Goal: Answer question/provide support: Share knowledge or assist other users

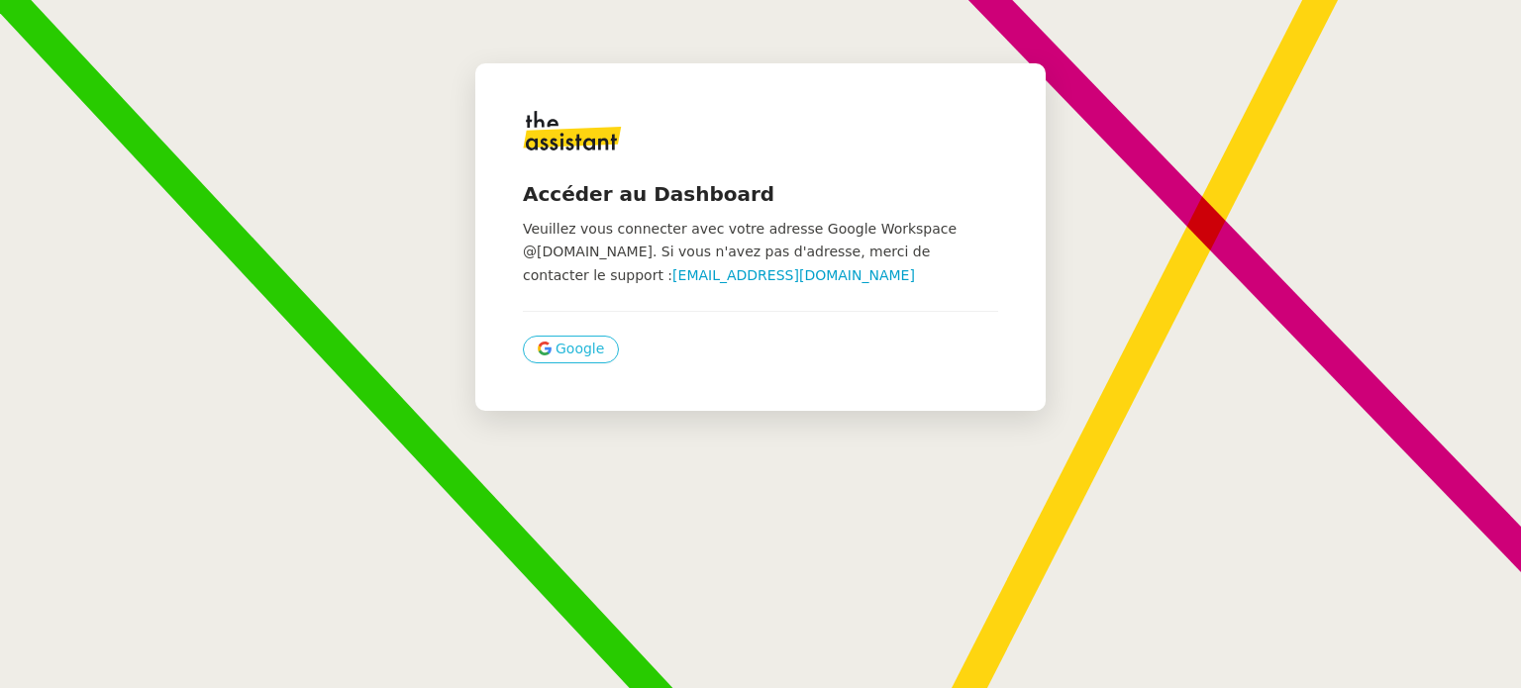
click at [573, 346] on span "Google" at bounding box center [579, 349] width 49 height 23
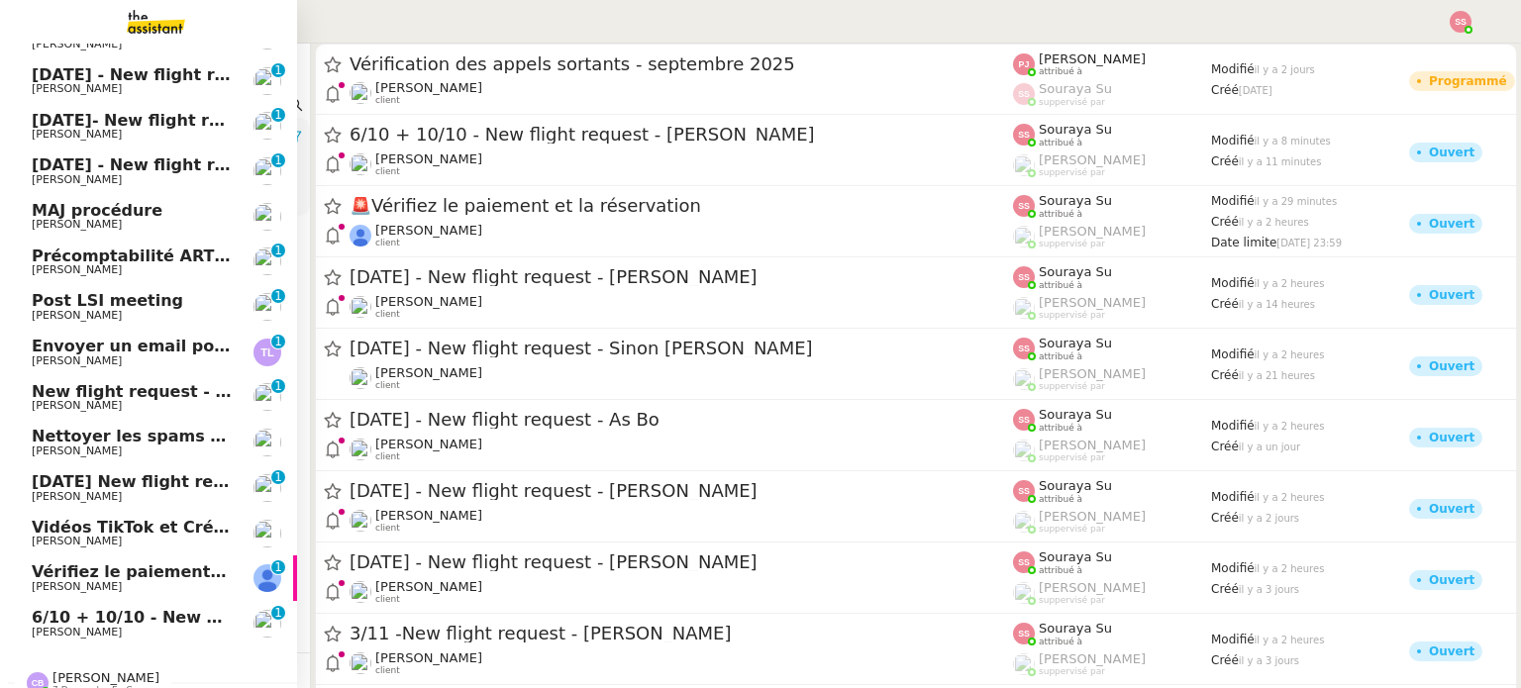
scroll to position [428, 0]
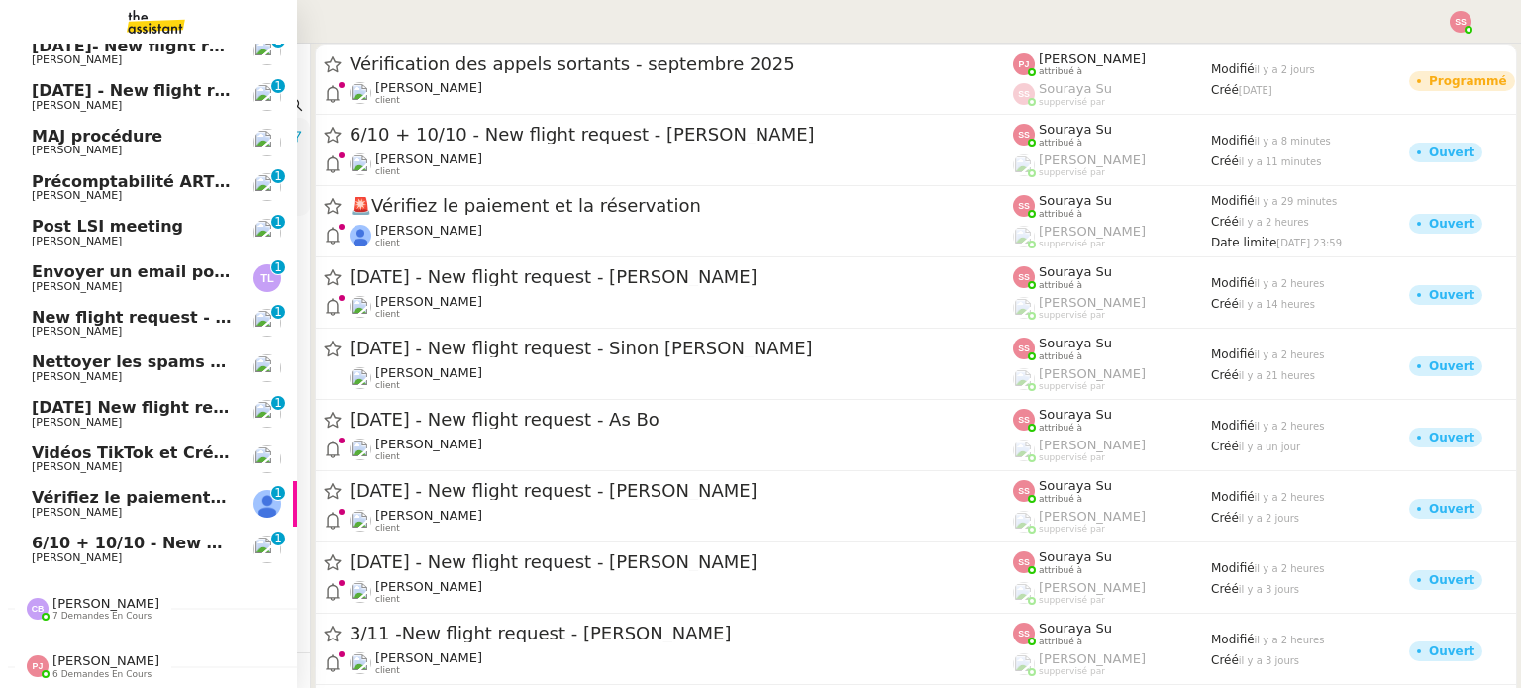
click at [143, 488] on span "Vérifiez le paiement et la réservation" at bounding box center [198, 497] width 333 height 19
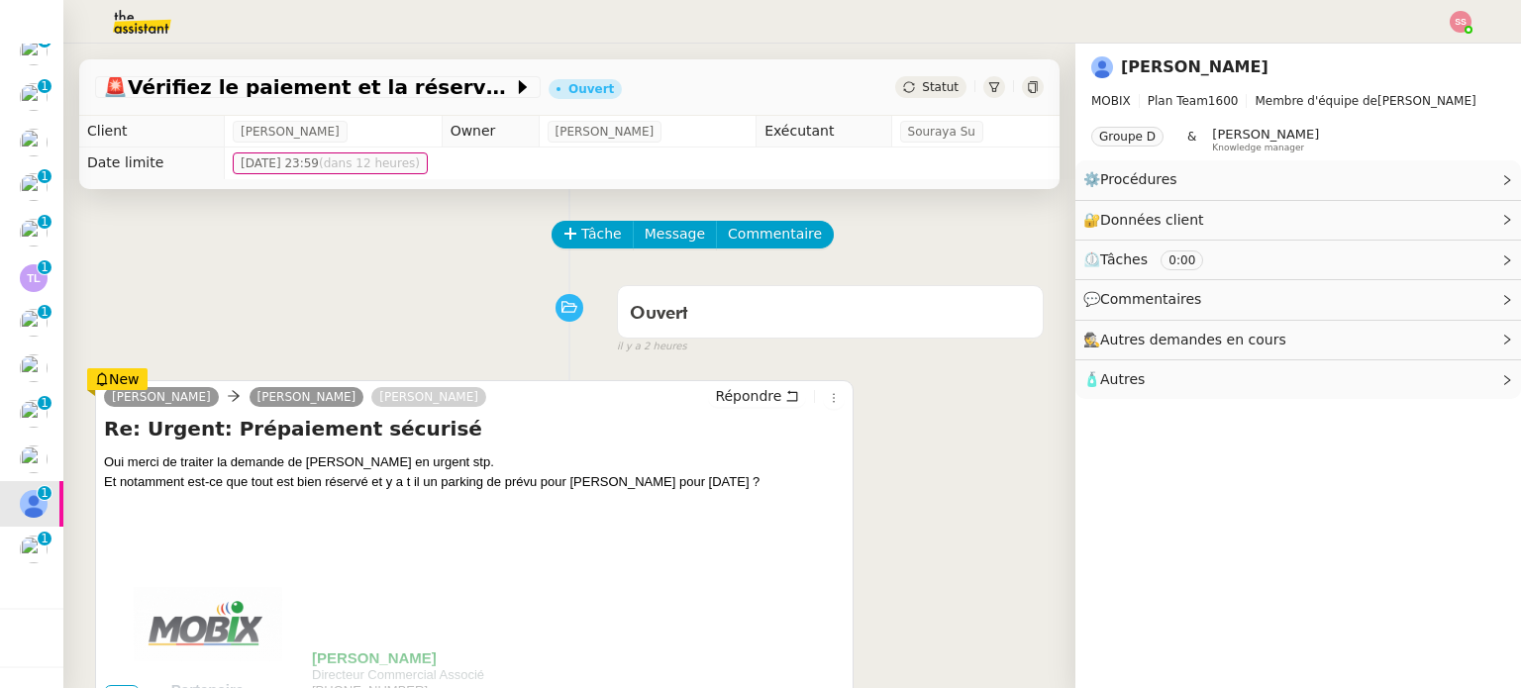
click at [412, 315] on div "Ouvert false il y a 2 heures" at bounding box center [569, 315] width 948 height 79
click at [604, 243] on button "Tâche" at bounding box center [592, 235] width 82 height 28
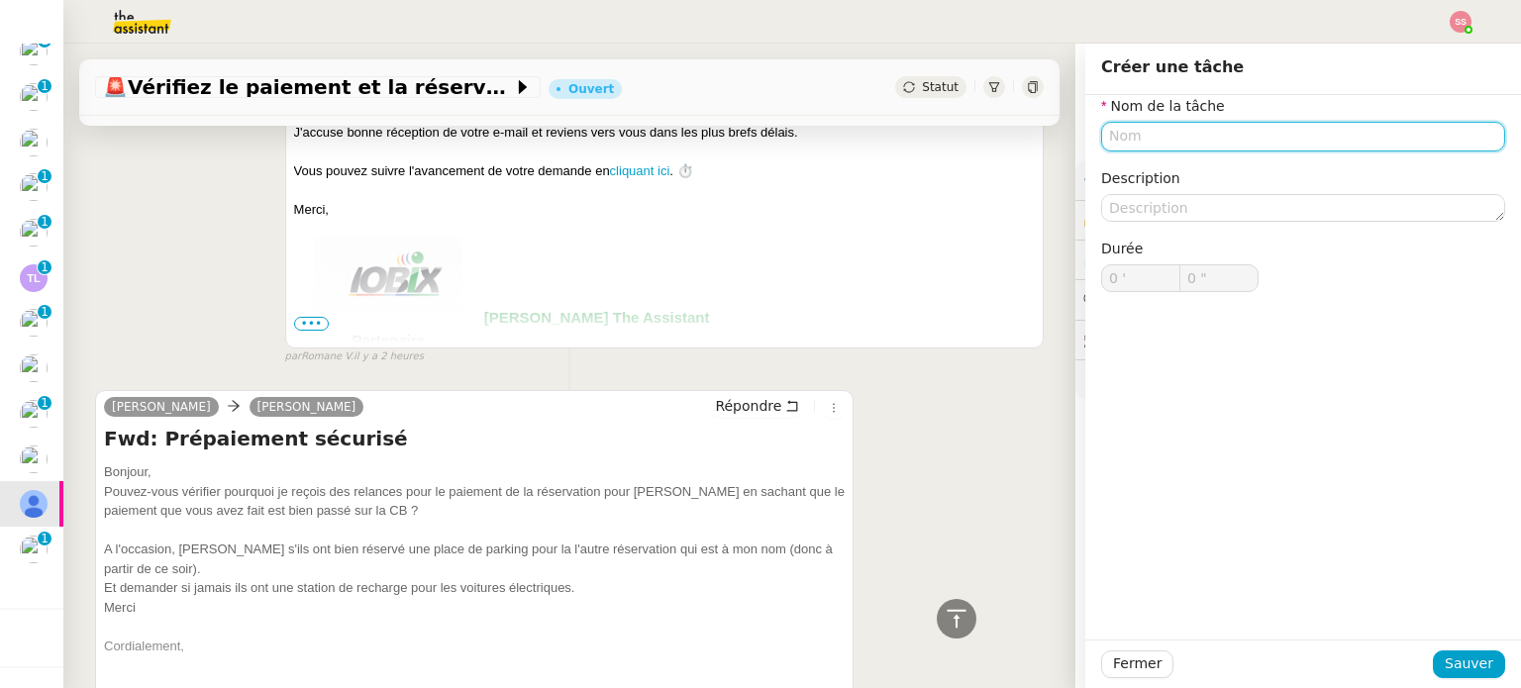
scroll to position [1188, 0]
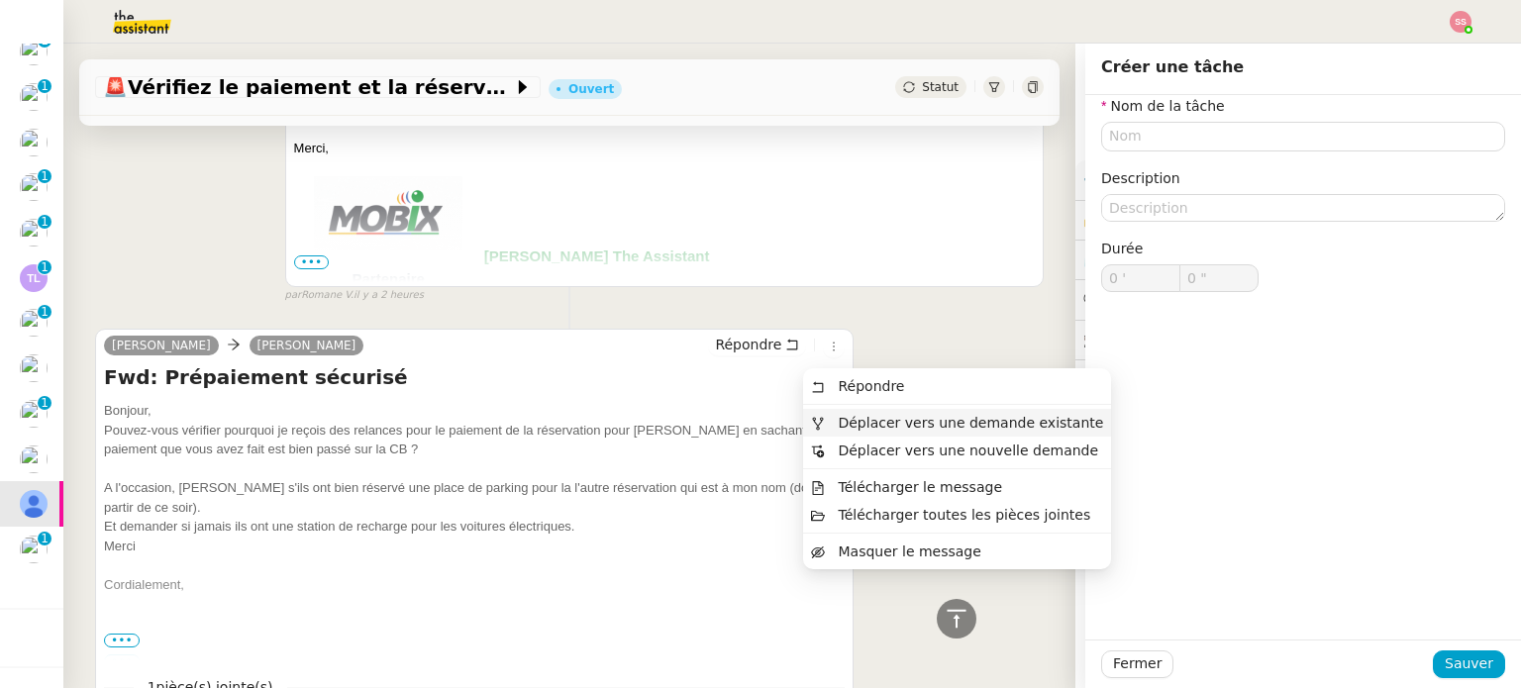
click at [850, 423] on span "Déplacer vers une demande existante" at bounding box center [970, 423] width 265 height 16
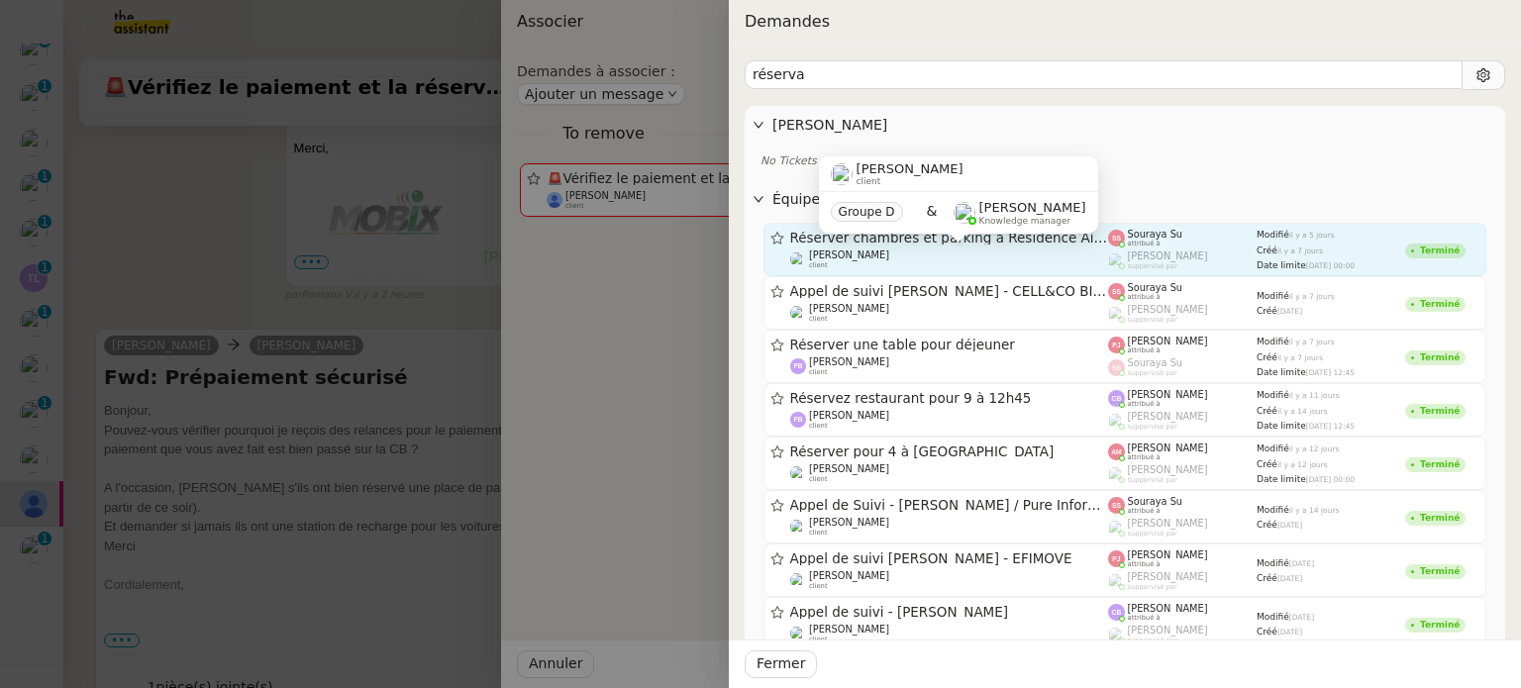
type input "réserva"
click at [944, 248] on div "Florian Parant client Groupe D & Frédérique Albert Knowledge manager" at bounding box center [958, 202] width 279 height 93
click at [1017, 262] on div "Florian Parant client" at bounding box center [949, 259] width 319 height 20
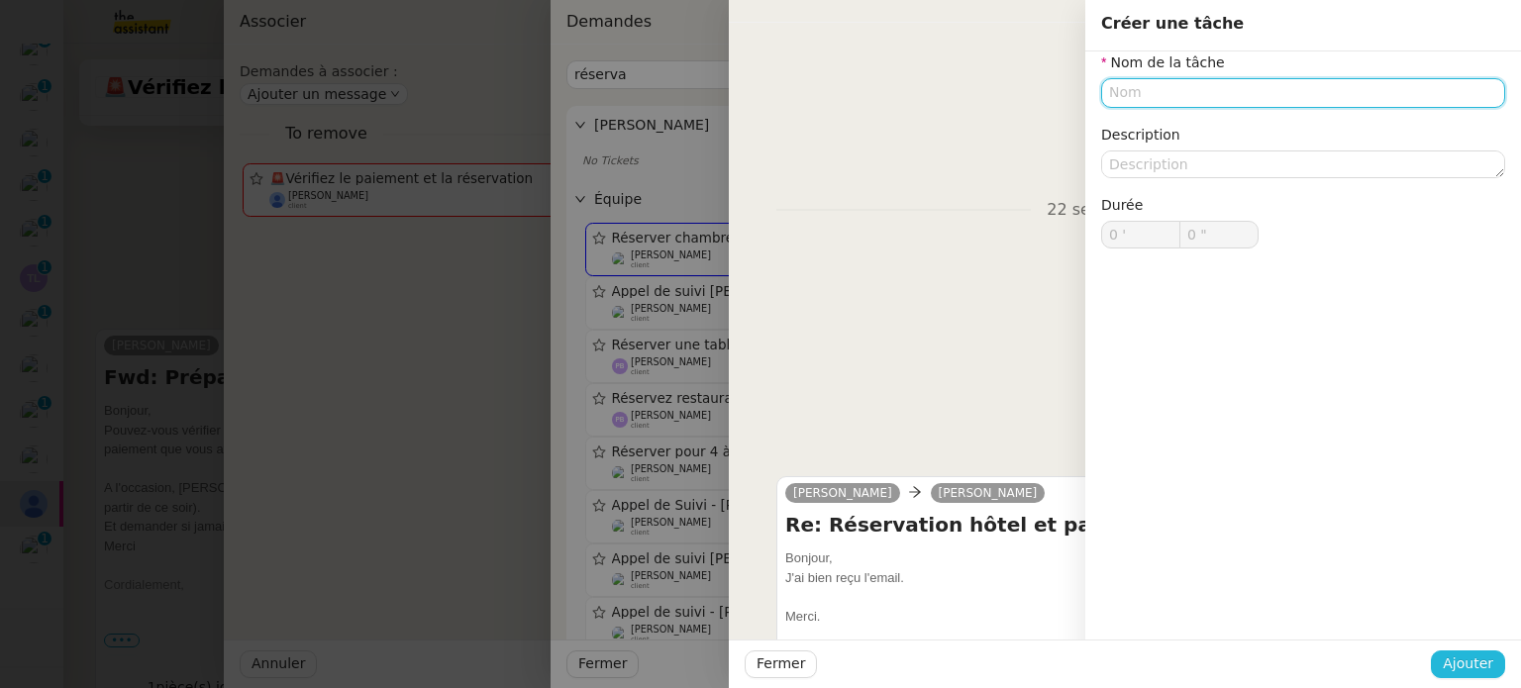
click at [1479, 676] on button "Ajouter" at bounding box center [1468, 664] width 74 height 28
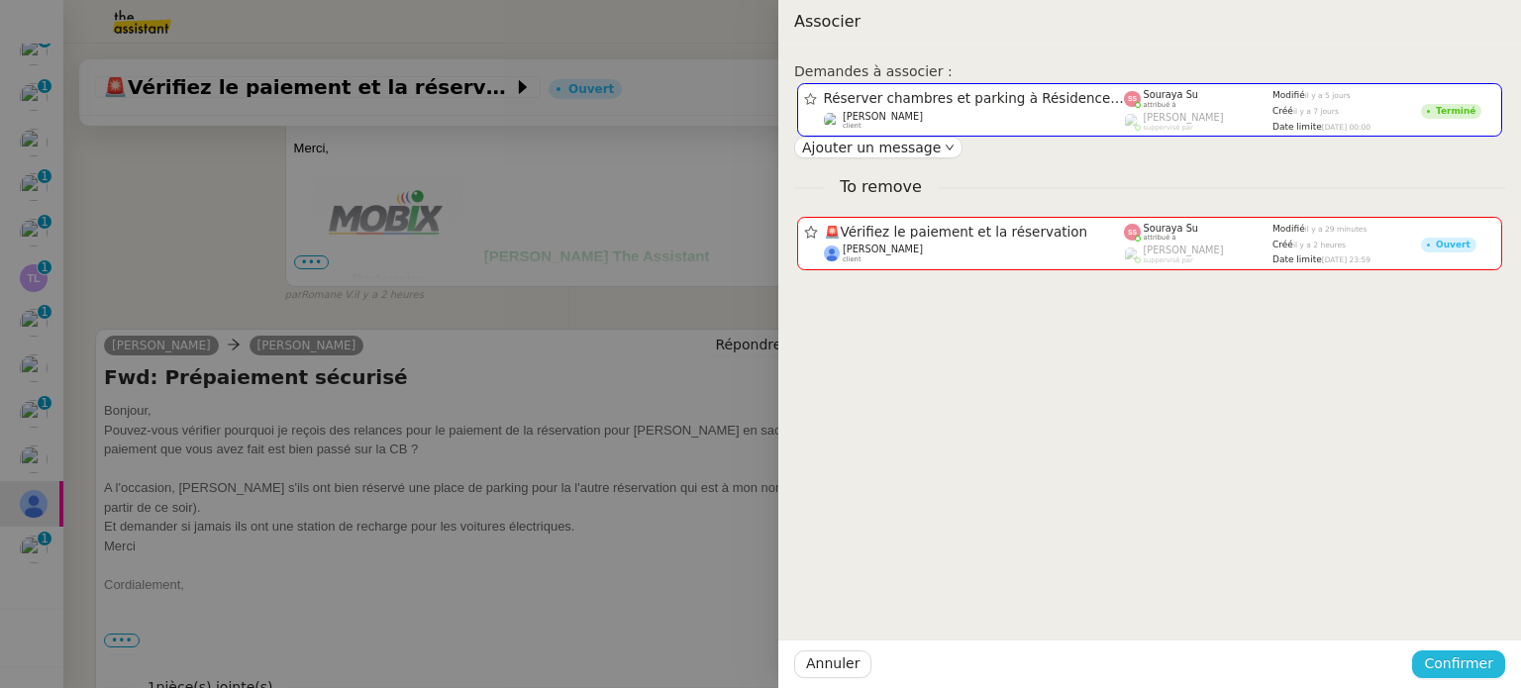
click at [1479, 676] on button "Confirmer" at bounding box center [1458, 664] width 93 height 28
click at [1482, 613] on span "Ajouter" at bounding box center [1460, 612] width 50 height 20
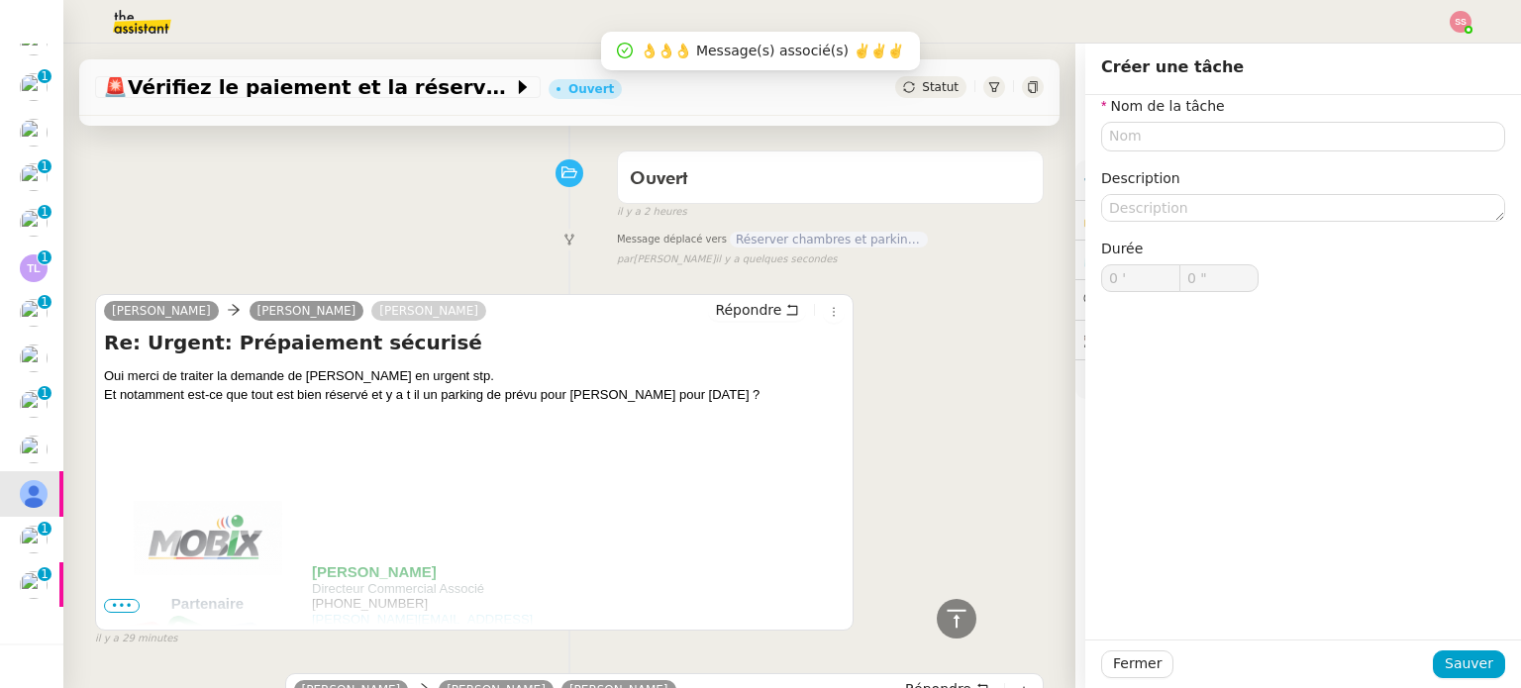
scroll to position [68, 0]
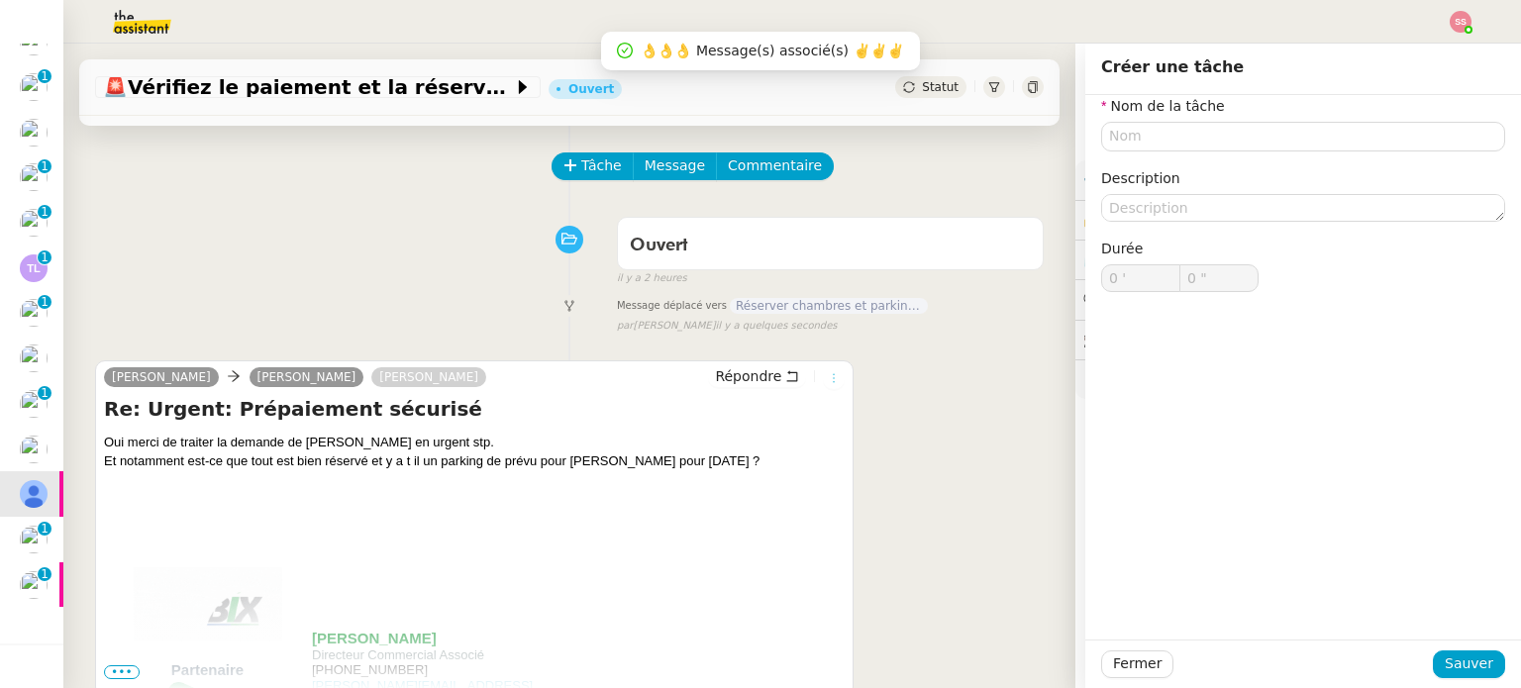
click at [823, 381] on icon at bounding box center [834, 378] width 22 height 12
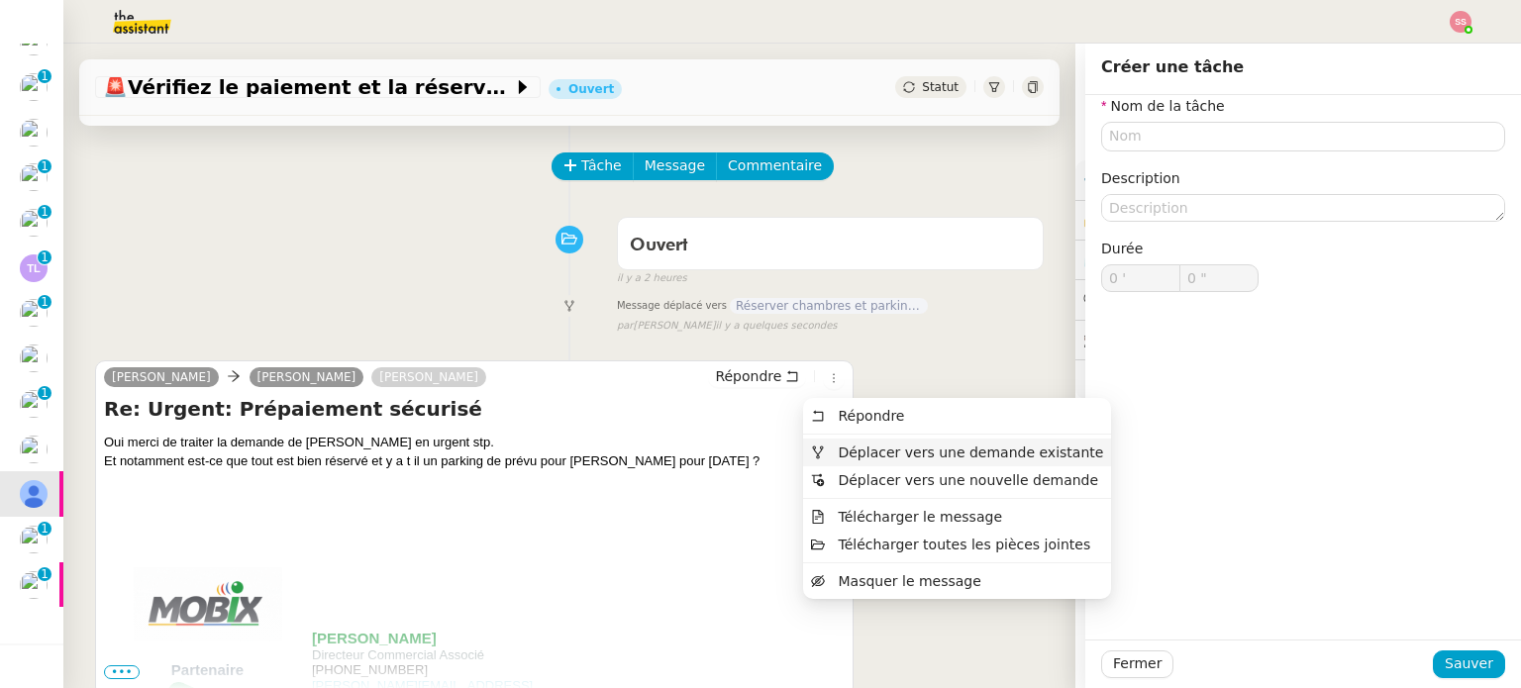
click at [840, 446] on span "Déplacer vers une demande existante" at bounding box center [970, 453] width 265 height 16
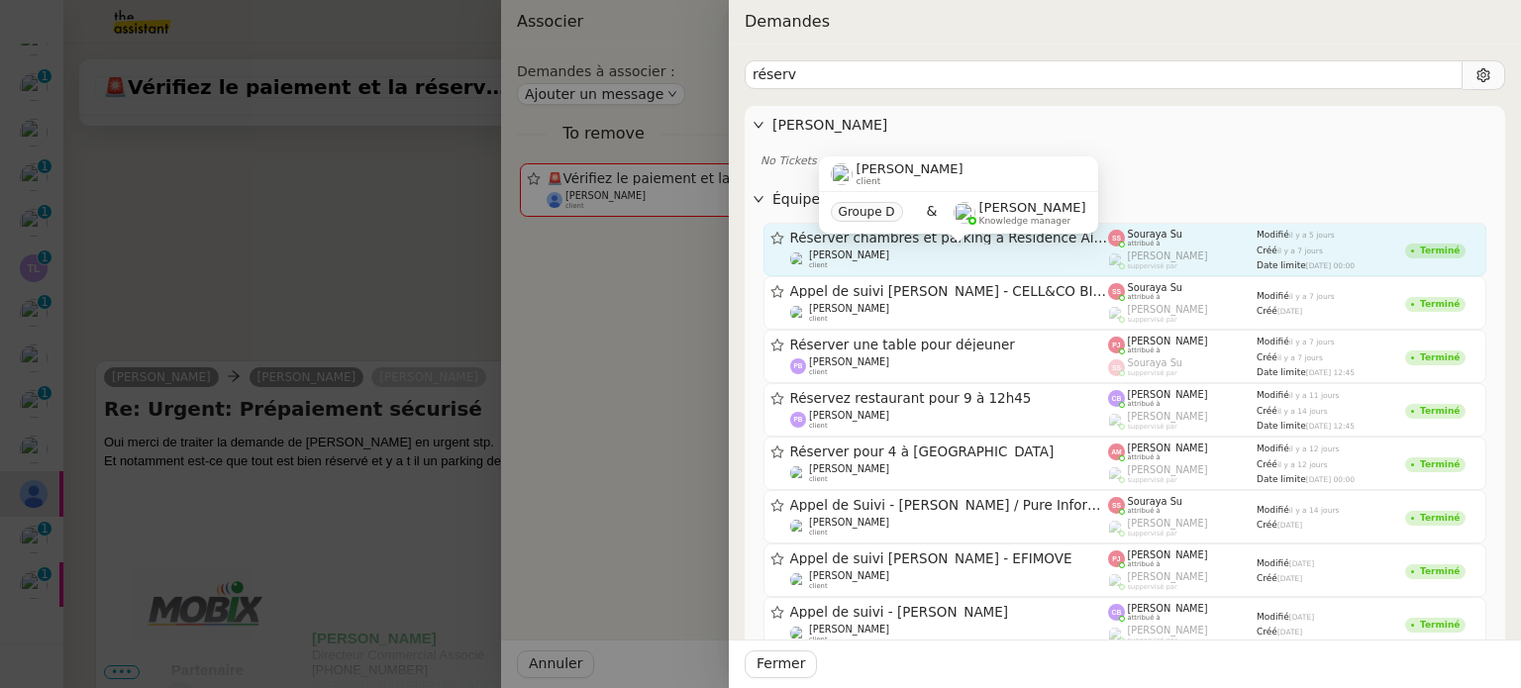
type input "réserv"
click at [905, 252] on div "Florian Parant client" at bounding box center [949, 259] width 319 height 20
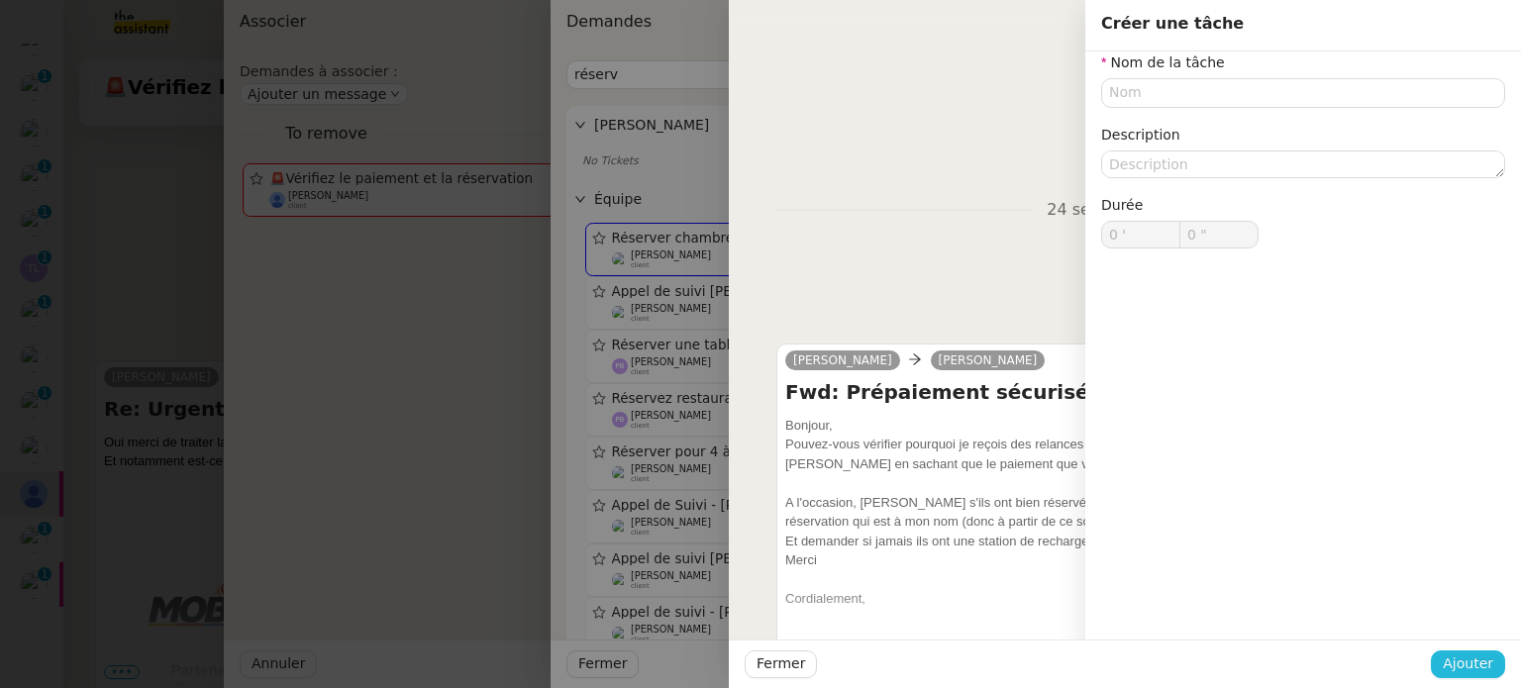
click at [1460, 664] on span "Ajouter" at bounding box center [1467, 663] width 50 height 23
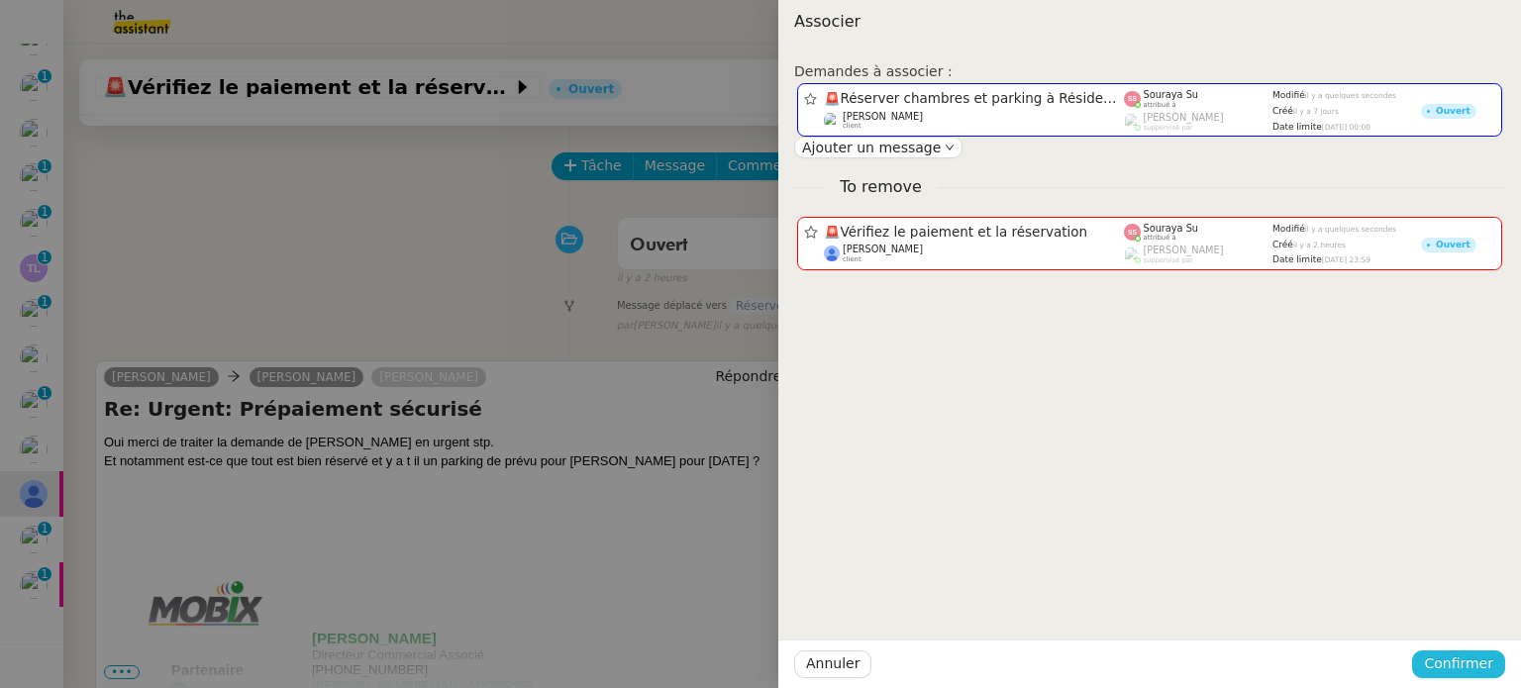
click at [1460, 664] on span "Confirmer" at bounding box center [1458, 663] width 69 height 23
click at [1466, 619] on span "Ajouter" at bounding box center [1460, 612] width 50 height 20
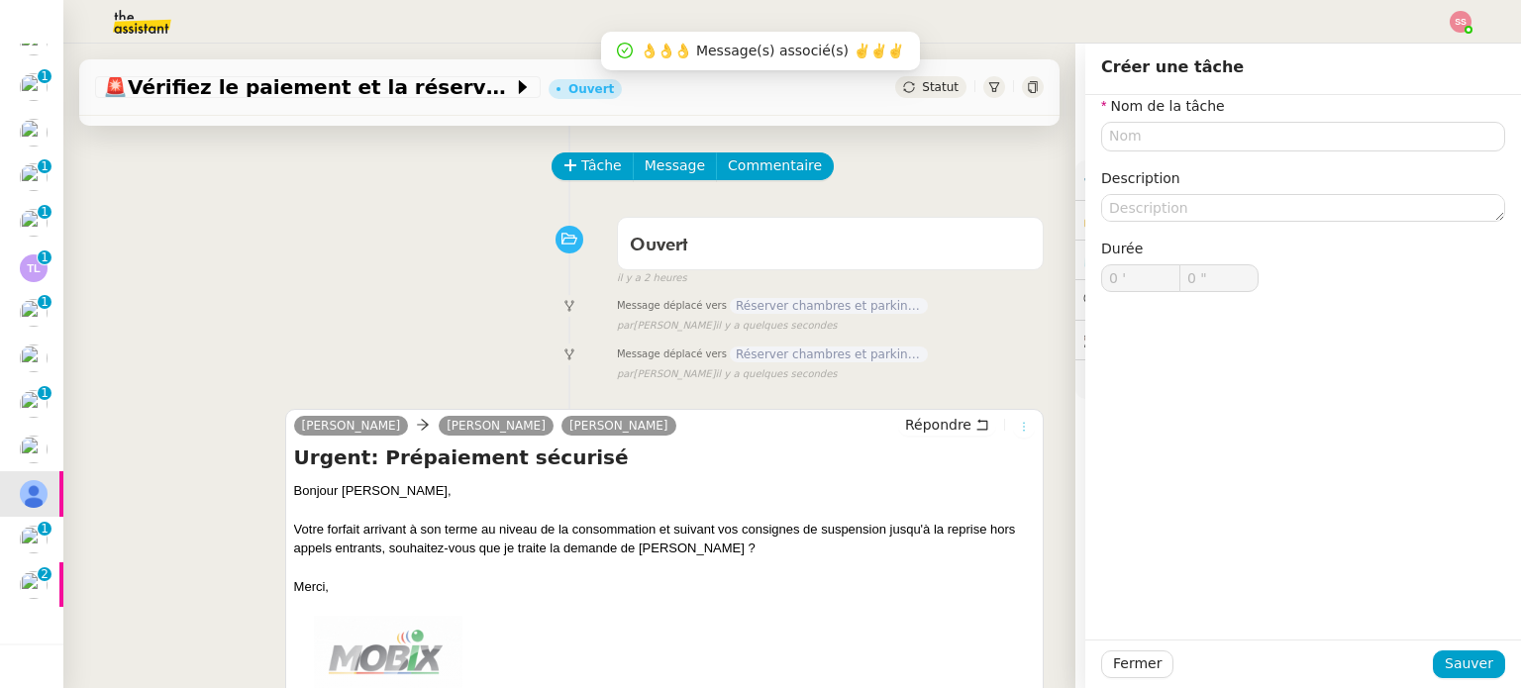
click at [1013, 421] on button at bounding box center [1024, 427] width 22 height 22
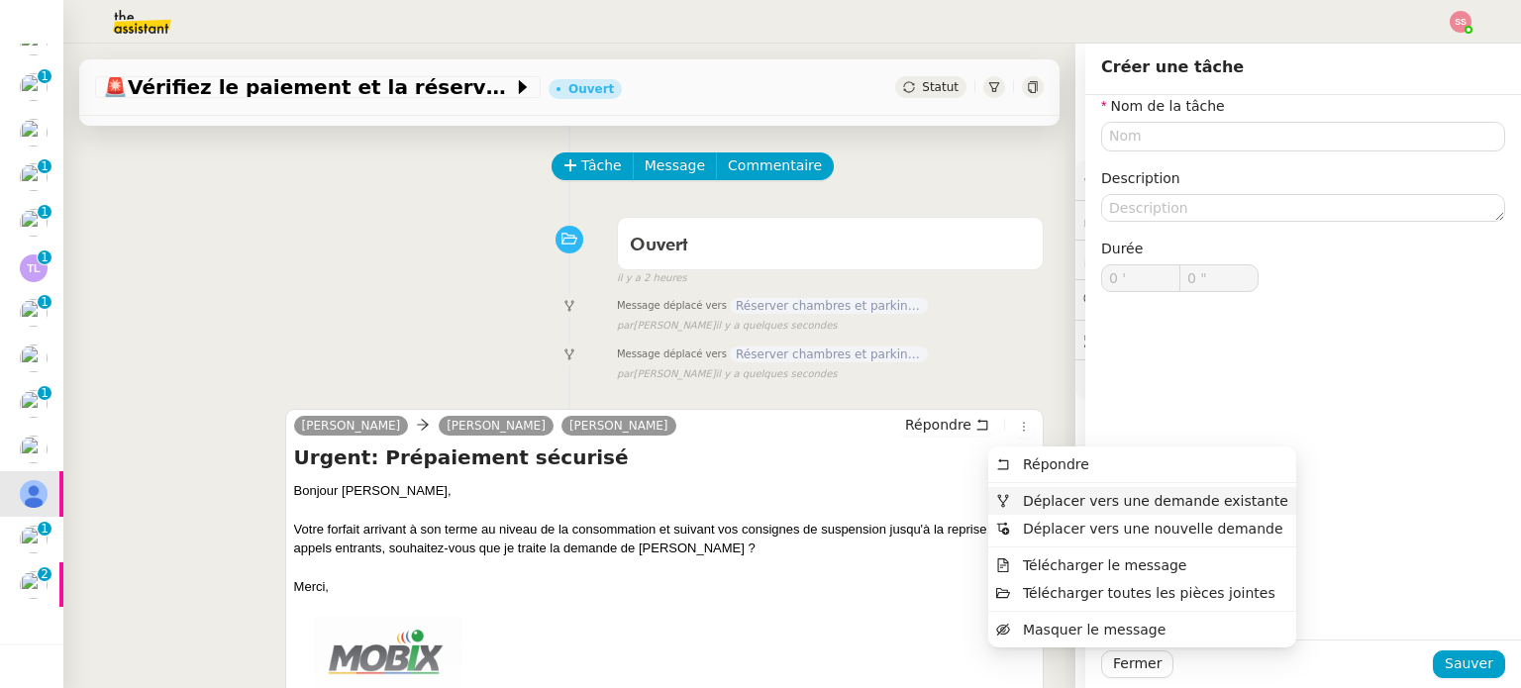
click at [1033, 507] on span "Déplacer vers une demande existante" at bounding box center [1155, 501] width 265 height 16
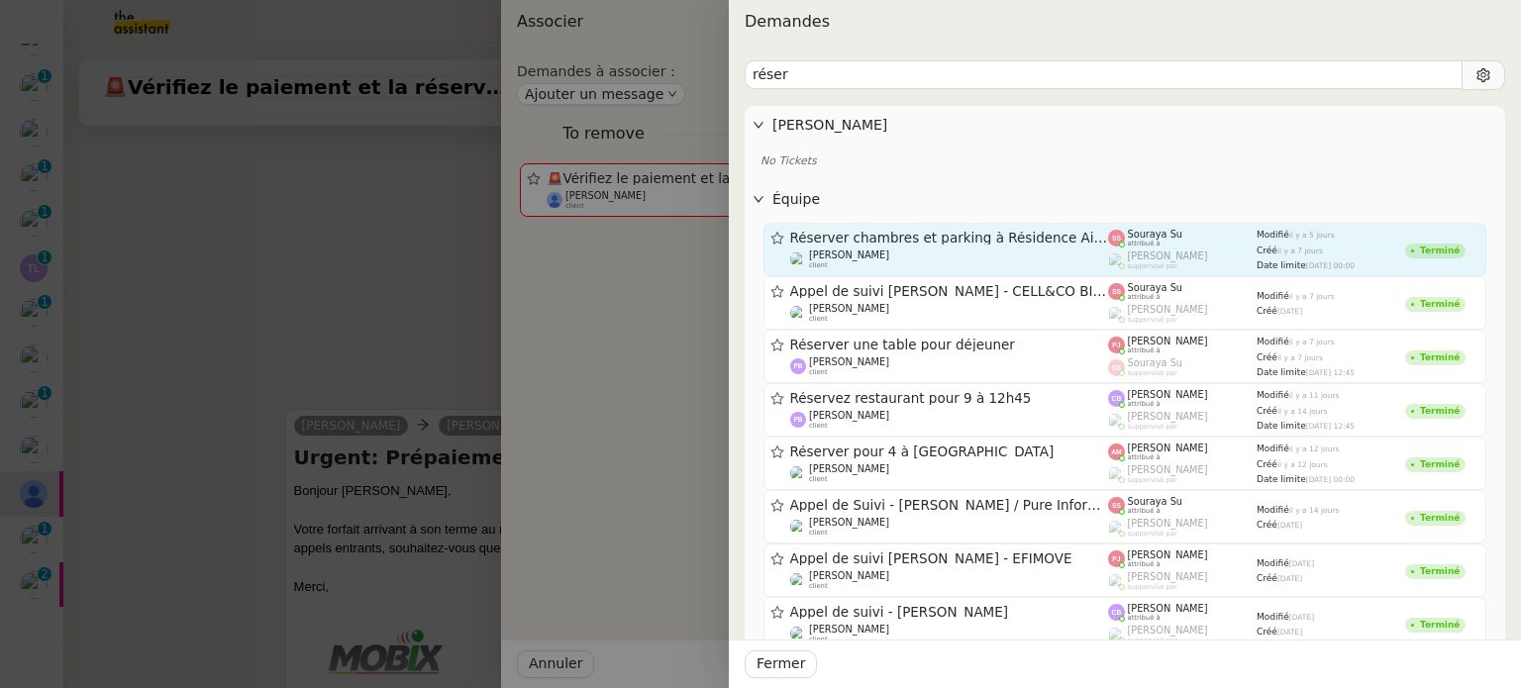
type input "réser"
click at [927, 248] on div "Florian Parant client Groupe D & Frédérique Albert Knowledge manager" at bounding box center [958, 202] width 279 height 93
click at [1171, 250] on span "[PERSON_NAME]" at bounding box center [1168, 255] width 80 height 11
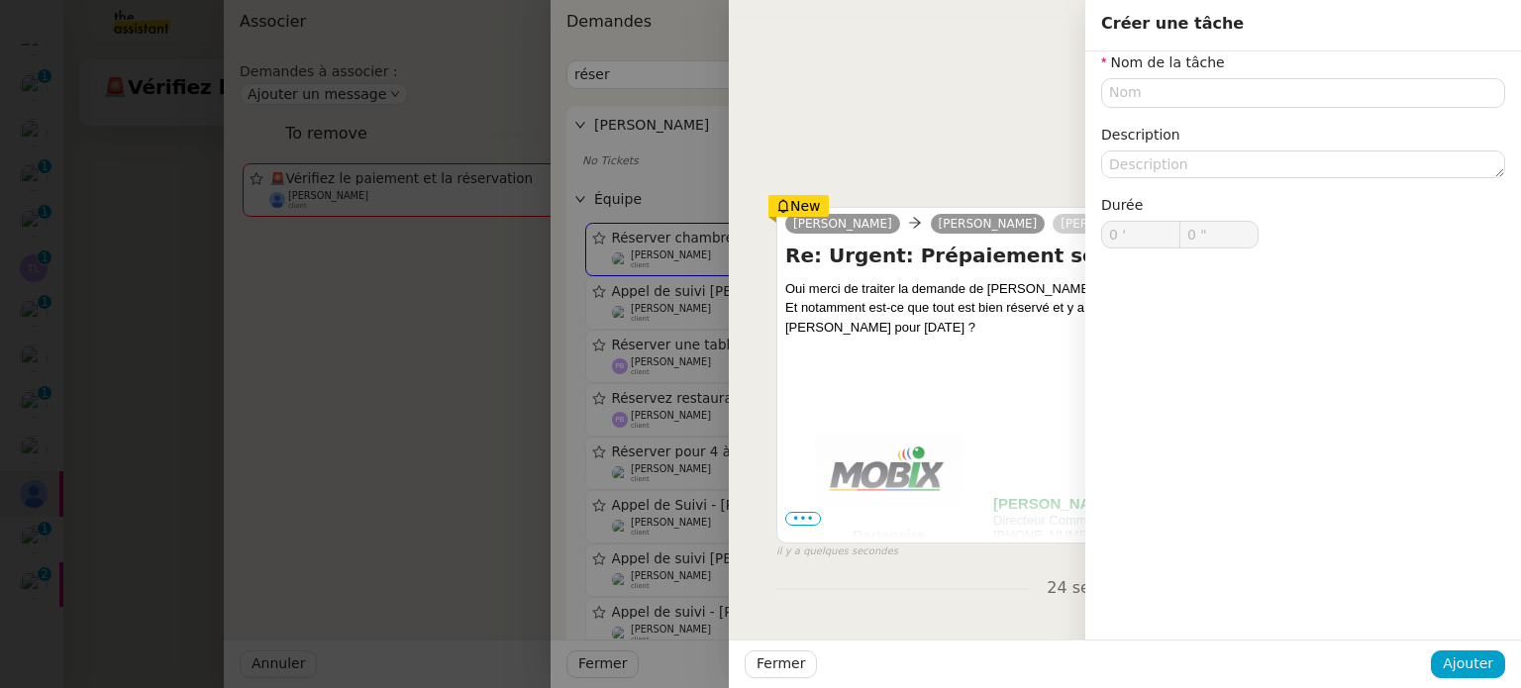
click at [1461, 679] on div "Fermer Ajouter" at bounding box center [1125, 664] width 792 height 49
click at [1465, 672] on span "Ajouter" at bounding box center [1467, 663] width 50 height 23
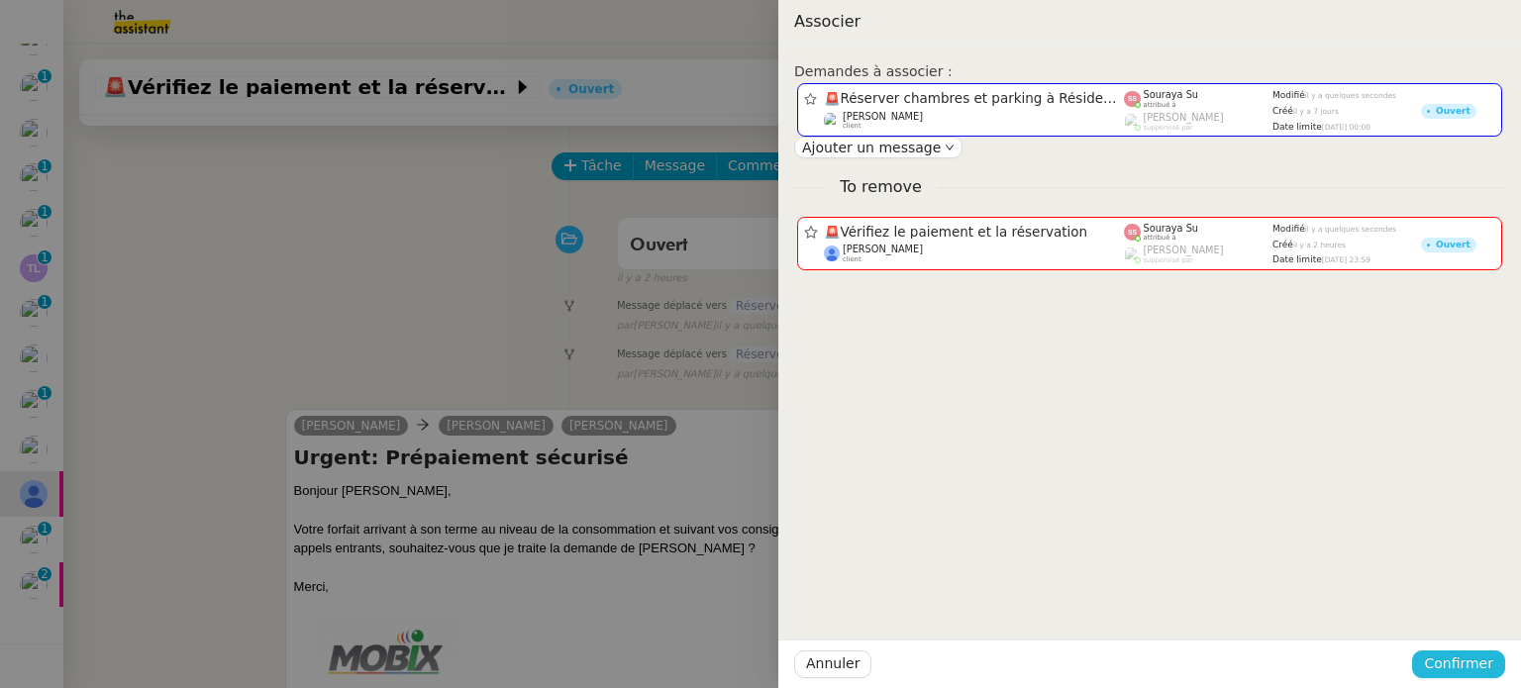
click at [1462, 656] on span "Confirmer" at bounding box center [1458, 663] width 69 height 23
click at [1449, 615] on span "Ajouter" at bounding box center [1460, 612] width 50 height 20
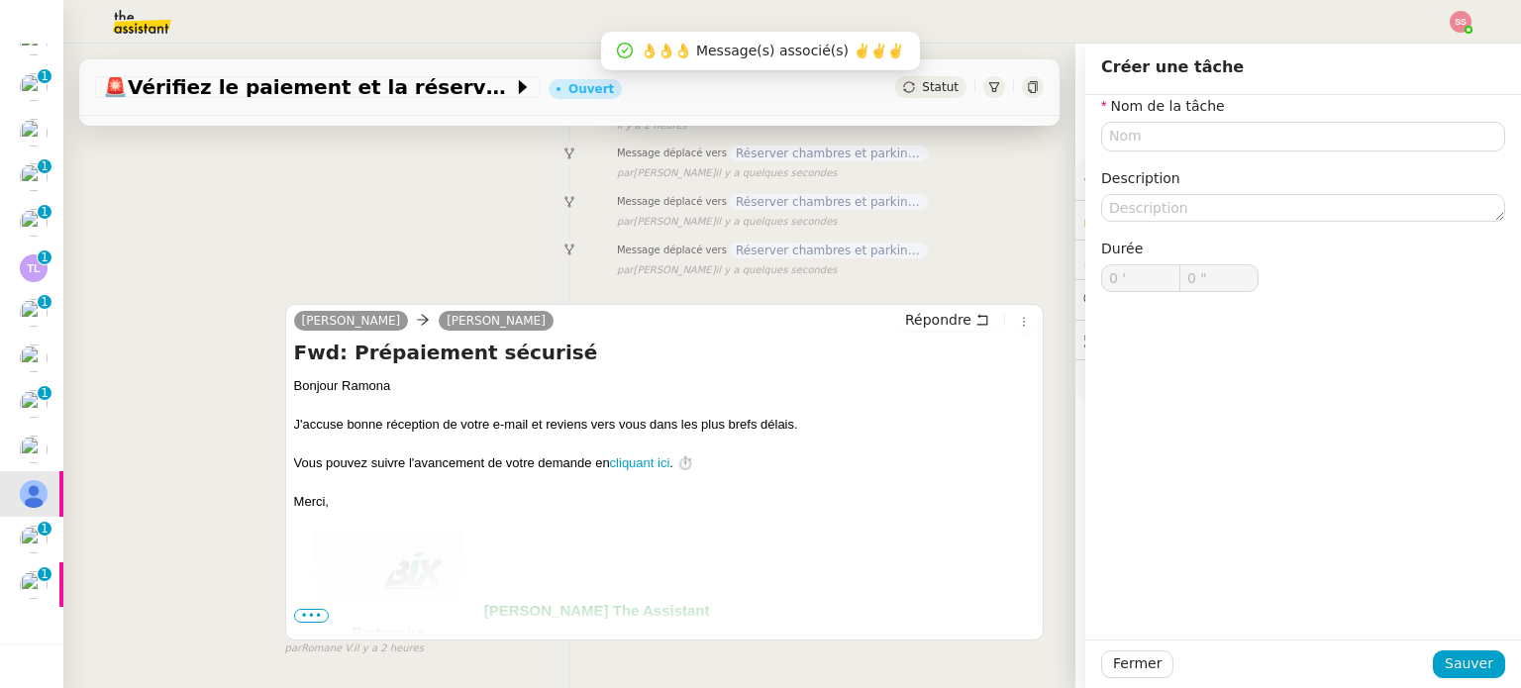
scroll to position [99, 0]
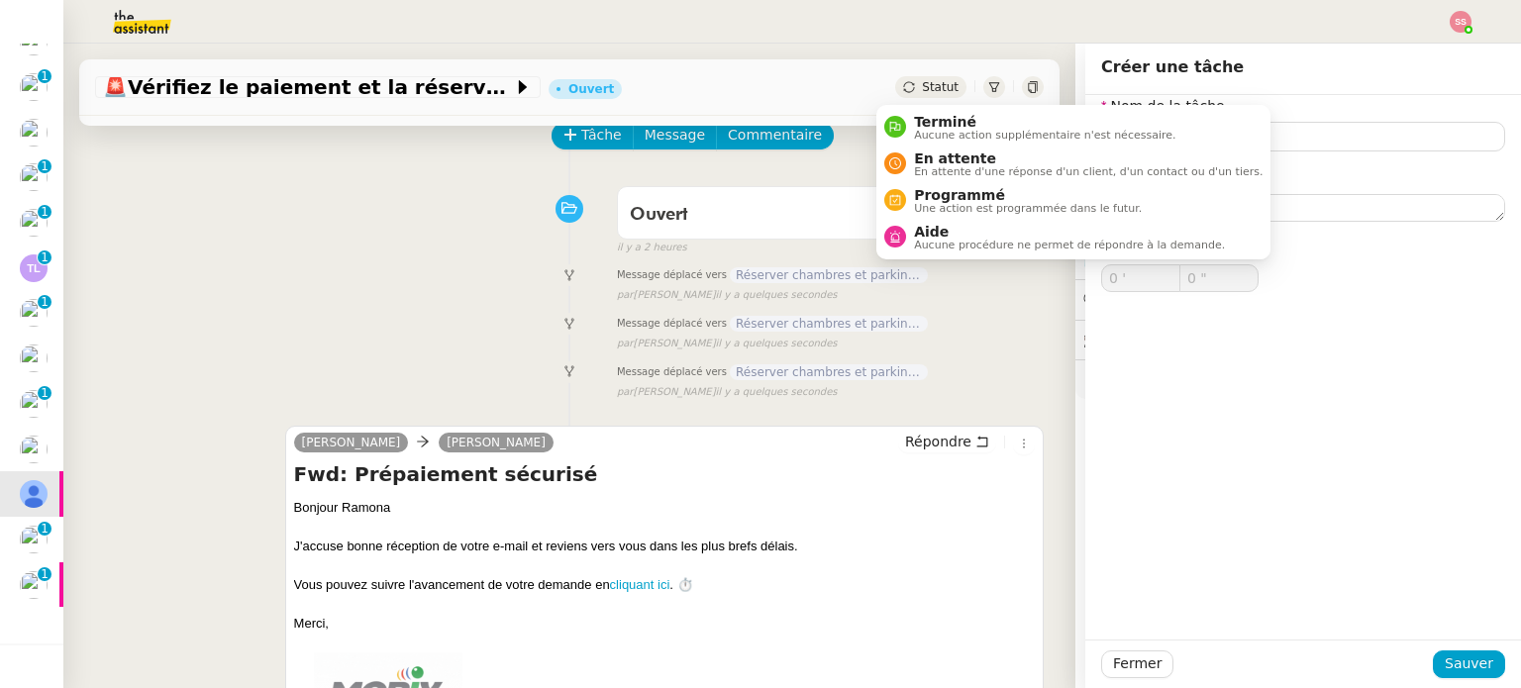
click at [922, 86] on span "Statut" at bounding box center [940, 87] width 37 height 14
click at [911, 117] on div "Terminé Aucune action supplémentaire n'est nécessaire." at bounding box center [1040, 127] width 269 height 27
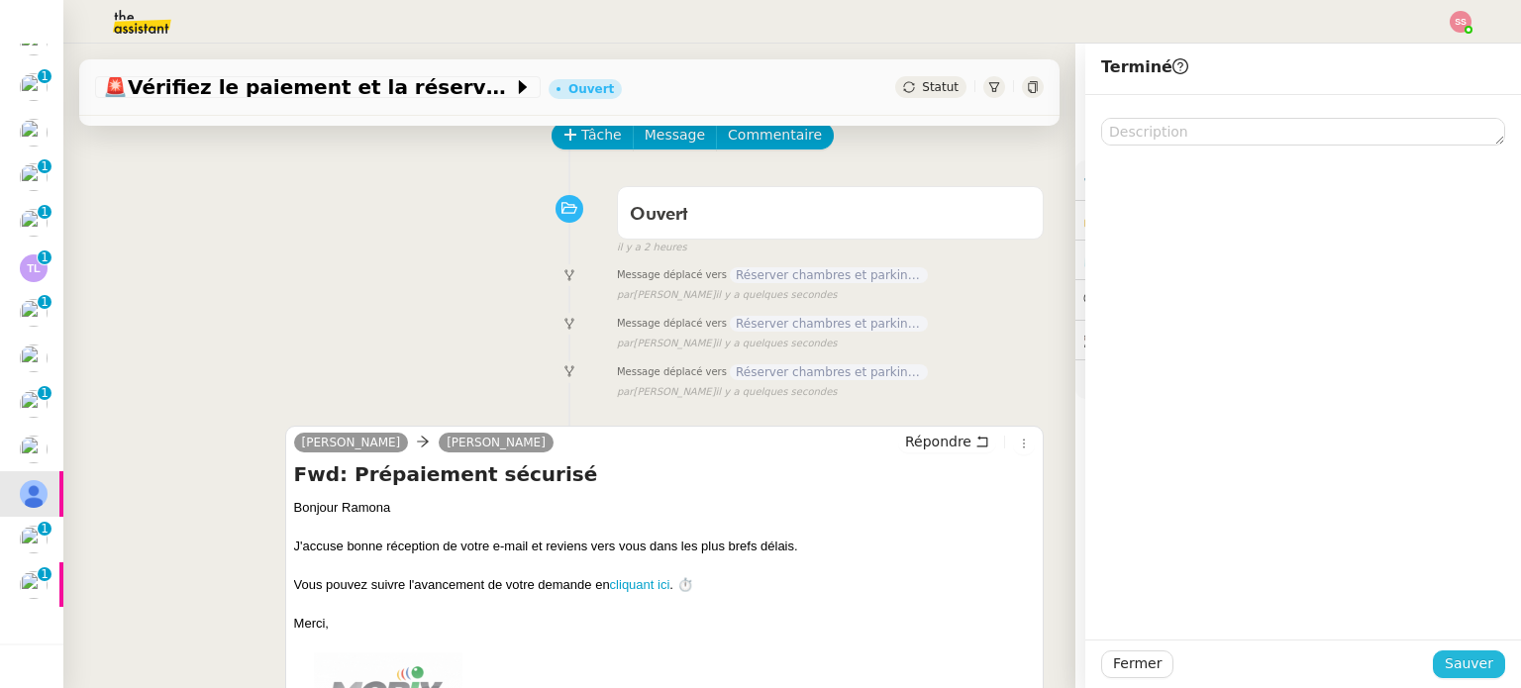
click at [1461, 660] on span "Sauver" at bounding box center [1468, 663] width 49 height 23
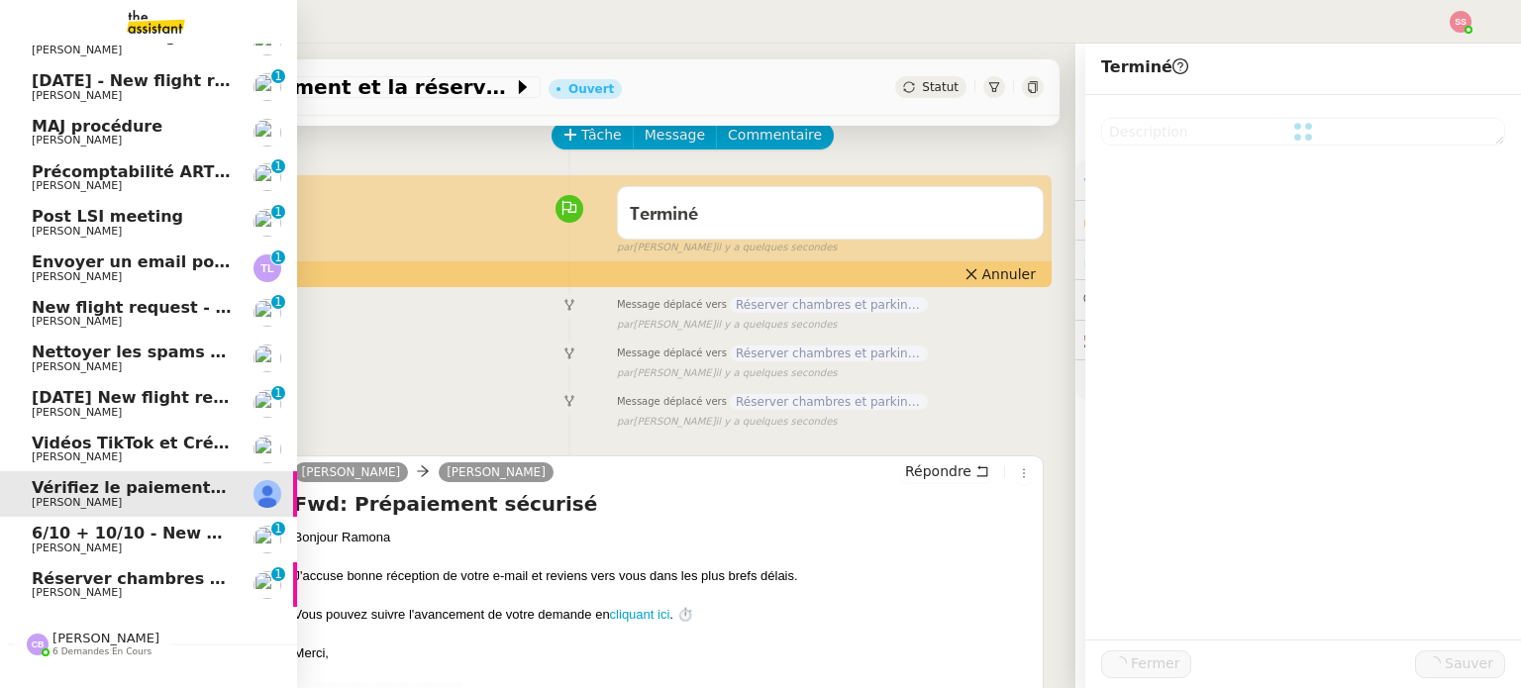
scroll to position [472, 0]
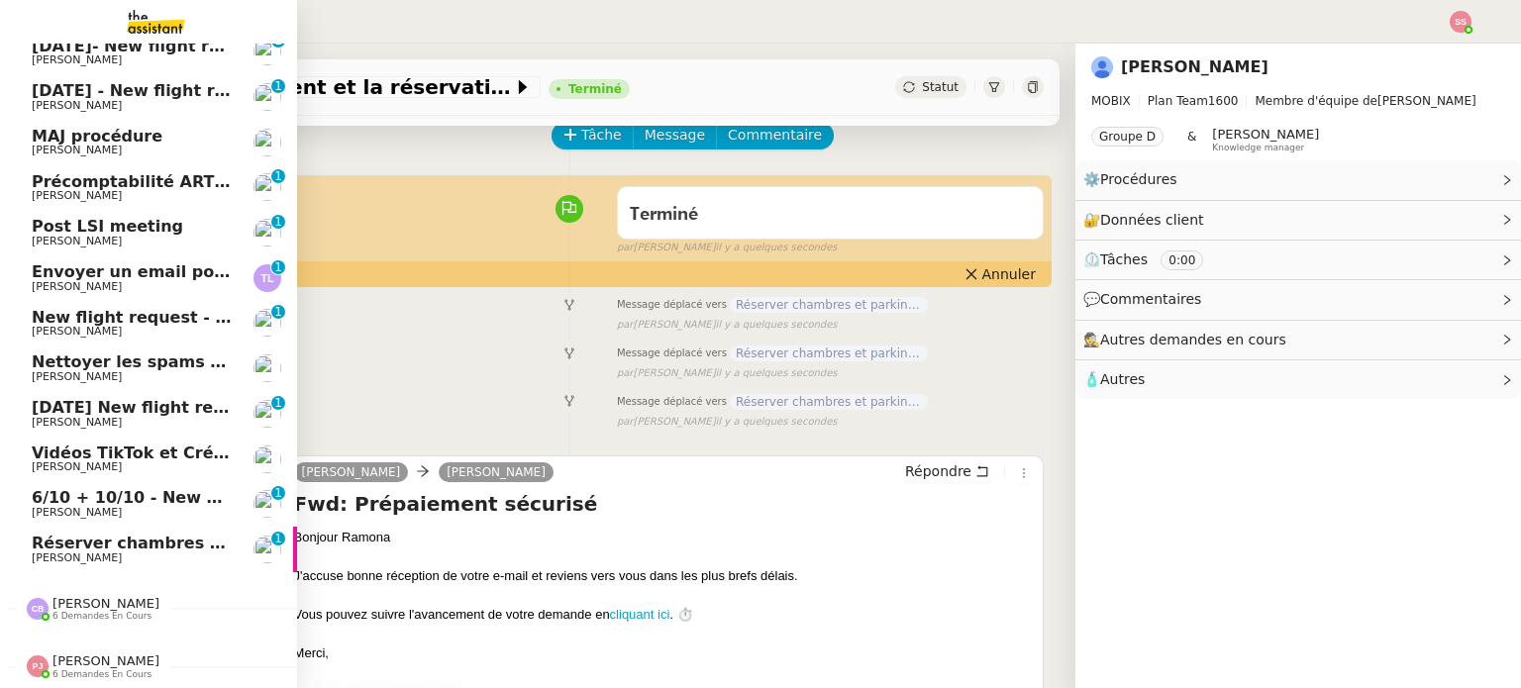
click at [54, 536] on span "Réserver chambres et parking à Résidence Aixoise" at bounding box center [258, 543] width 453 height 19
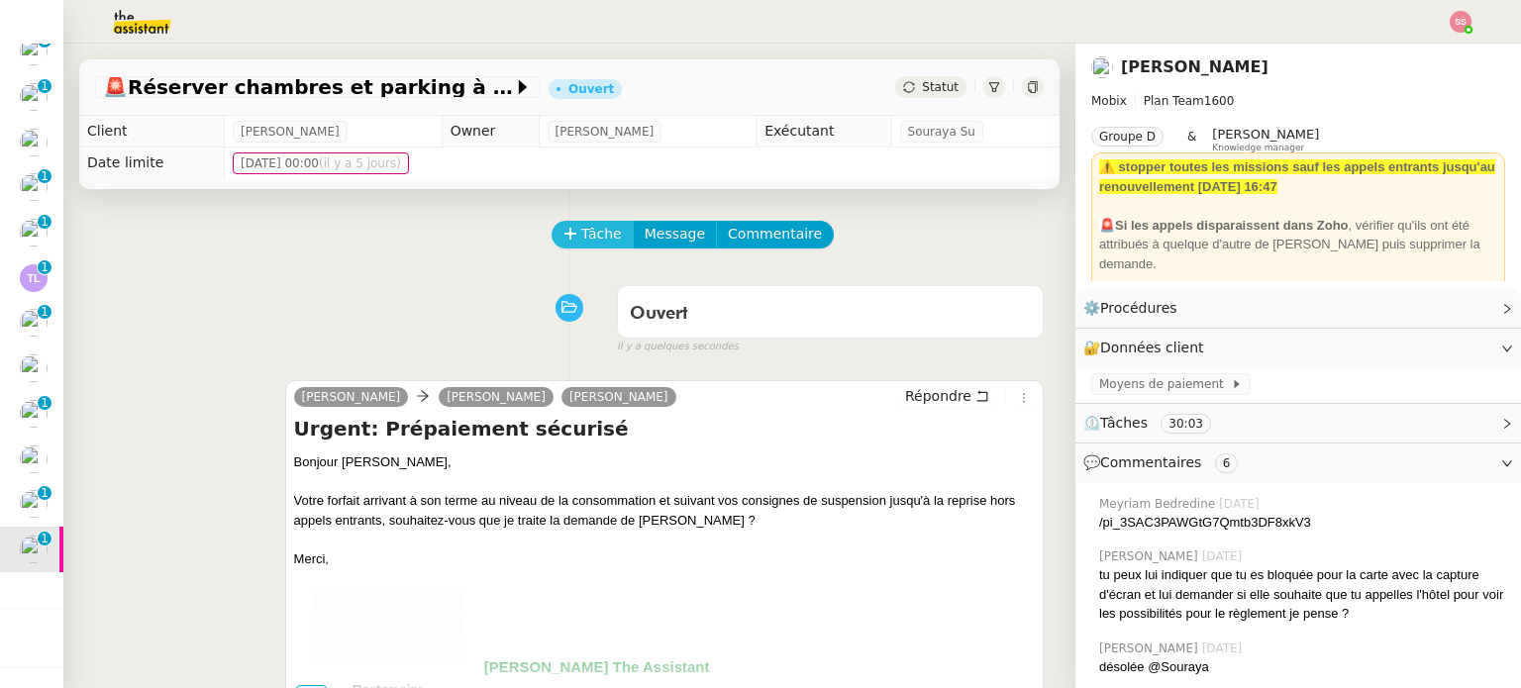
click at [581, 232] on span "Tâche" at bounding box center [601, 234] width 41 height 23
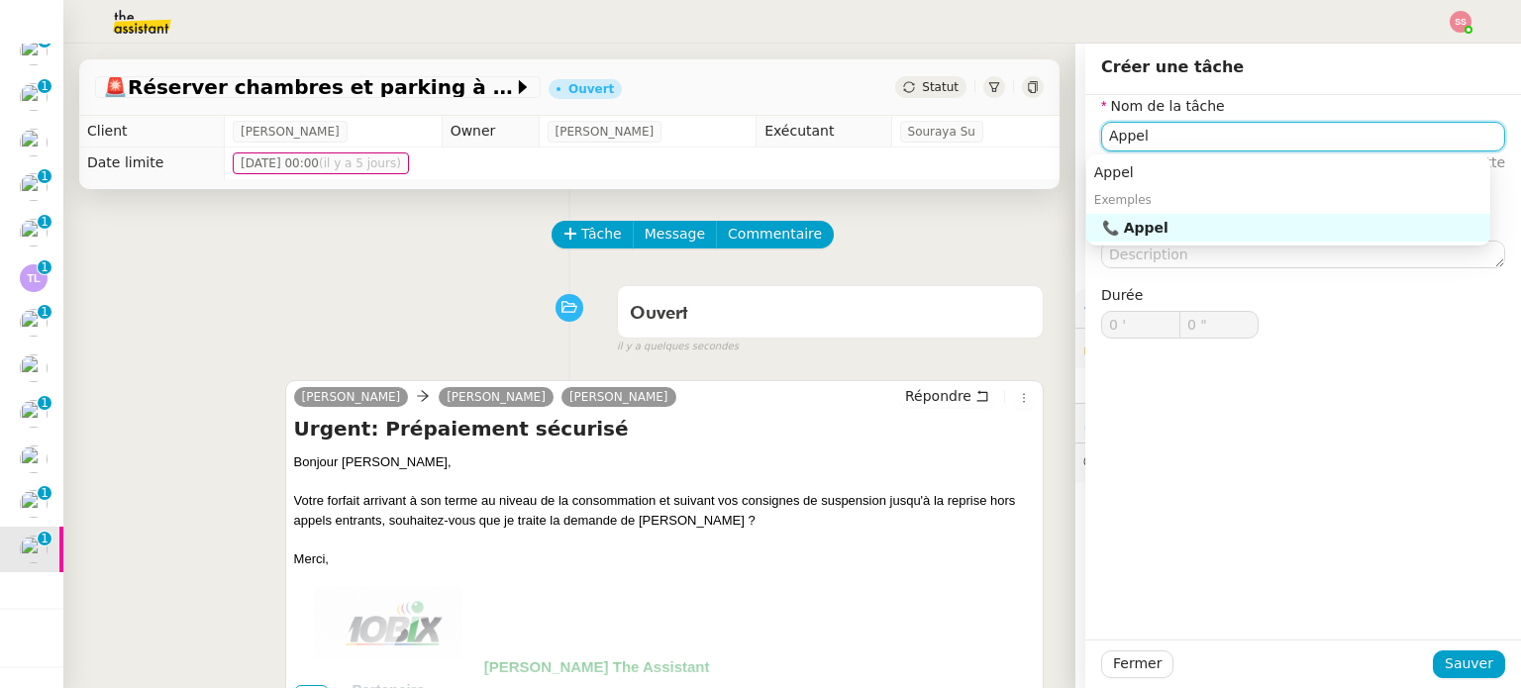
click at [1138, 229] on div "📞 Appel" at bounding box center [1292, 228] width 380 height 18
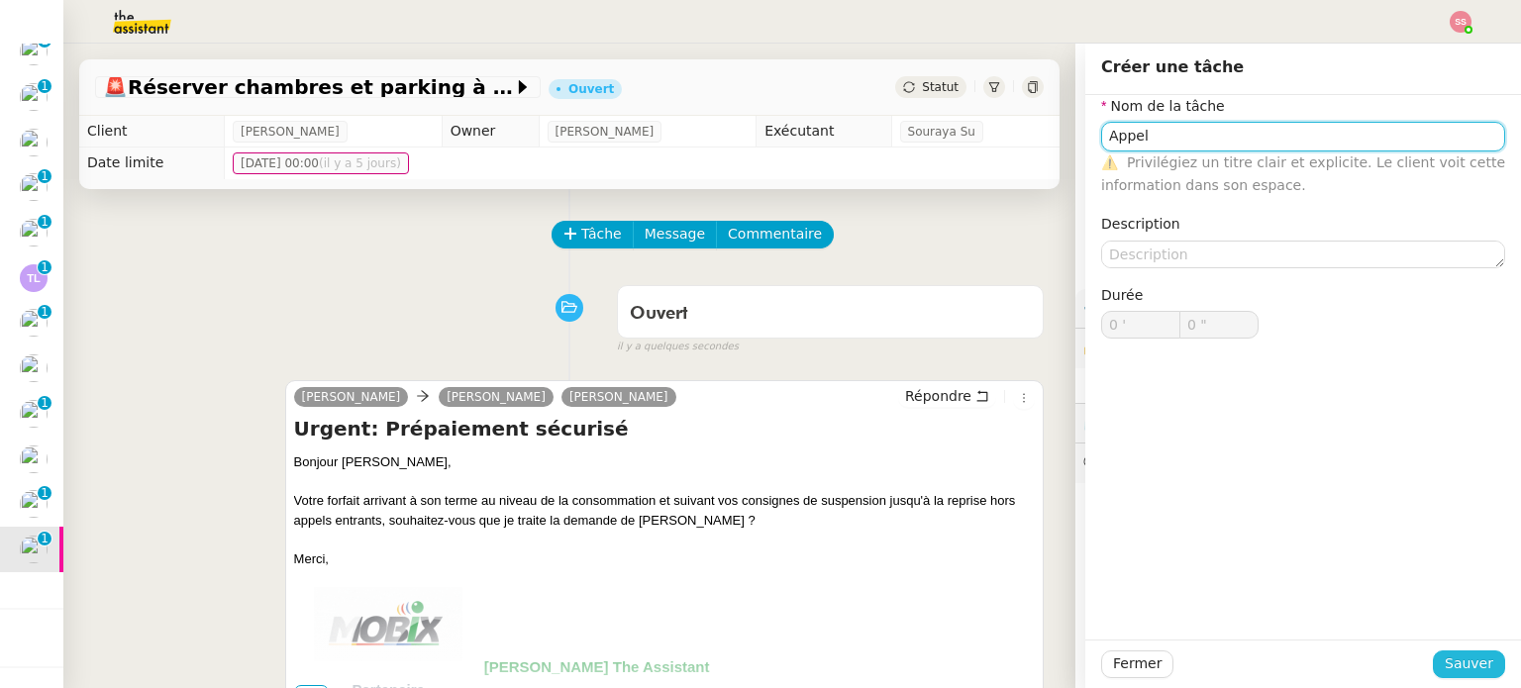
type input "Appel"
click at [1441, 651] on button "Sauver" at bounding box center [1469, 664] width 72 height 28
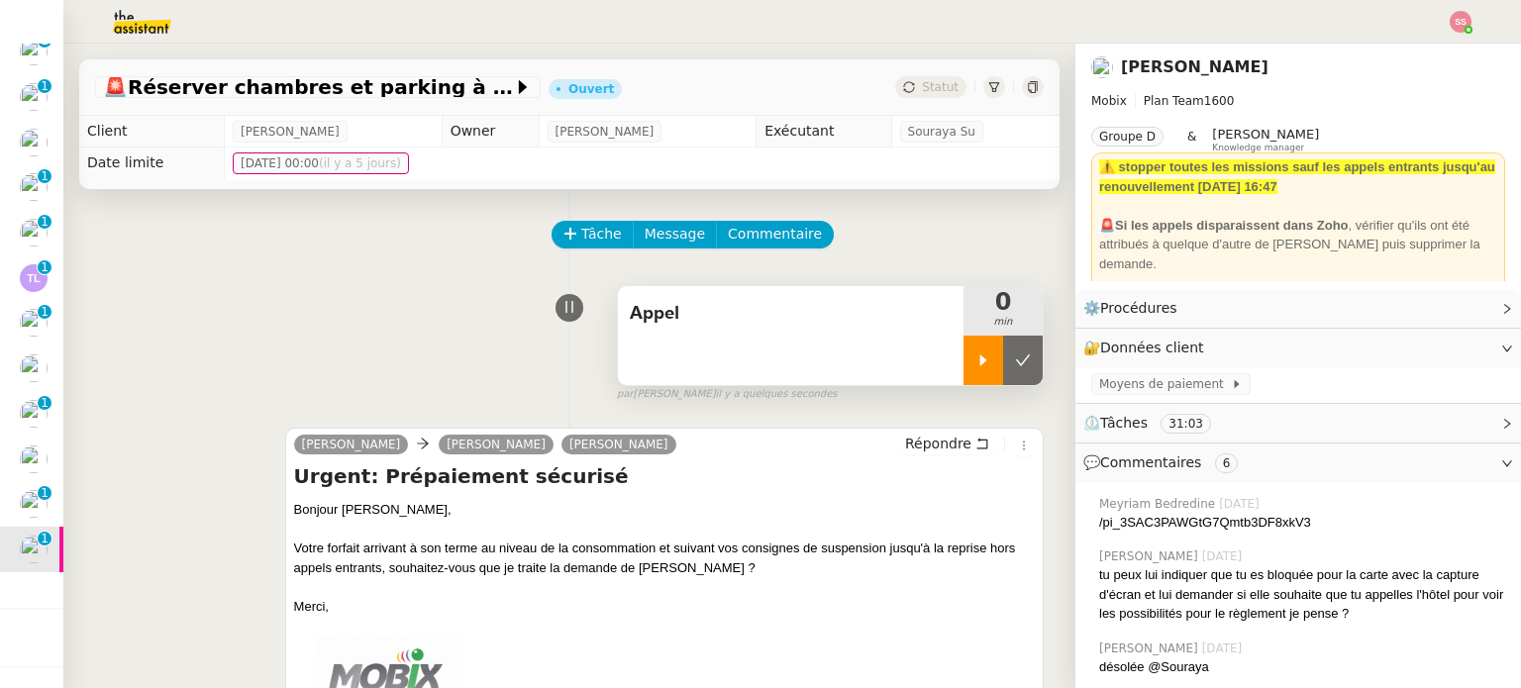
click at [980, 361] on icon at bounding box center [983, 359] width 7 height 11
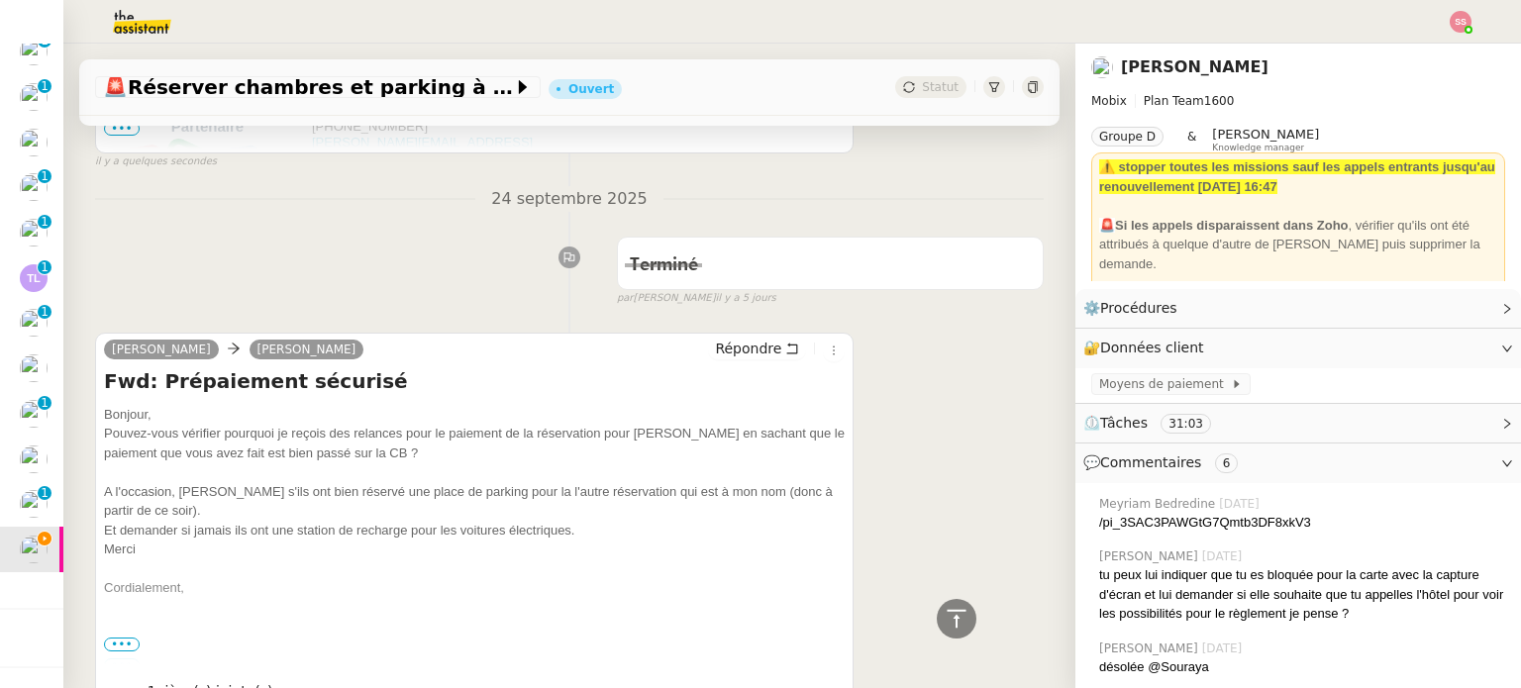
scroll to position [1287, 0]
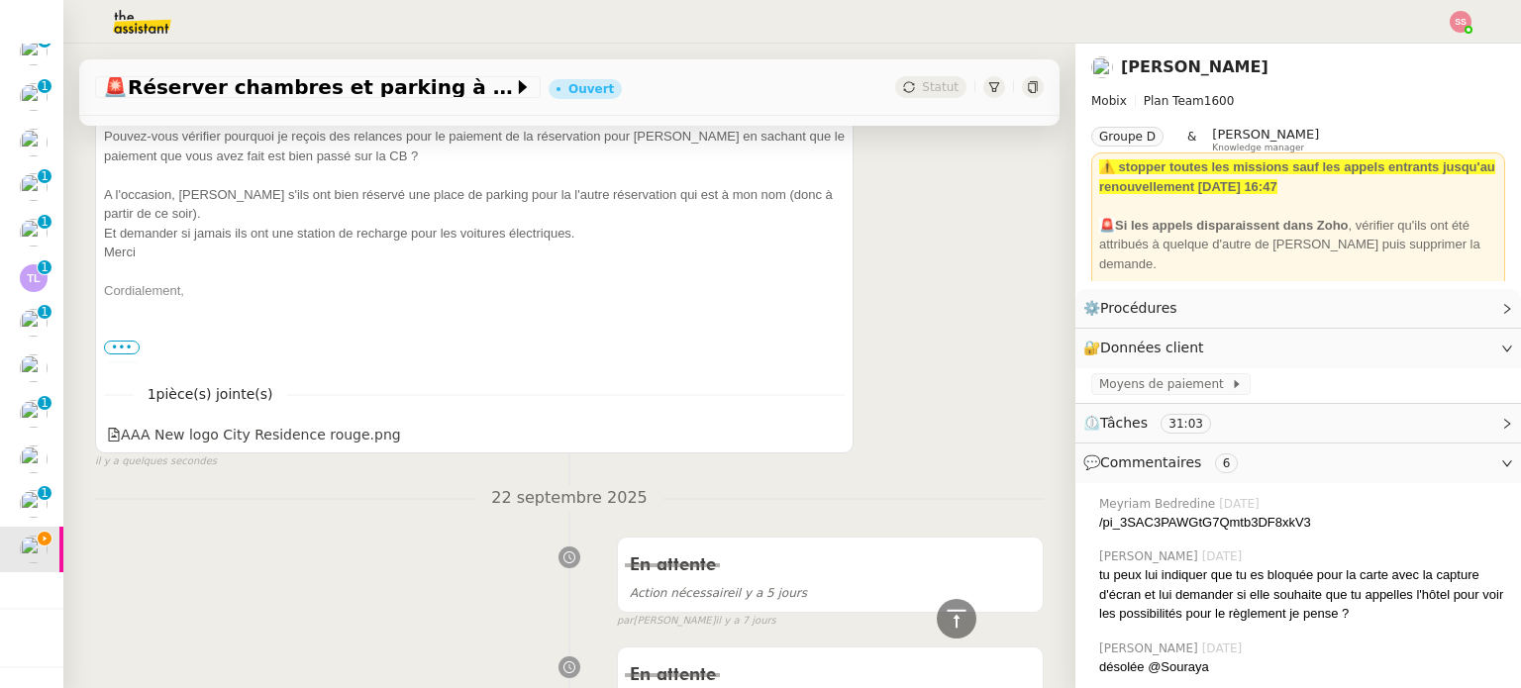
click at [121, 344] on span "•••" at bounding box center [122, 348] width 36 height 14
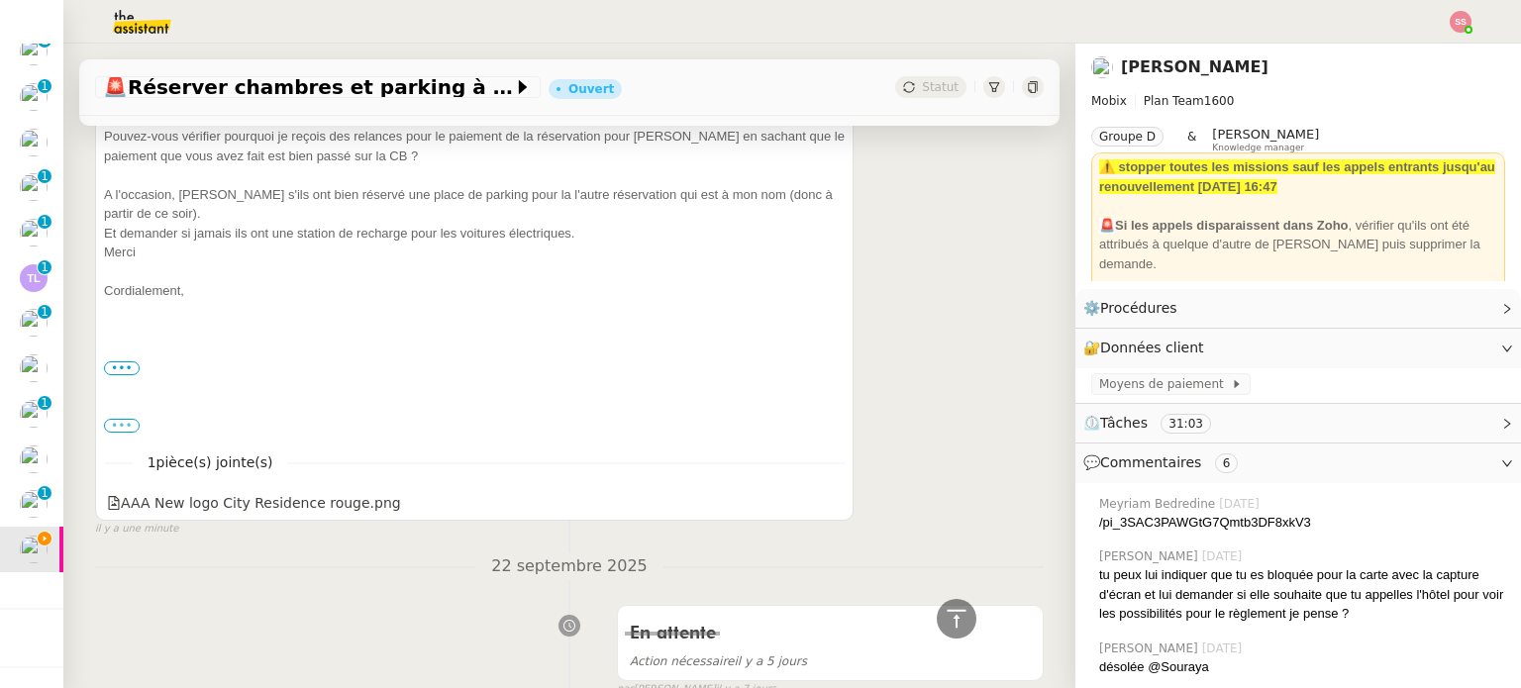
click at [121, 425] on label "•••" at bounding box center [122, 426] width 36 height 14
click at [0, 0] on input "•••" at bounding box center [0, 0] width 0 height 0
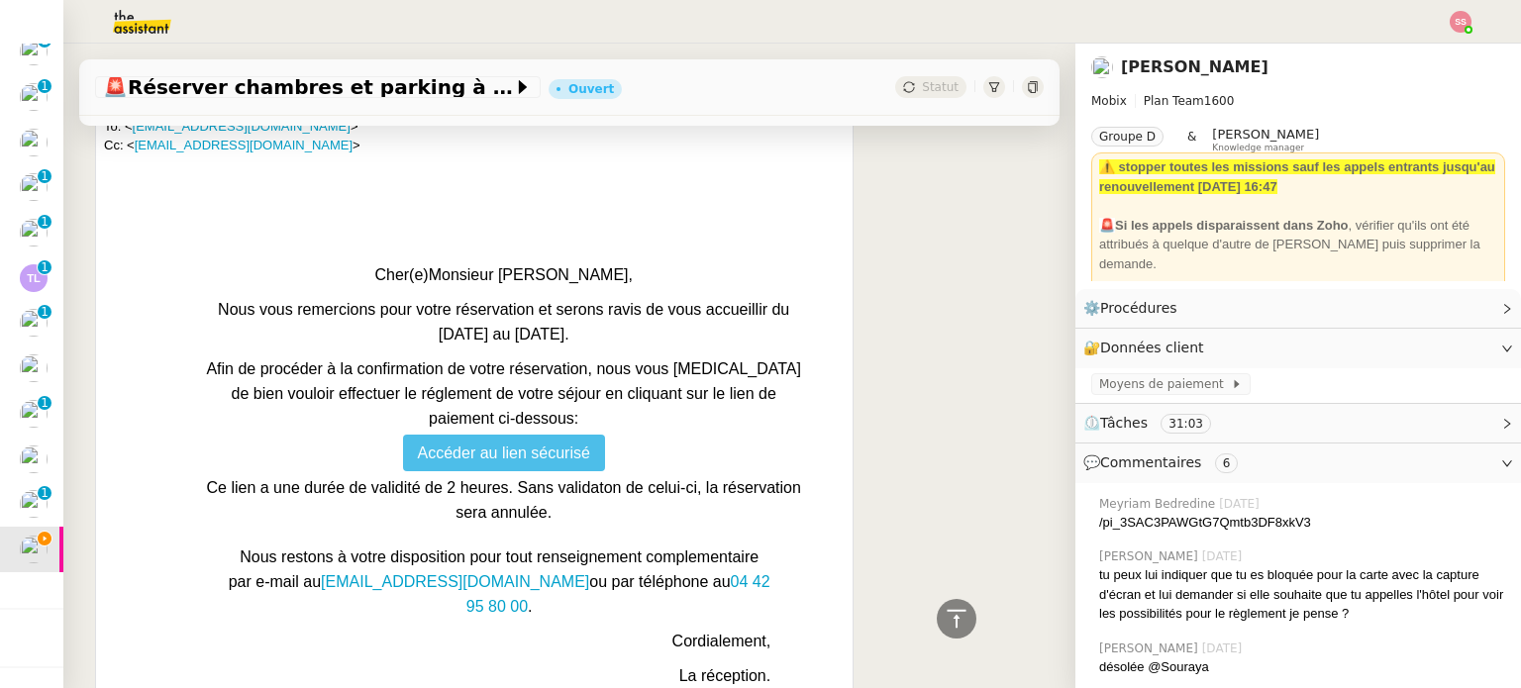
scroll to position [428, 0]
drag, startPoint x: 737, startPoint y: 577, endPoint x: 631, endPoint y: 574, distance: 106.0
click at [631, 574] on span "Nous restons à votre disposition pour tout renseignement complementaire par e-m…" at bounding box center [500, 581] width 542 height 66
copy link "04 42 95 80 00"
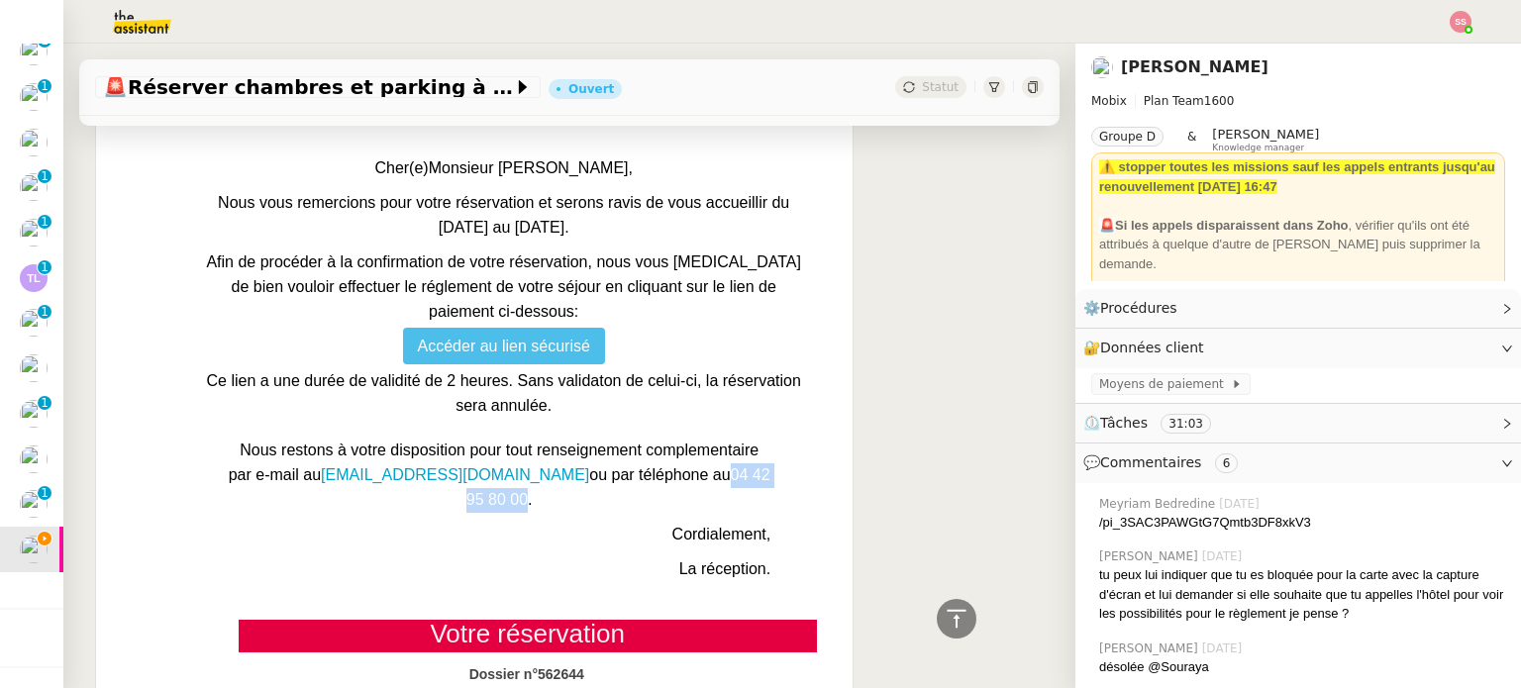
scroll to position [1782, 0]
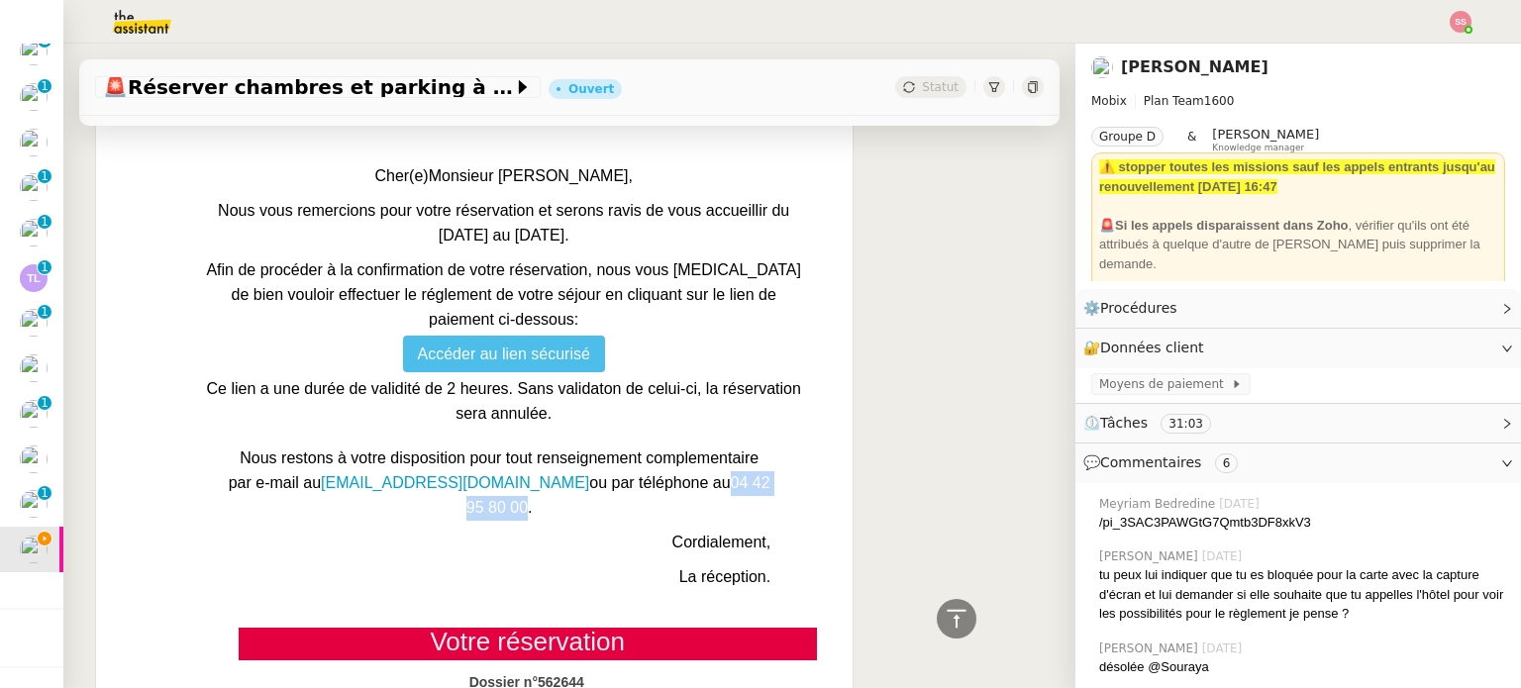
copy link "04 42 95 80 00"
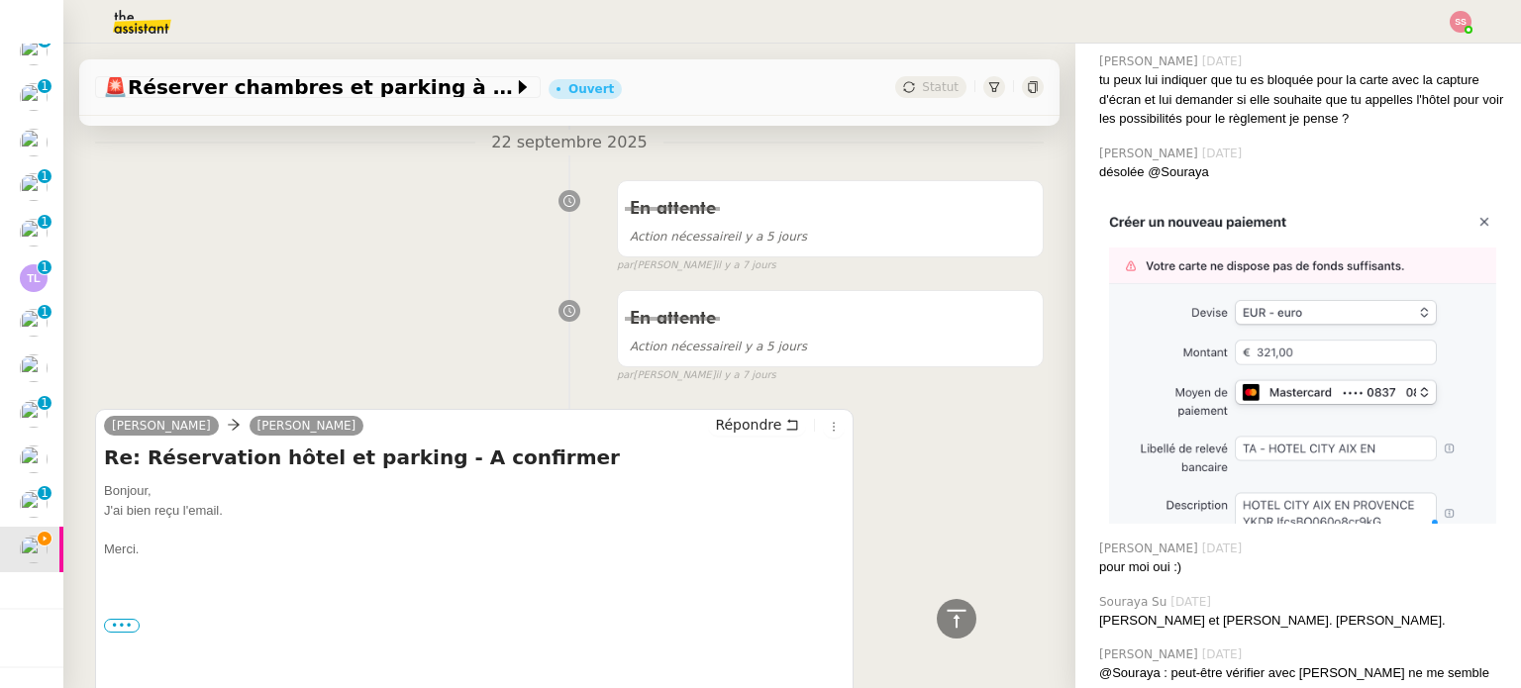
scroll to position [4752, 0]
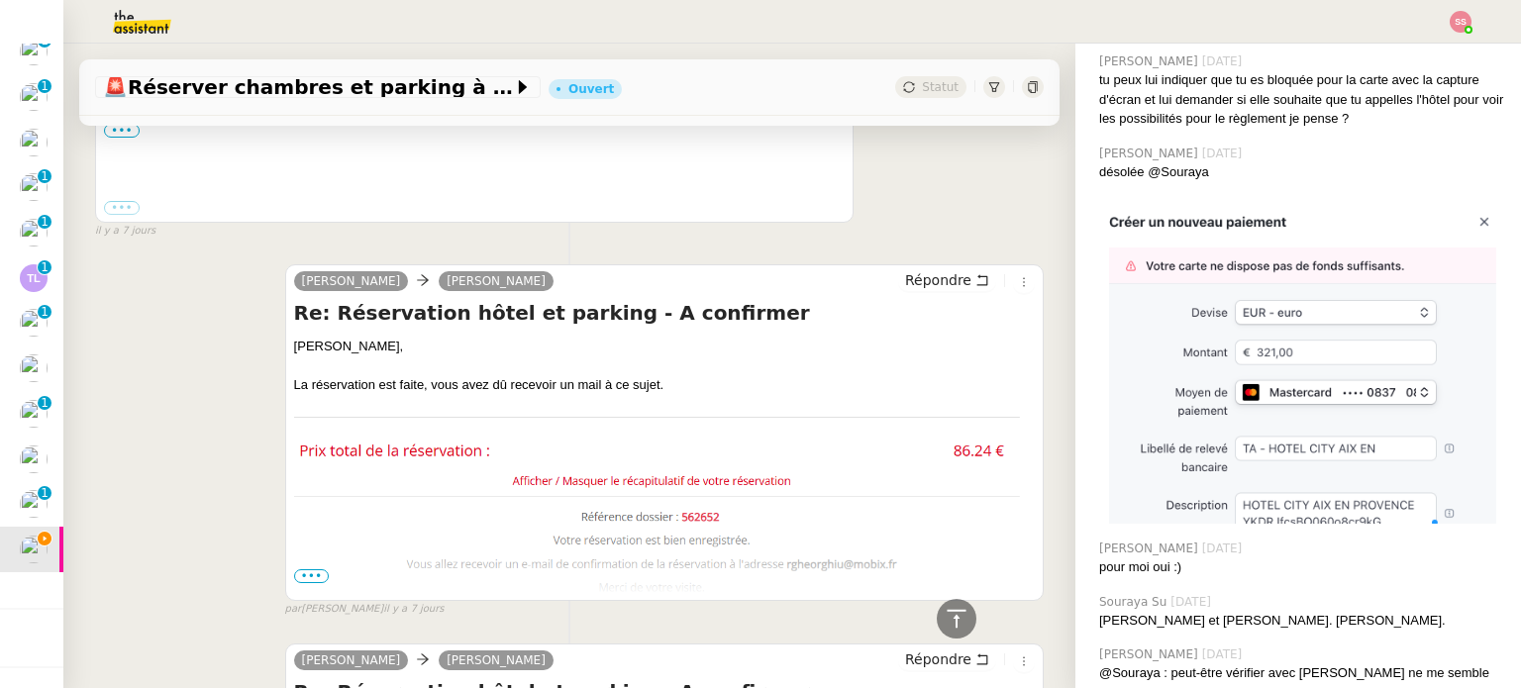
click at [312, 573] on span "•••" at bounding box center [312, 576] width 36 height 14
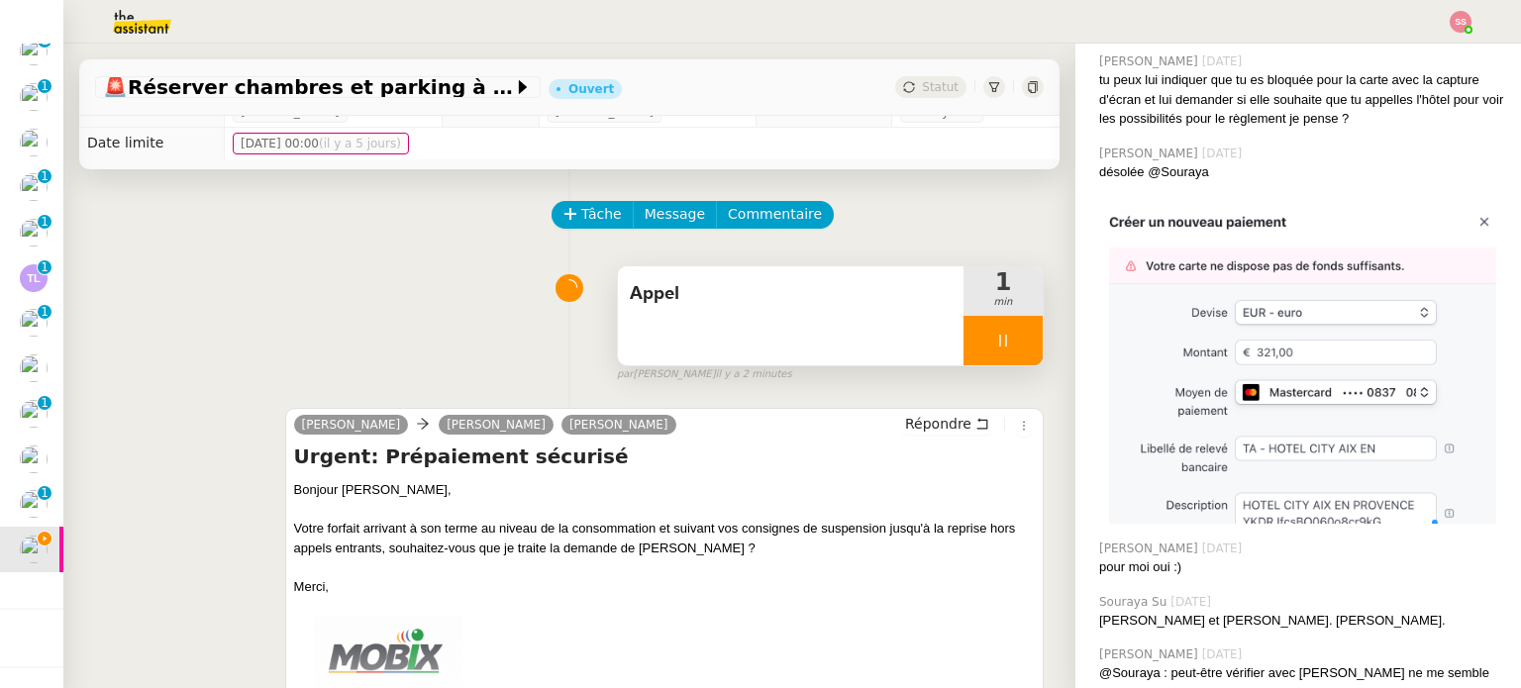
scroll to position [0, 0]
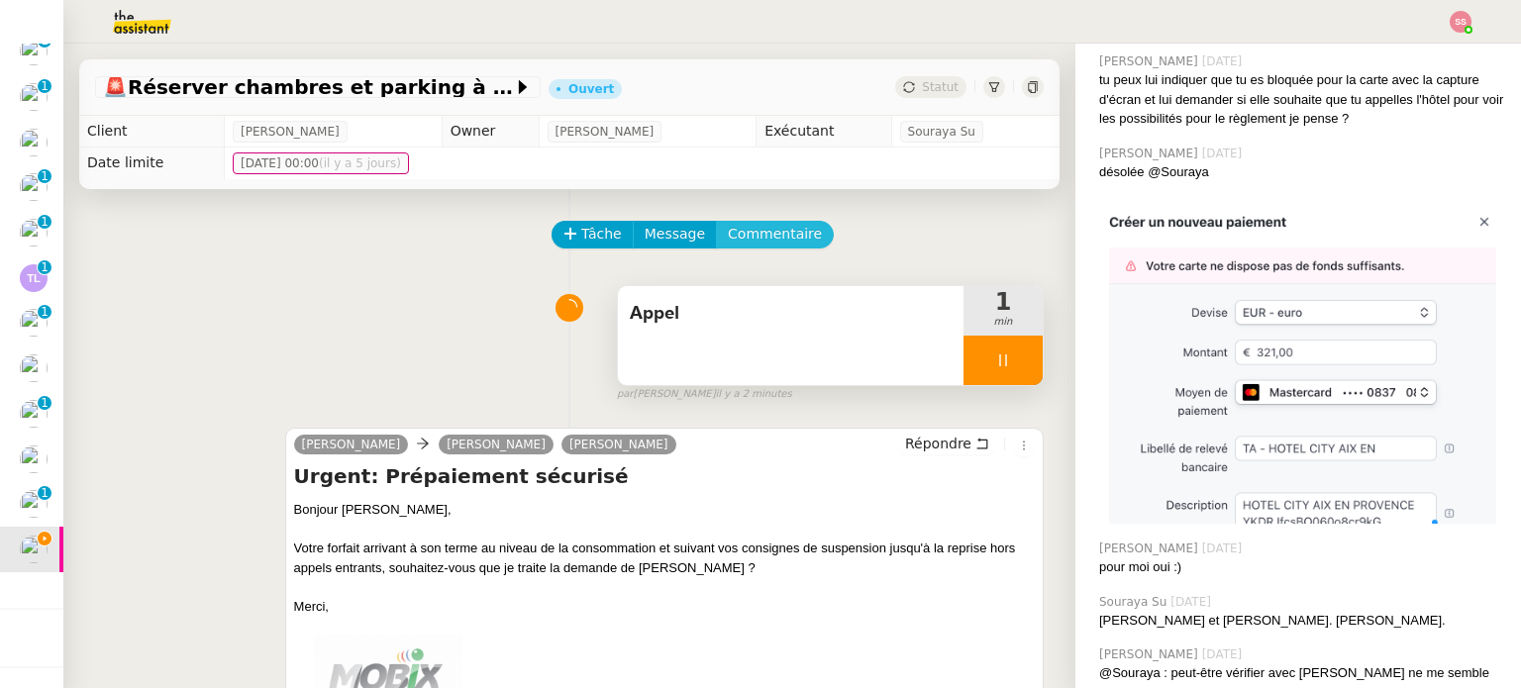
click at [736, 237] on span "Commentaire" at bounding box center [775, 234] width 94 height 23
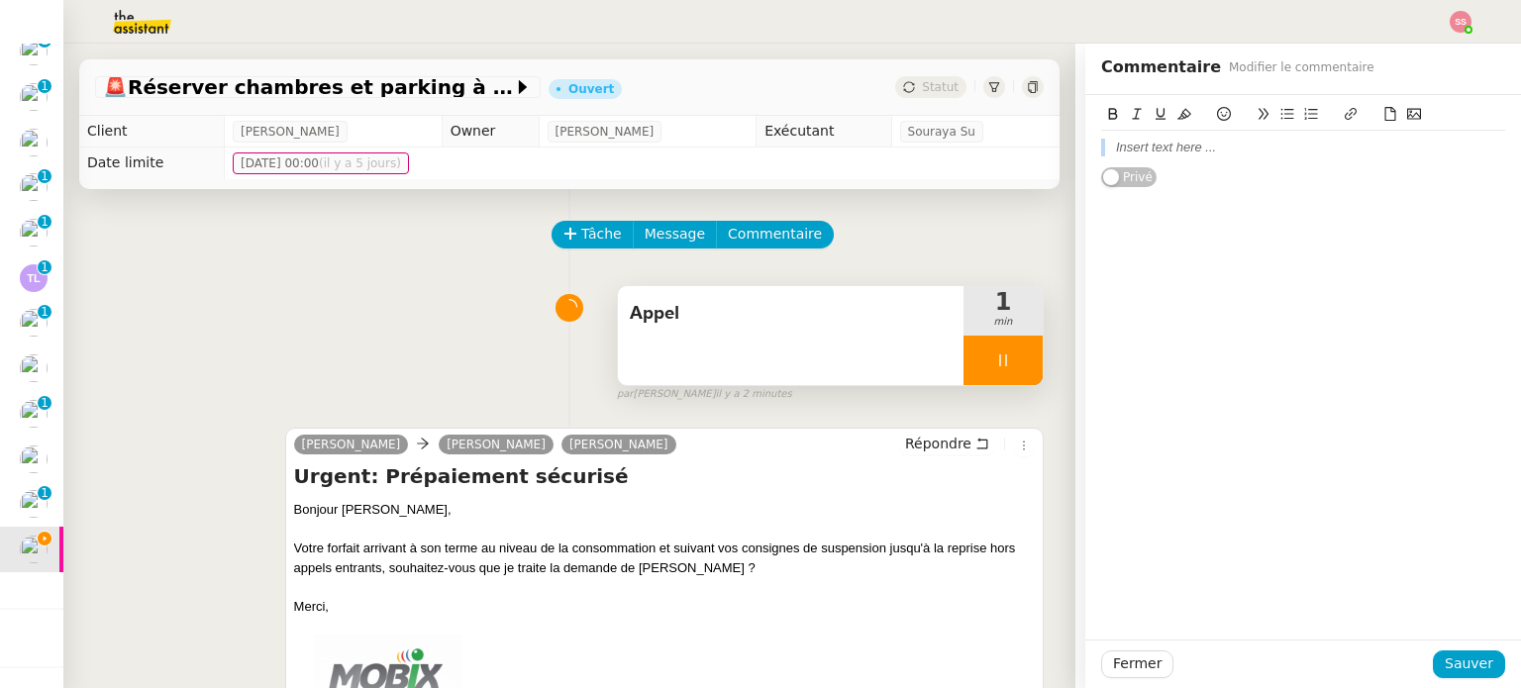
click at [1220, 157] on div "Privé" at bounding box center [1303, 141] width 404 height 93
click at [1220, 157] on div at bounding box center [1303, 148] width 404 height 34
click at [1470, 653] on span "Sauver" at bounding box center [1468, 663] width 49 height 23
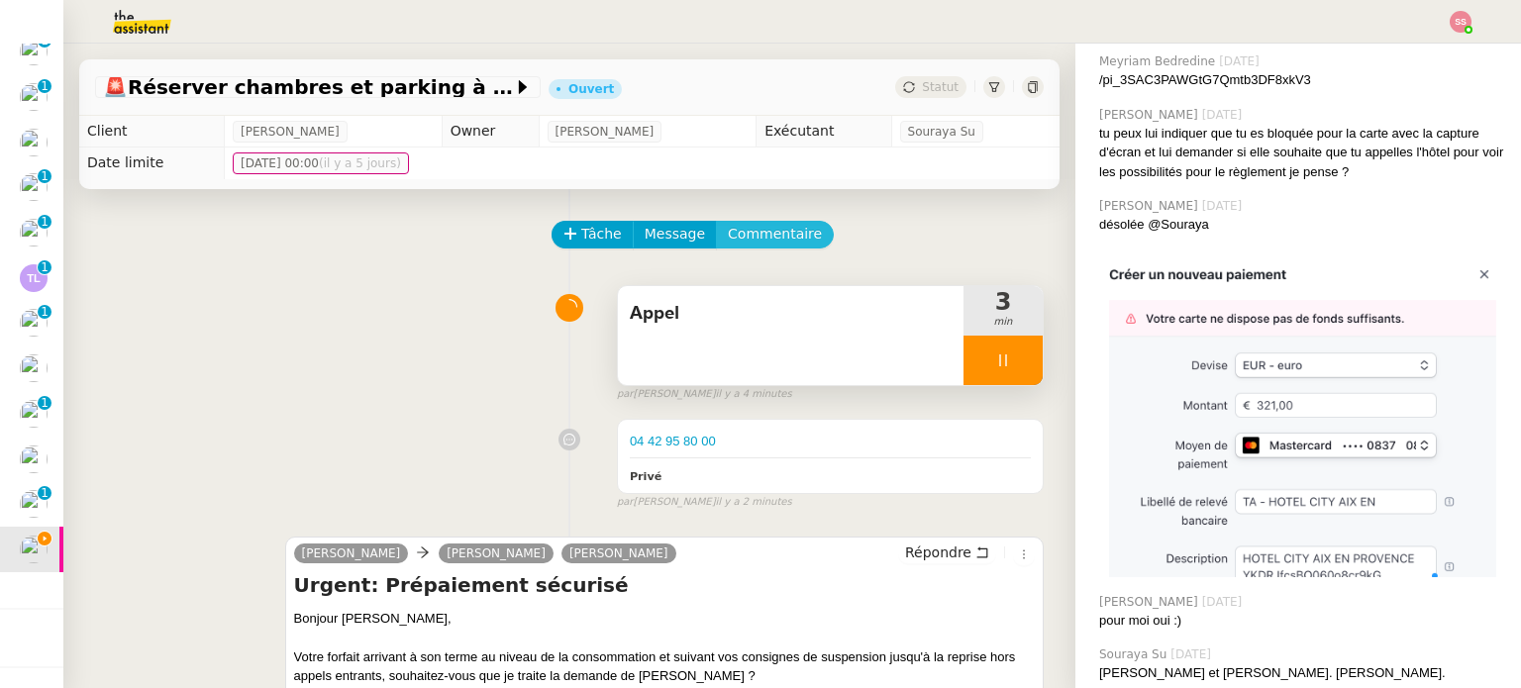
click at [720, 251] on div "Tâche Message Commentaire" at bounding box center [798, 245] width 490 height 48
click at [737, 237] on span "Commentaire" at bounding box center [775, 234] width 94 height 23
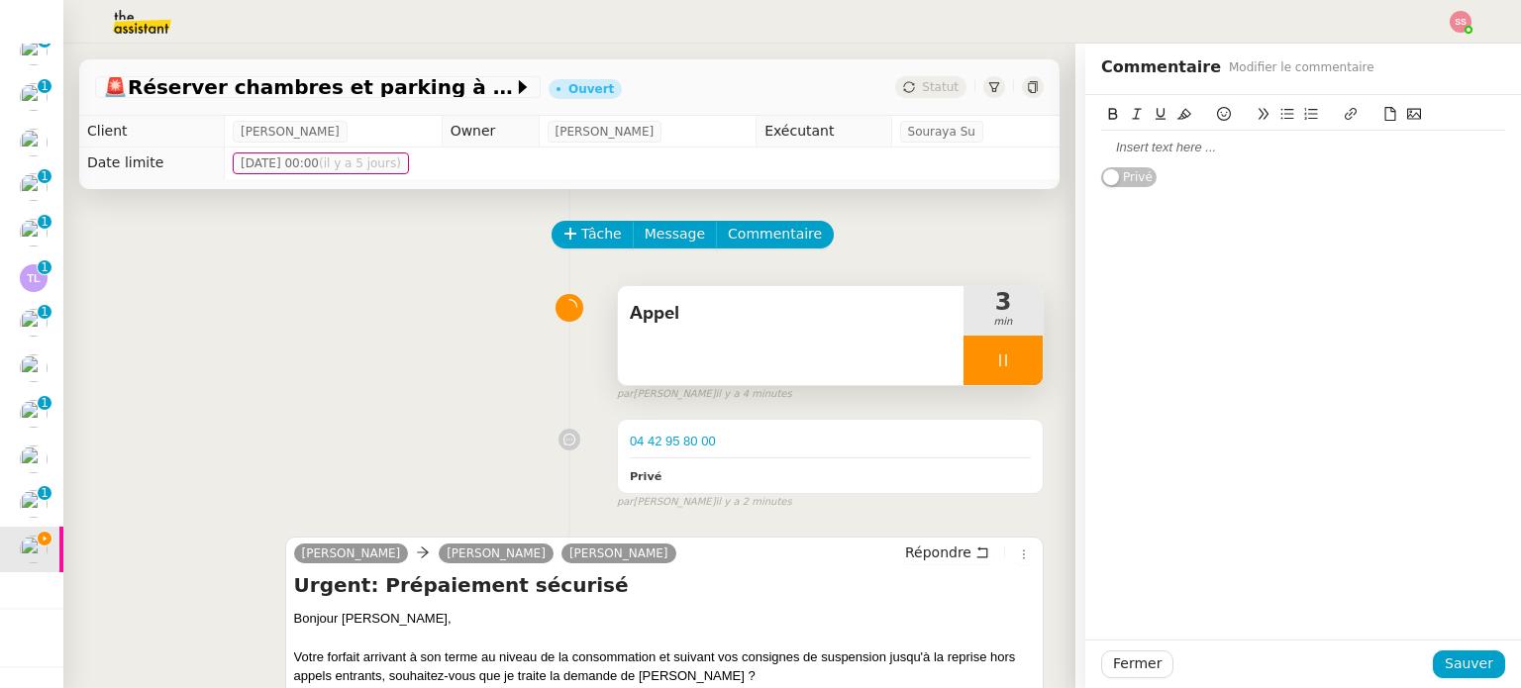
click at [1424, 149] on div at bounding box center [1303, 148] width 404 height 18
click at [1462, 660] on span "Sauver" at bounding box center [1468, 663] width 49 height 23
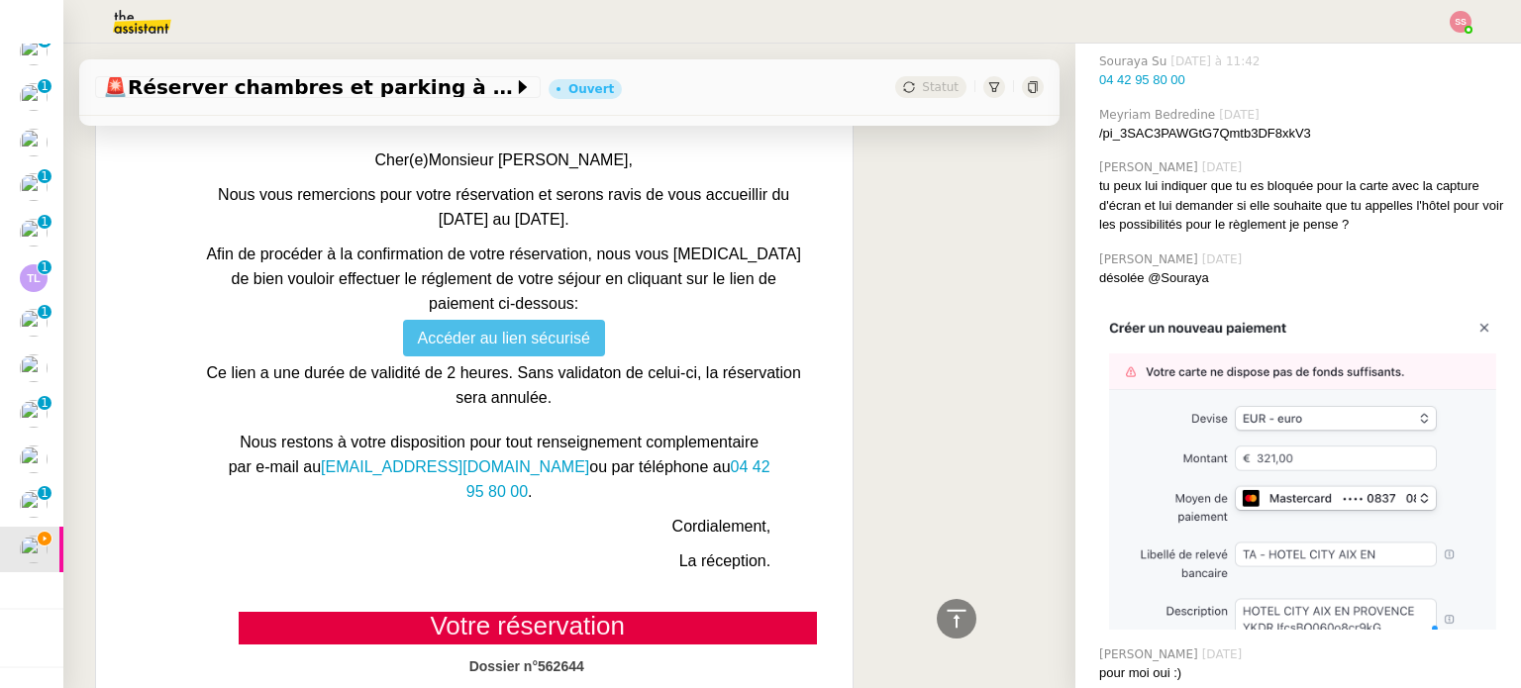
scroll to position [1980, 0]
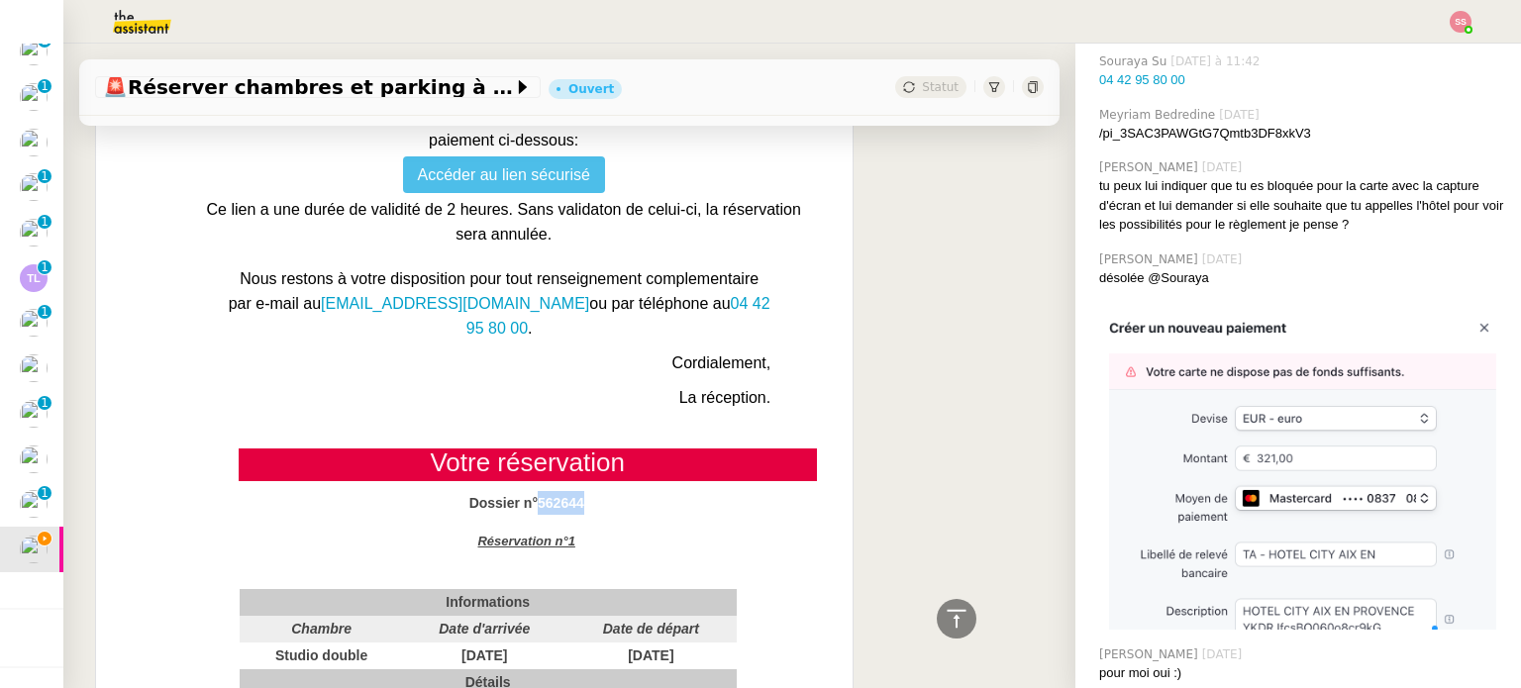
drag, startPoint x: 589, startPoint y: 478, endPoint x: 525, endPoint y: 470, distance: 64.8
click at [525, 491] on p "Dossier n°562644" at bounding box center [527, 503] width 574 height 24
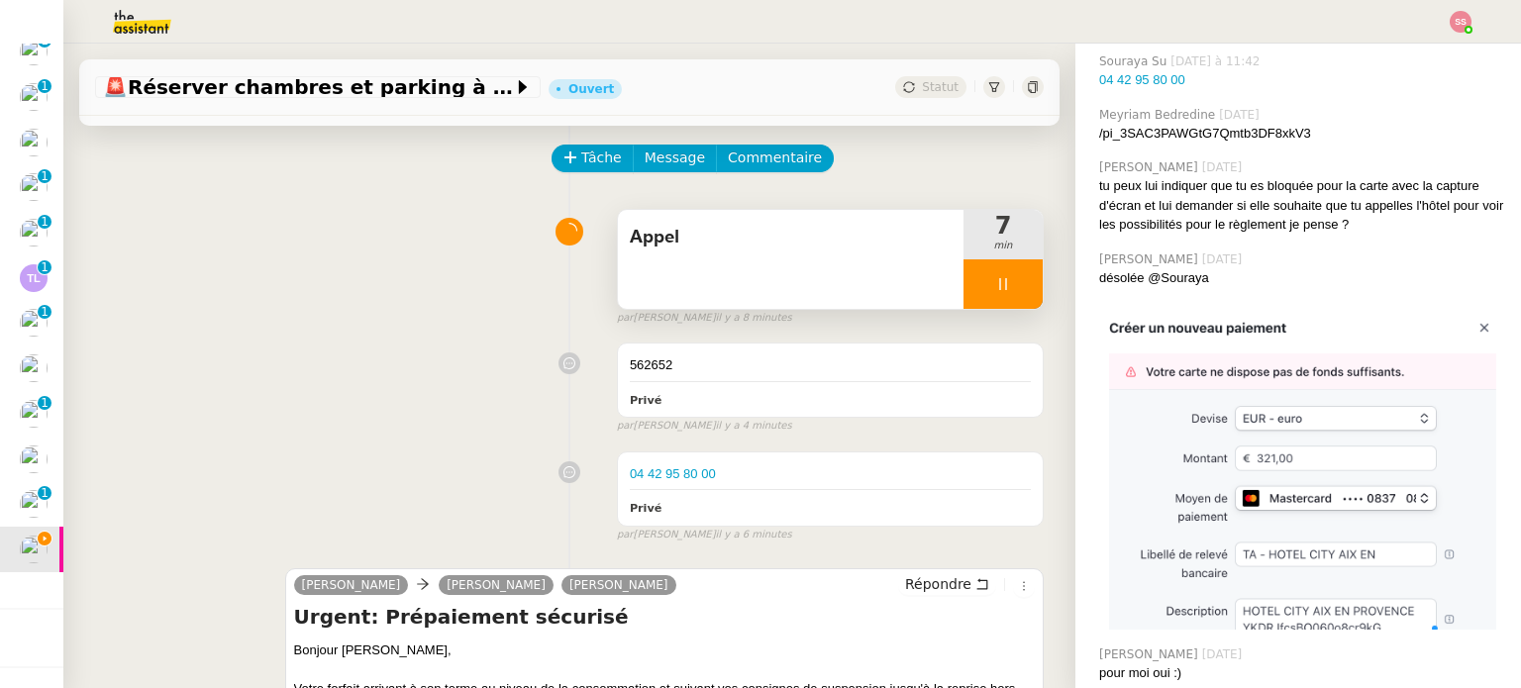
scroll to position [0, 0]
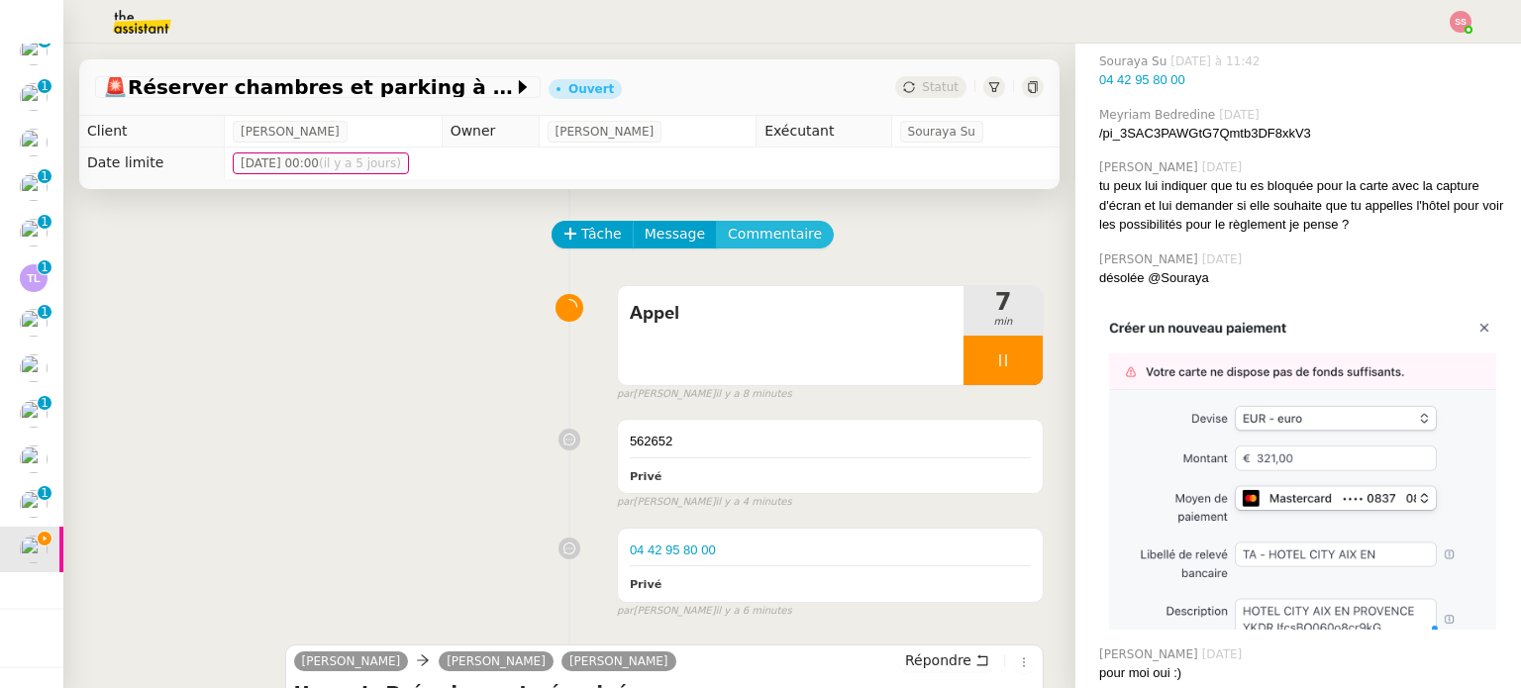
click at [741, 229] on span "Commentaire" at bounding box center [775, 234] width 94 height 23
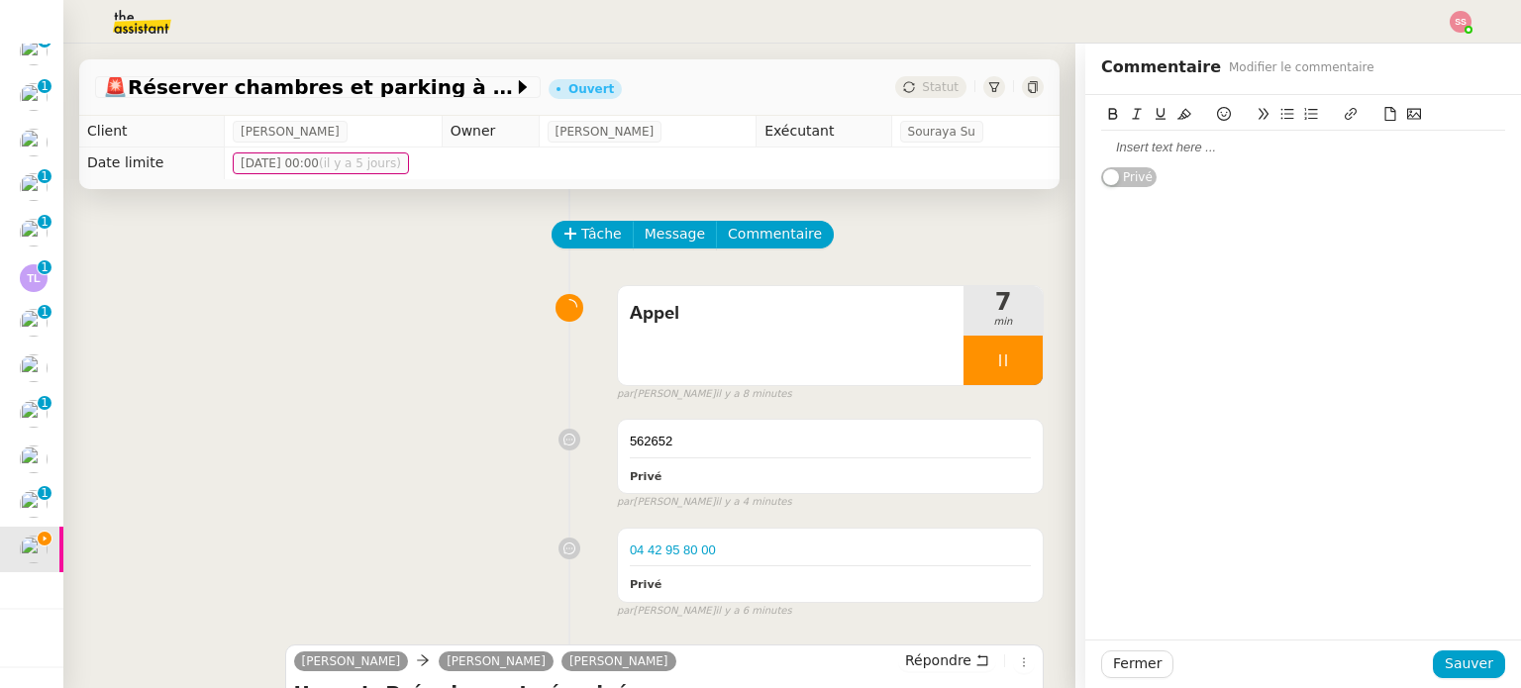
click at [1162, 138] on div at bounding box center [1303, 148] width 404 height 34
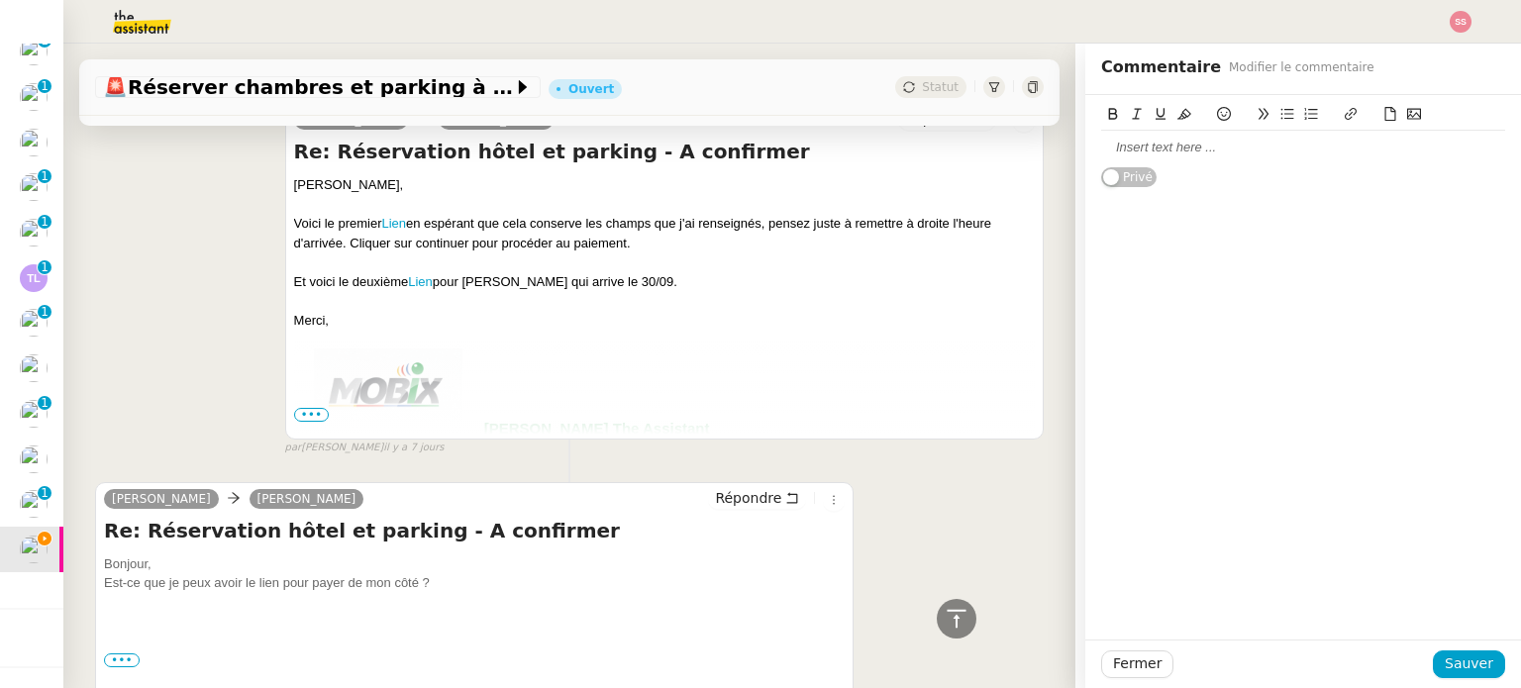
scroll to position [10150, 0]
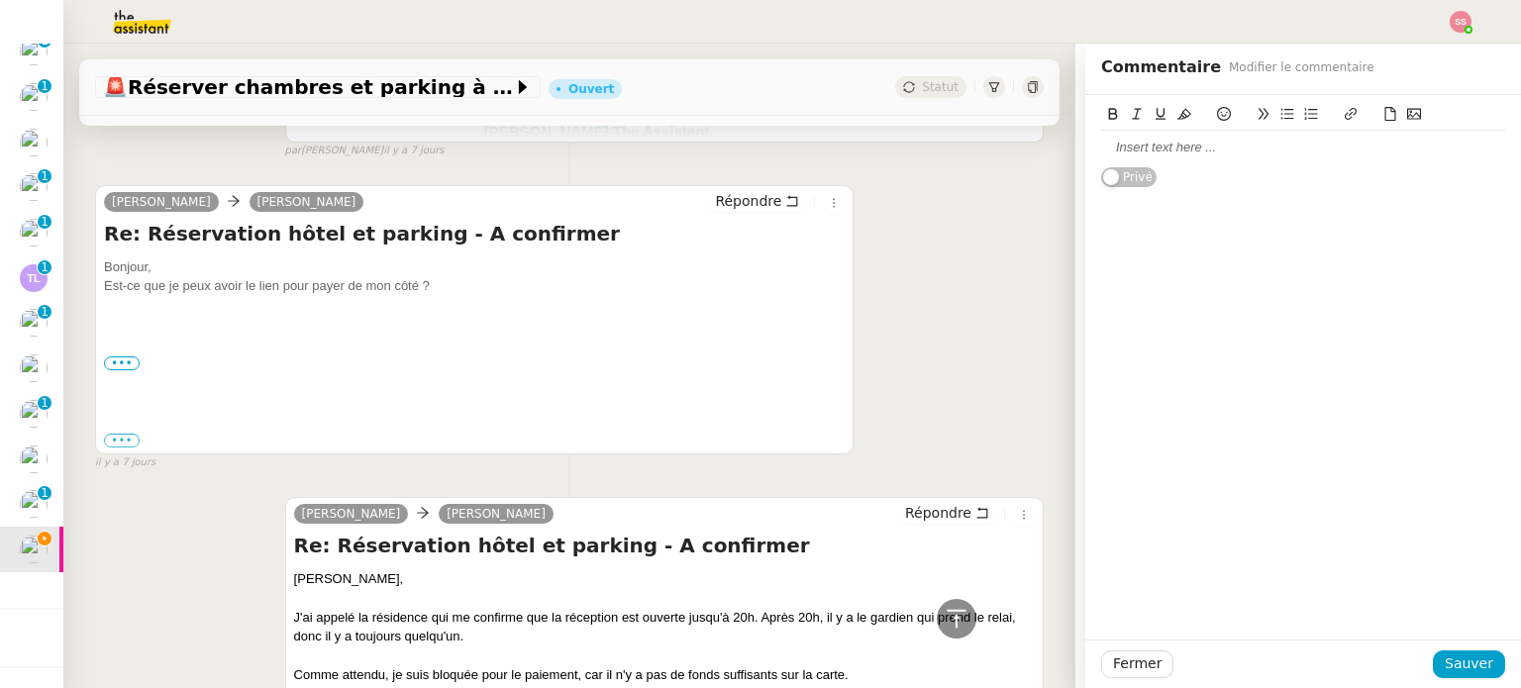
drag, startPoint x: 117, startPoint y: 351, endPoint x: 126, endPoint y: 403, distance: 52.2
click at [117, 356] on label "•••" at bounding box center [122, 363] width 36 height 14
click at [0, 0] on input "•••" at bounding box center [0, 0] width 0 height 0
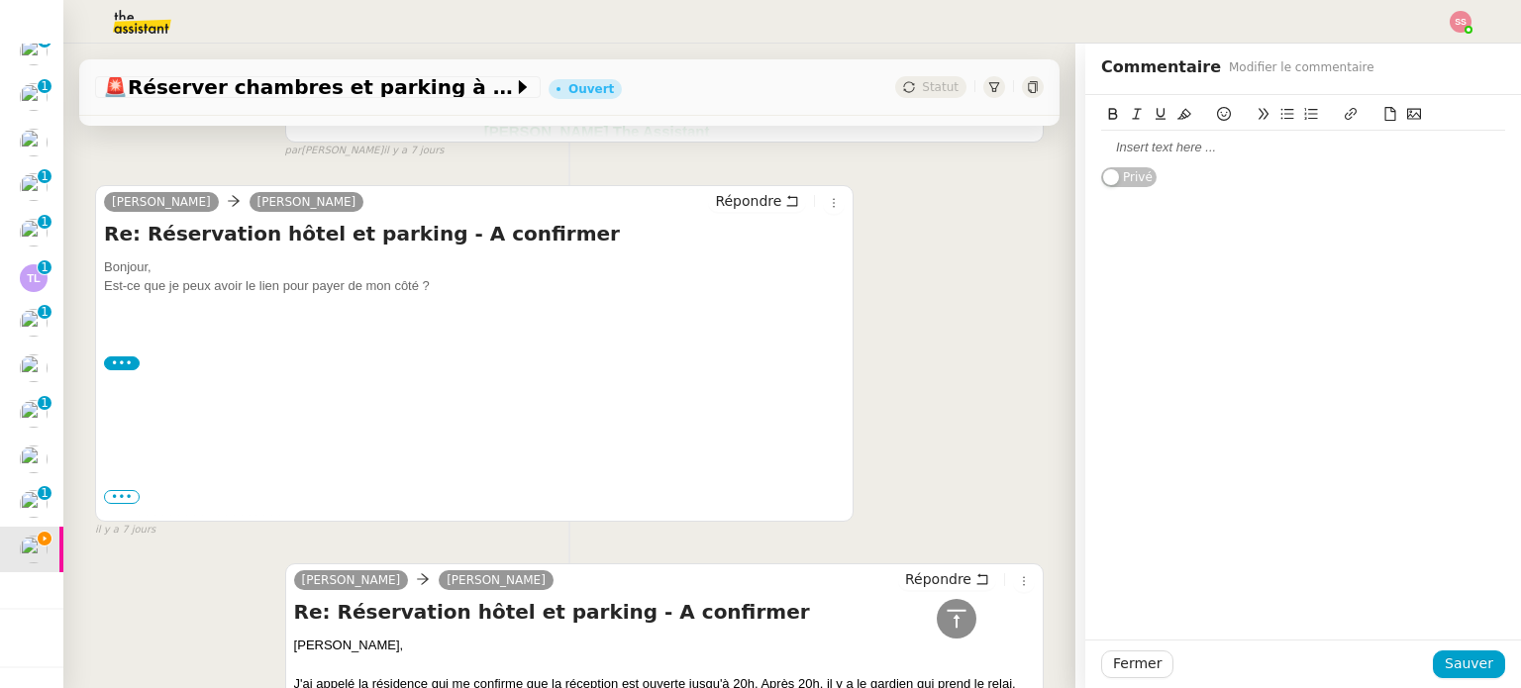
click at [128, 490] on span "•••" at bounding box center [122, 497] width 36 height 14
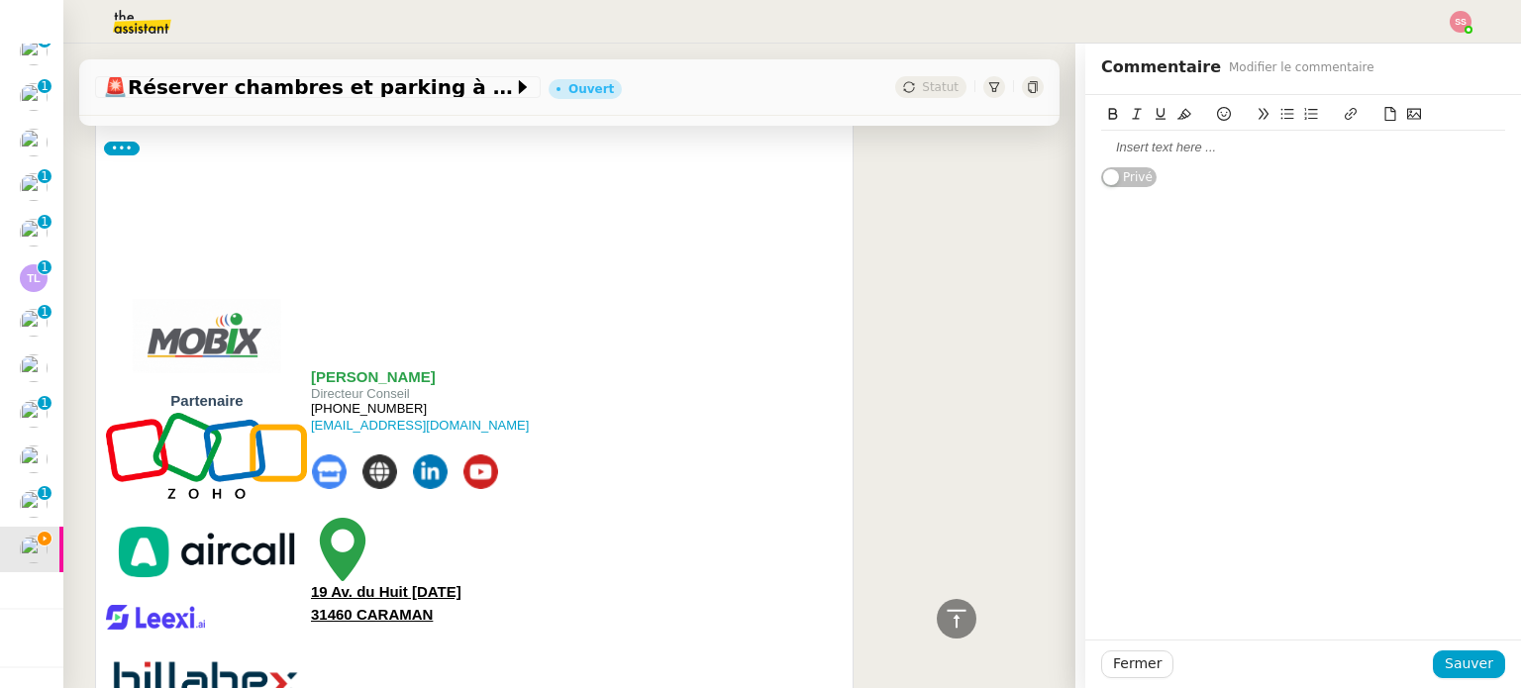
scroll to position [10546, 0]
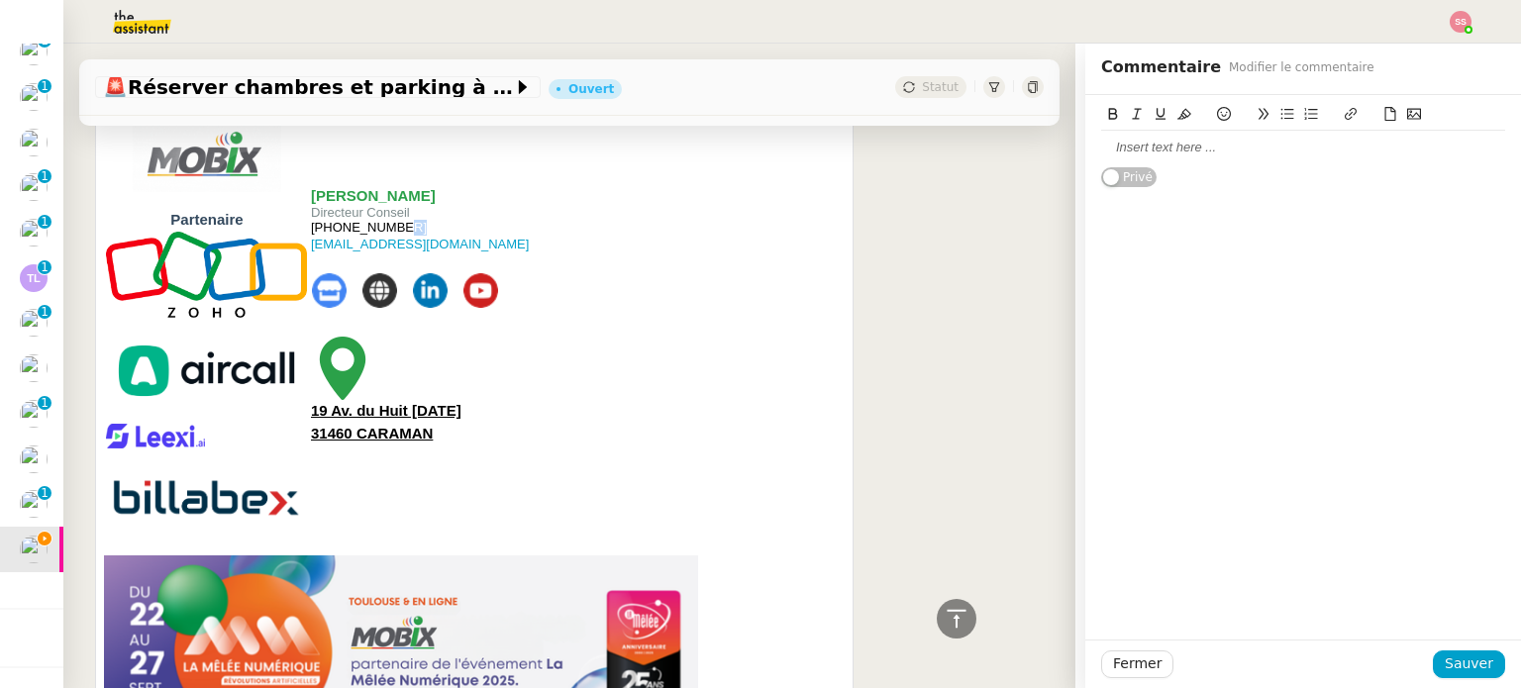
drag, startPoint x: 392, startPoint y: 216, endPoint x: 380, endPoint y: 215, distance: 11.9
click at [380, 220] on span "[PHONE_NUMBER]" at bounding box center [369, 227] width 116 height 15
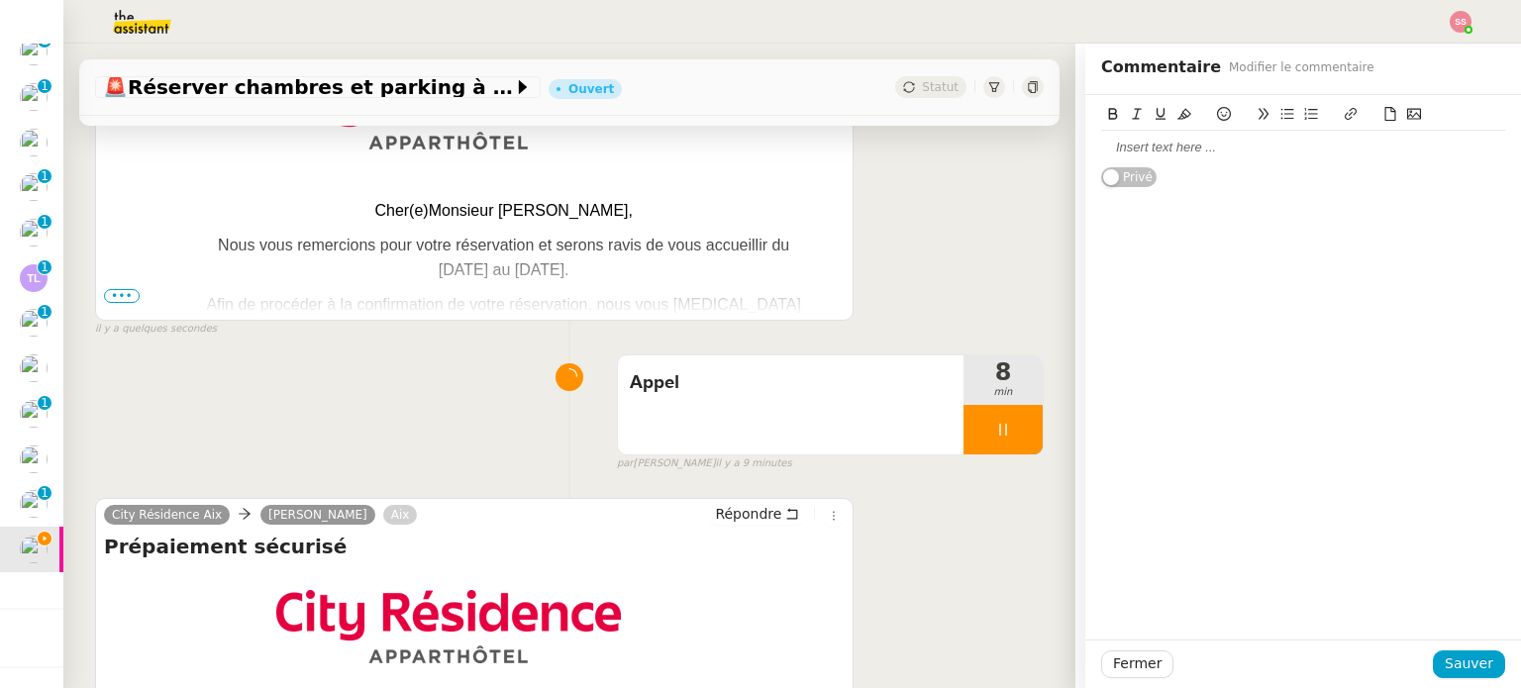
scroll to position [396, 0]
click at [994, 436] on div at bounding box center [1002, 429] width 79 height 49
click at [1016, 435] on icon at bounding box center [1023, 429] width 15 height 11
click at [121, 297] on span "•••" at bounding box center [122, 296] width 36 height 14
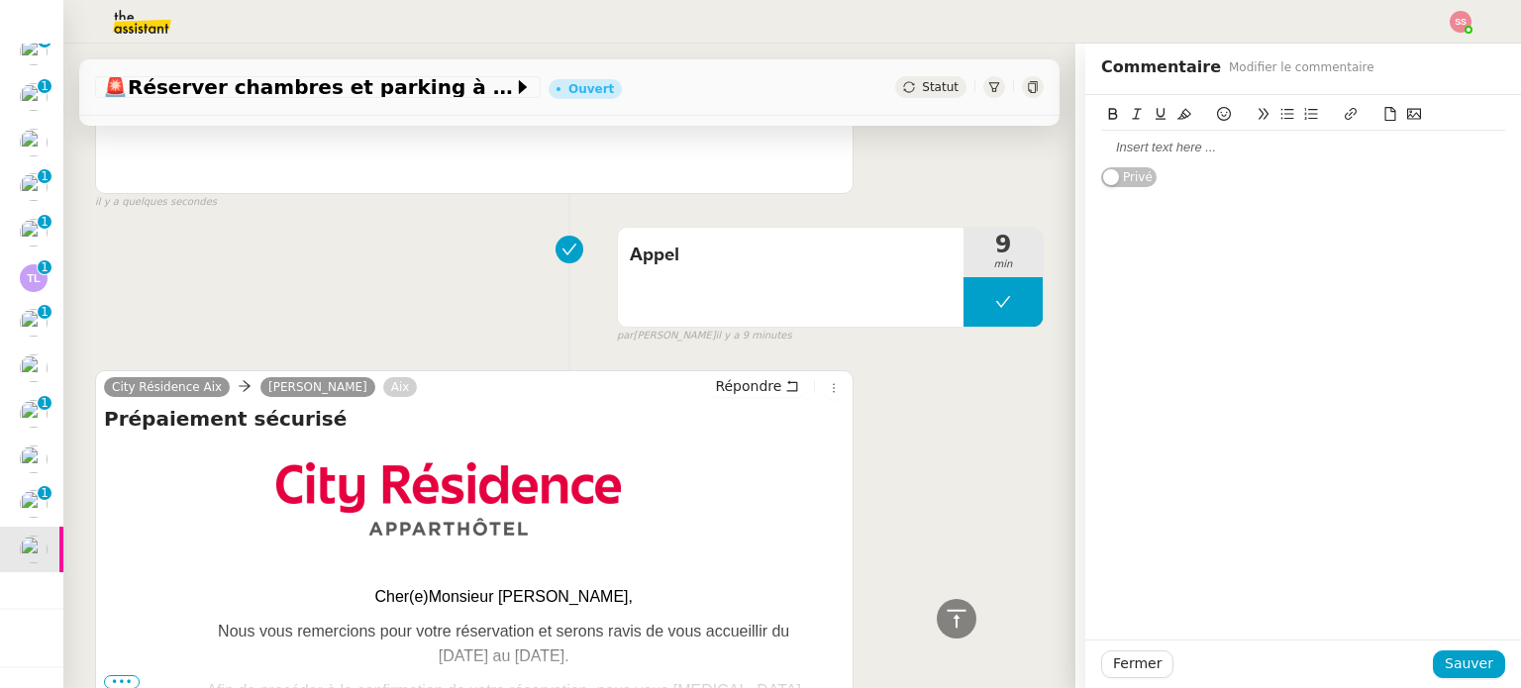
scroll to position [2772, 0]
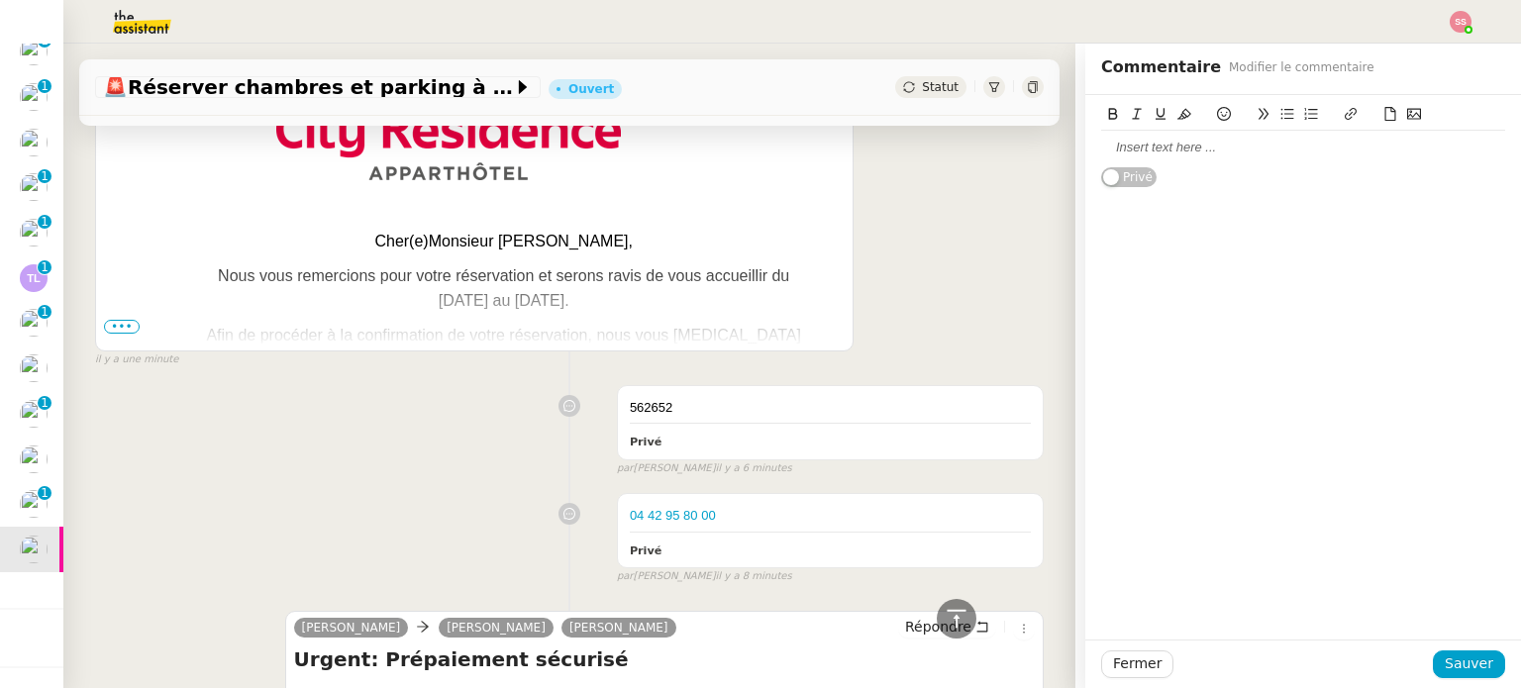
click at [124, 320] on span "•••" at bounding box center [122, 327] width 36 height 14
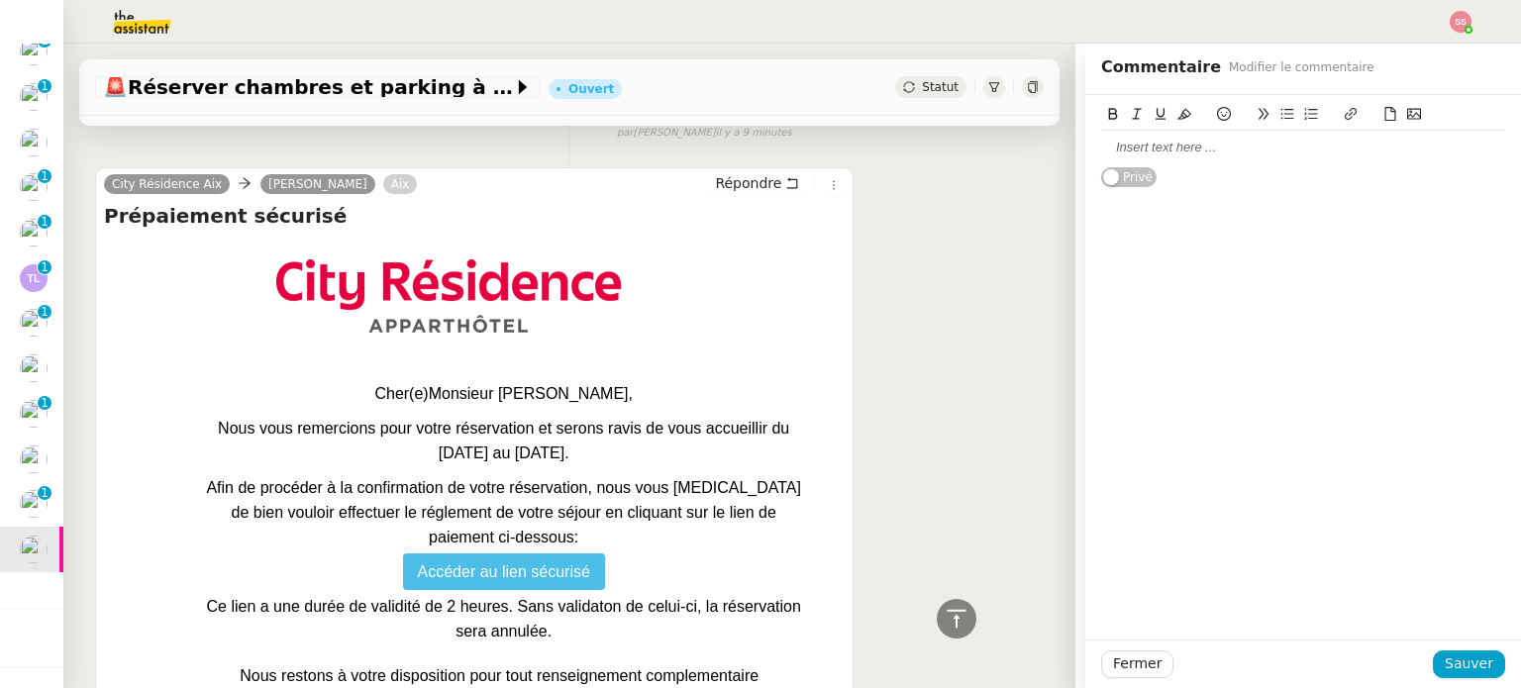
scroll to position [2475, 0]
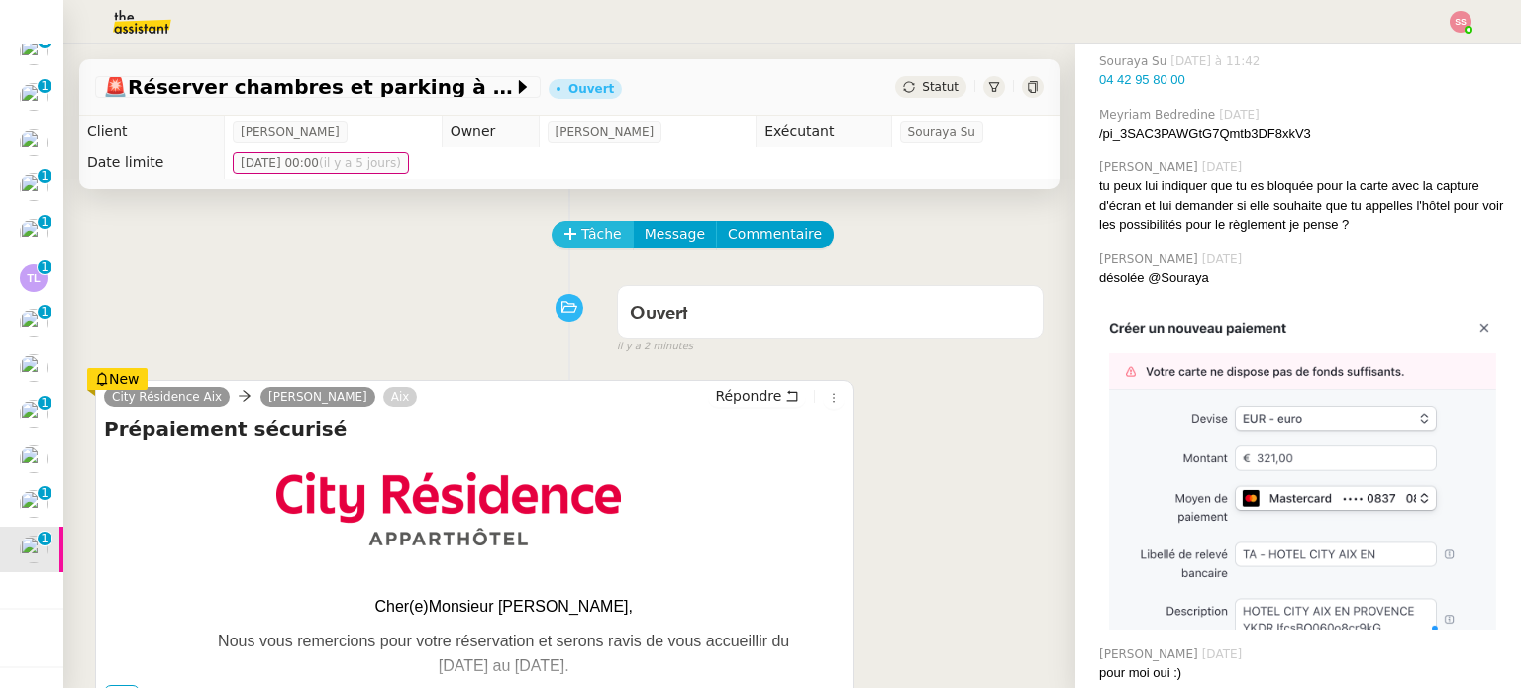
click at [583, 230] on span "Tâche" at bounding box center [601, 234] width 41 height 23
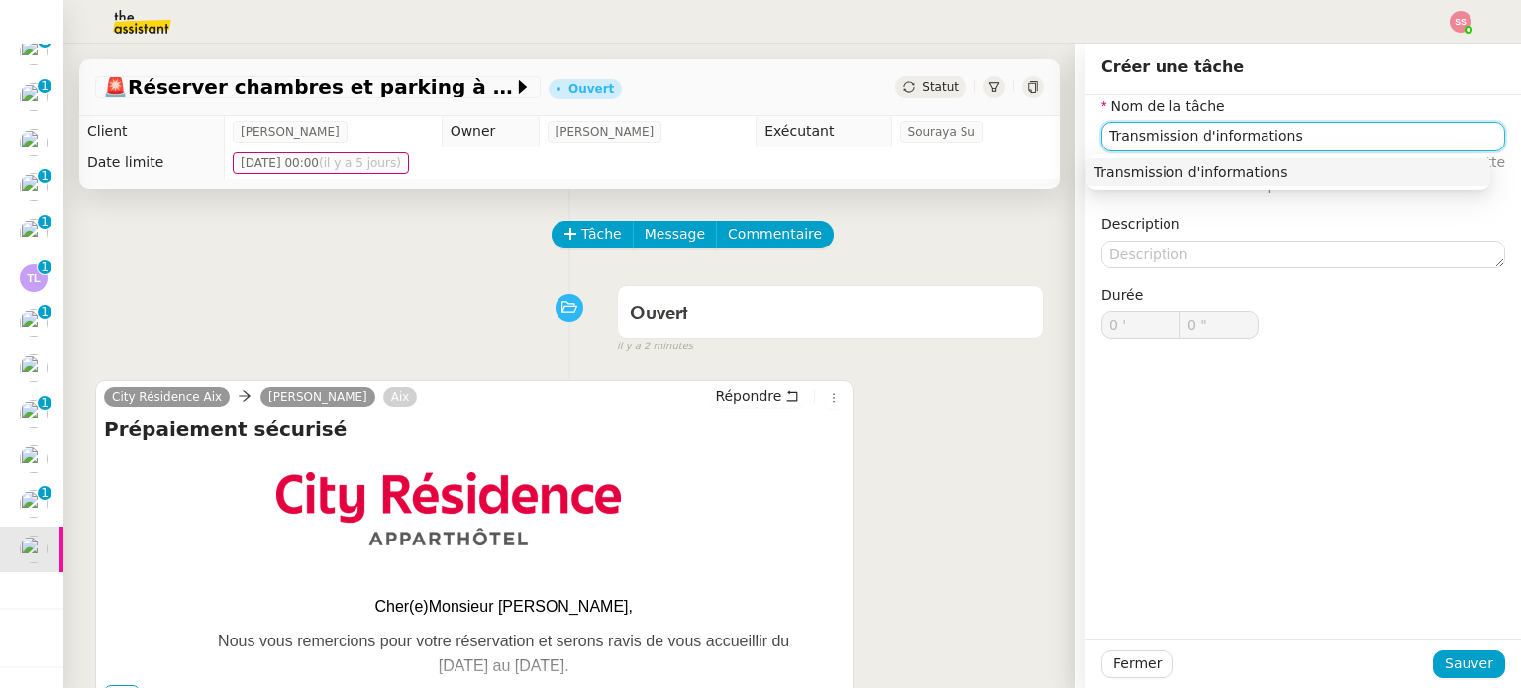
click at [1295, 169] on div "Transmission d'informations" at bounding box center [1288, 172] width 388 height 18
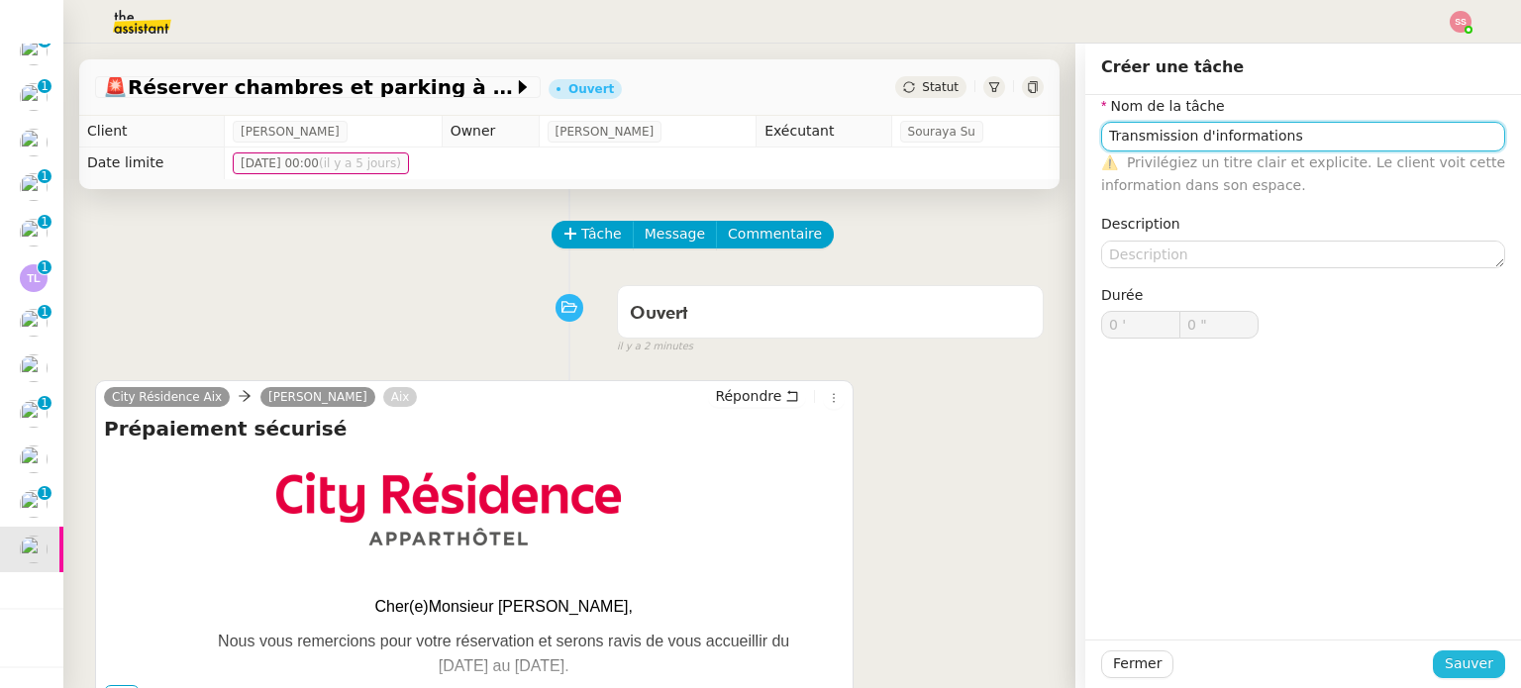
type input "Transmission d'informations"
click at [1465, 667] on span "Sauver" at bounding box center [1468, 663] width 49 height 23
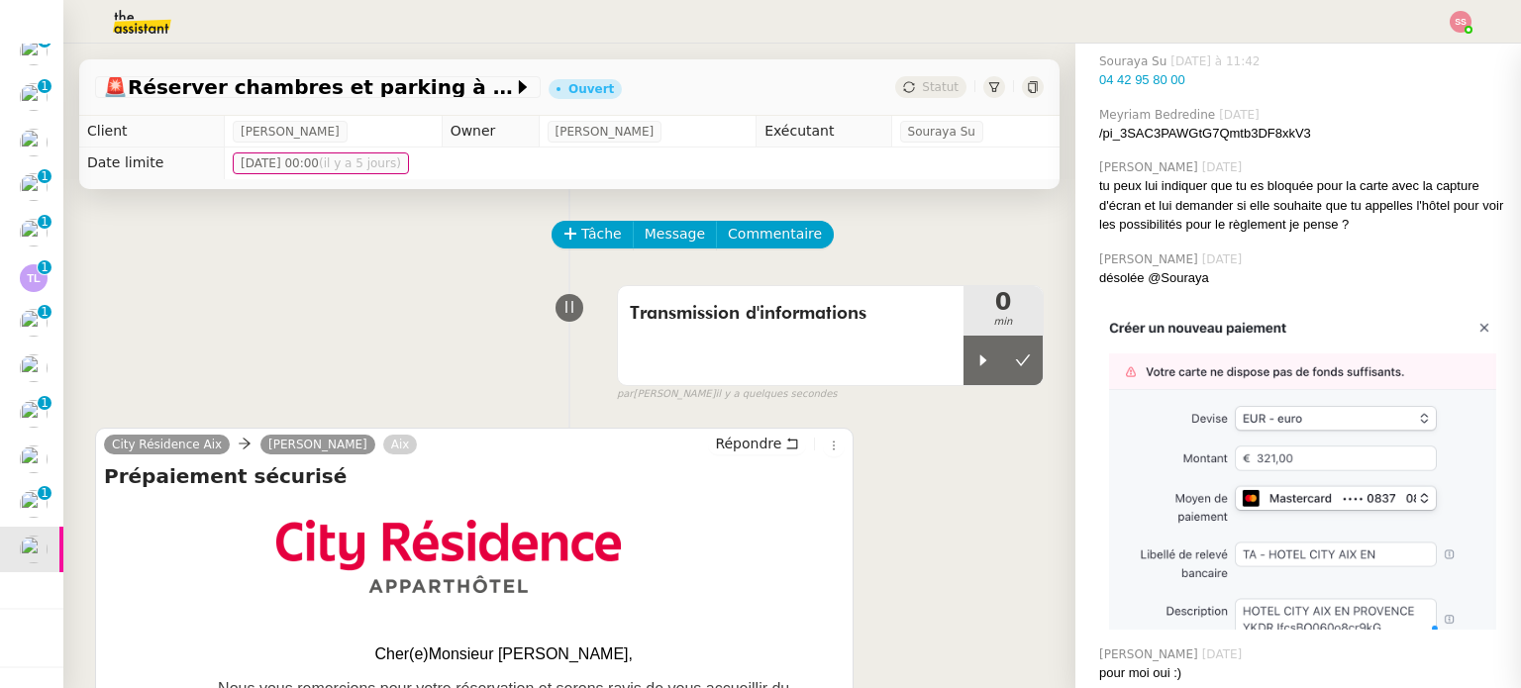
click at [935, 450] on div "City Résidence Aix Alex Mobix Aix Répondre Prépaiement sécurisé Cher(e) Monsieu…" at bounding box center [569, 595] width 948 height 371
click at [963, 379] on div at bounding box center [983, 360] width 40 height 49
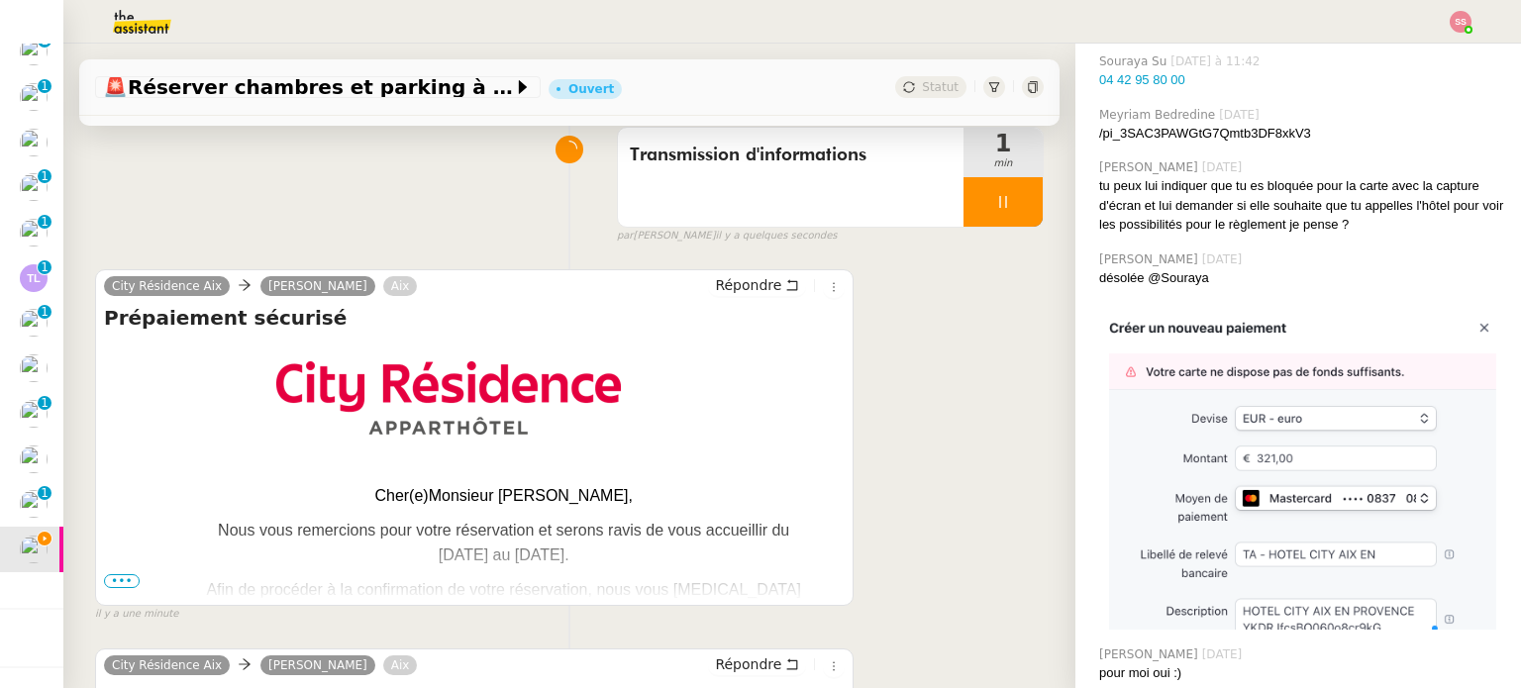
scroll to position [99, 0]
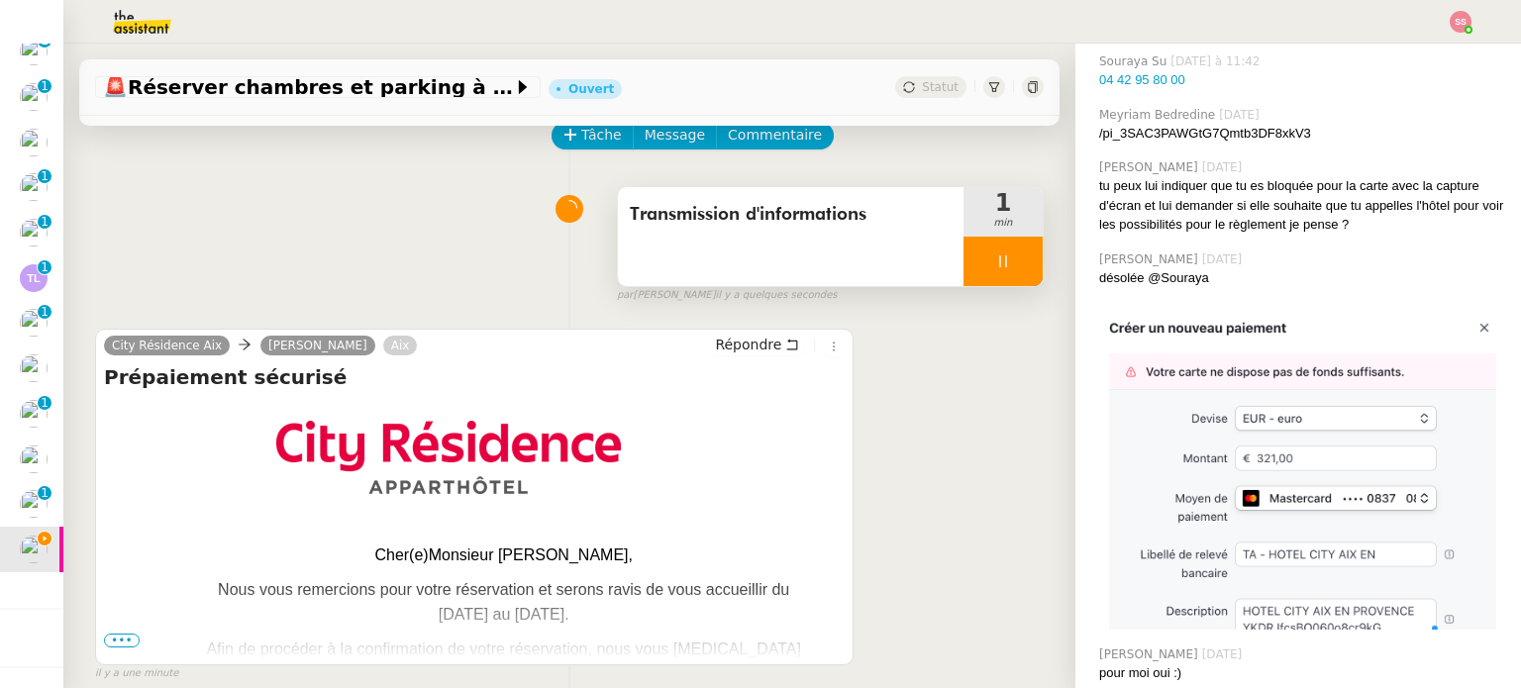
click at [992, 261] on div at bounding box center [1002, 261] width 79 height 49
click at [1015, 261] on icon at bounding box center [1023, 261] width 16 height 16
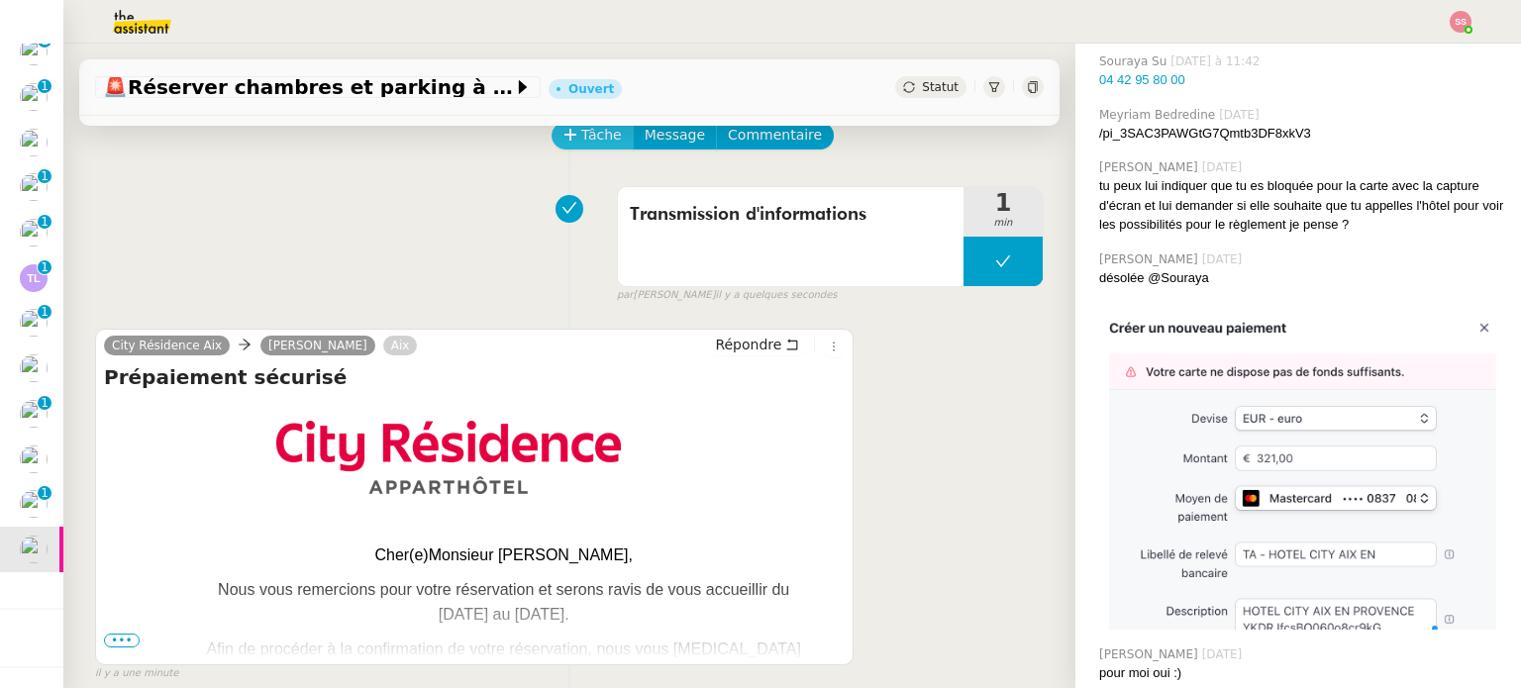
click at [566, 139] on button "Tâche" at bounding box center [592, 136] width 82 height 28
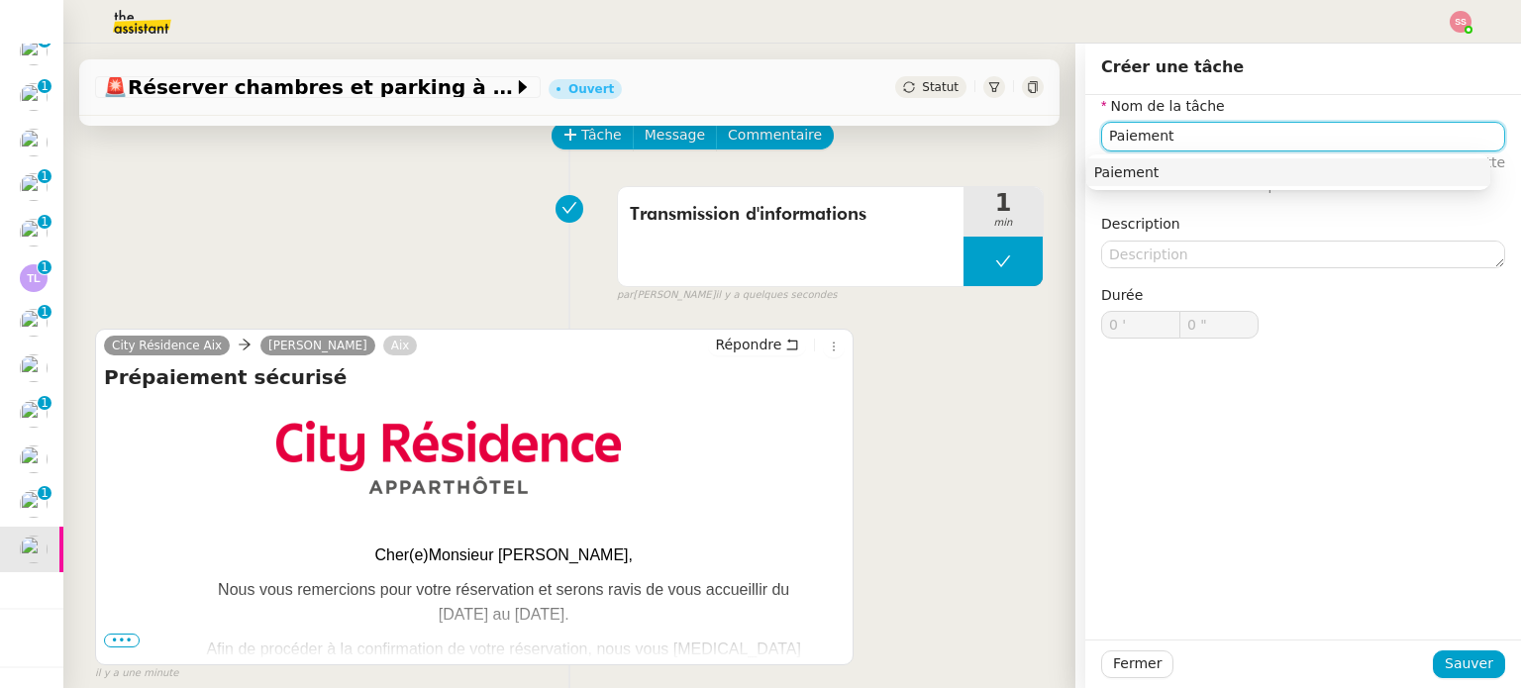
click at [1103, 163] on div "Paiement" at bounding box center [1288, 172] width 388 height 18
type input "Paiement"
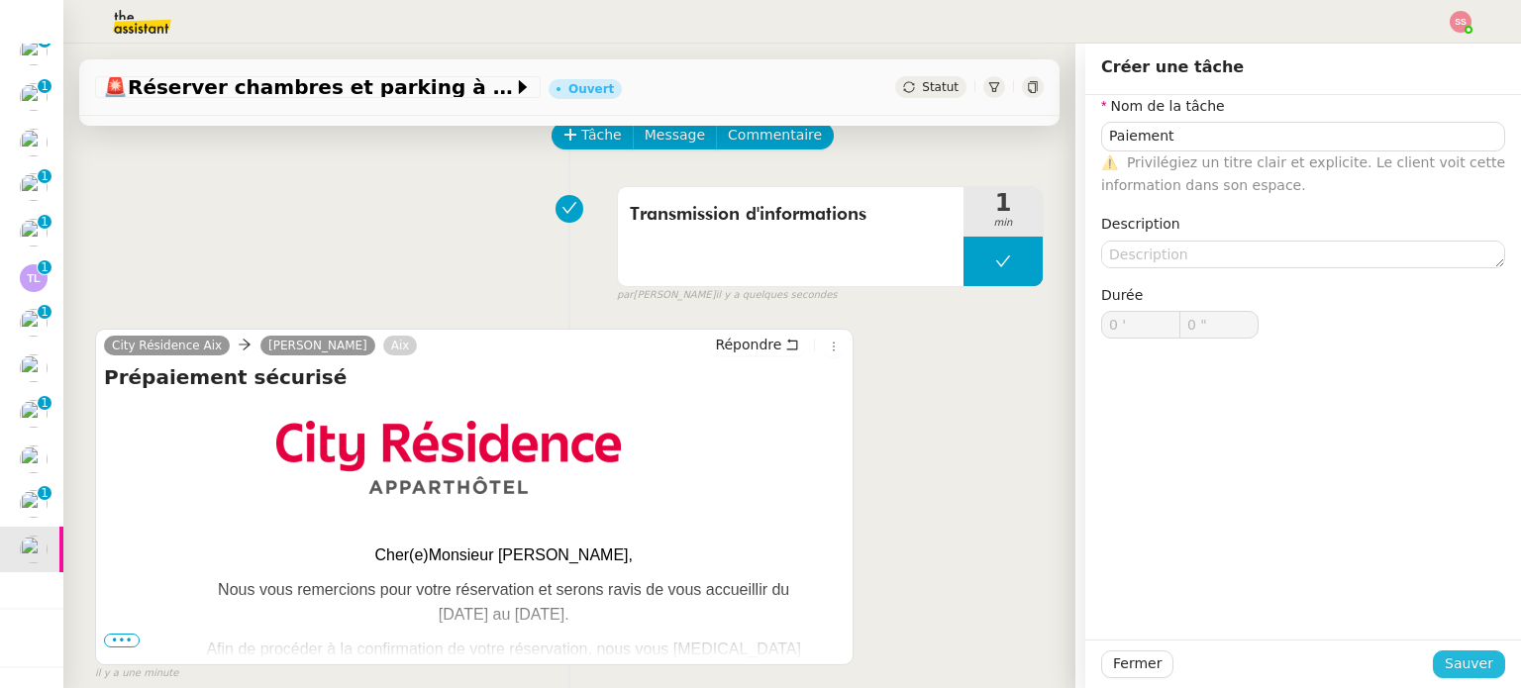
drag, startPoint x: 1465, startPoint y: 662, endPoint x: 1053, endPoint y: 342, distance: 522.0
click at [1465, 661] on span "Sauver" at bounding box center [1468, 663] width 49 height 23
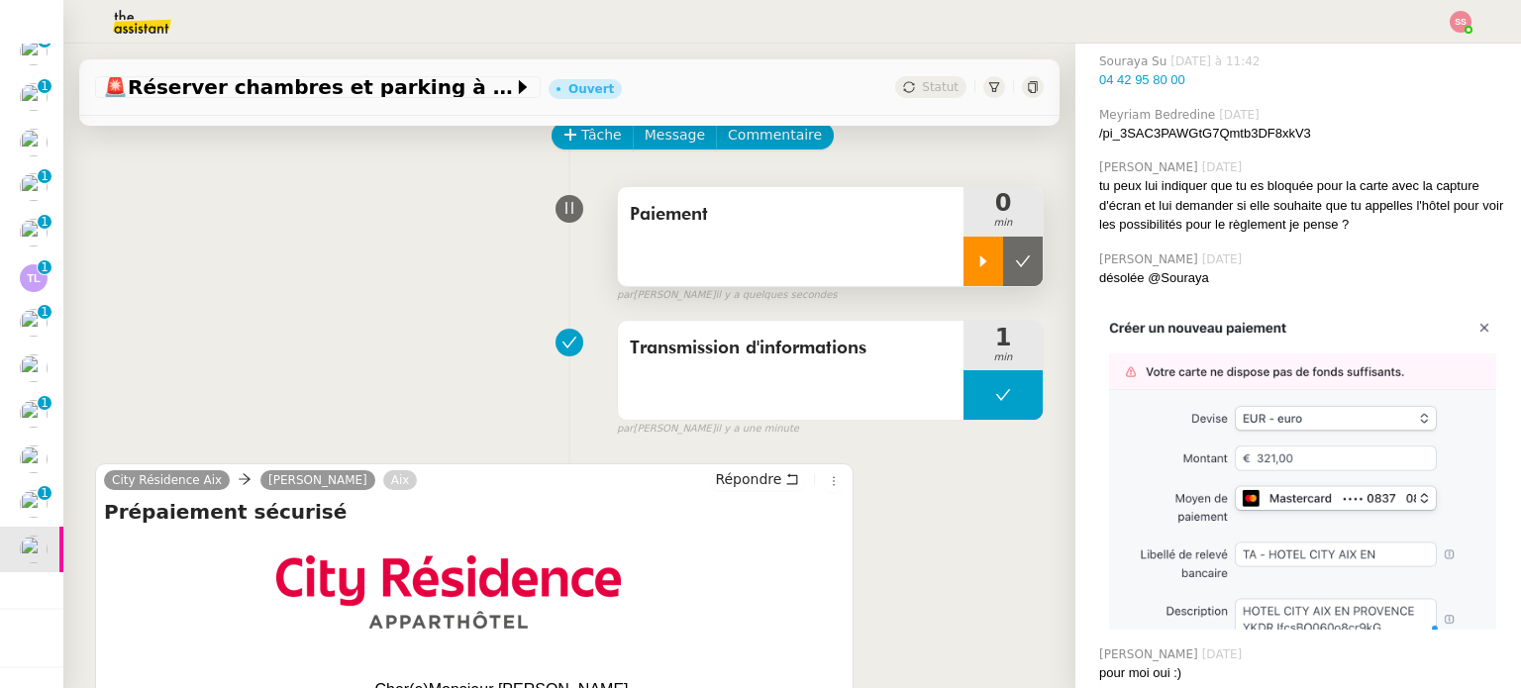
click at [975, 260] on icon at bounding box center [983, 261] width 16 height 16
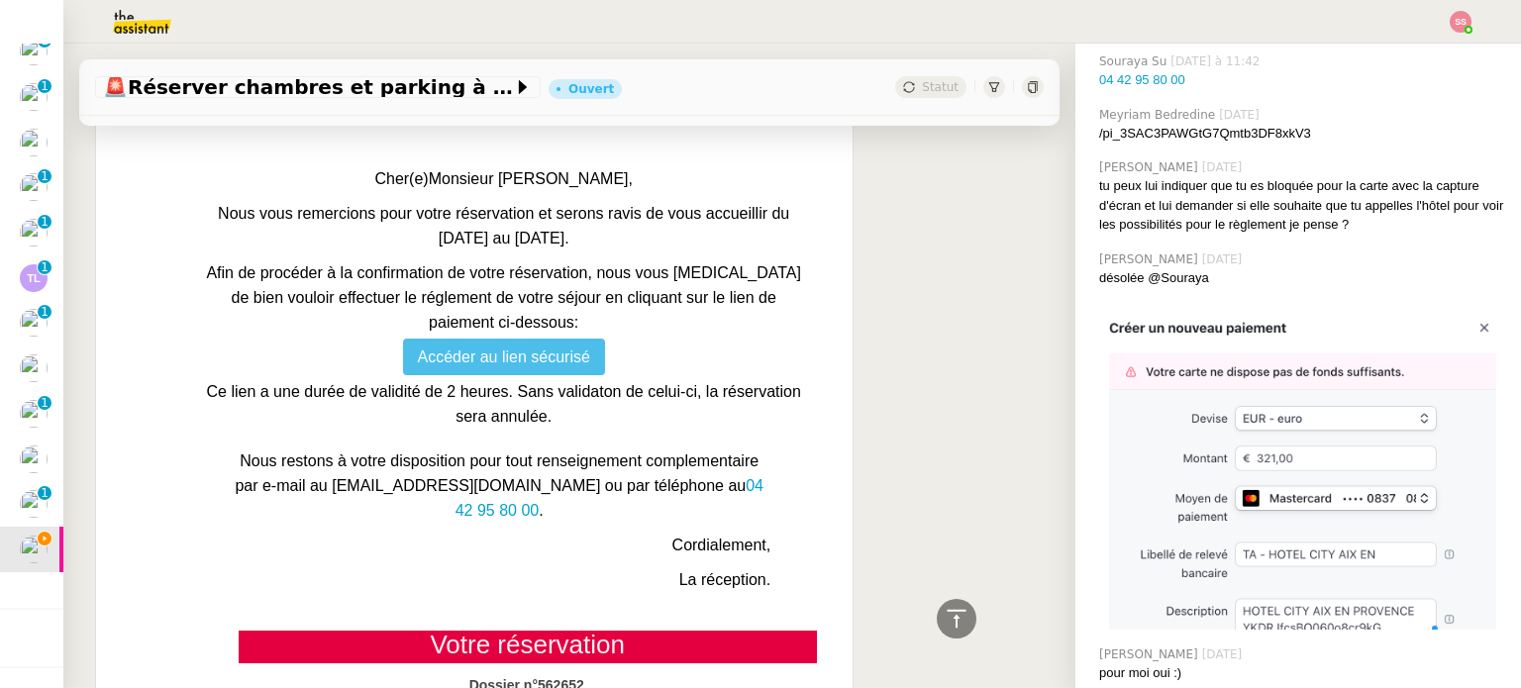
scroll to position [990, 0]
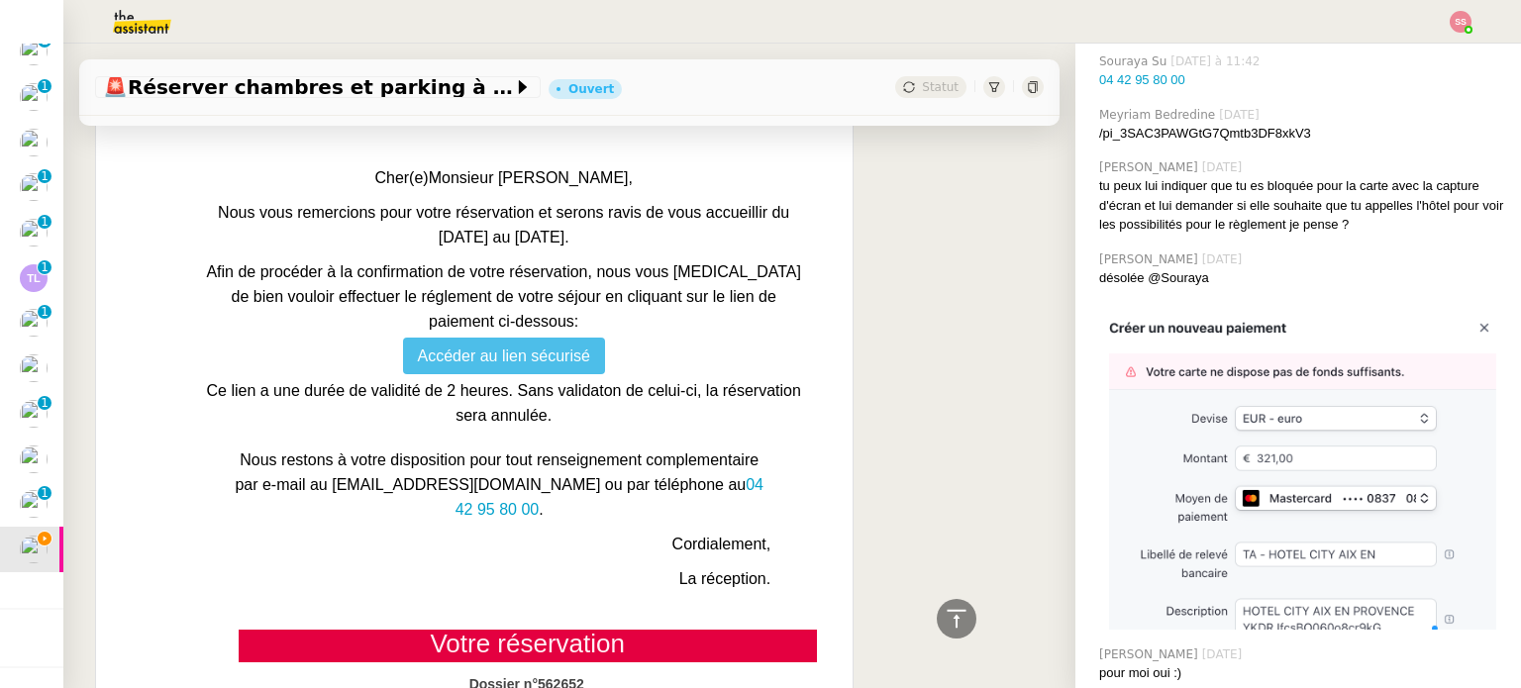
click at [456, 364] on link "Accéder au lien sécurisé" at bounding box center [504, 356] width 202 height 37
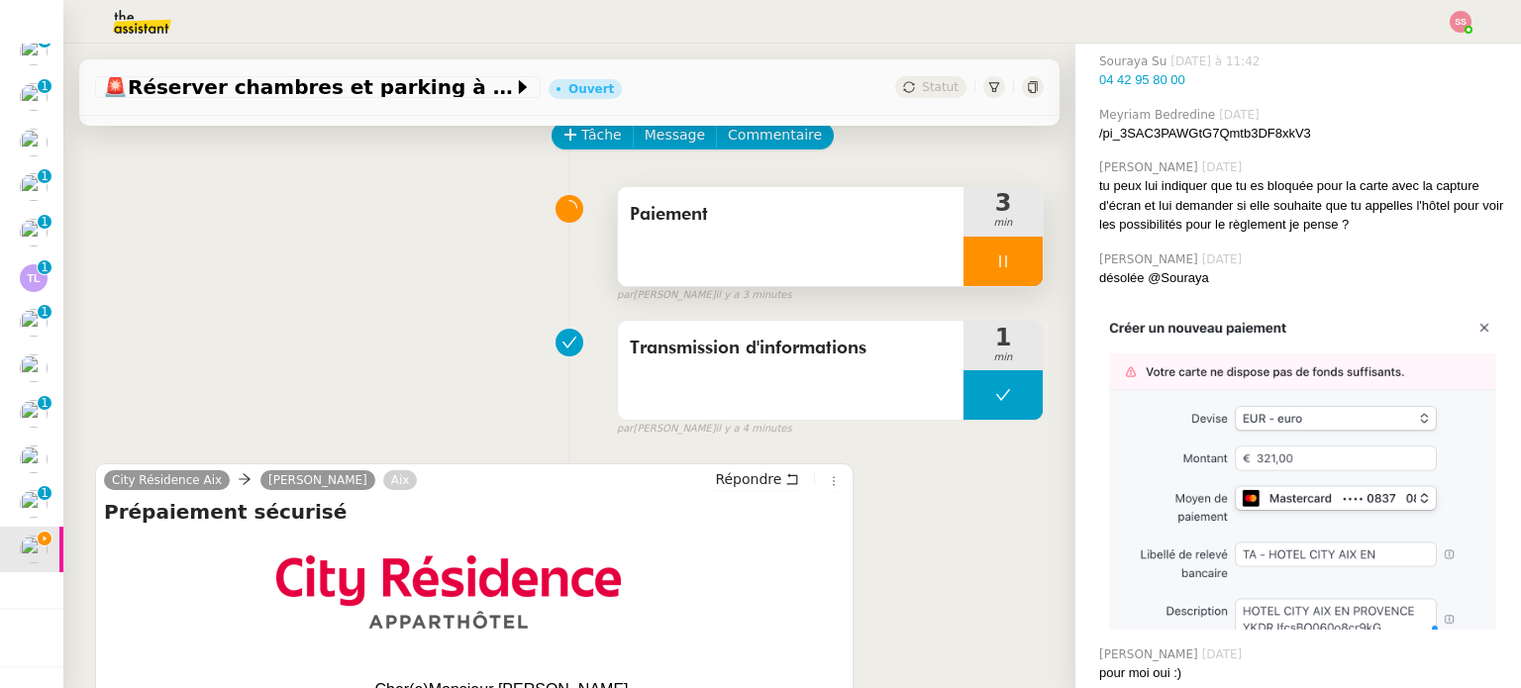
scroll to position [0, 0]
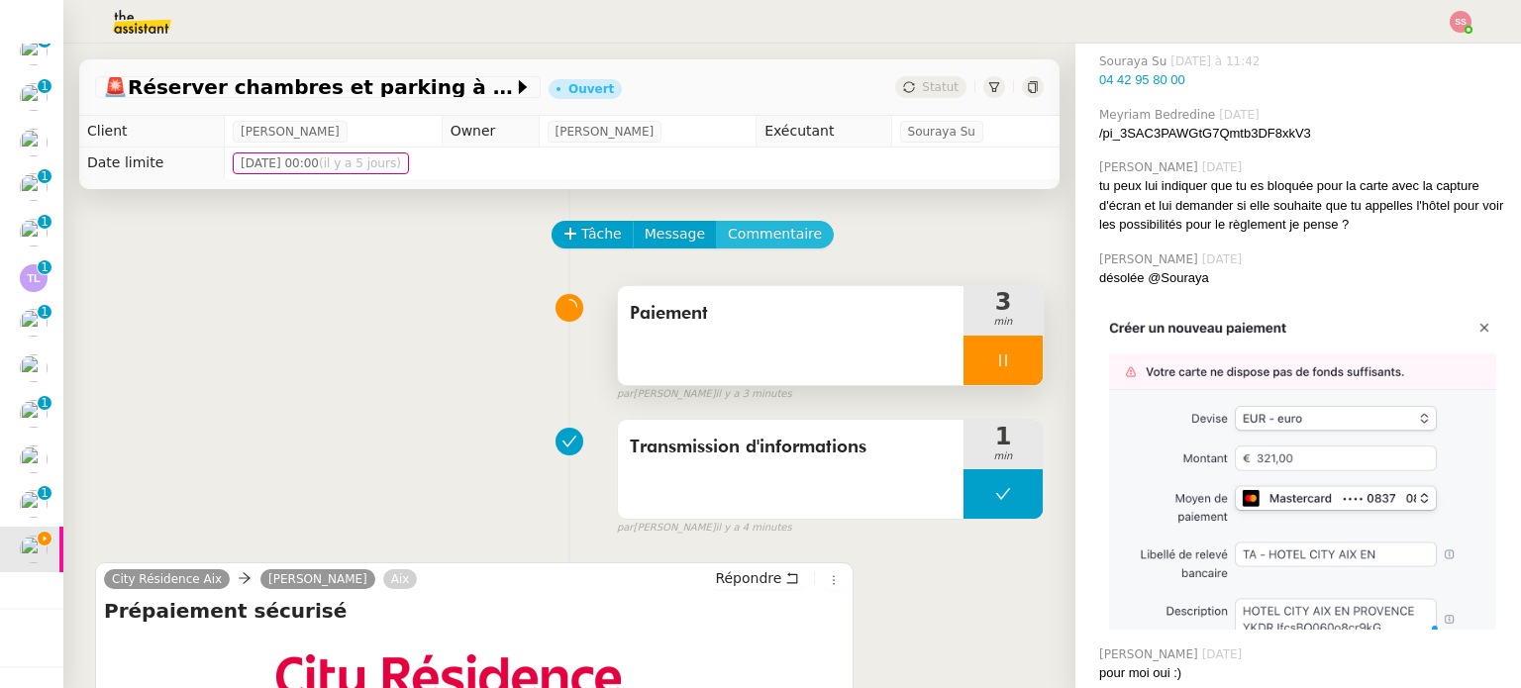
click at [758, 242] on span "Commentaire" at bounding box center [775, 234] width 94 height 23
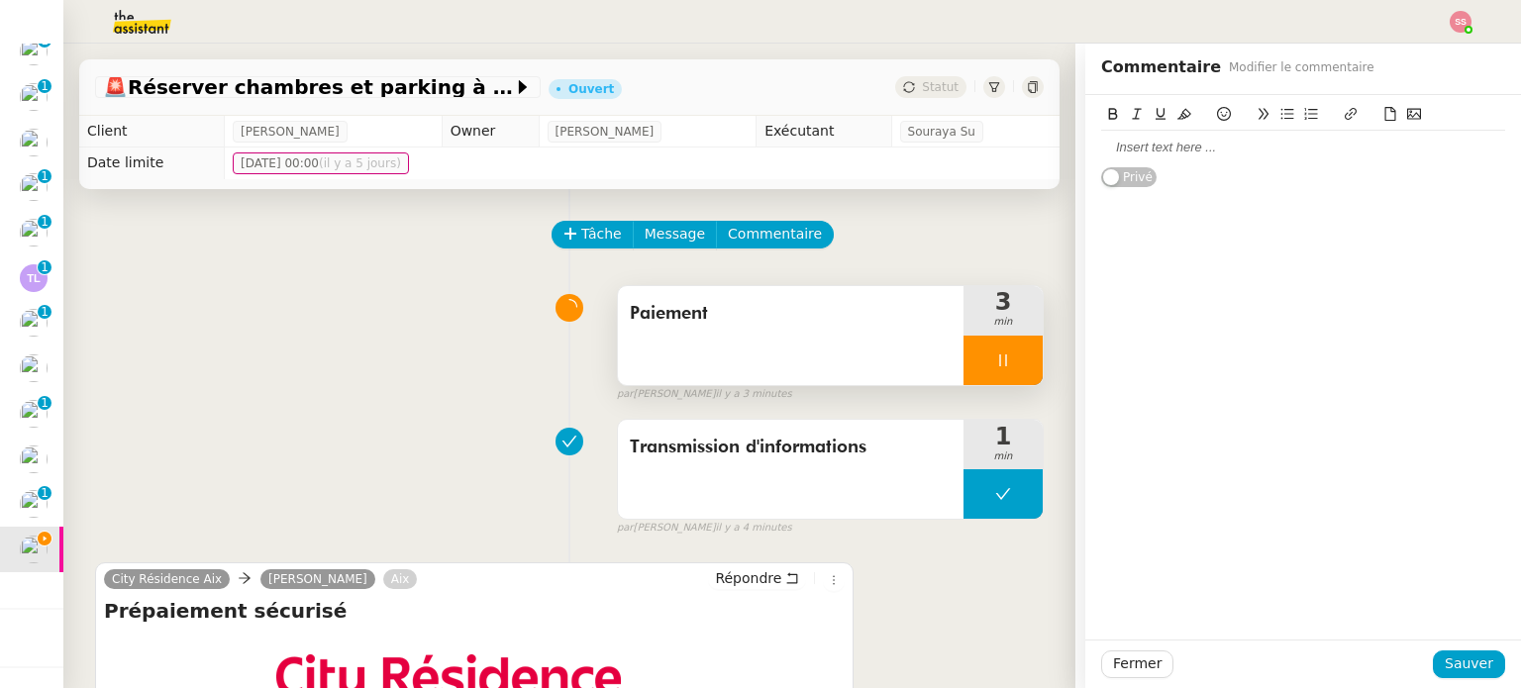
click at [1208, 149] on div at bounding box center [1303, 148] width 404 height 18
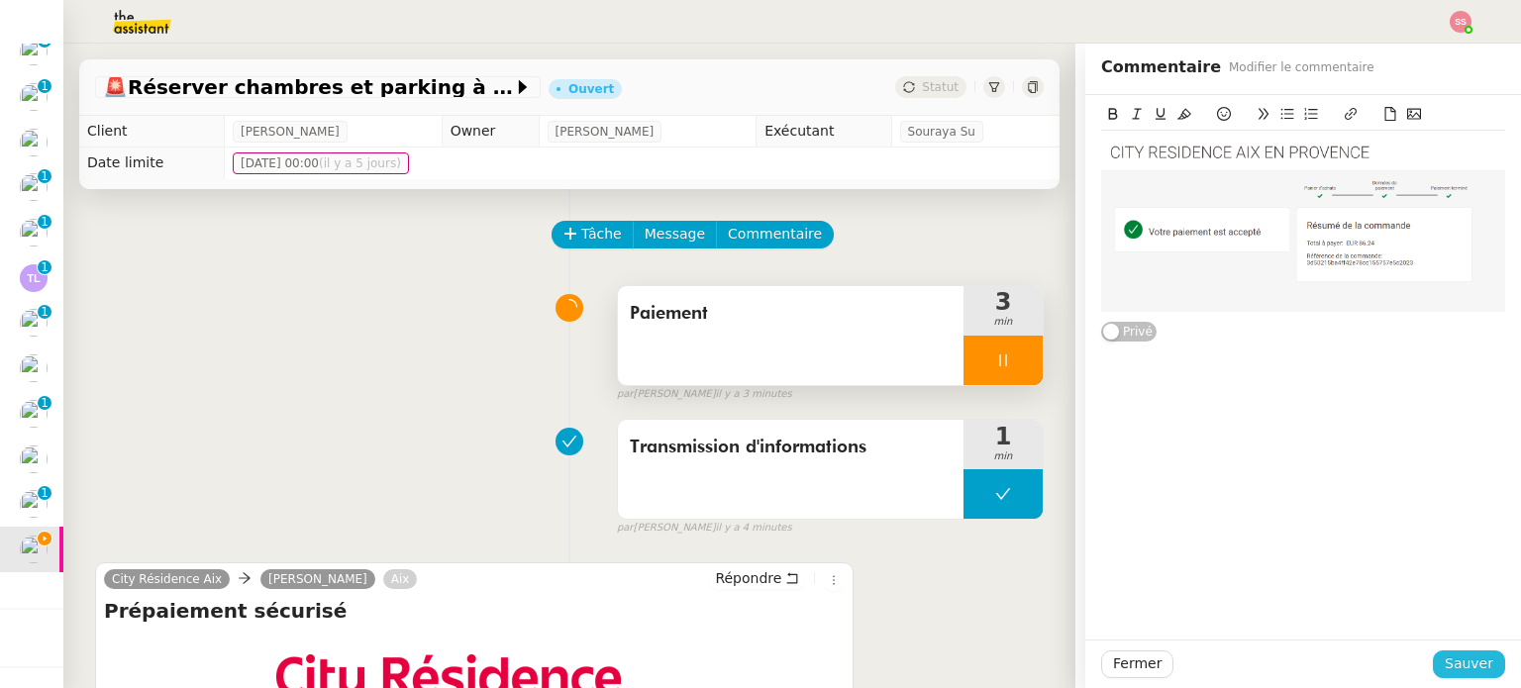
click at [1472, 660] on span "Sauver" at bounding box center [1468, 663] width 49 height 23
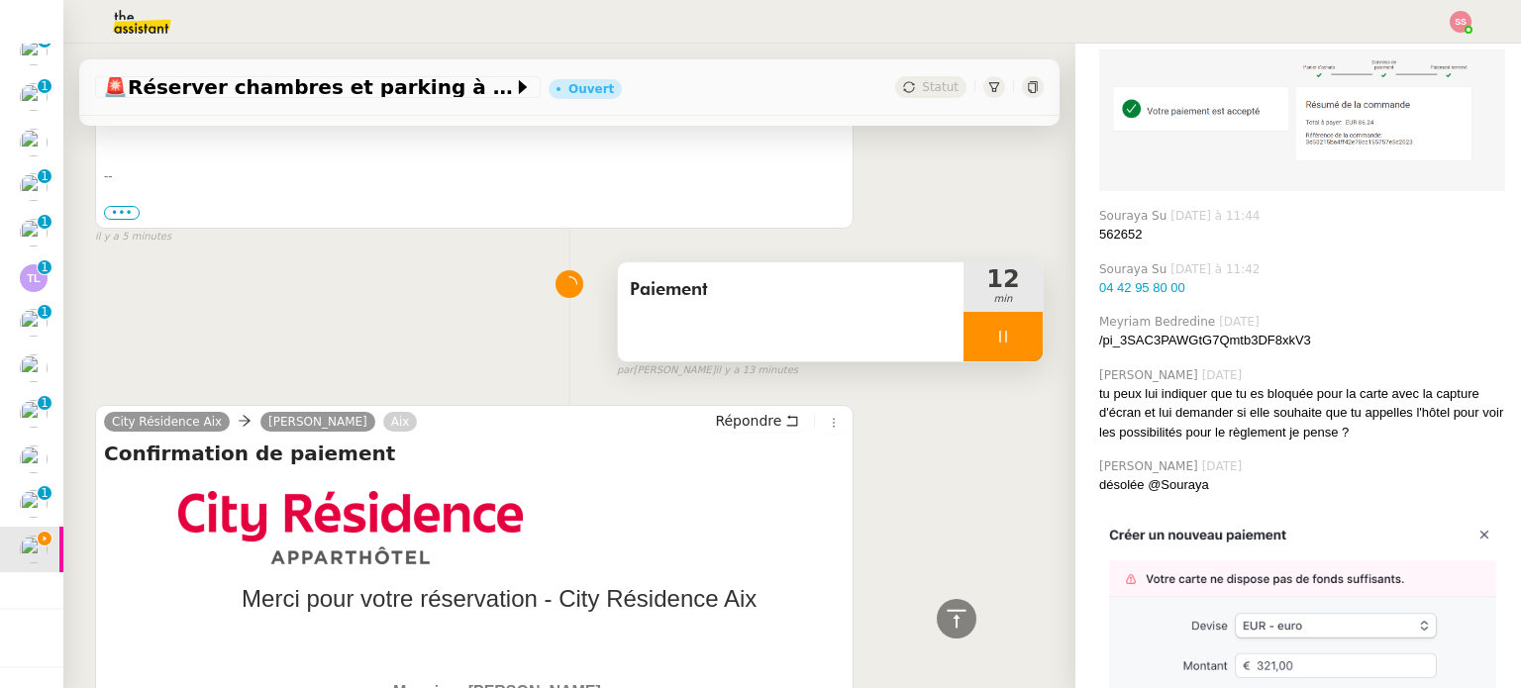
scroll to position [891, 0]
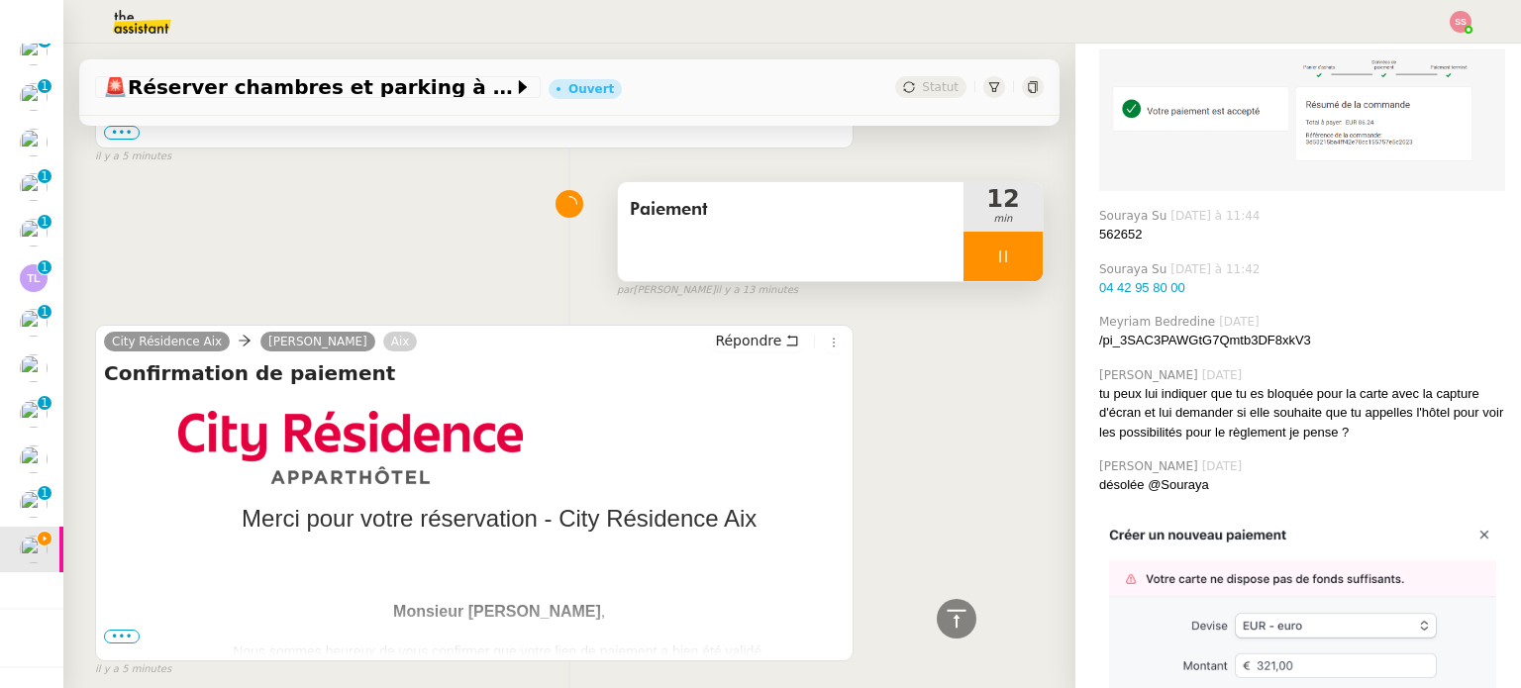
click at [995, 264] on icon at bounding box center [1003, 256] width 16 height 16
click at [1016, 262] on icon at bounding box center [1023, 256] width 15 height 11
click at [870, 229] on div "Paiement" at bounding box center [791, 231] width 346 height 99
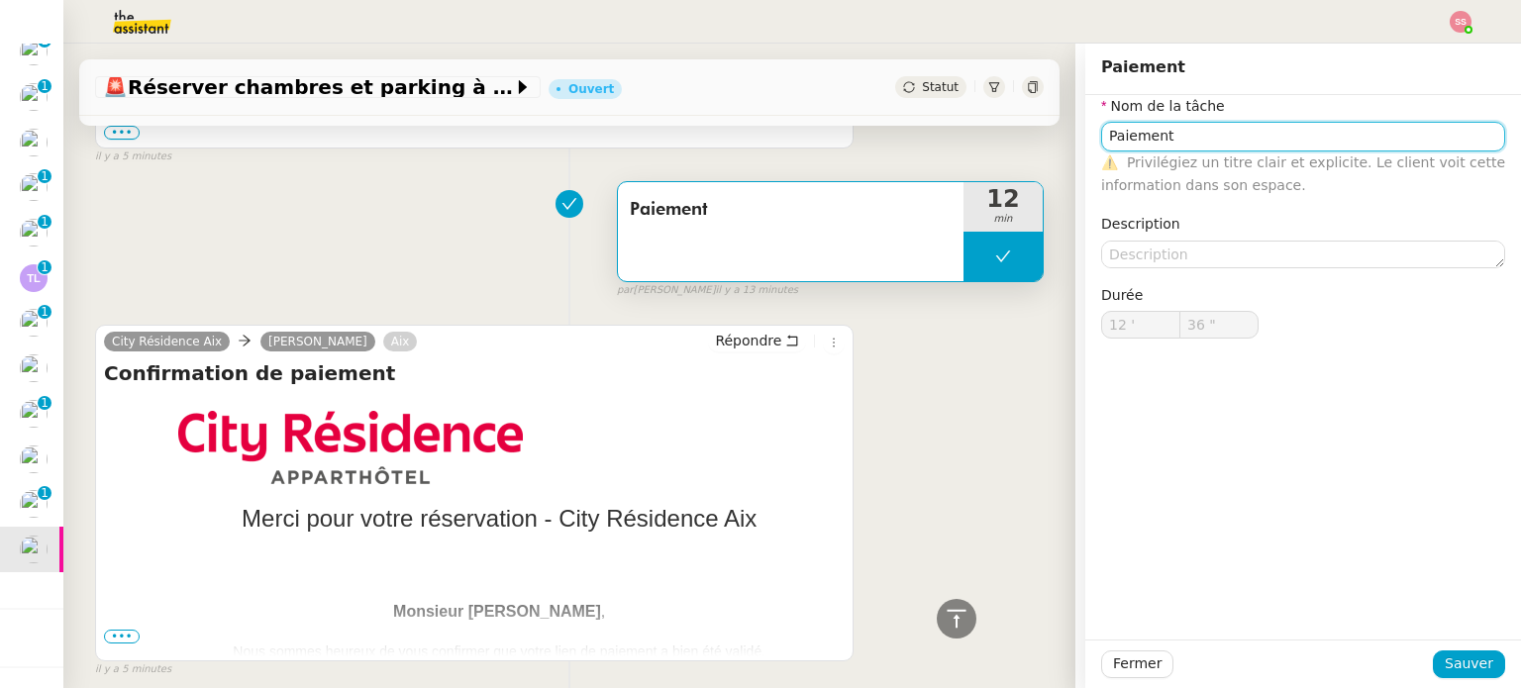
click at [1223, 137] on input "Paiement" at bounding box center [1303, 136] width 404 height 29
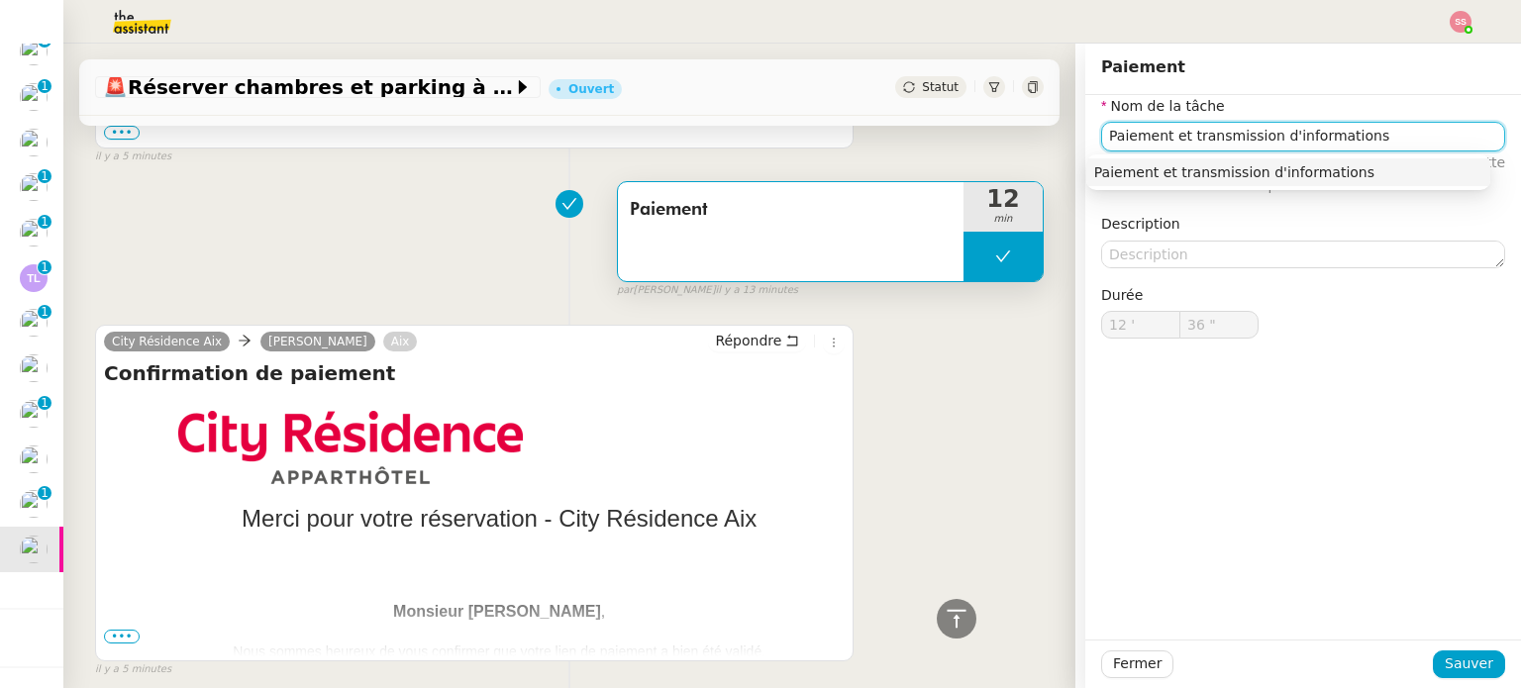
click at [1222, 163] on div "Paiement et transmission d'informations" at bounding box center [1288, 172] width 388 height 18
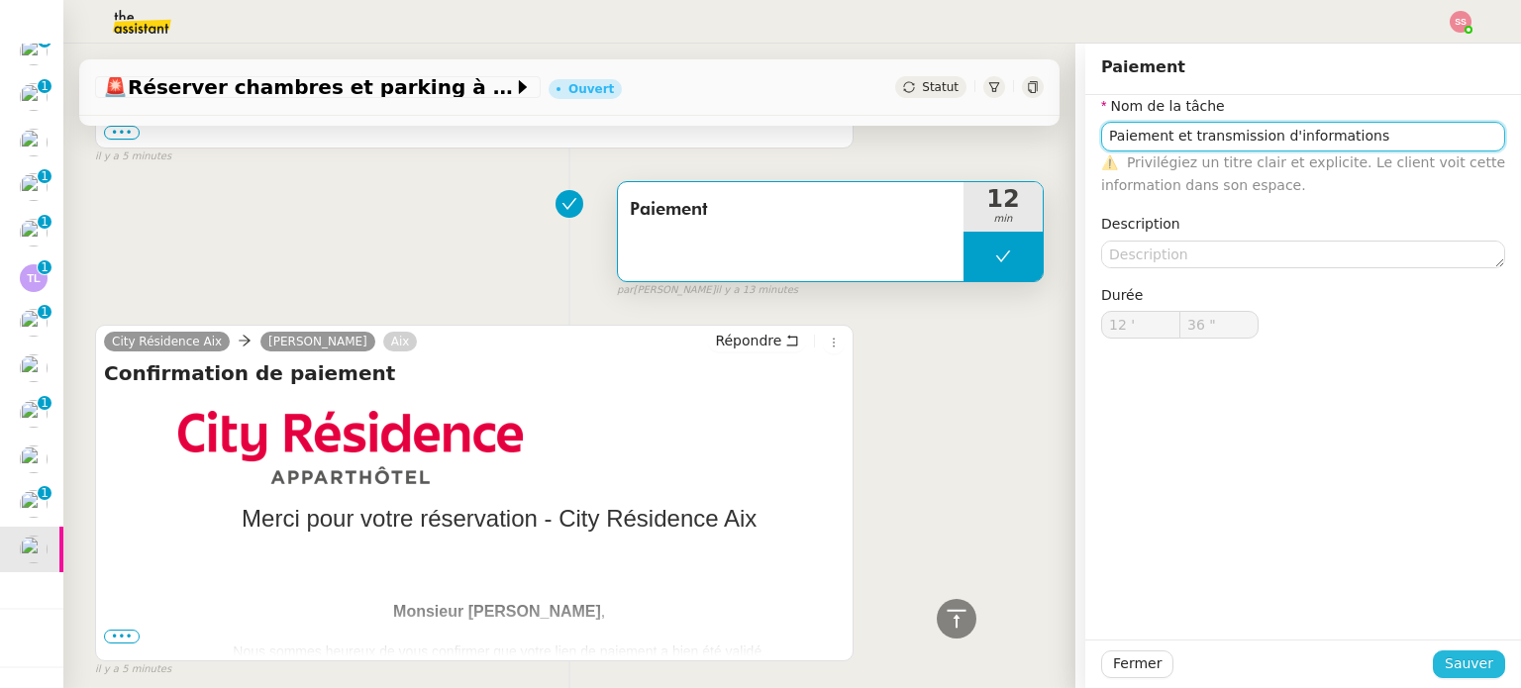
type input "Paiement et transmission d'informations"
click at [1454, 654] on span "Sauver" at bounding box center [1468, 663] width 49 height 23
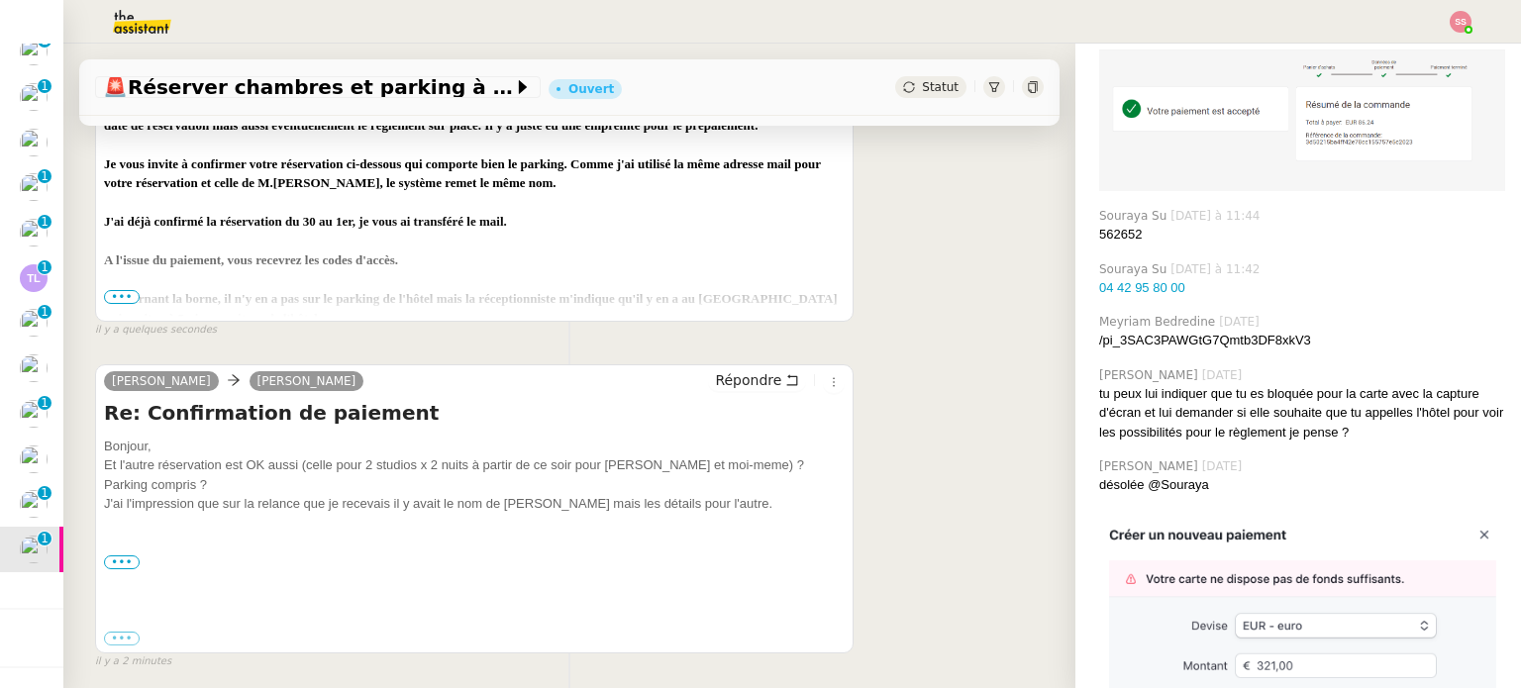
scroll to position [396, 0]
click at [115, 301] on span "•••" at bounding box center [122, 296] width 36 height 14
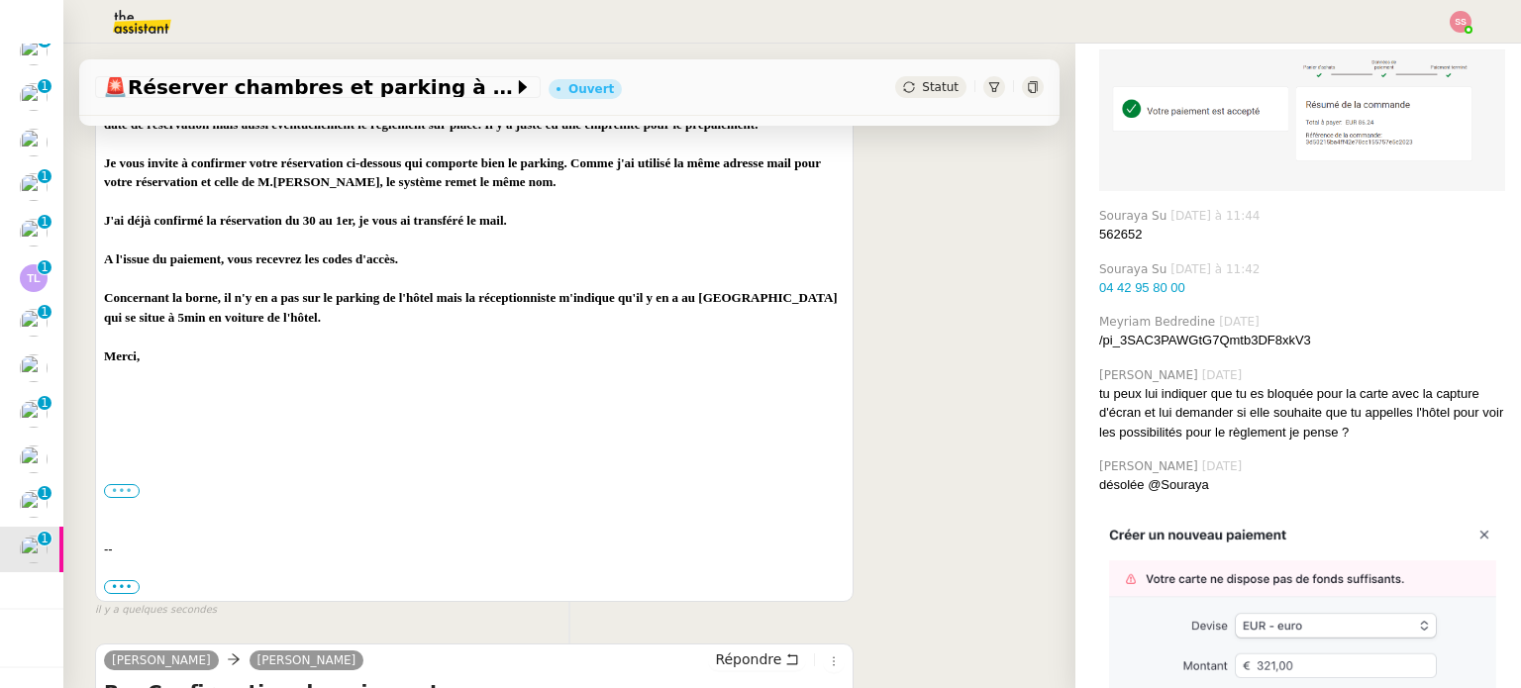
click at [120, 498] on label "•••" at bounding box center [122, 491] width 36 height 14
click at [0, 0] on input "•••" at bounding box center [0, 0] width 0 height 0
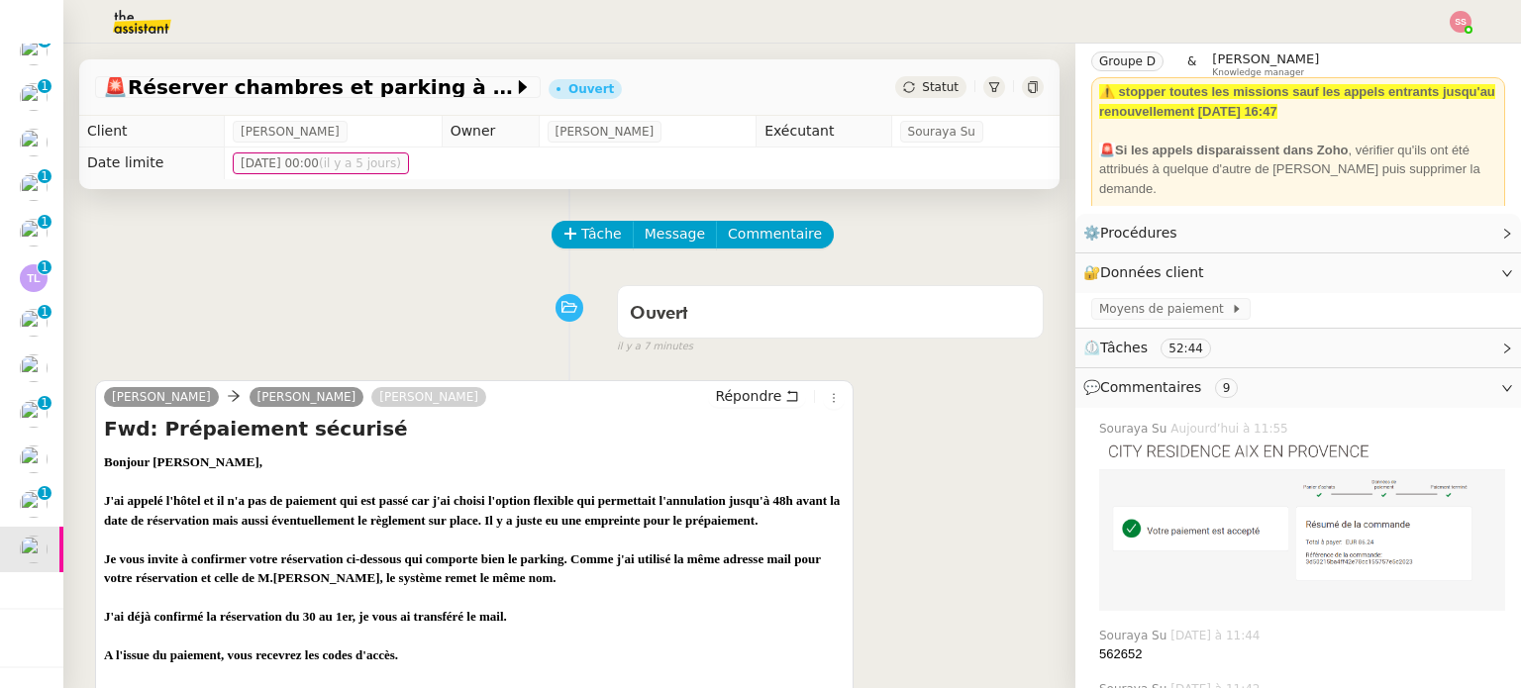
scroll to position [0, 0]
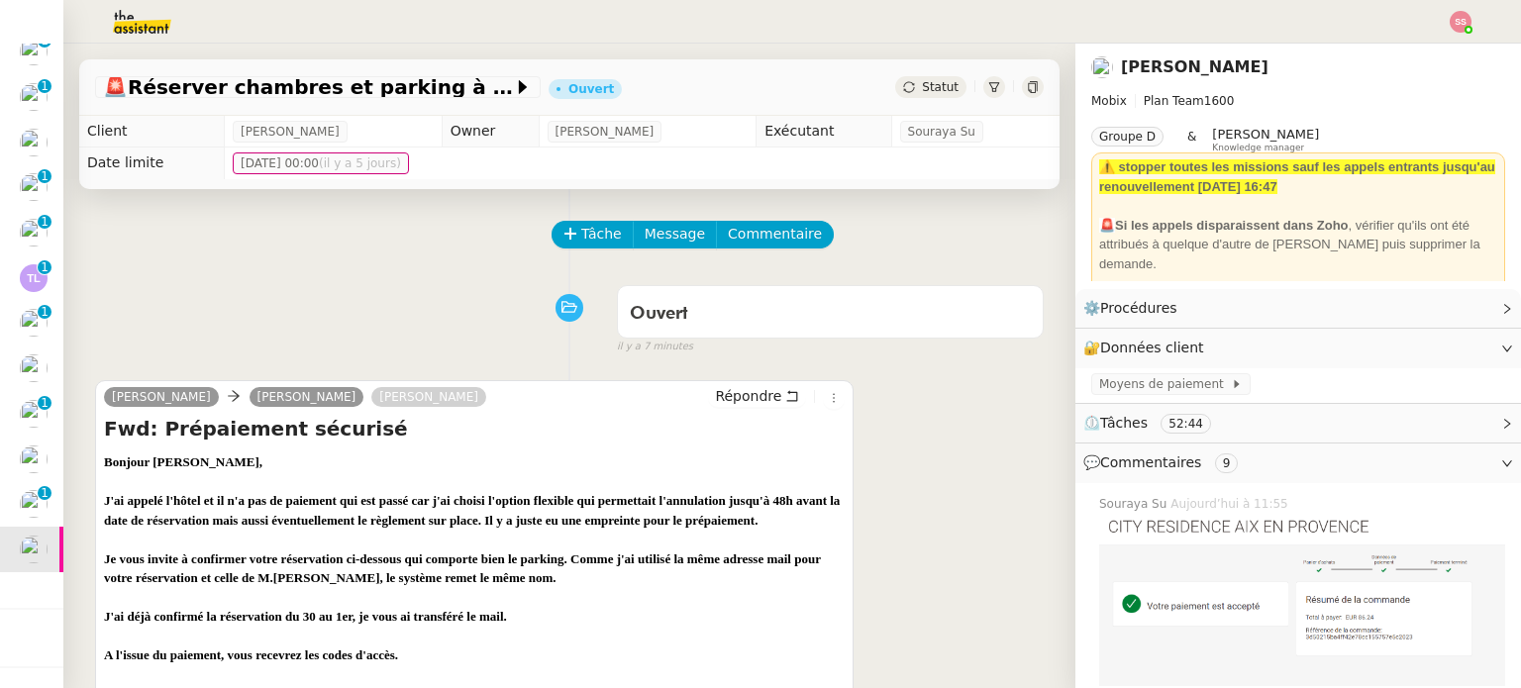
click at [920, 227] on div "Tâche Message Commentaire" at bounding box center [798, 245] width 490 height 48
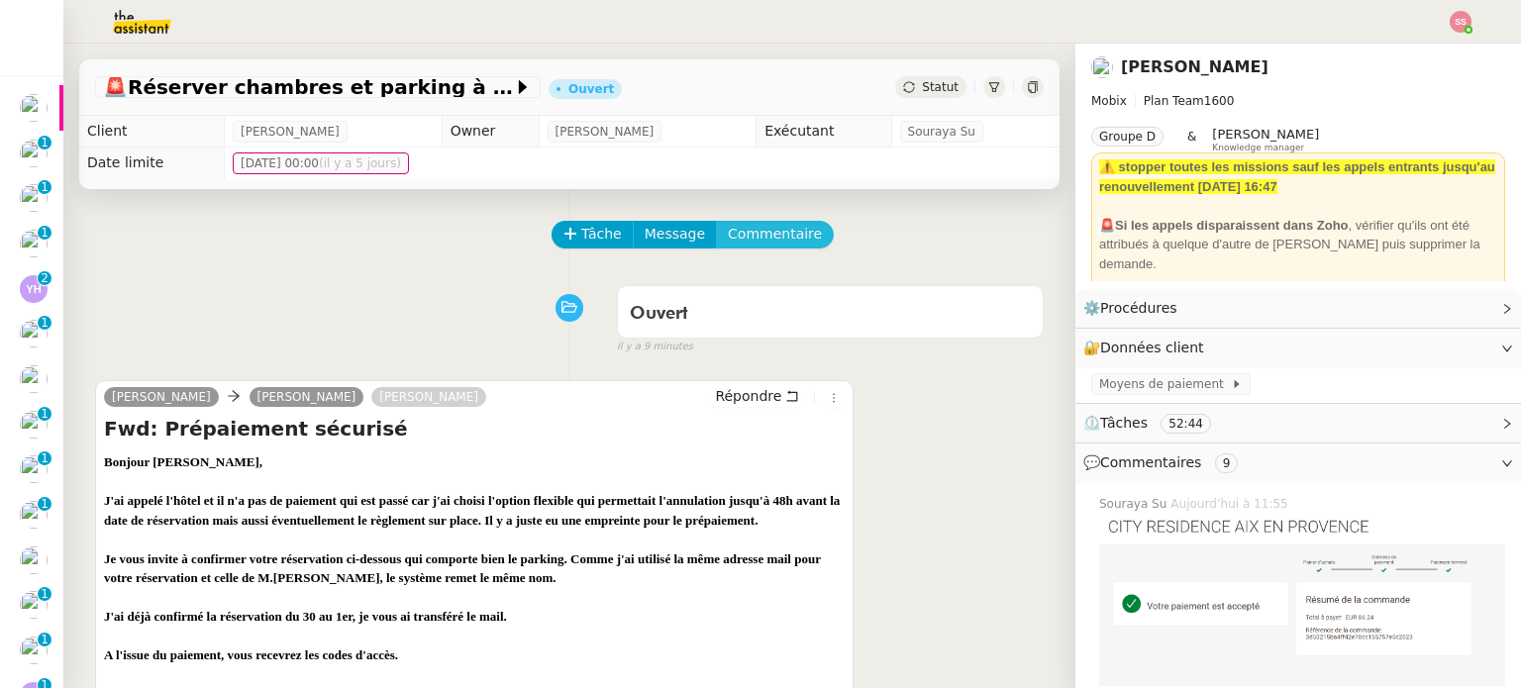
click at [728, 241] on span "Commentaire" at bounding box center [775, 234] width 94 height 23
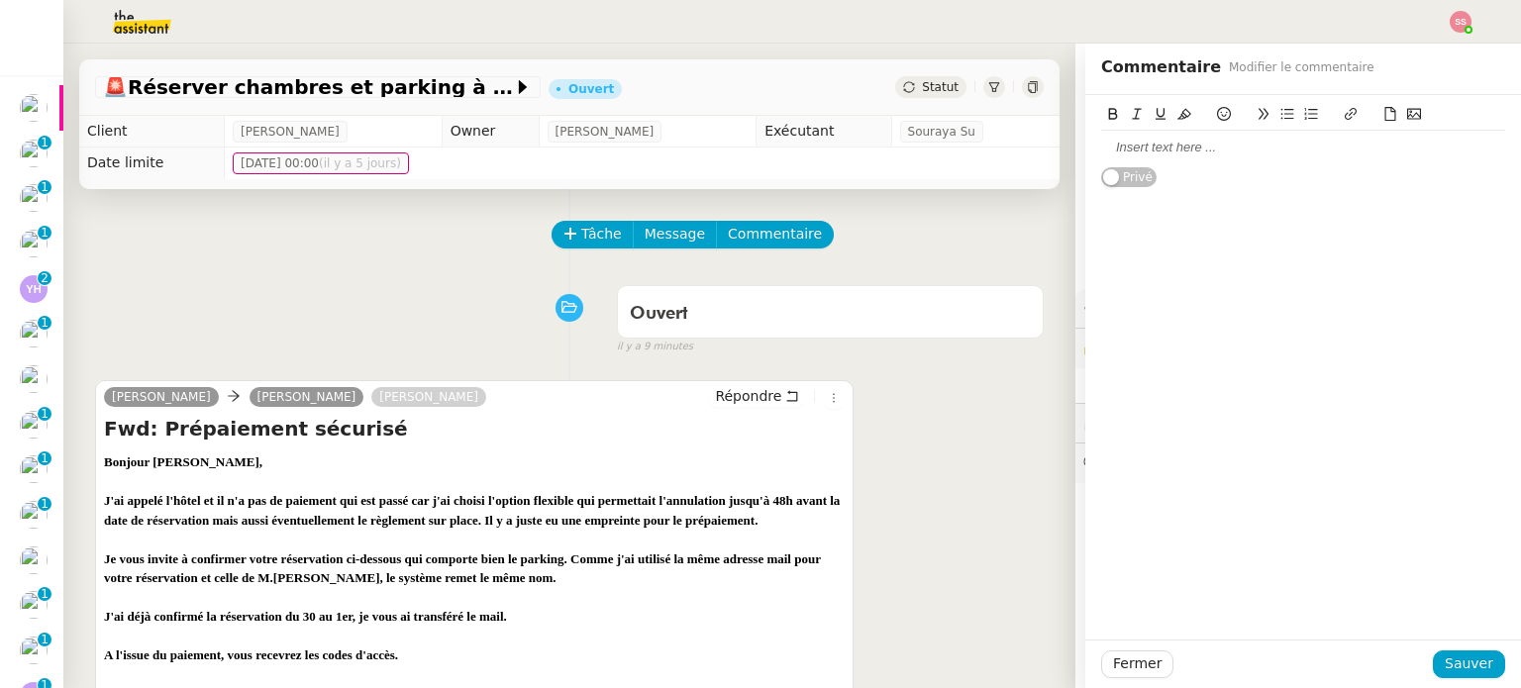
click at [1208, 161] on div at bounding box center [1303, 148] width 404 height 34
click at [1407, 114] on icon at bounding box center [1414, 114] width 14 height 14
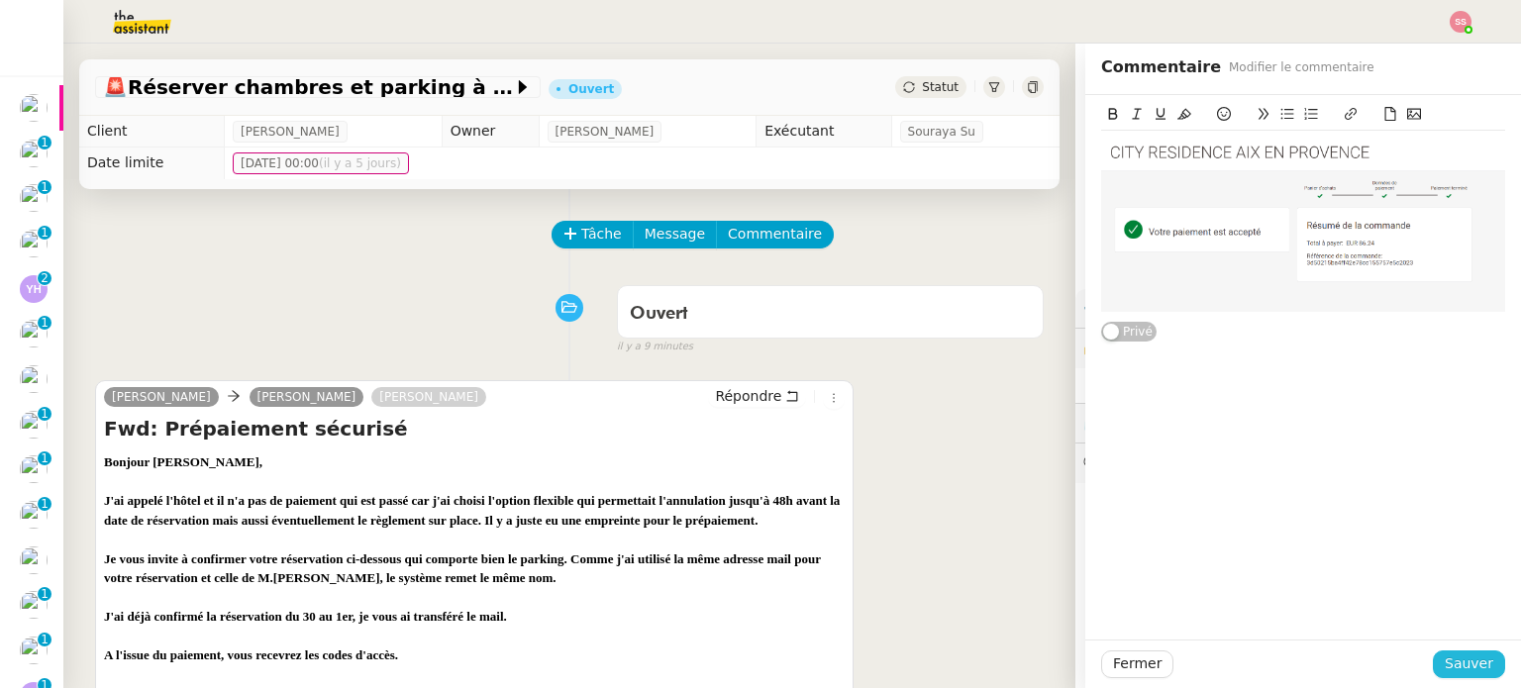
click at [1444, 663] on span "Sauver" at bounding box center [1468, 663] width 49 height 23
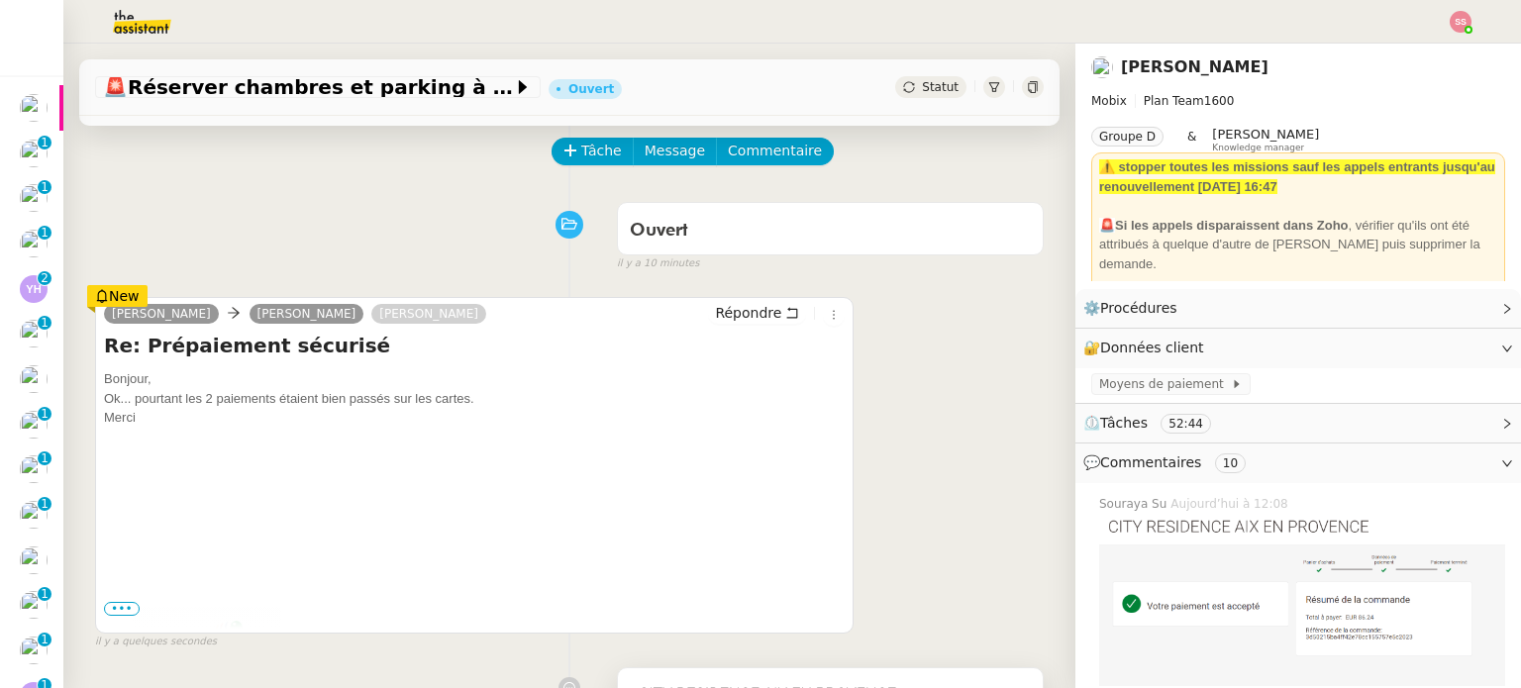
scroll to position [82, 0]
click at [127, 615] on span "•••" at bounding box center [122, 610] width 36 height 14
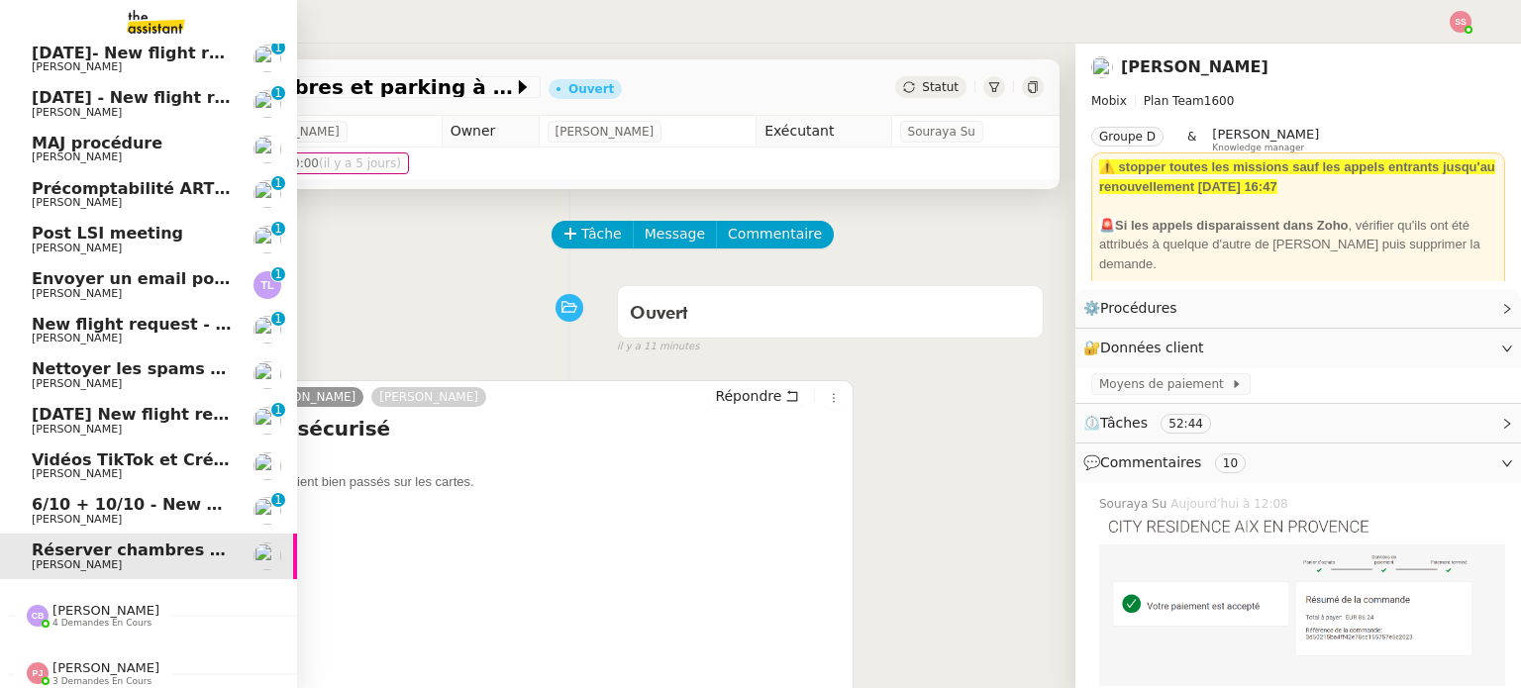
scroll to position [428, 0]
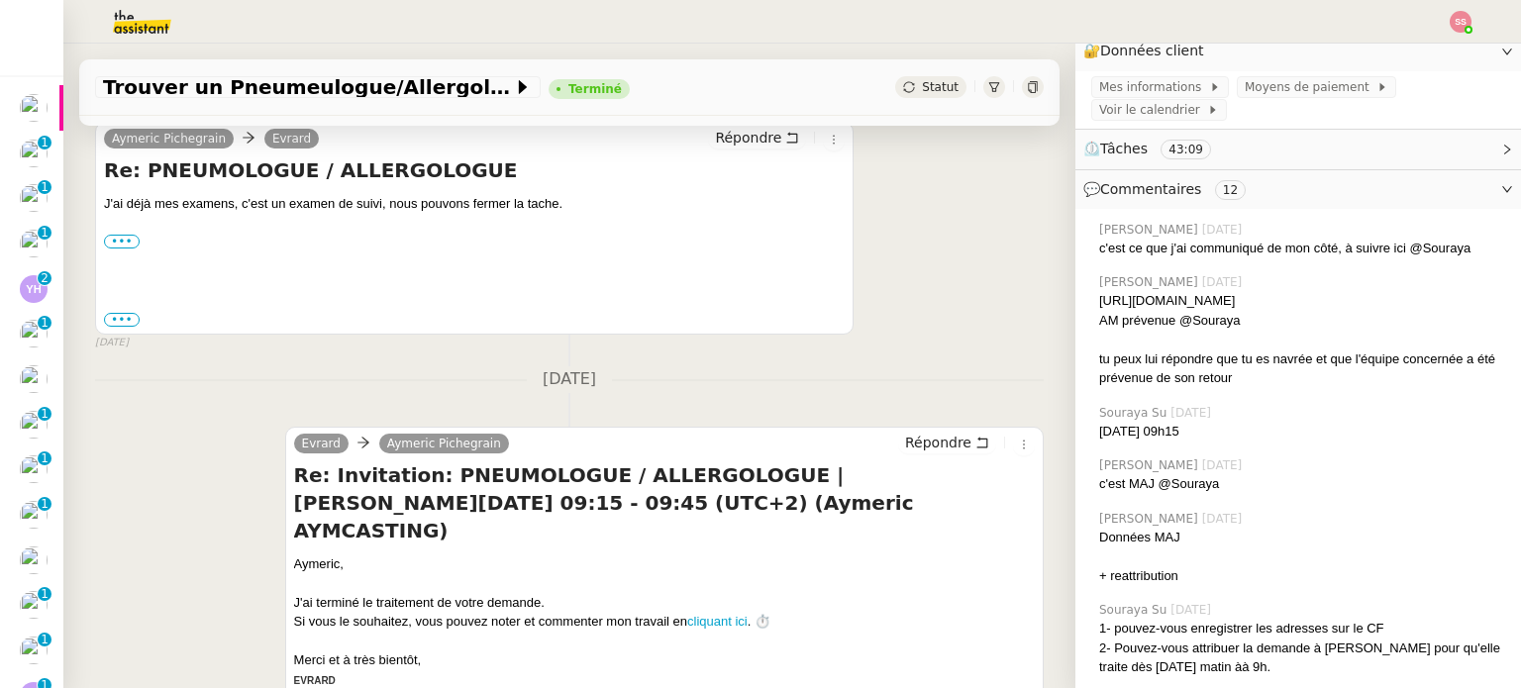
scroll to position [594, 0]
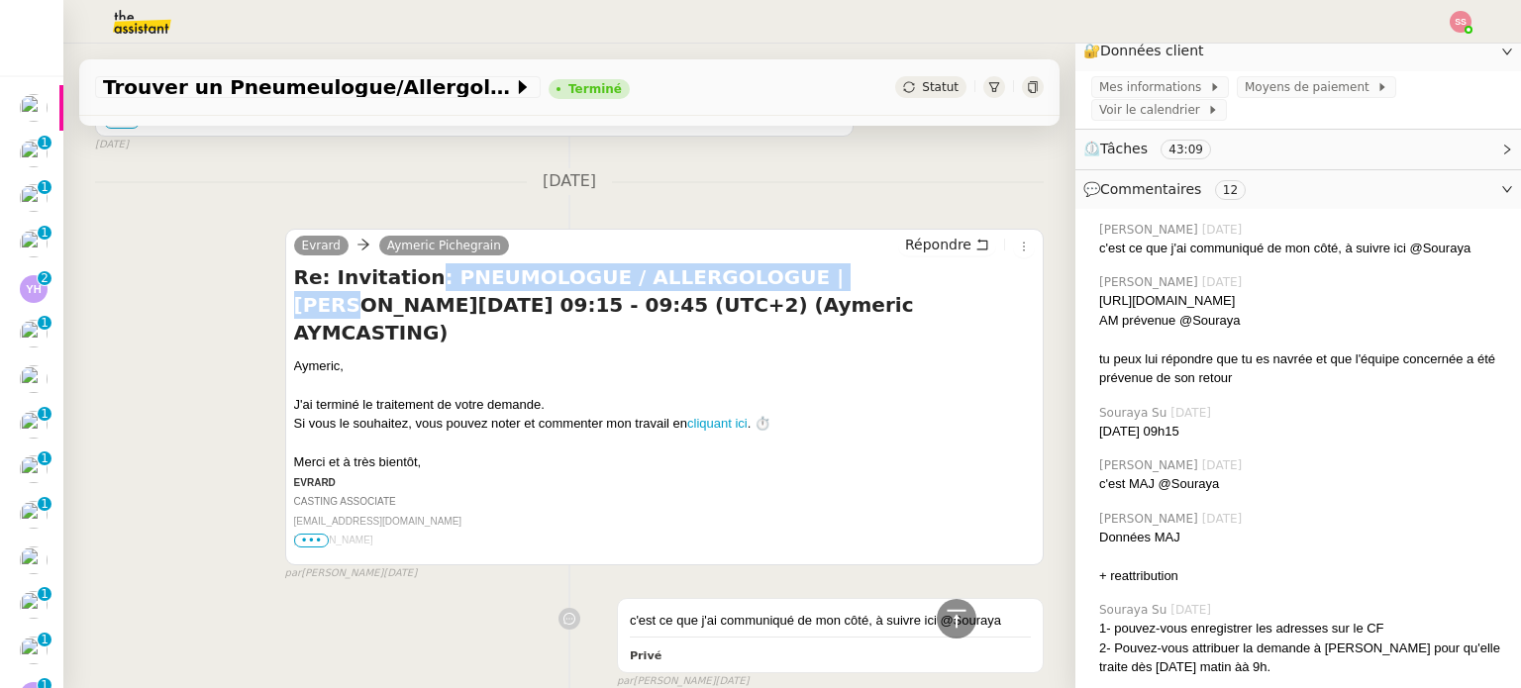
drag, startPoint x: 406, startPoint y: 269, endPoint x: 794, endPoint y: 288, distance: 388.5
click at [794, 288] on h4 "Re: Invitation: PNEUMOLOGUE / ALLERGOLOGUE | [PERSON_NAME][DATE] 09:15 - 09:45 …" at bounding box center [664, 304] width 741 height 83
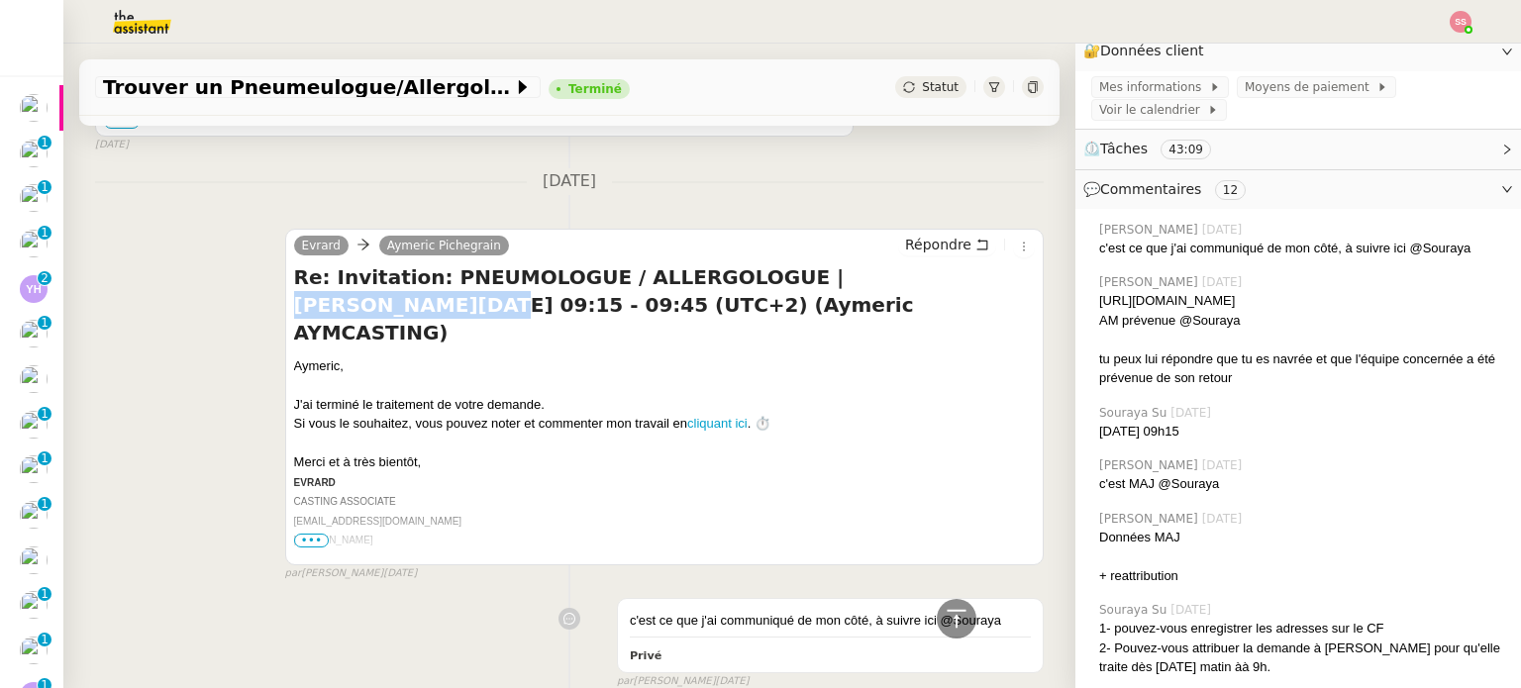
drag, startPoint x: 744, startPoint y: 277, endPoint x: 920, endPoint y: 280, distance: 175.3
click at [920, 280] on h4 "Re: Invitation: PNEUMOLOGUE / ALLERGOLOGUE | [PERSON_NAME][DATE] 09:15 - 09:45 …" at bounding box center [664, 304] width 741 height 83
copy h4 "[PERSON_NAME]"
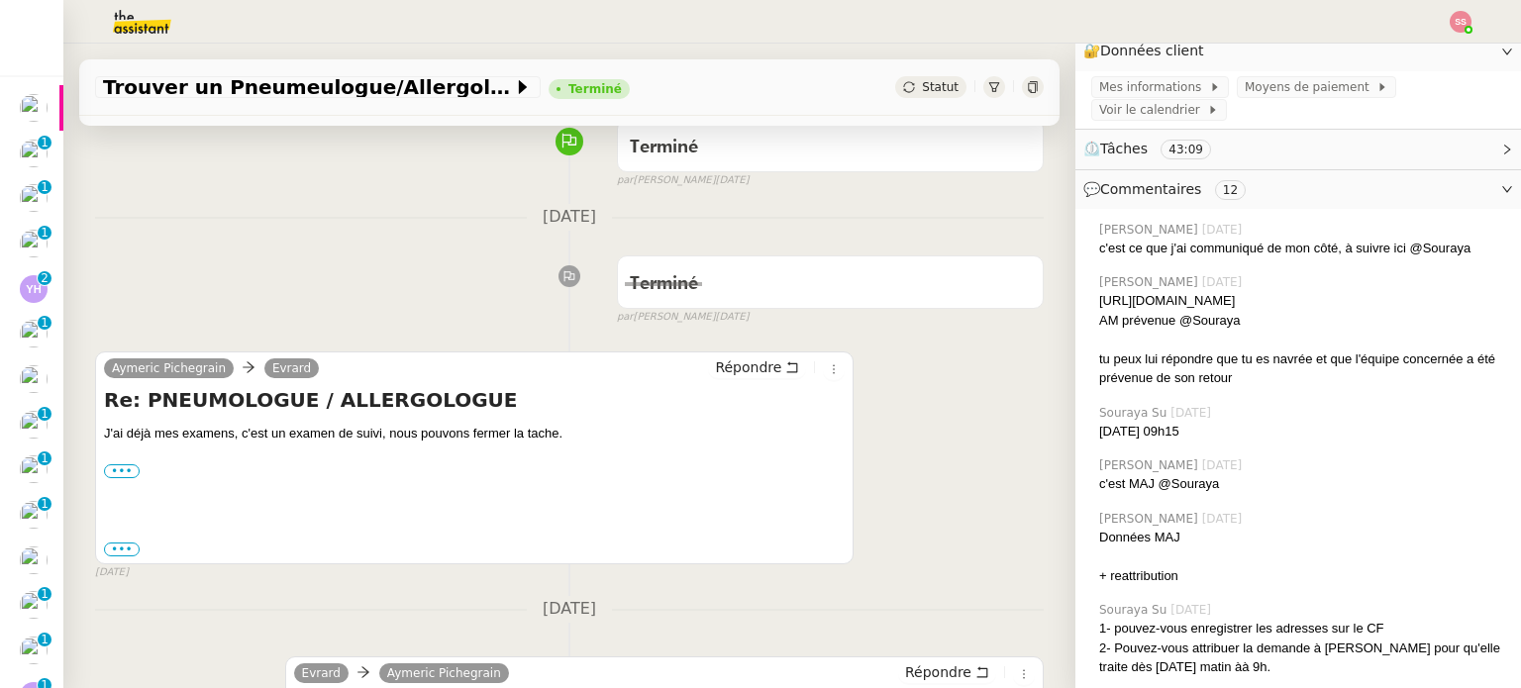
scroll to position [198, 0]
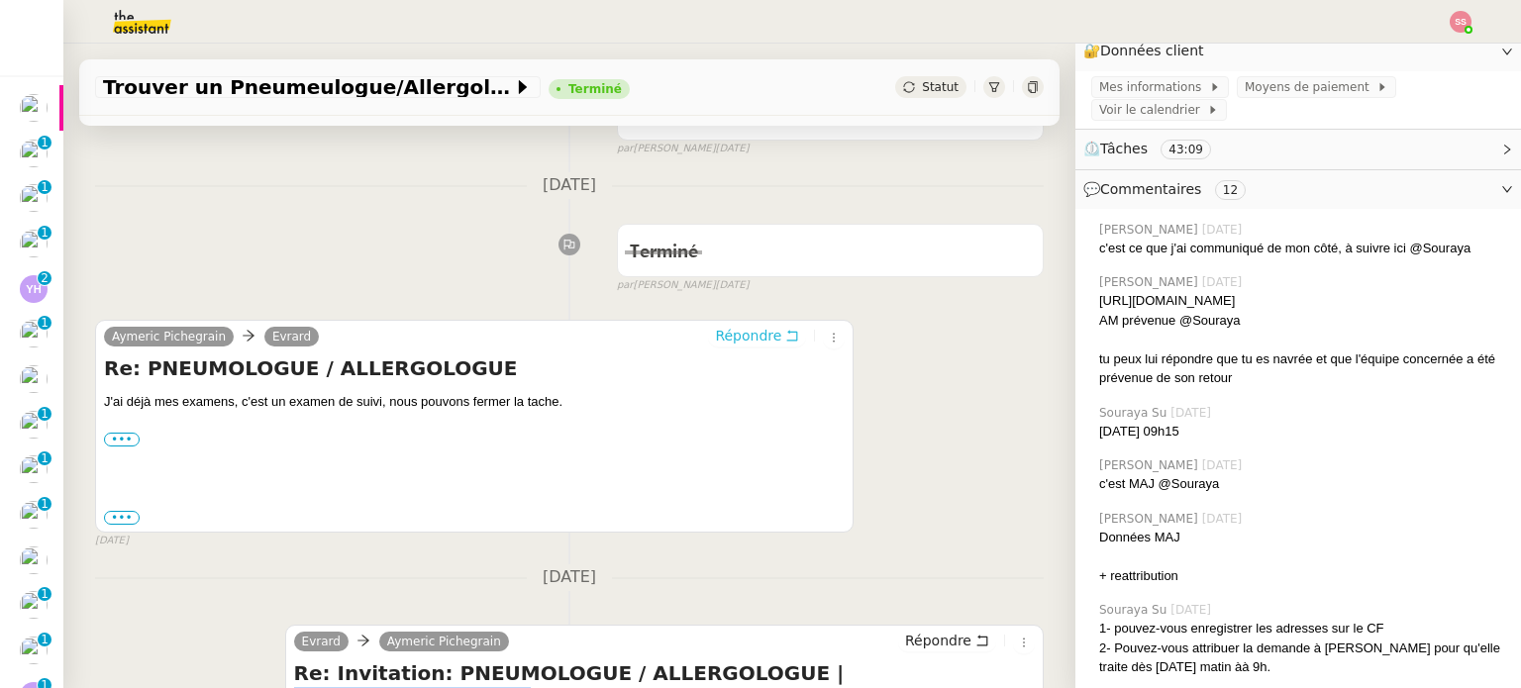
click at [708, 331] on button "Répondre" at bounding box center [757, 336] width 98 height 22
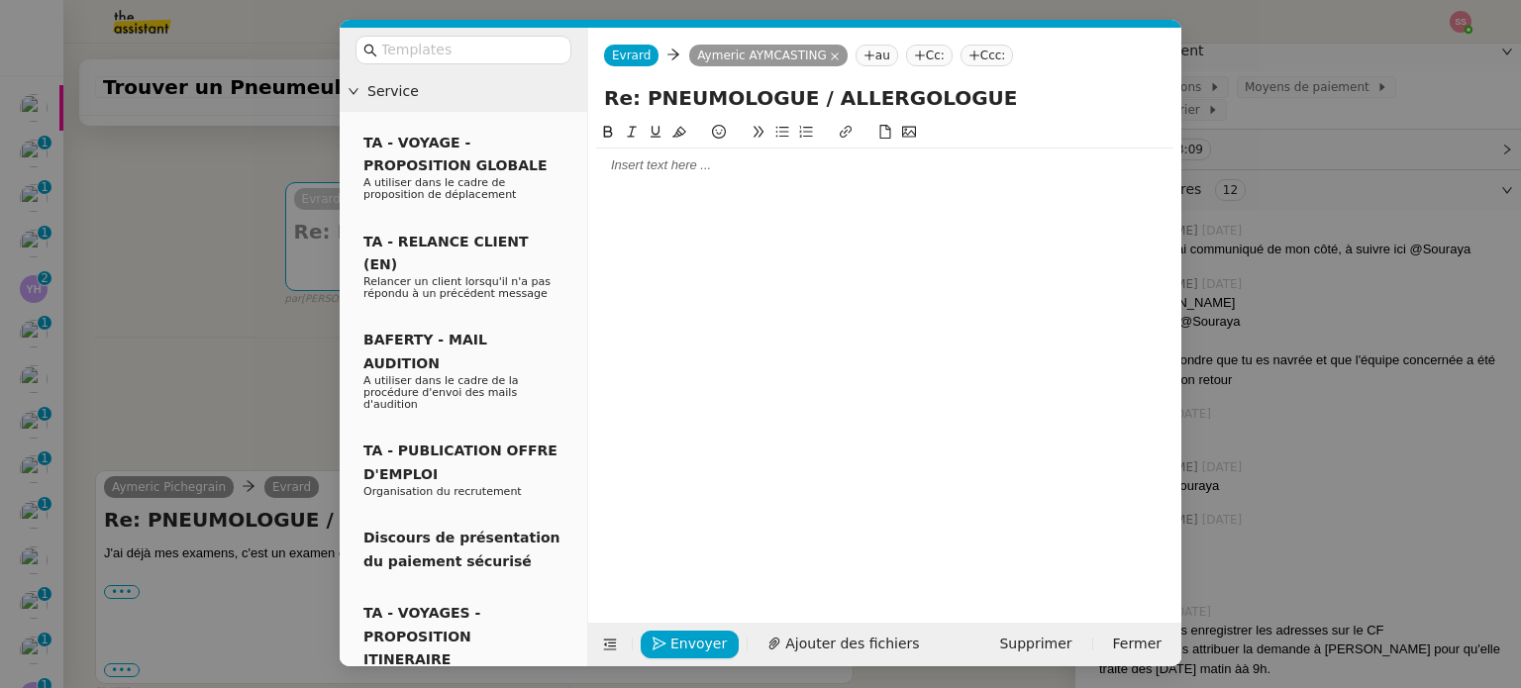
click at [656, 155] on div at bounding box center [884, 165] width 577 height 34
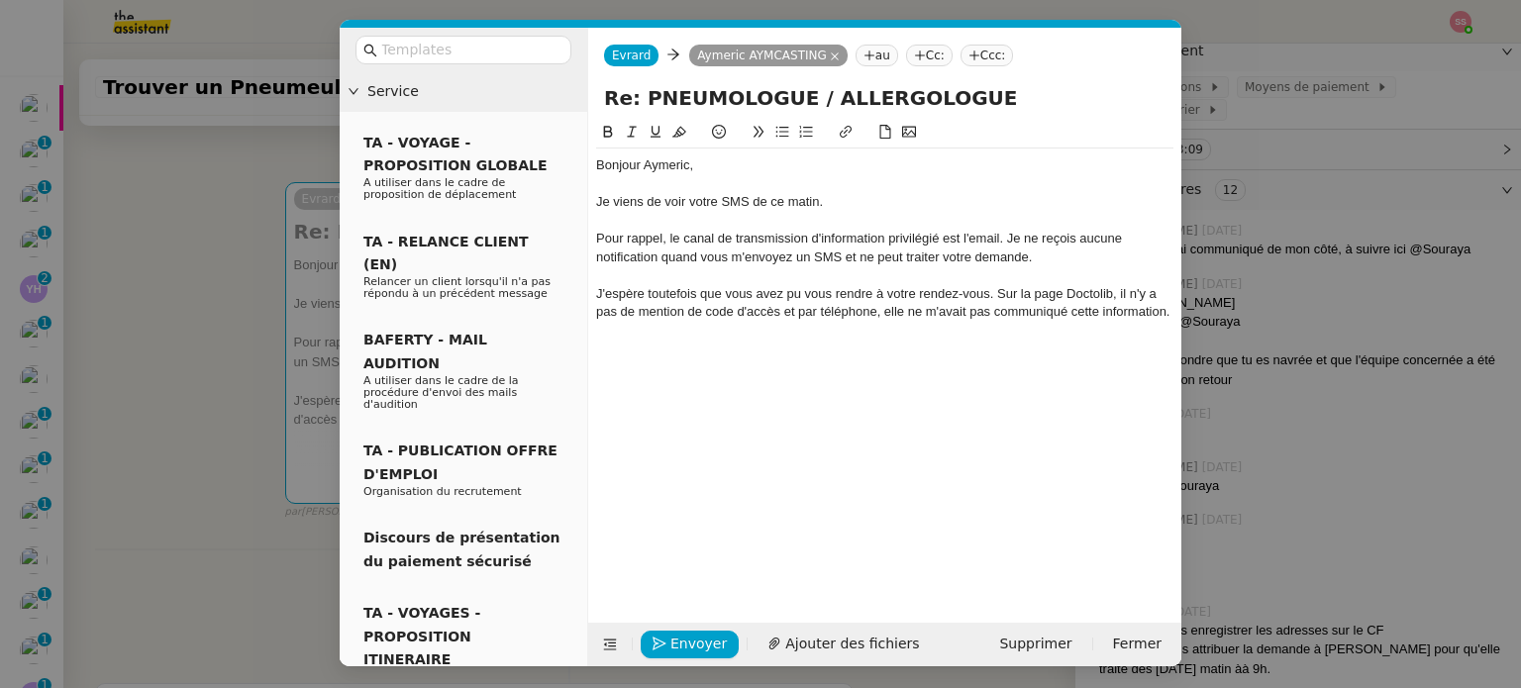
click at [235, 283] on nz-modal-container "Service TA - VOYAGE - PROPOSITION GLOBALE A utiliser dans le cadre de propositi…" at bounding box center [760, 344] width 1521 height 688
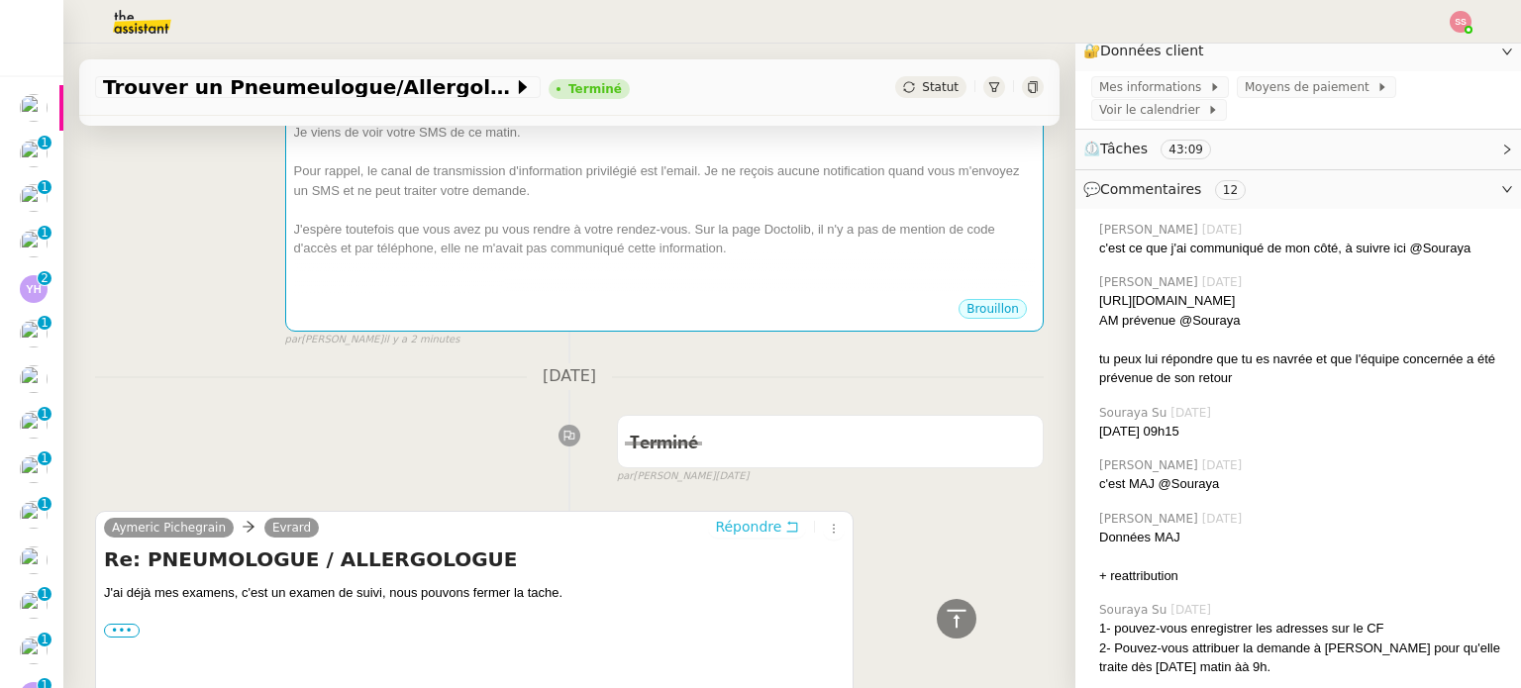
scroll to position [142, 0]
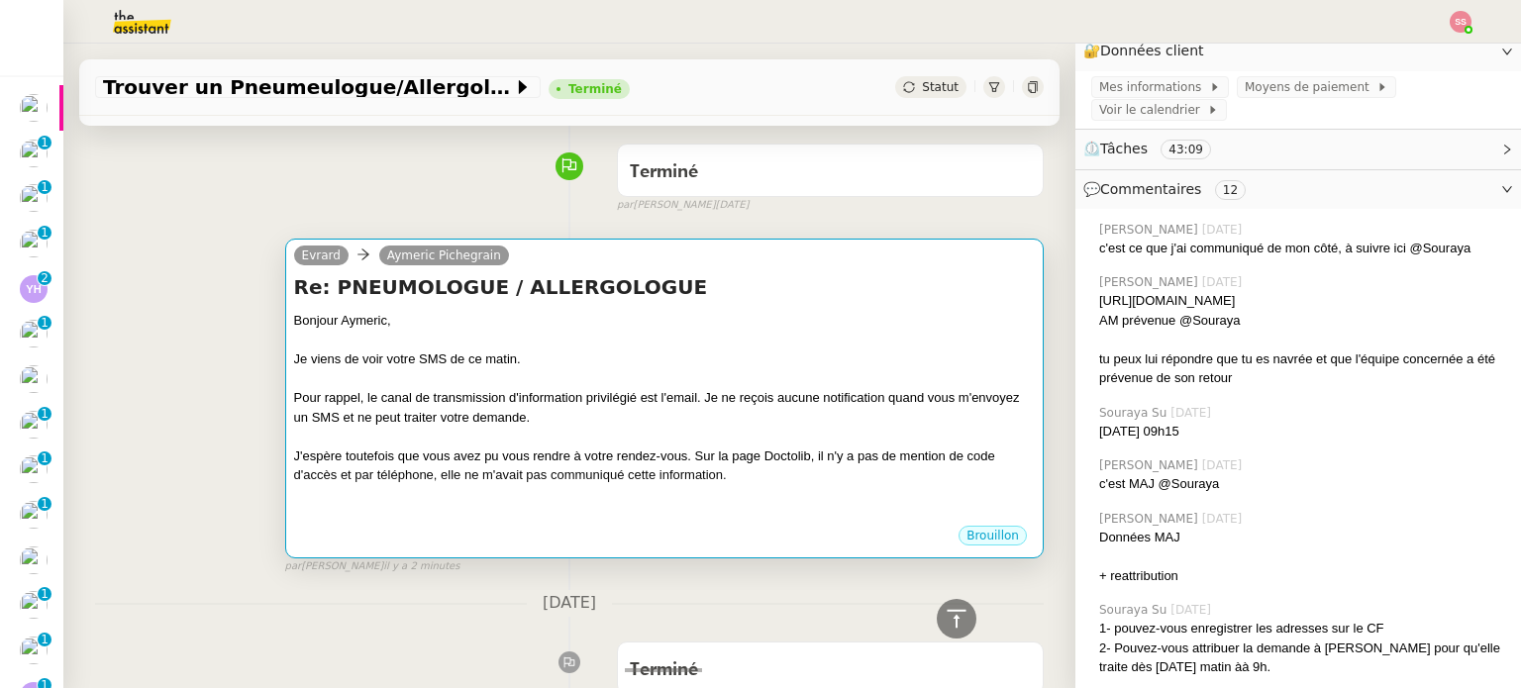
click at [707, 394] on div "Pour rappel, le canal de transmission d'information privilégié est l'email. Je …" at bounding box center [664, 407] width 741 height 39
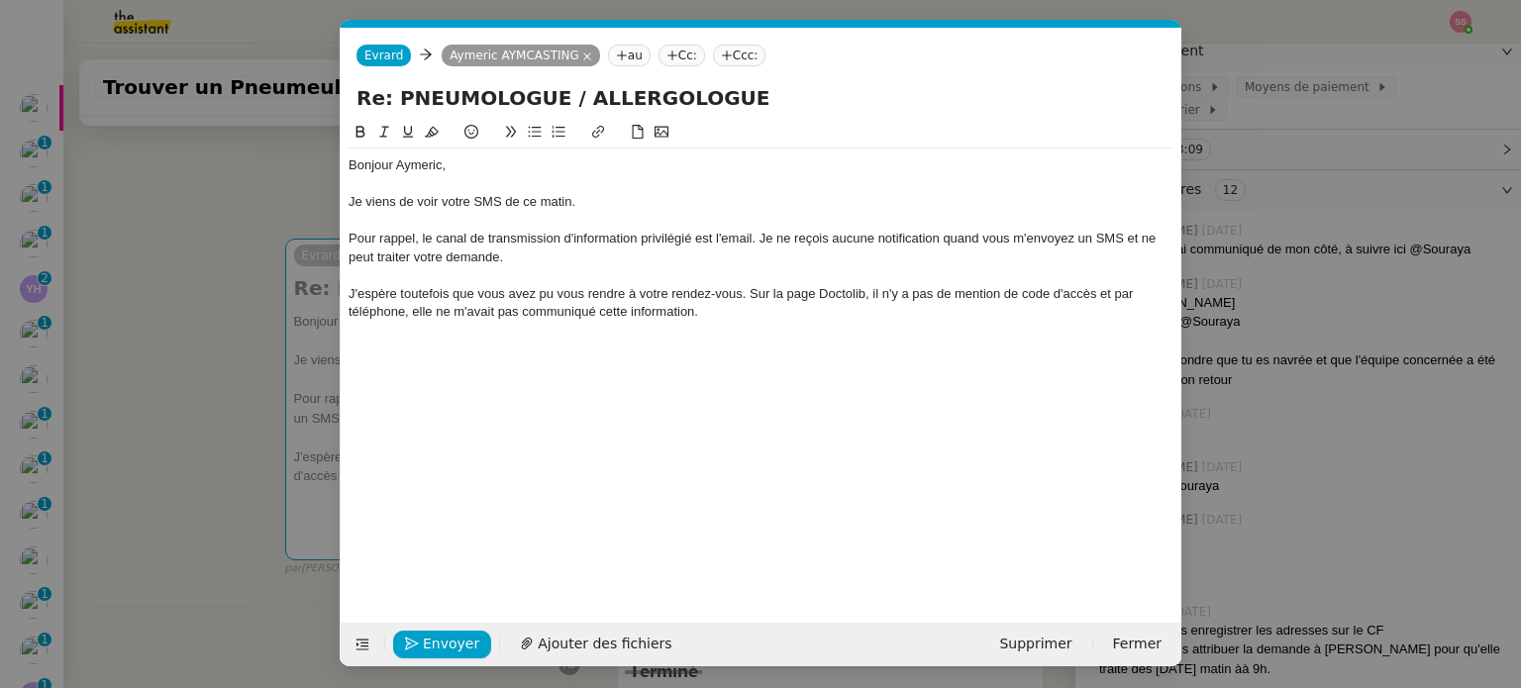
scroll to position [0, 42]
click at [715, 312] on div "J'espère toutefois que vous avez pu vous rendre à votre rendez-vous. Sur la pag…" at bounding box center [760, 303] width 825 height 37
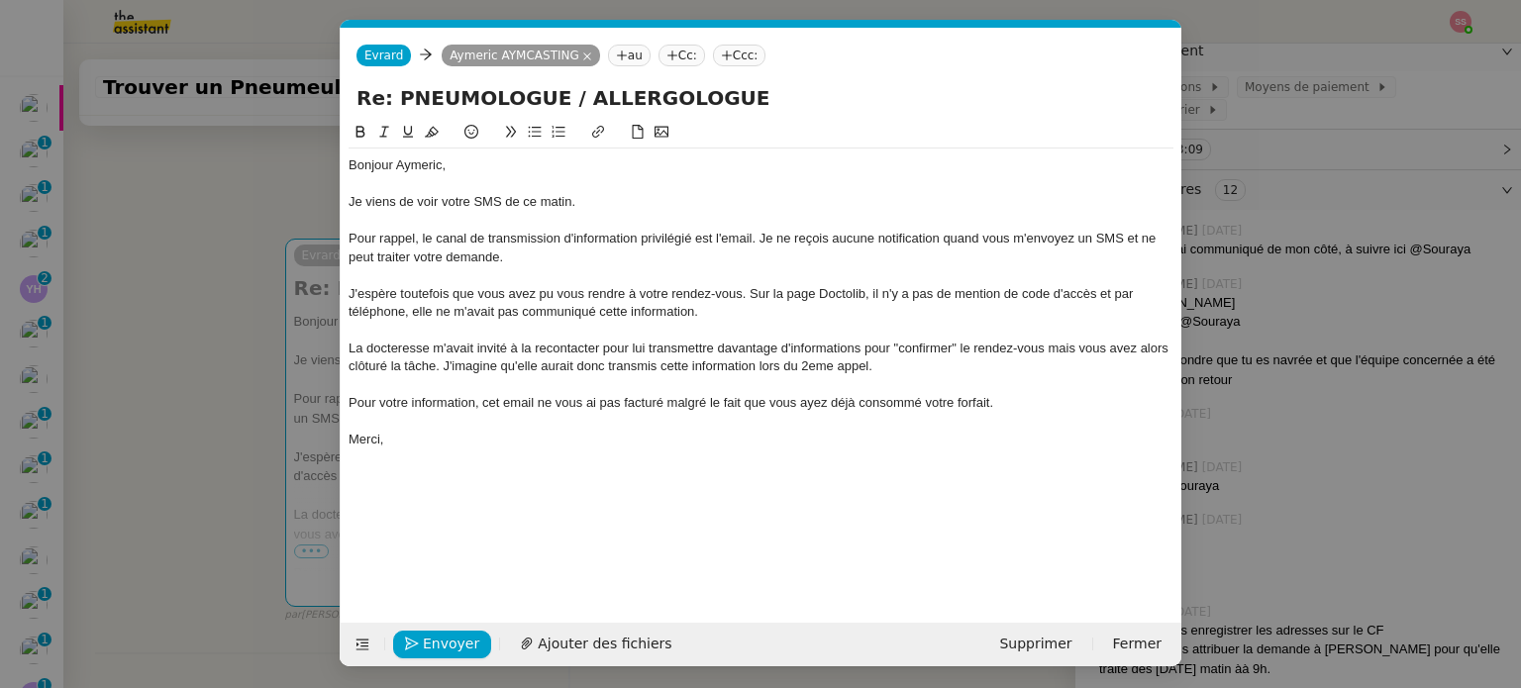
click at [257, 367] on nz-modal-container "Service TA - VOYAGE - PROPOSITION GLOBALE A utiliser dans le cadre de propositi…" at bounding box center [760, 344] width 1521 height 688
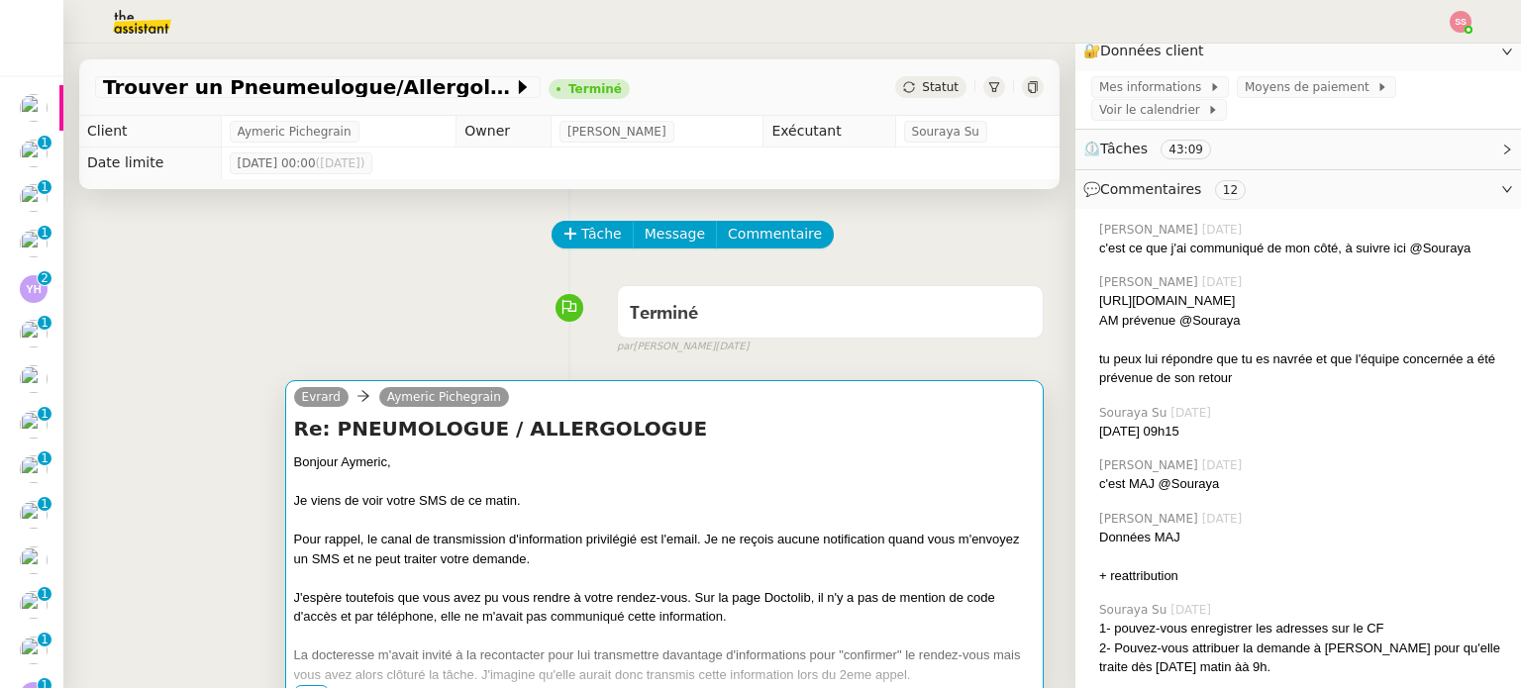
scroll to position [99, 0]
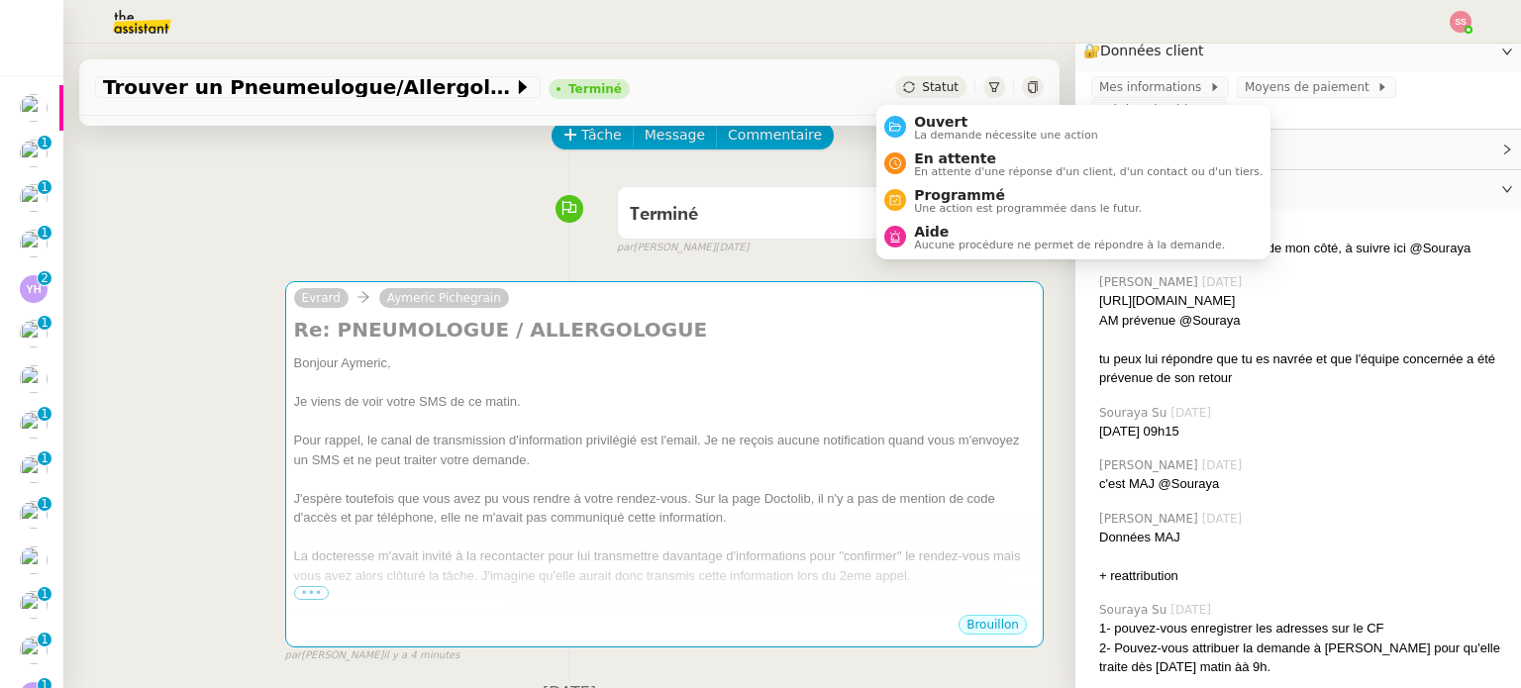
click at [899, 86] on div "Statut" at bounding box center [930, 87] width 71 height 22
click at [918, 118] on span "Ouvert" at bounding box center [1006, 122] width 184 height 16
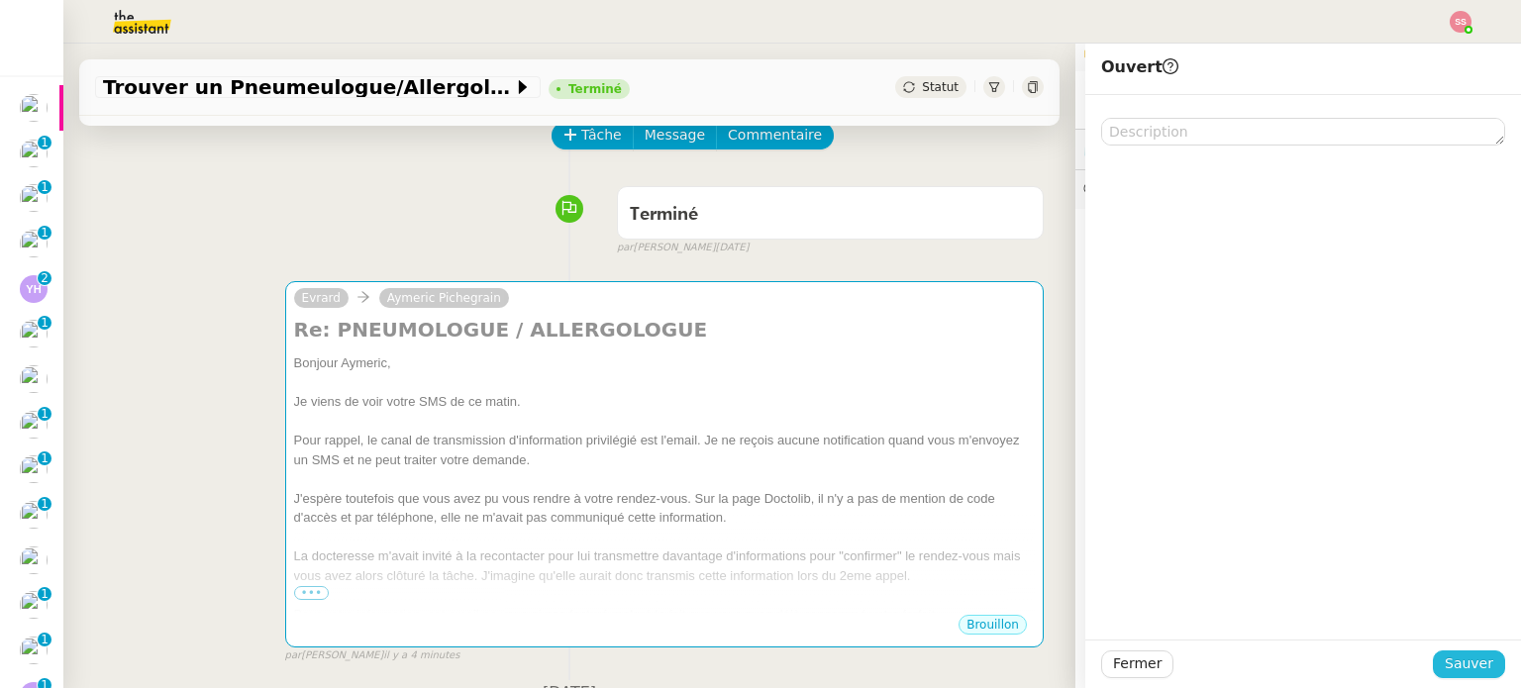
click at [1465, 658] on span "Sauver" at bounding box center [1468, 663] width 49 height 23
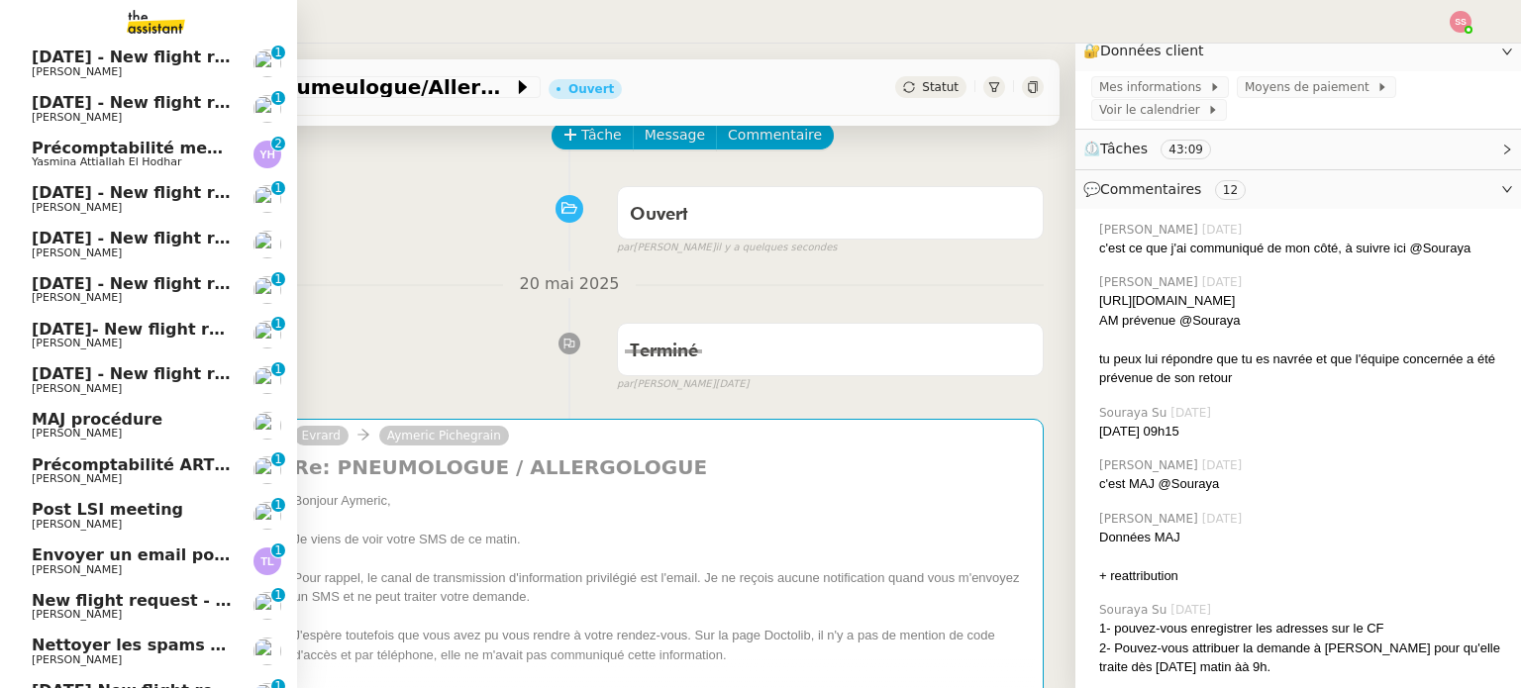
scroll to position [472, 0]
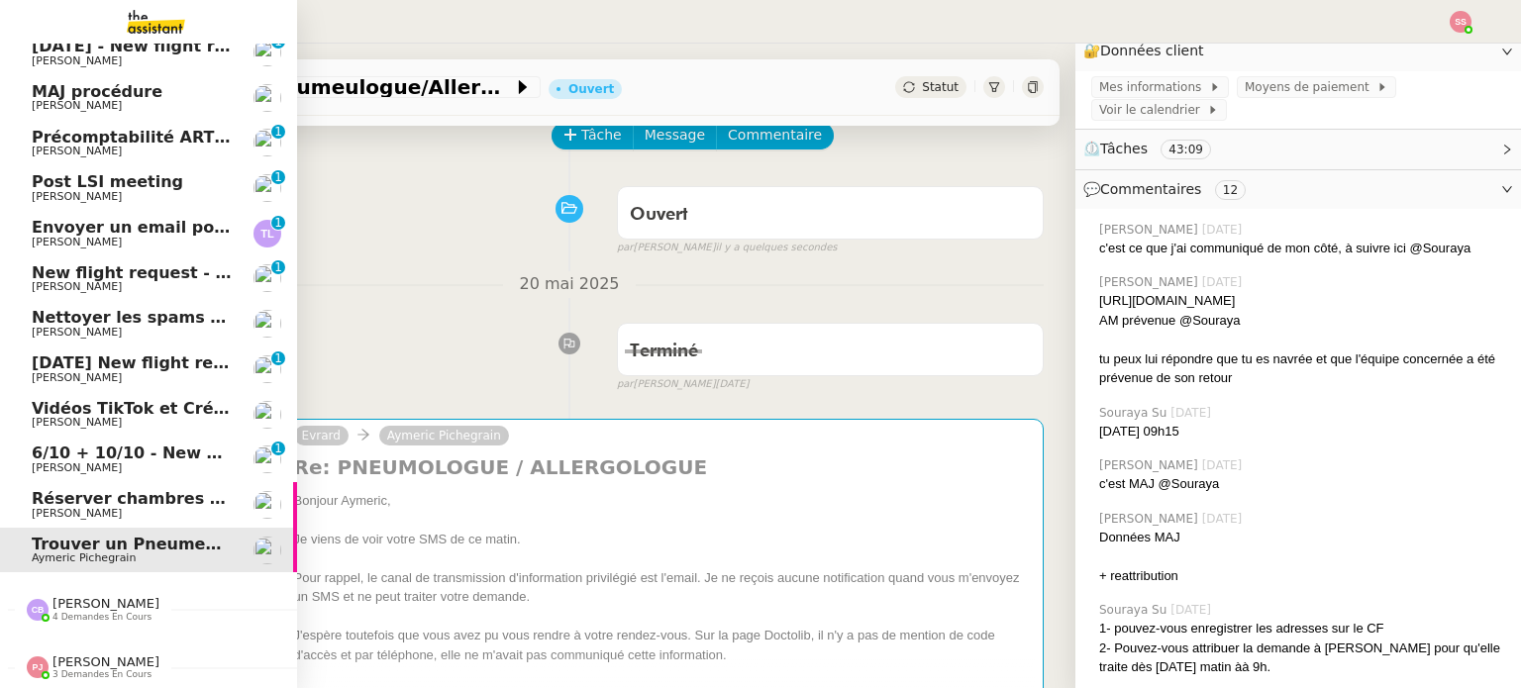
click at [155, 508] on span "[PERSON_NAME]" at bounding box center [132, 514] width 200 height 12
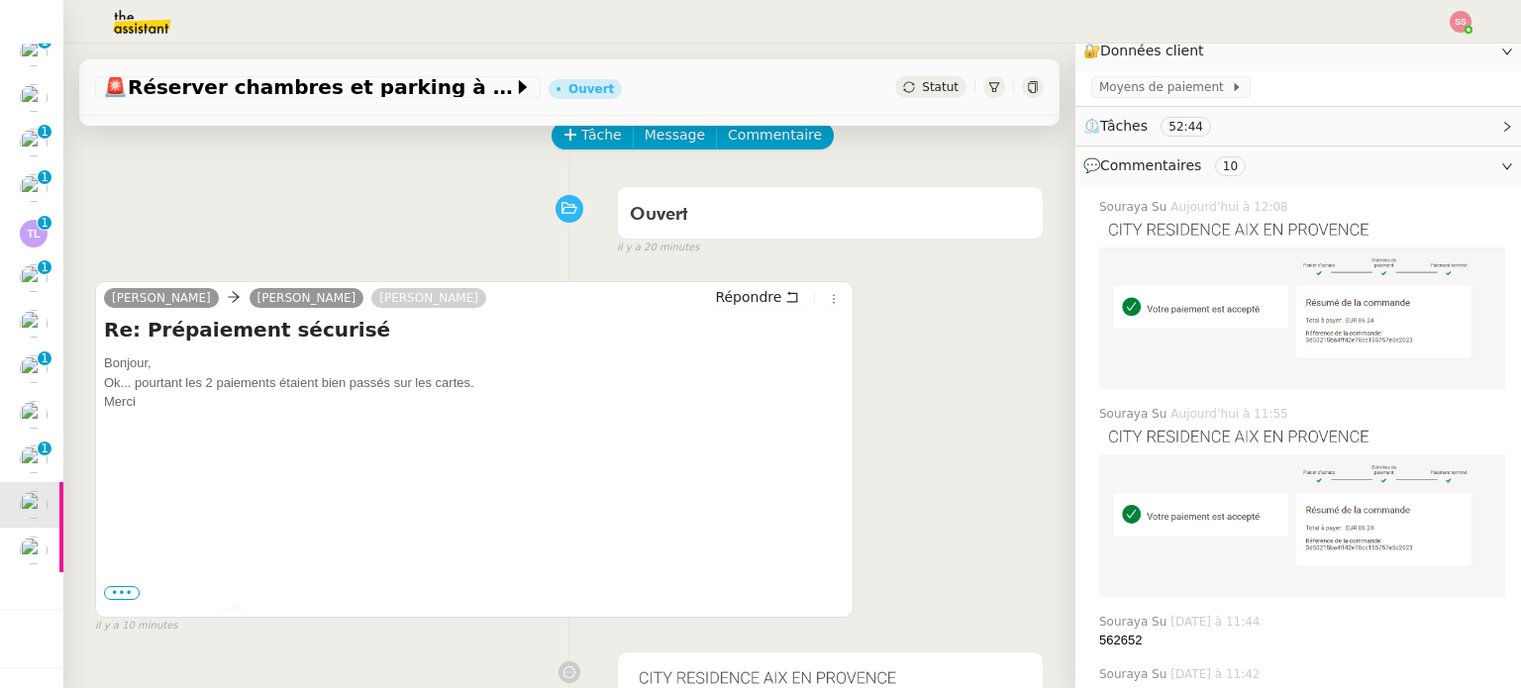
click at [911, 98] on div "🚨 Réserver chambres et parking à Résidence Aixoise Ouvert Statut" at bounding box center [569, 87] width 980 height 56
click at [922, 89] on span "Statut" at bounding box center [940, 87] width 37 height 14
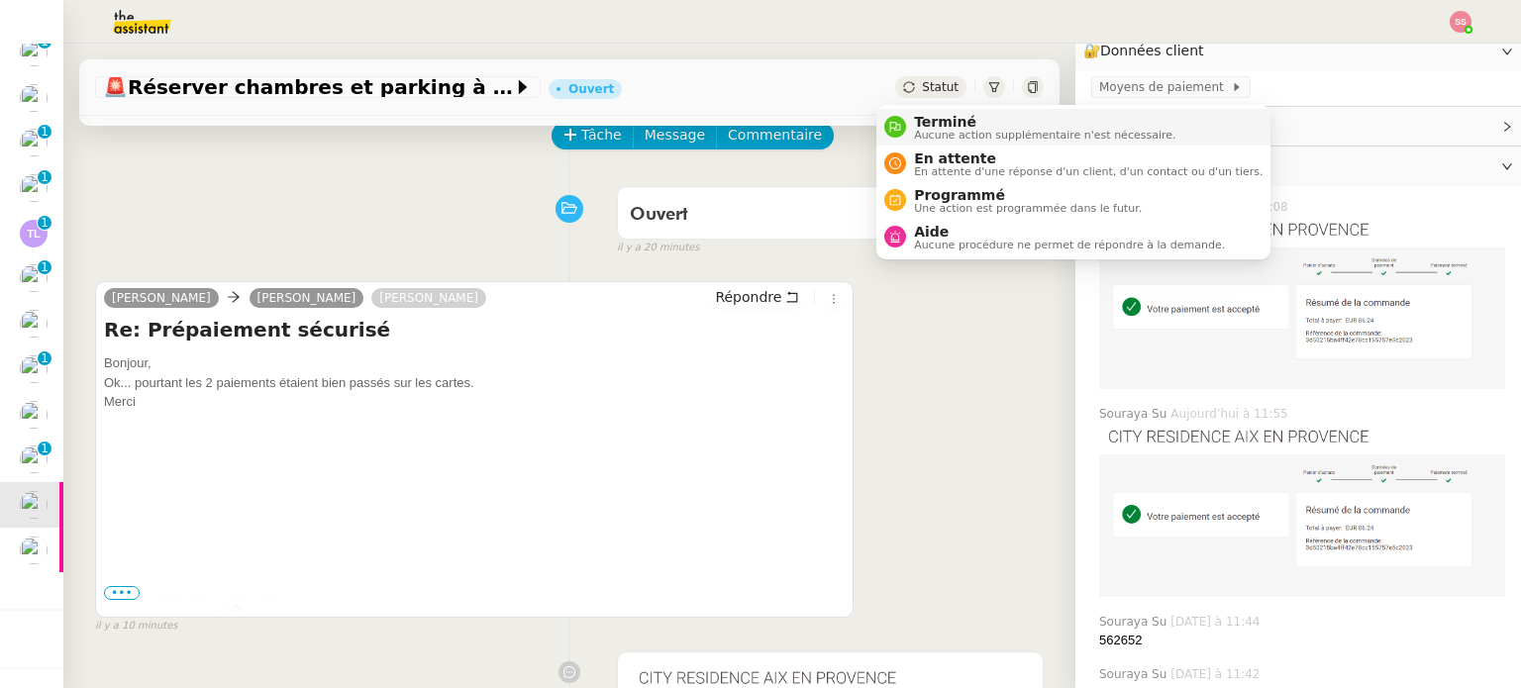
click at [915, 131] on span "Aucune action supplémentaire n'est nécessaire." at bounding box center [1044, 135] width 261 height 11
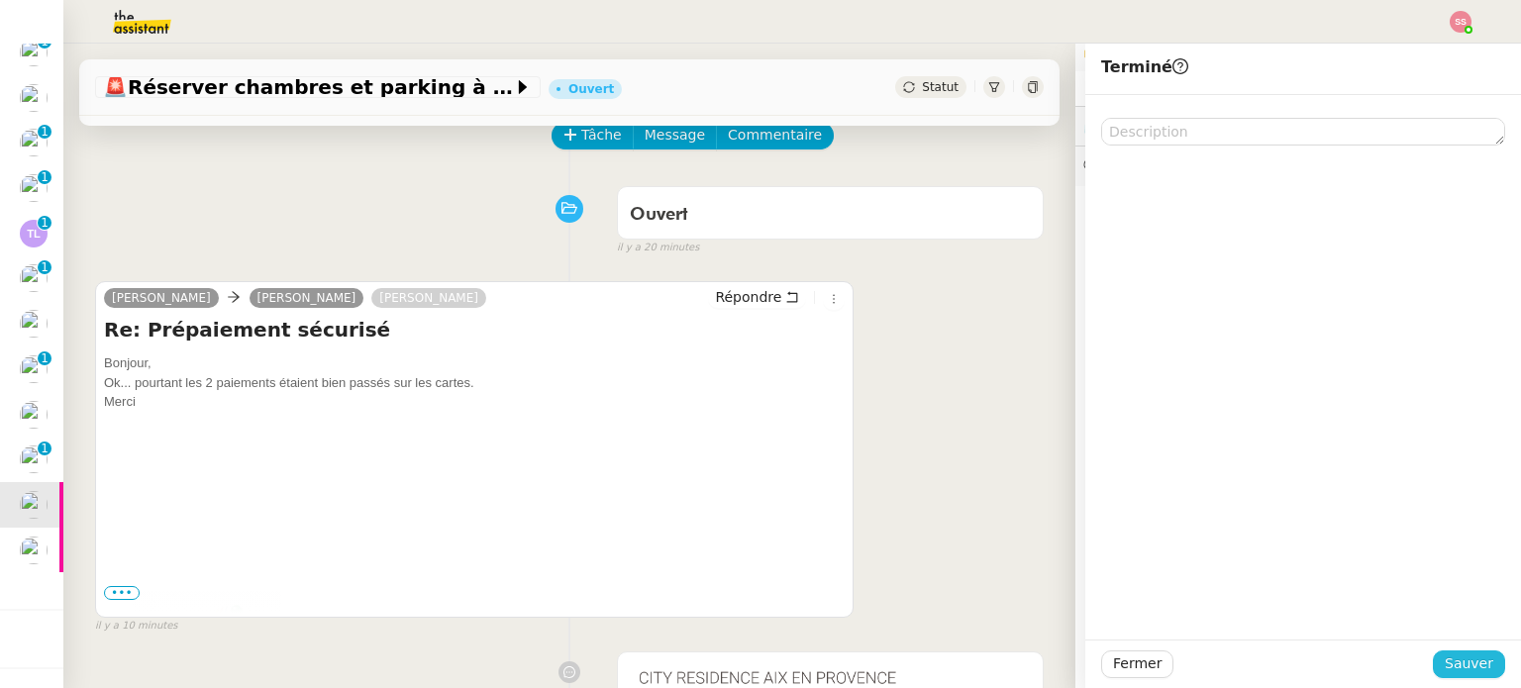
drag, startPoint x: 1453, startPoint y: 667, endPoint x: 1350, endPoint y: 645, distance: 105.2
click at [1453, 668] on span "Sauver" at bounding box center [1468, 663] width 49 height 23
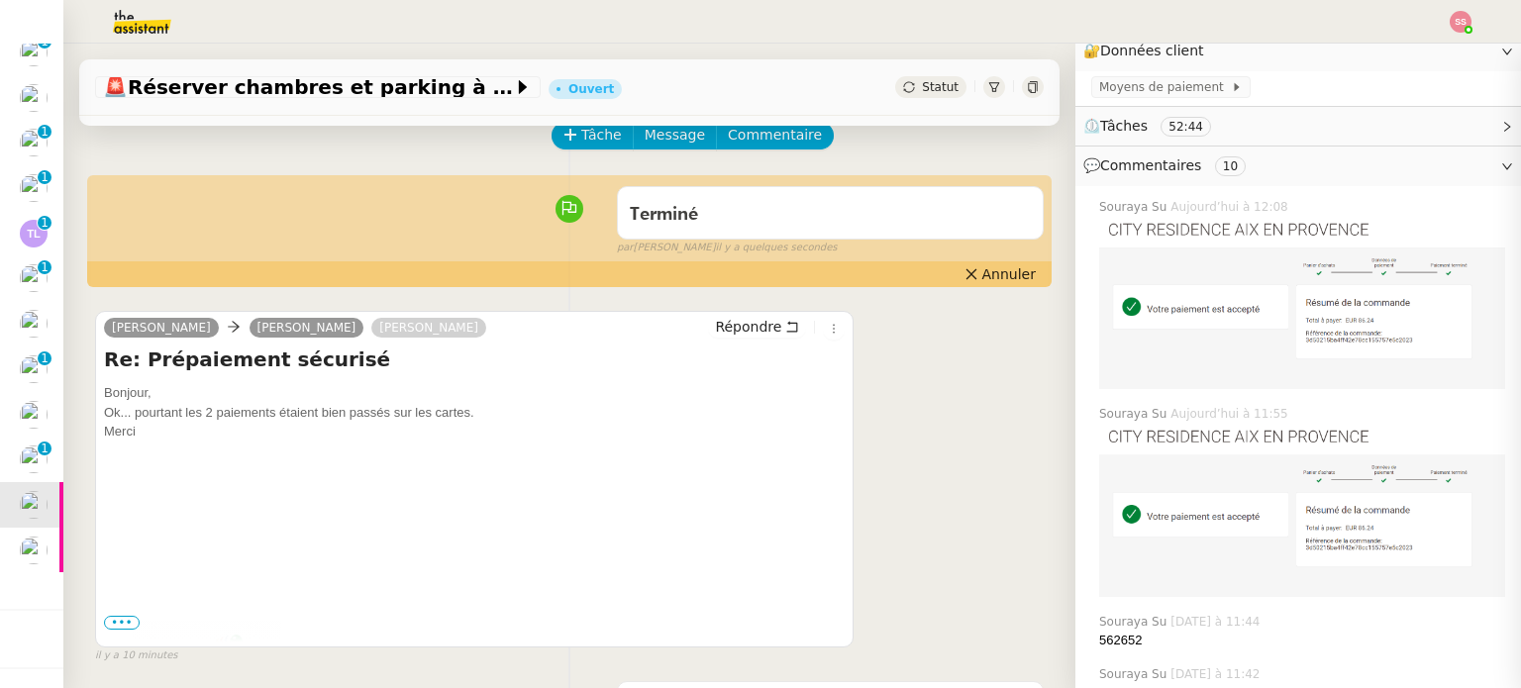
scroll to position [473, 0]
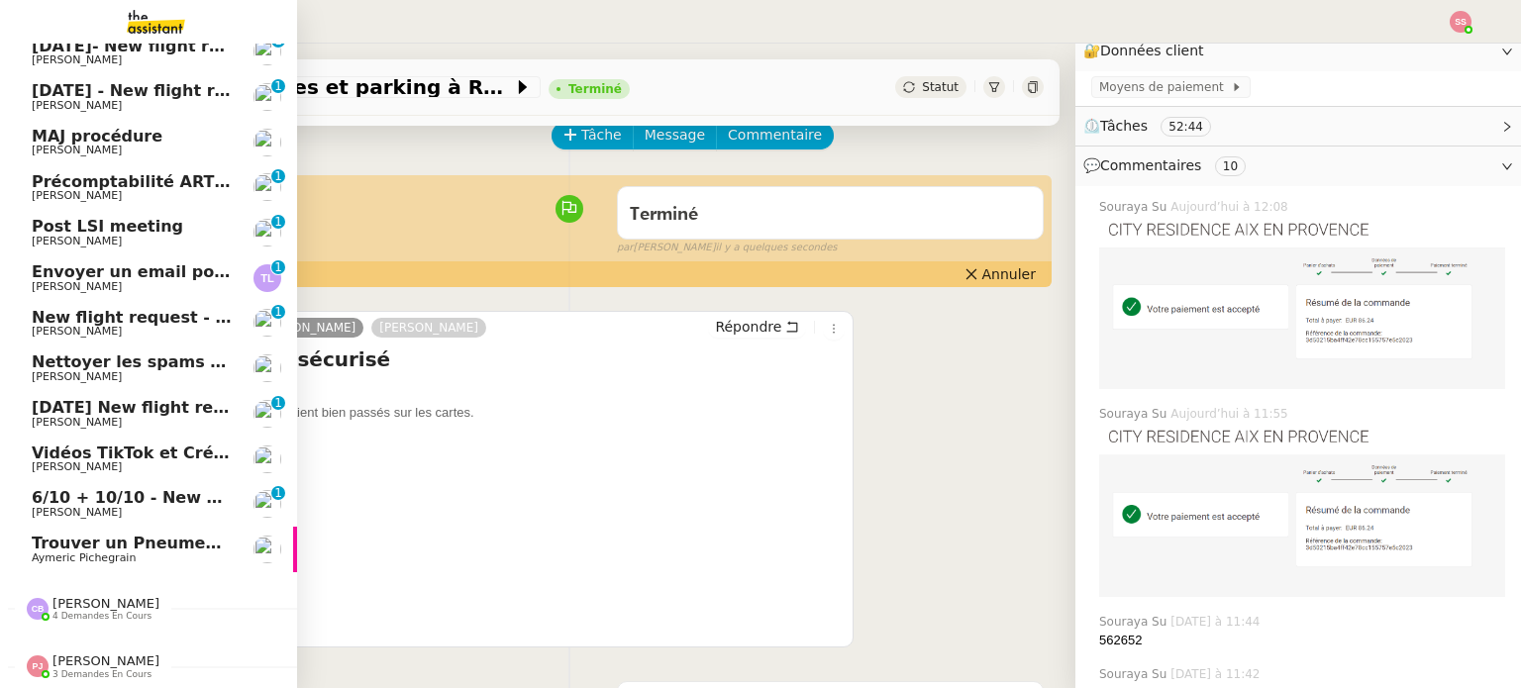
click at [150, 537] on span "Trouver un Pneumeulogue/Allergologue pour cet été" at bounding box center [266, 543] width 468 height 19
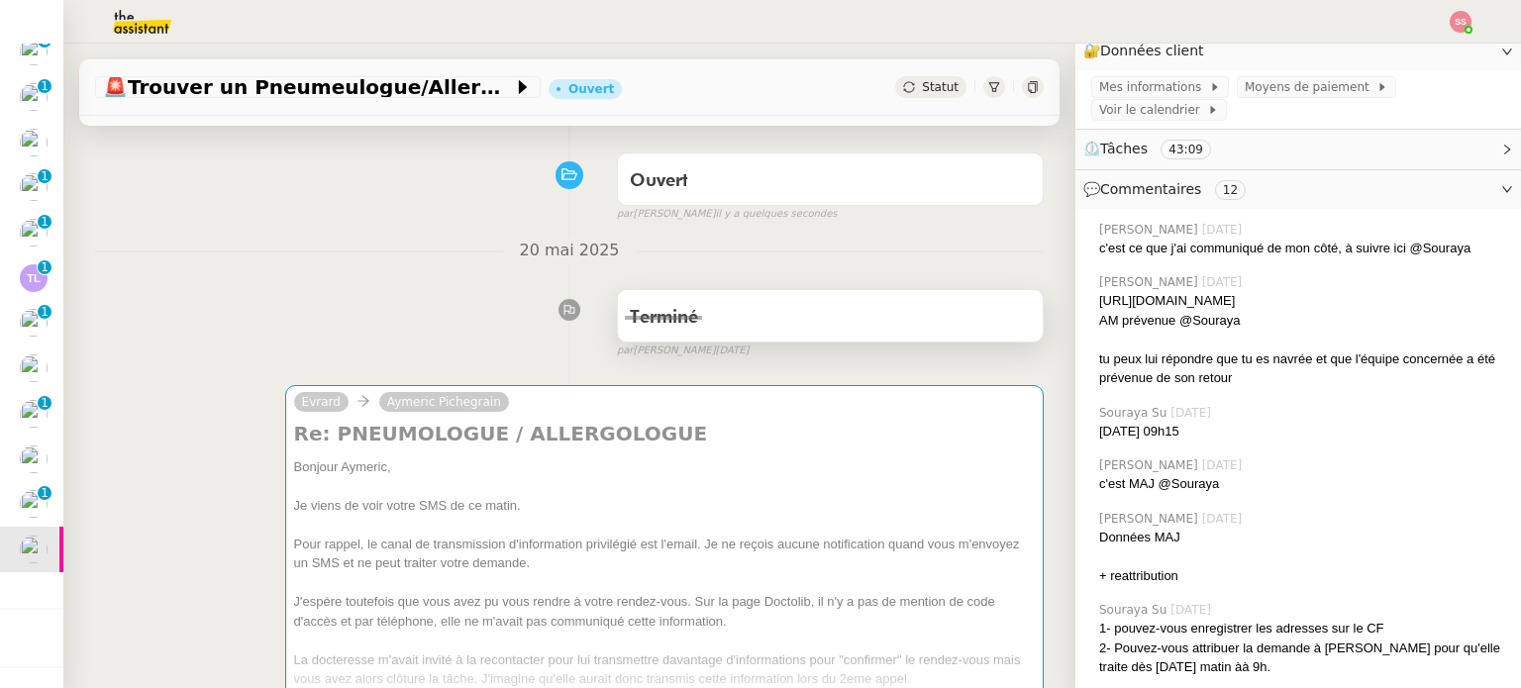
scroll to position [297, 0]
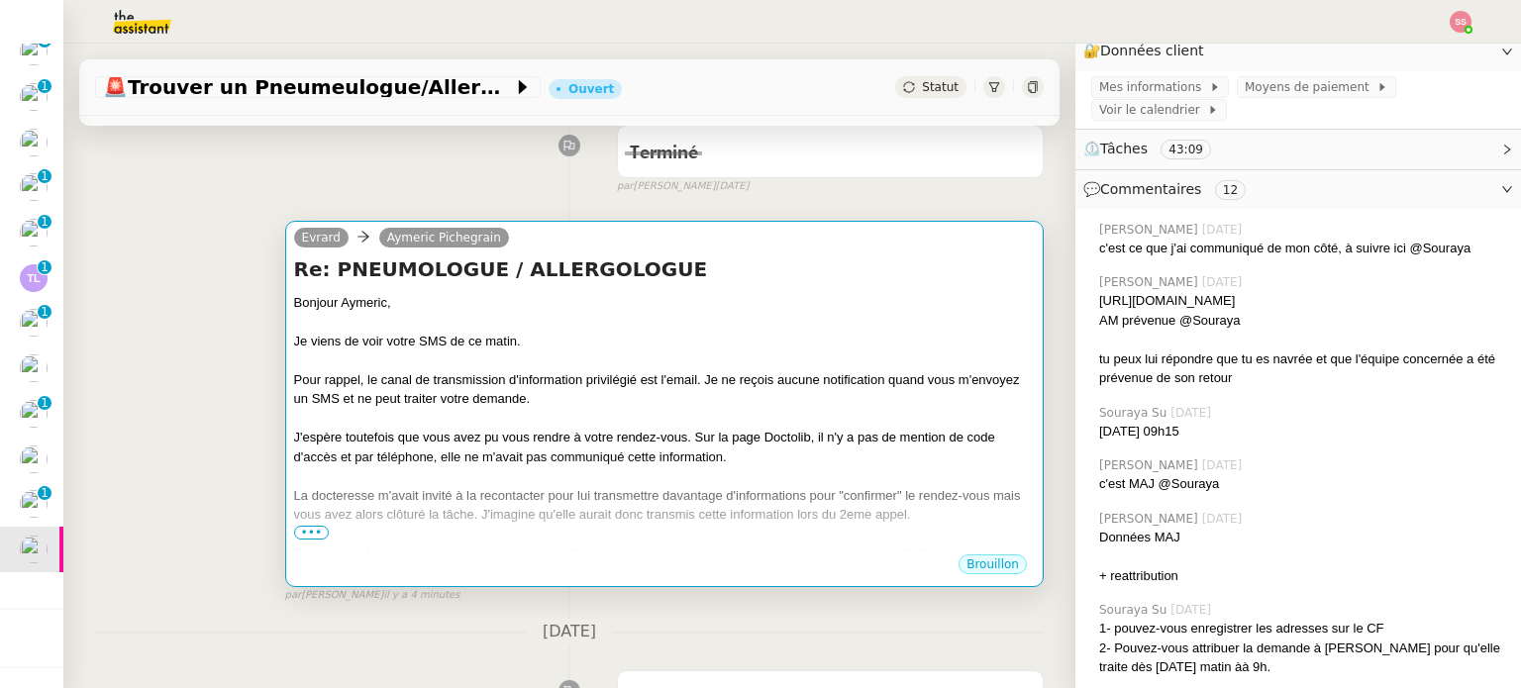
click at [653, 380] on div "Pour rappel, le canal de transmission d'information privilégié est l'email. Je …" at bounding box center [664, 389] width 741 height 39
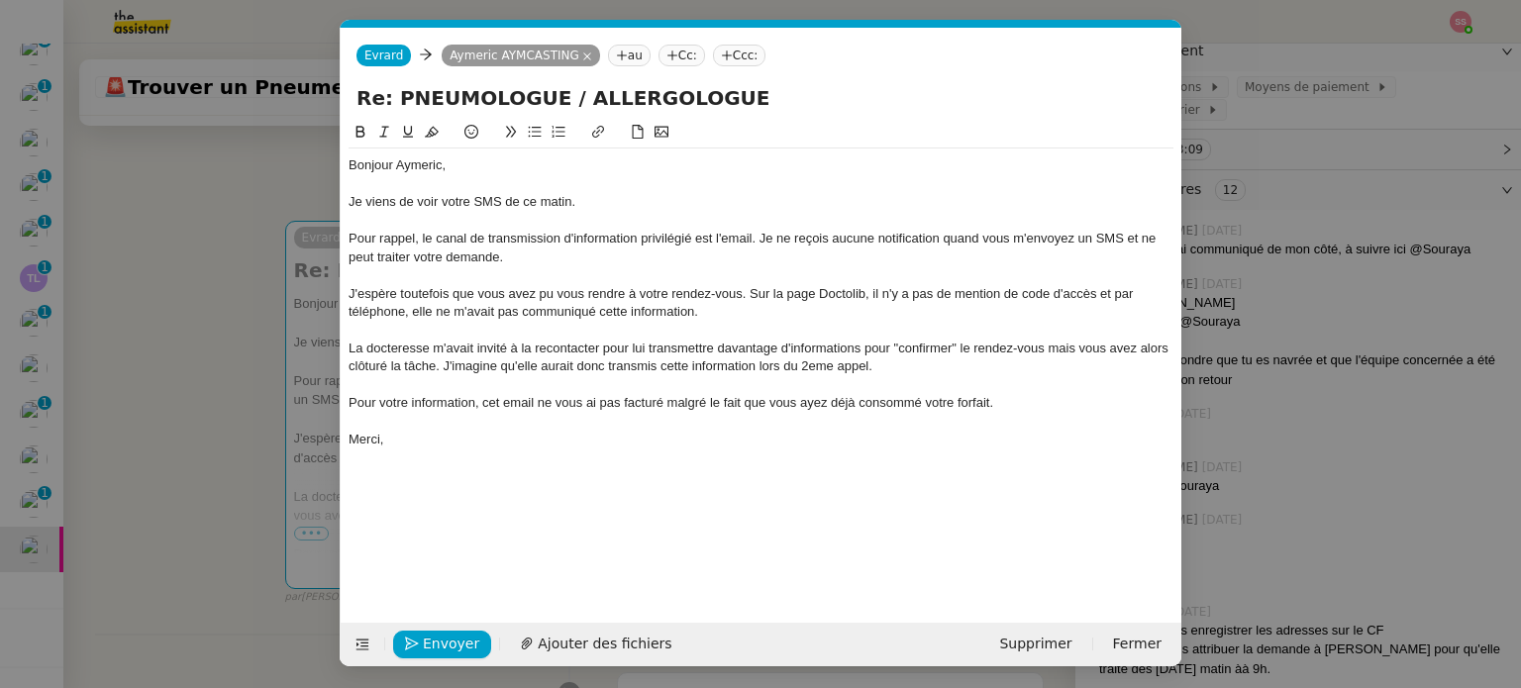
scroll to position [0, 42]
click at [365, 252] on div "Pour rappel, le canal de transmission d'information privilégié est l'email. Je …" at bounding box center [760, 248] width 825 height 37
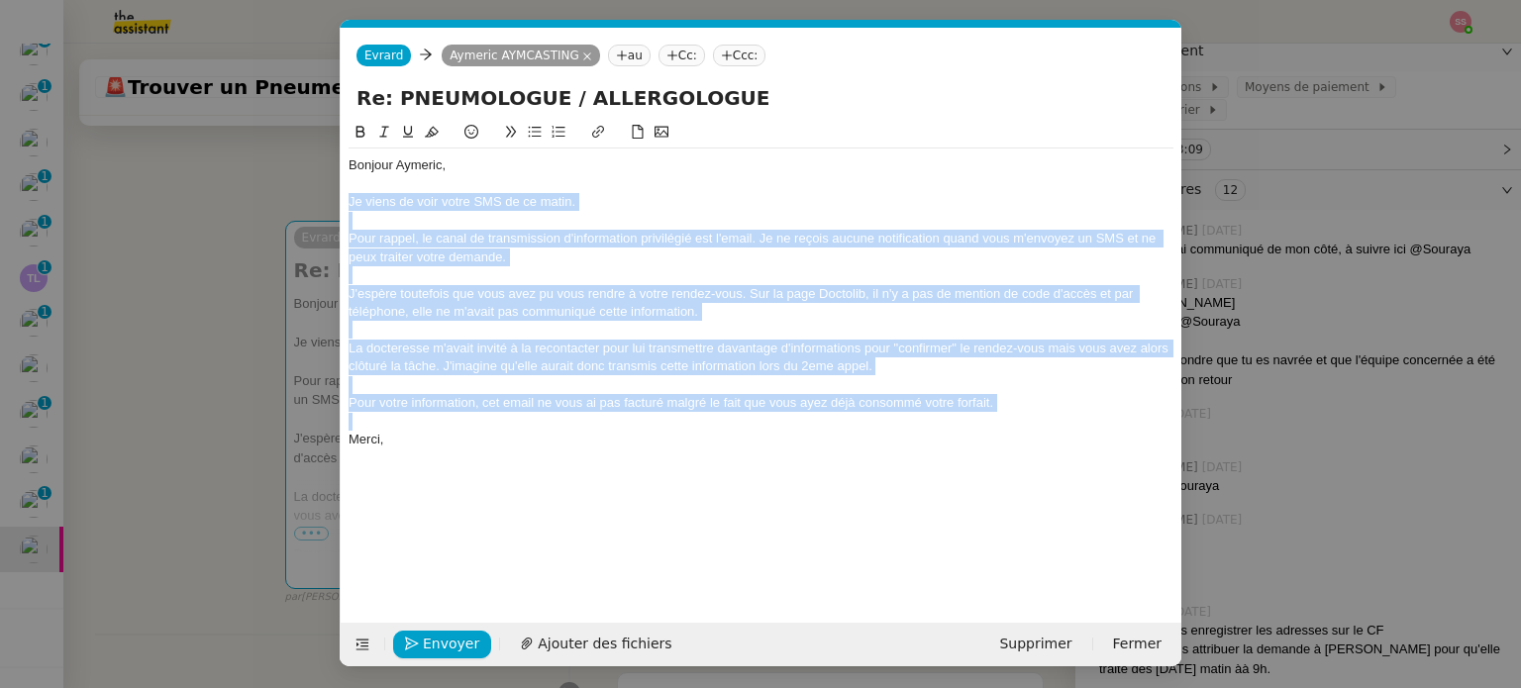
drag, startPoint x: 350, startPoint y: 206, endPoint x: 1025, endPoint y: 413, distance: 705.2
click at [1025, 413] on div "Bonjour Aymeric, Je viens de voir votre SMS de ce matin. Pour rappel, le canal …" at bounding box center [760, 302] width 825 height 308
copy div "Je viens de voir votre SMS de ce matin. Pour rappel, le canal de transmission d…"
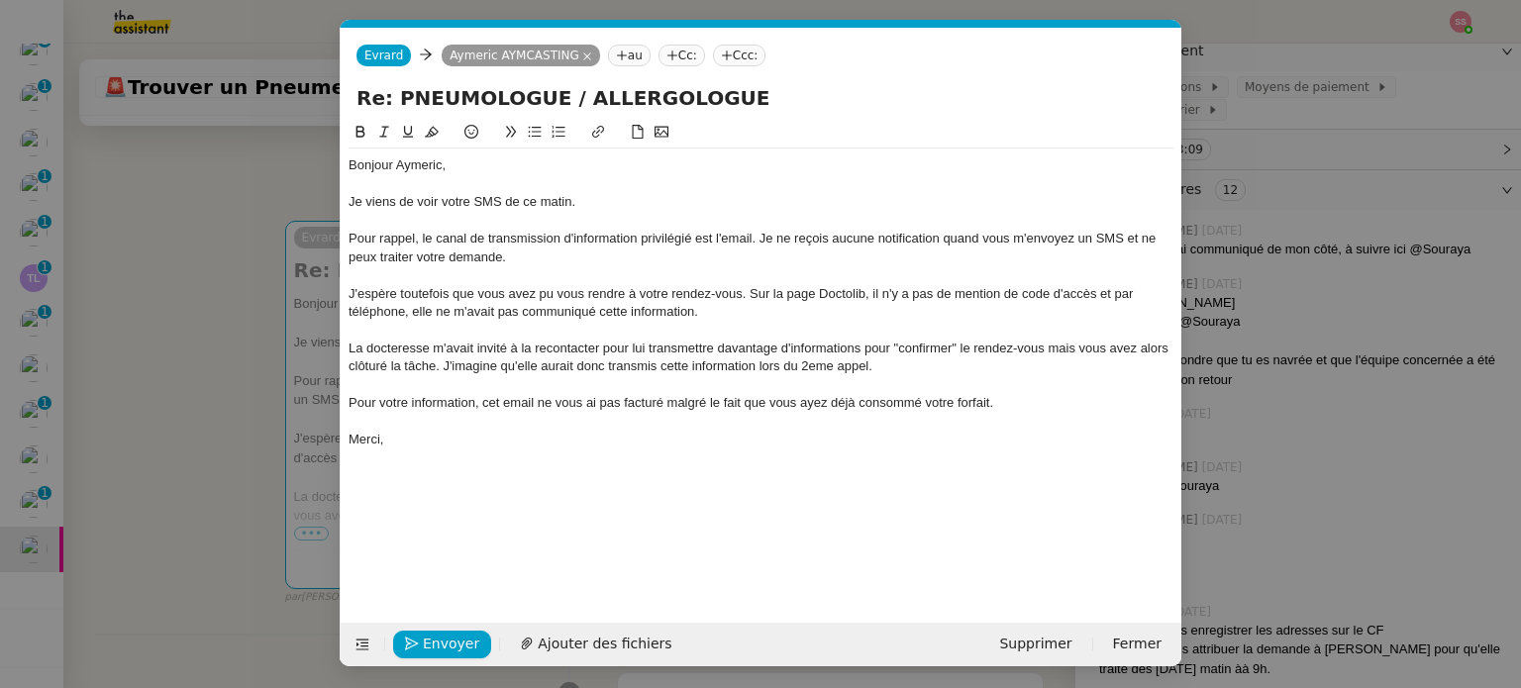
click at [714, 457] on div "Bonjour Aymeric, Je viens de voir votre SMS de ce matin. Pour rappel, le canal …" at bounding box center [760, 356] width 825 height 471
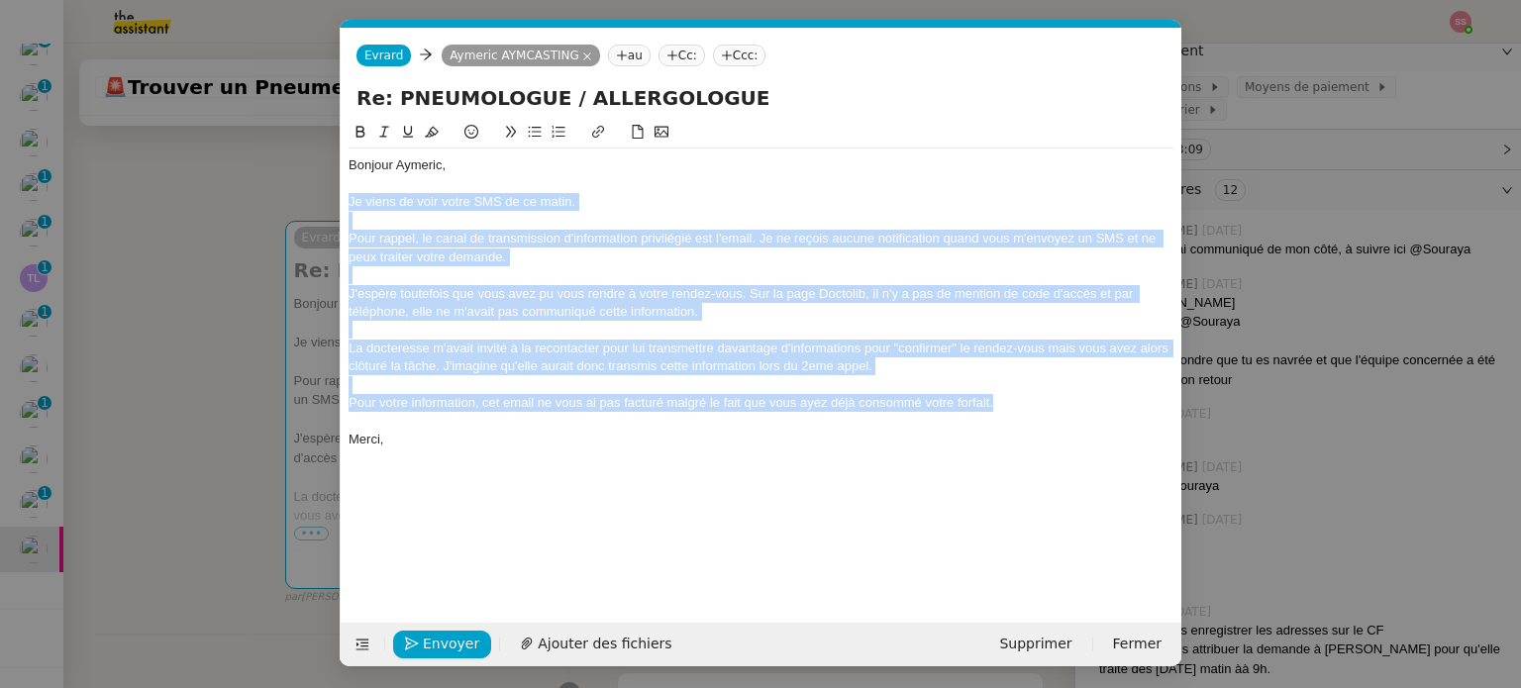
drag, startPoint x: 1010, startPoint y: 403, endPoint x: 318, endPoint y: 204, distance: 720.0
click at [318, 204] on nz-modal-container "Service TA - VOYAGE - PROPOSITION GLOBALE A utiliser dans le cadre de propositi…" at bounding box center [760, 344] width 1521 height 688
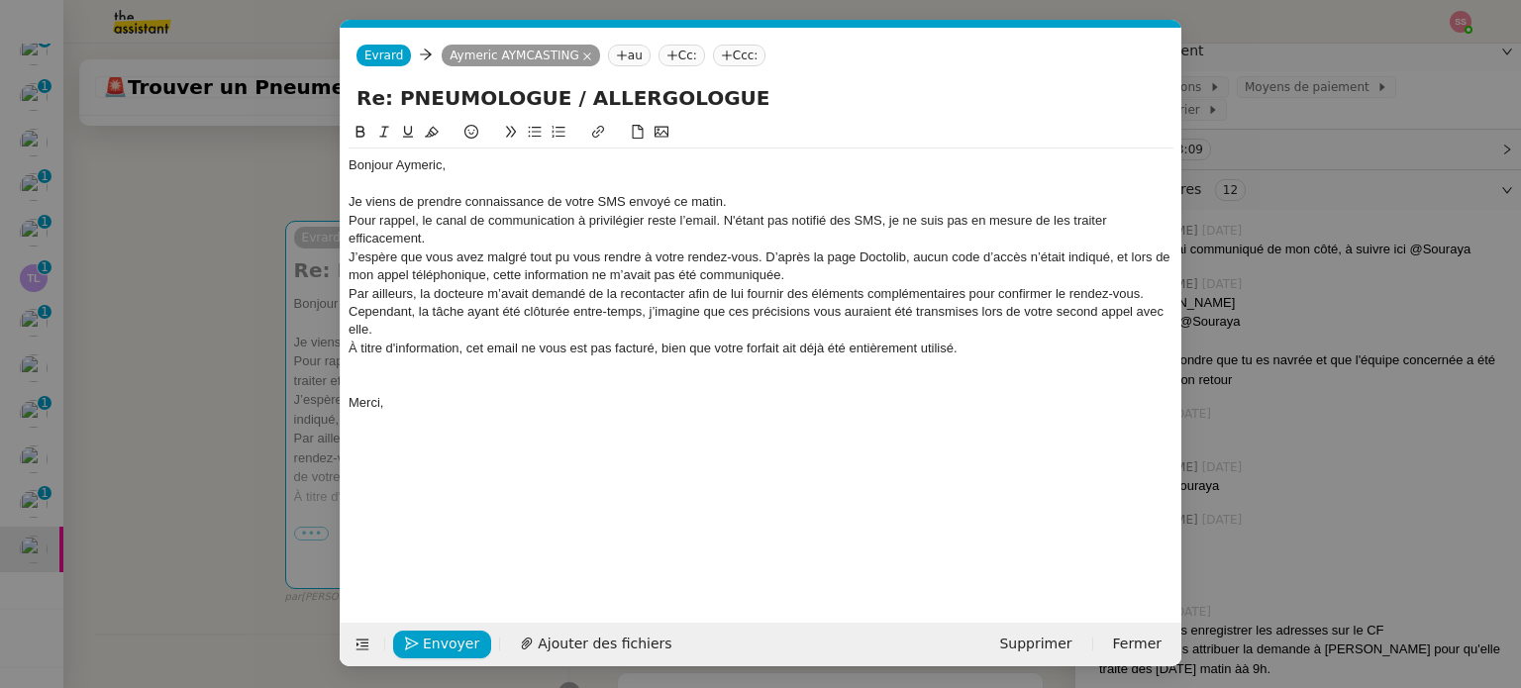
click at [739, 200] on div "Je viens de prendre connaissance de votre SMS envoyé ce matin." at bounding box center [760, 202] width 825 height 18
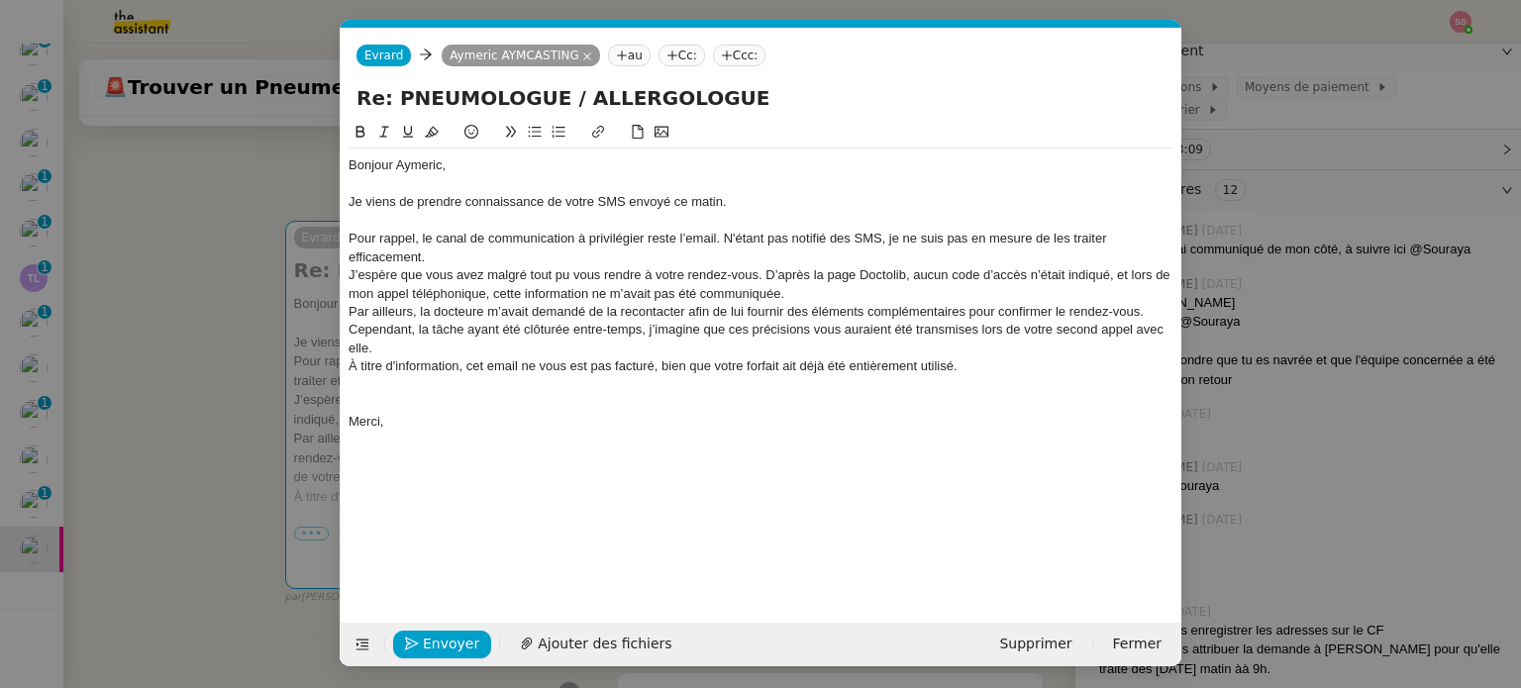
click at [756, 256] on div "Pour rappel, le canal de communication à privilégier reste l’email. N'étant pas…" at bounding box center [760, 248] width 825 height 37
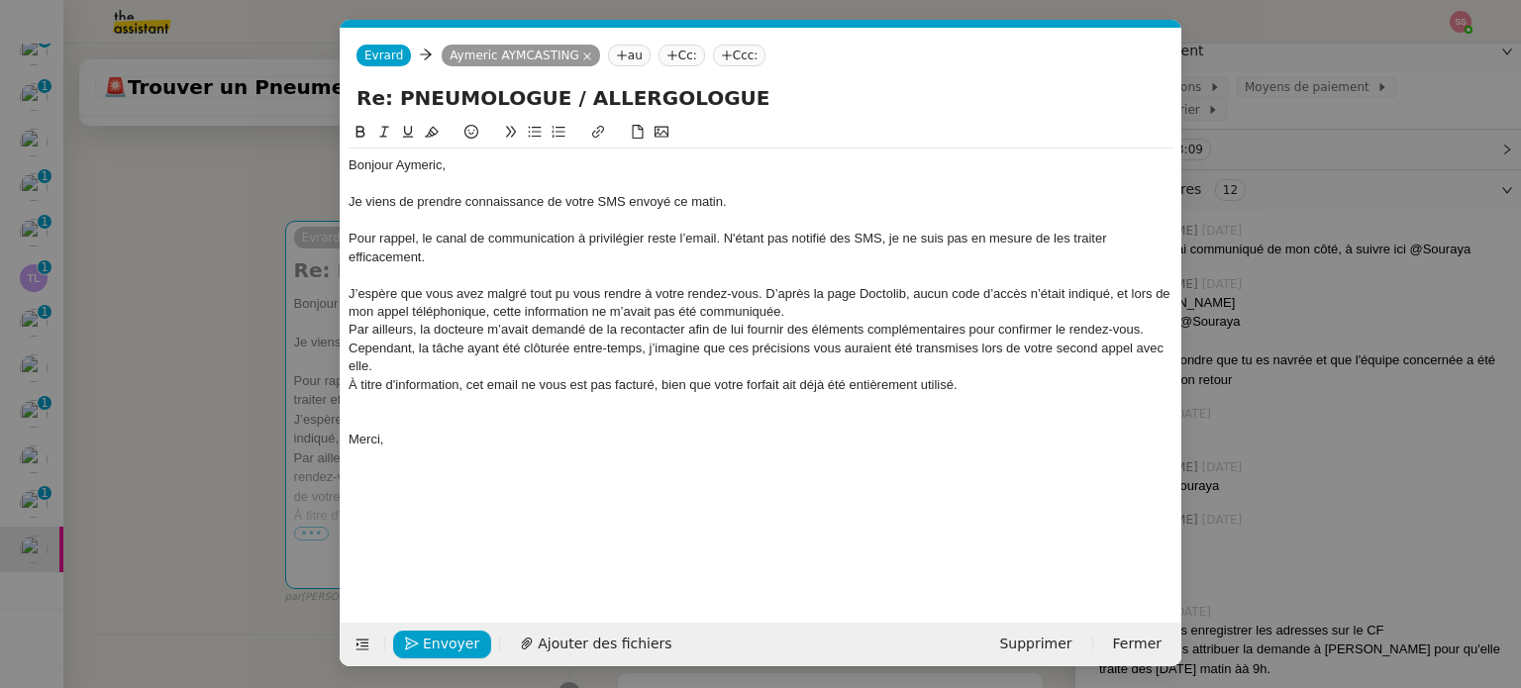
click at [853, 313] on div "J’espère que vous avez malgré tout pu vous rendre à votre rendez-vous. D’après …" at bounding box center [760, 303] width 825 height 37
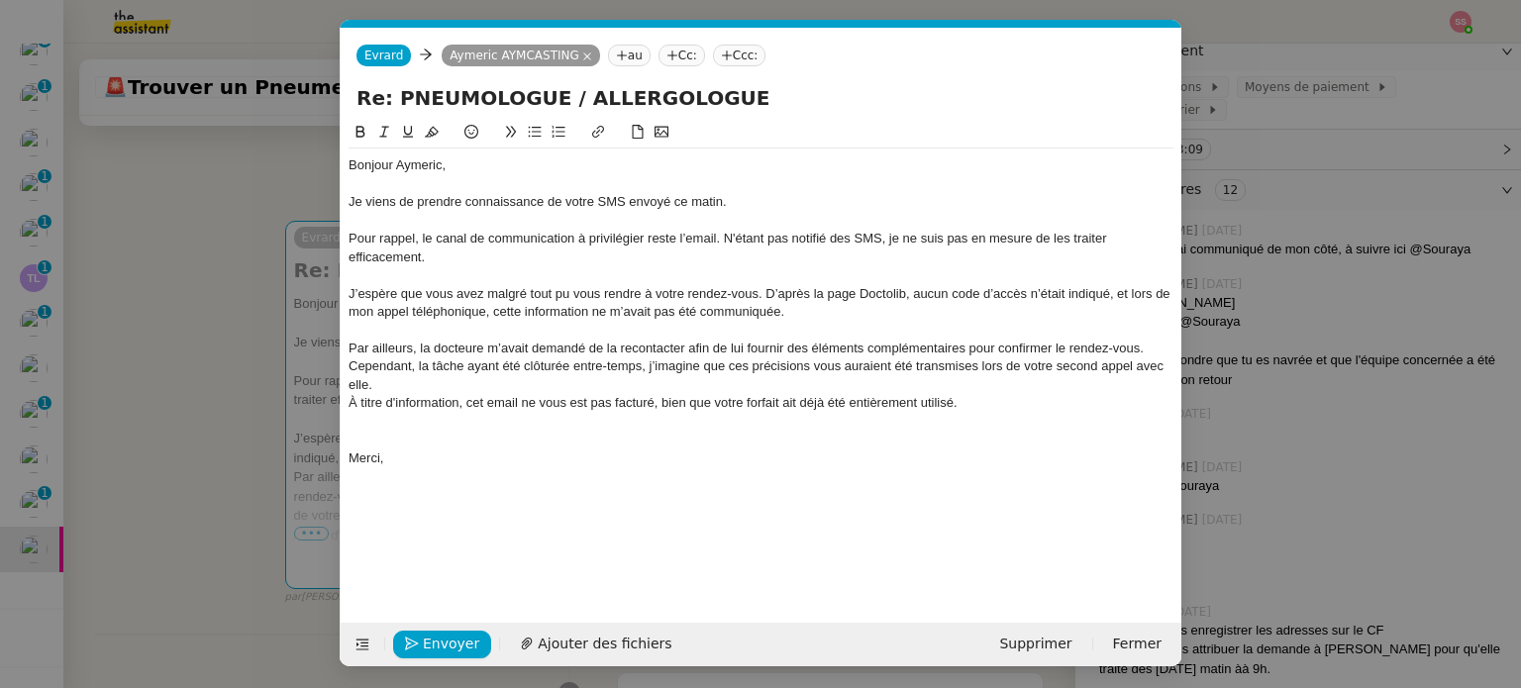
click at [702, 380] on div "Par ailleurs, la docteure m’avait demandé de la recontacter afin de lui fournir…" at bounding box center [760, 367] width 825 height 54
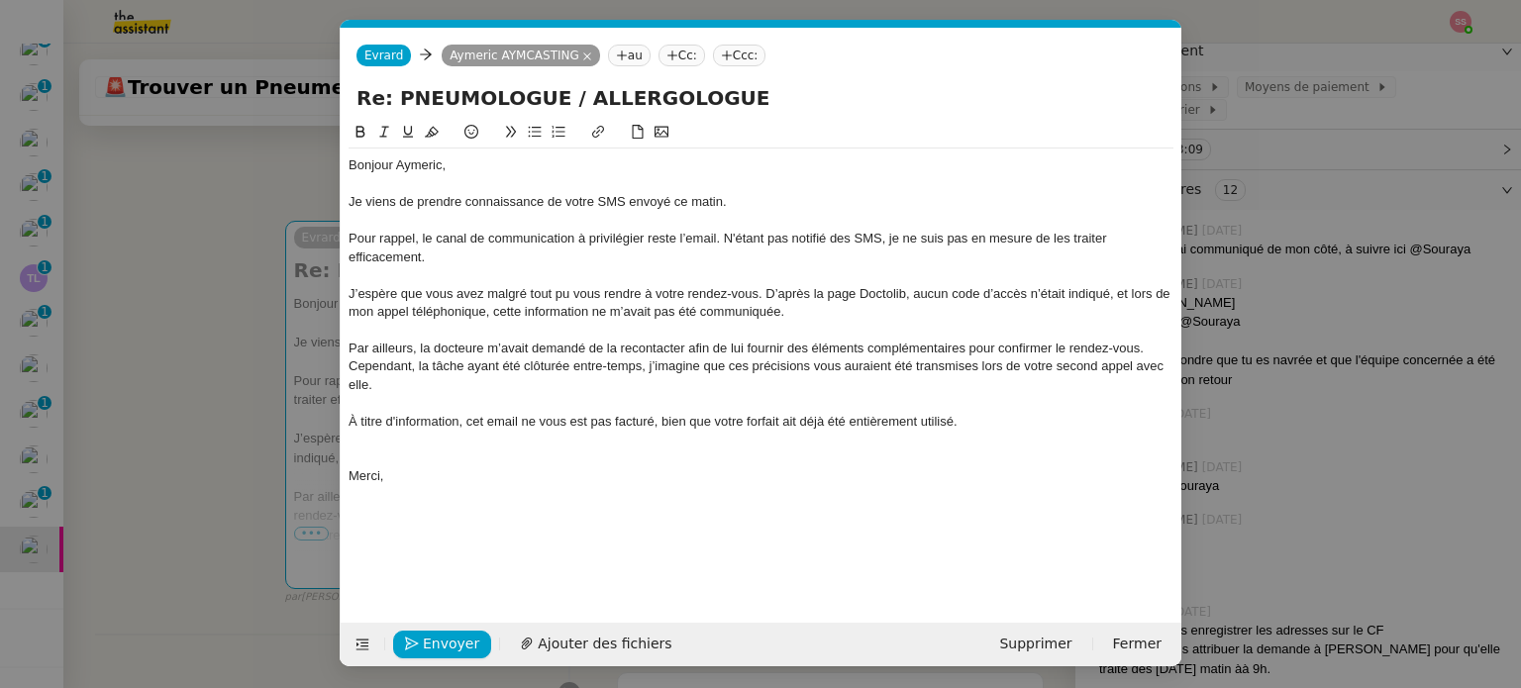
scroll to position [428, 0]
drag, startPoint x: 1053, startPoint y: 367, endPoint x: 1011, endPoint y: 362, distance: 42.9
click at [1011, 362] on div "Par ailleurs, la docteure m’avait demandé de la recontacter afin de lui fournir…" at bounding box center [760, 367] width 825 height 54
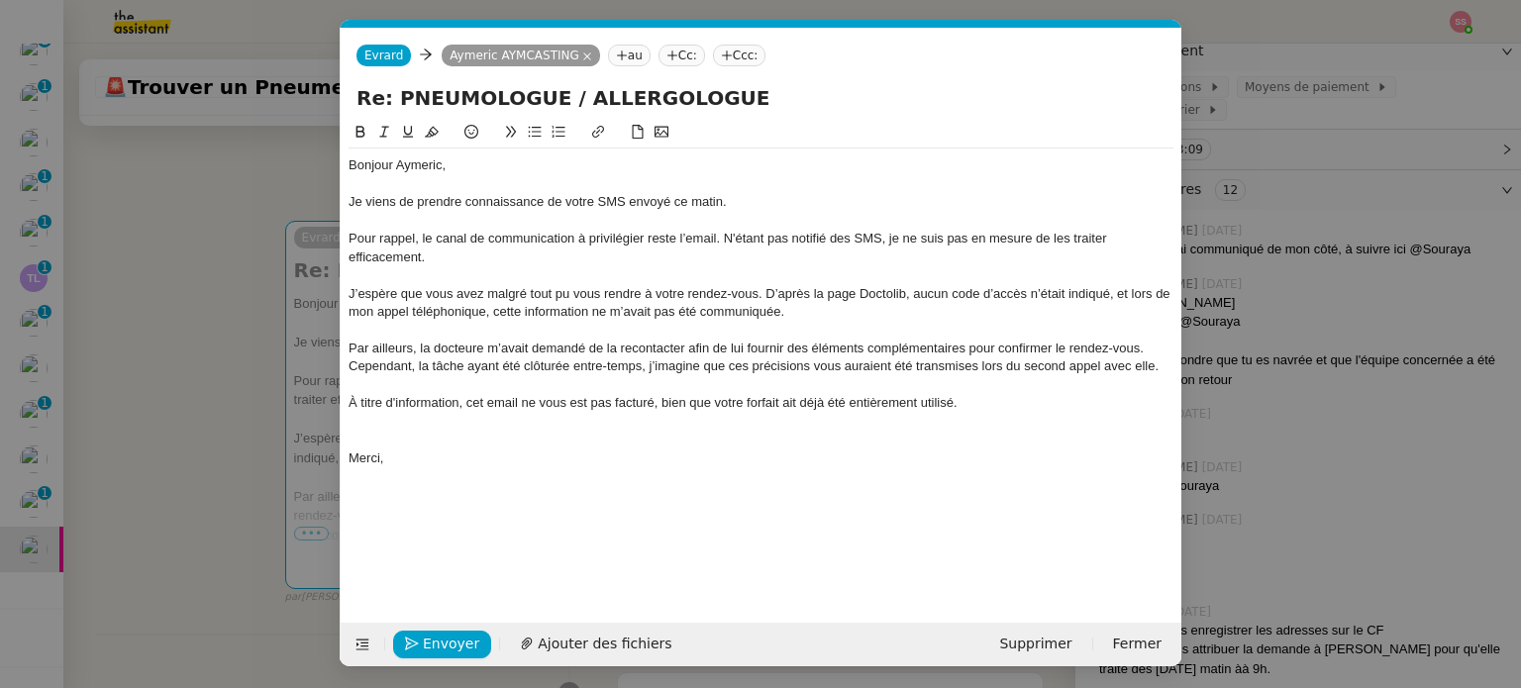
click at [263, 273] on nz-modal-container "Service TA - VOYAGE - PROPOSITION GLOBALE A utiliser dans le cadre de propositi…" at bounding box center [760, 344] width 1521 height 688
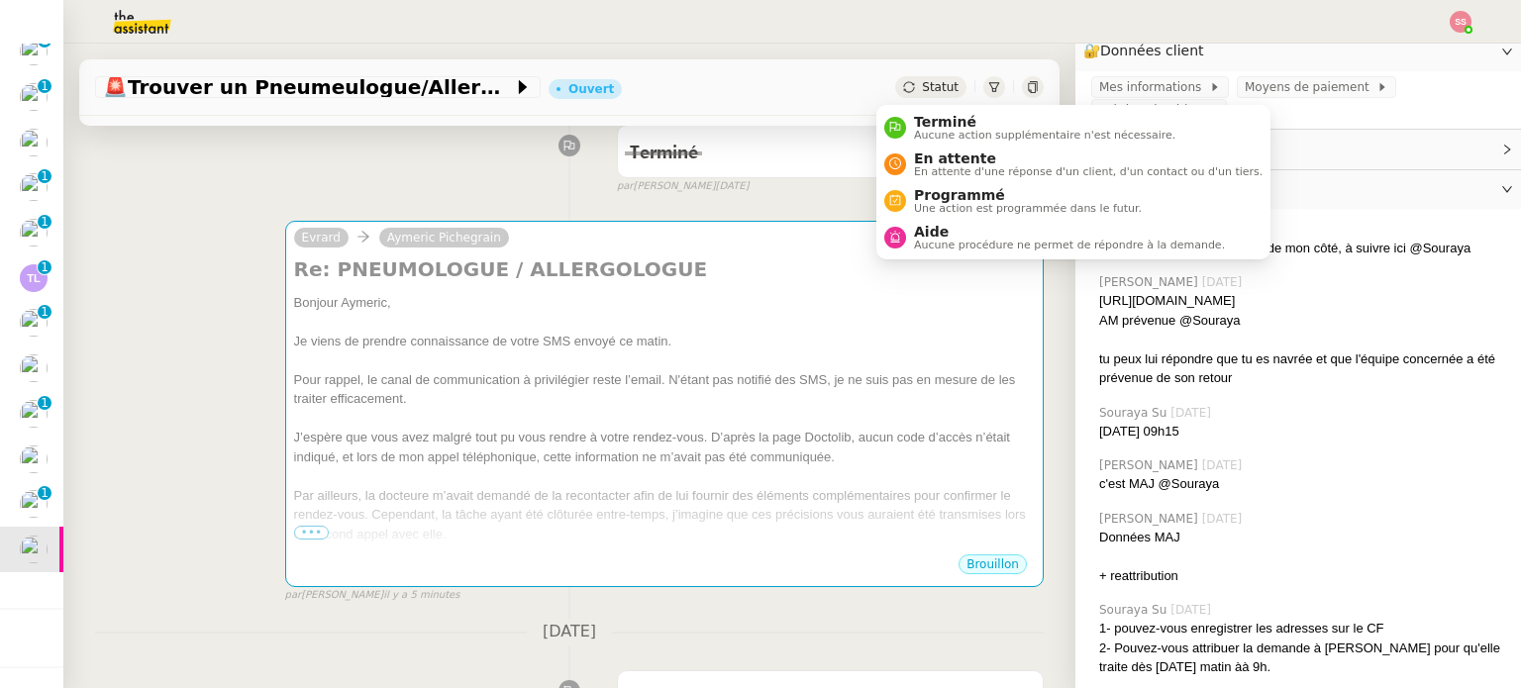
click at [903, 92] on icon at bounding box center [908, 86] width 11 height 11
click at [911, 248] on div "Aide Aucune procédure ne permet de répondre à la demande." at bounding box center [1065, 237] width 319 height 27
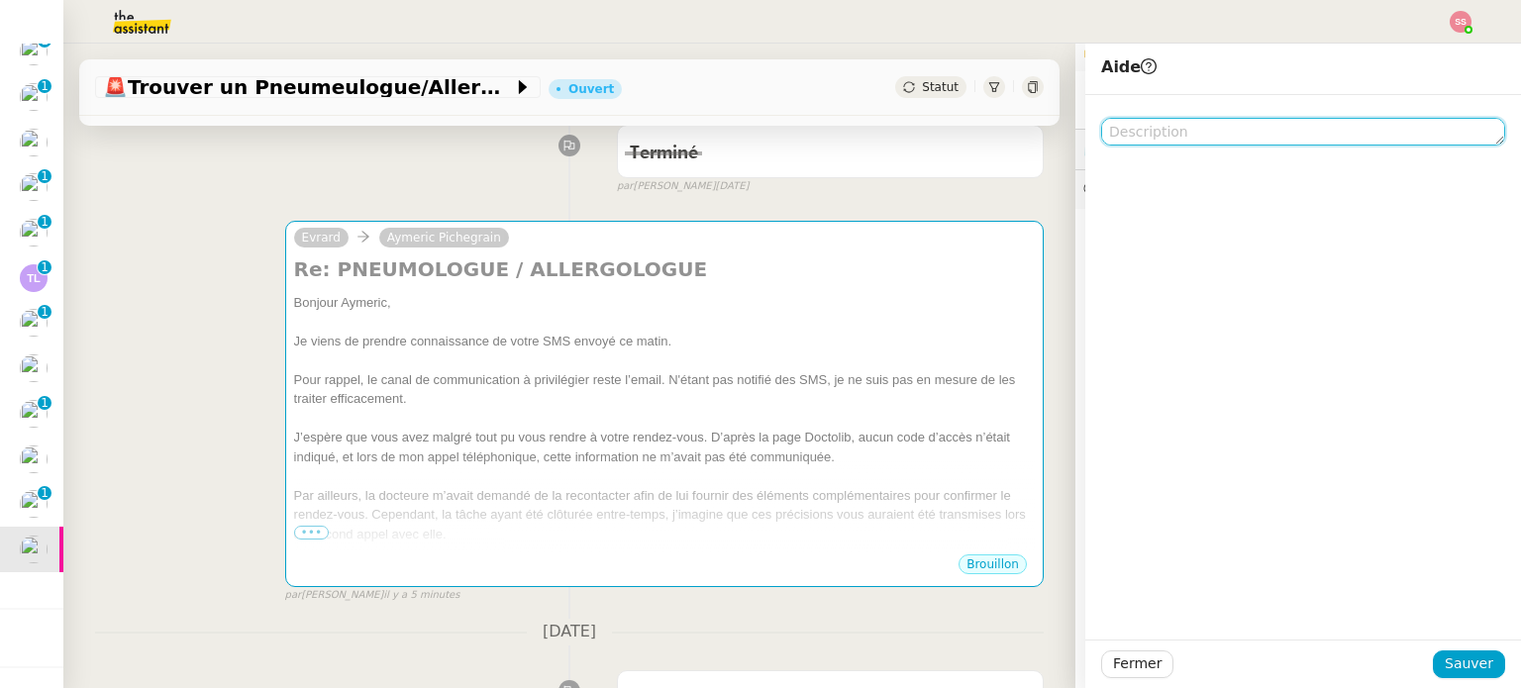
click at [1113, 138] on textarea at bounding box center [1303, 132] width 404 height 28
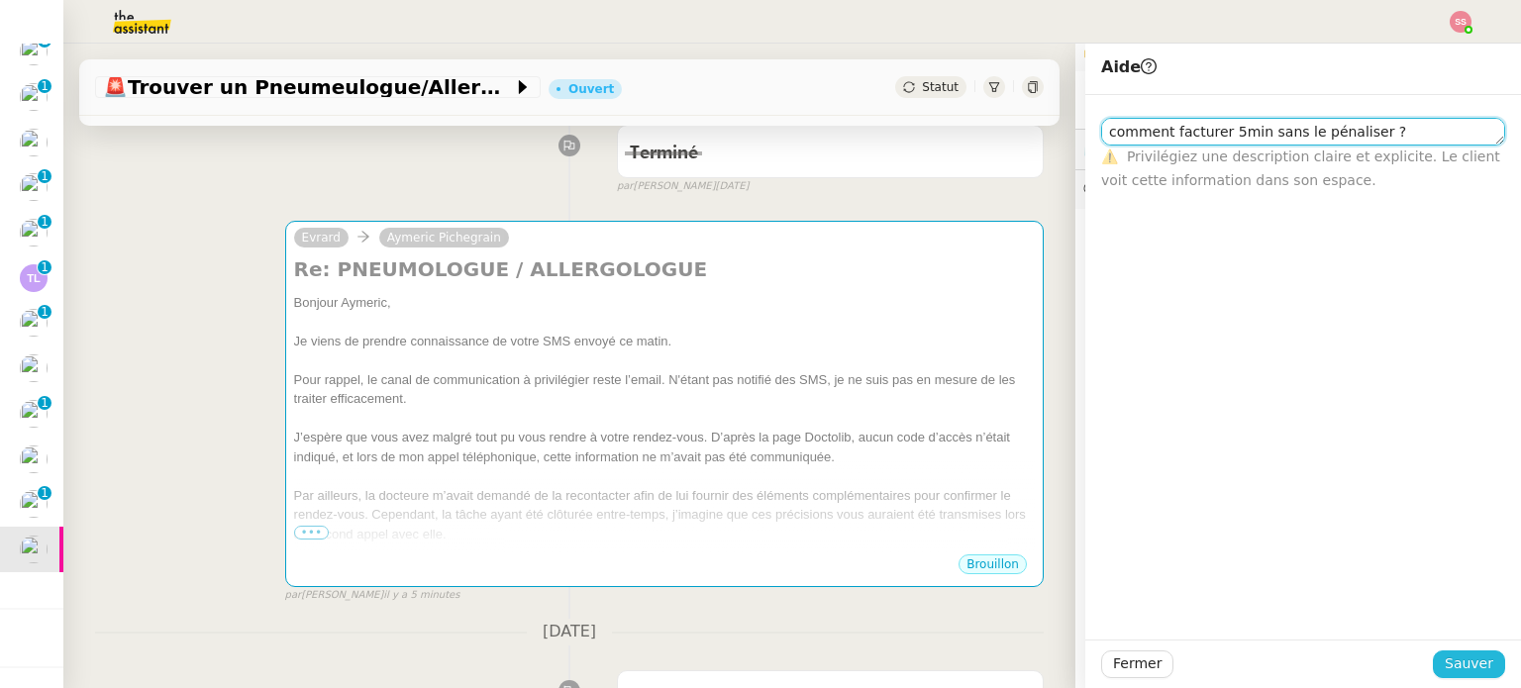
type textarea "comment facturer 5min sans le pénaliser ?"
click at [1469, 660] on span "Sauver" at bounding box center [1468, 663] width 49 height 23
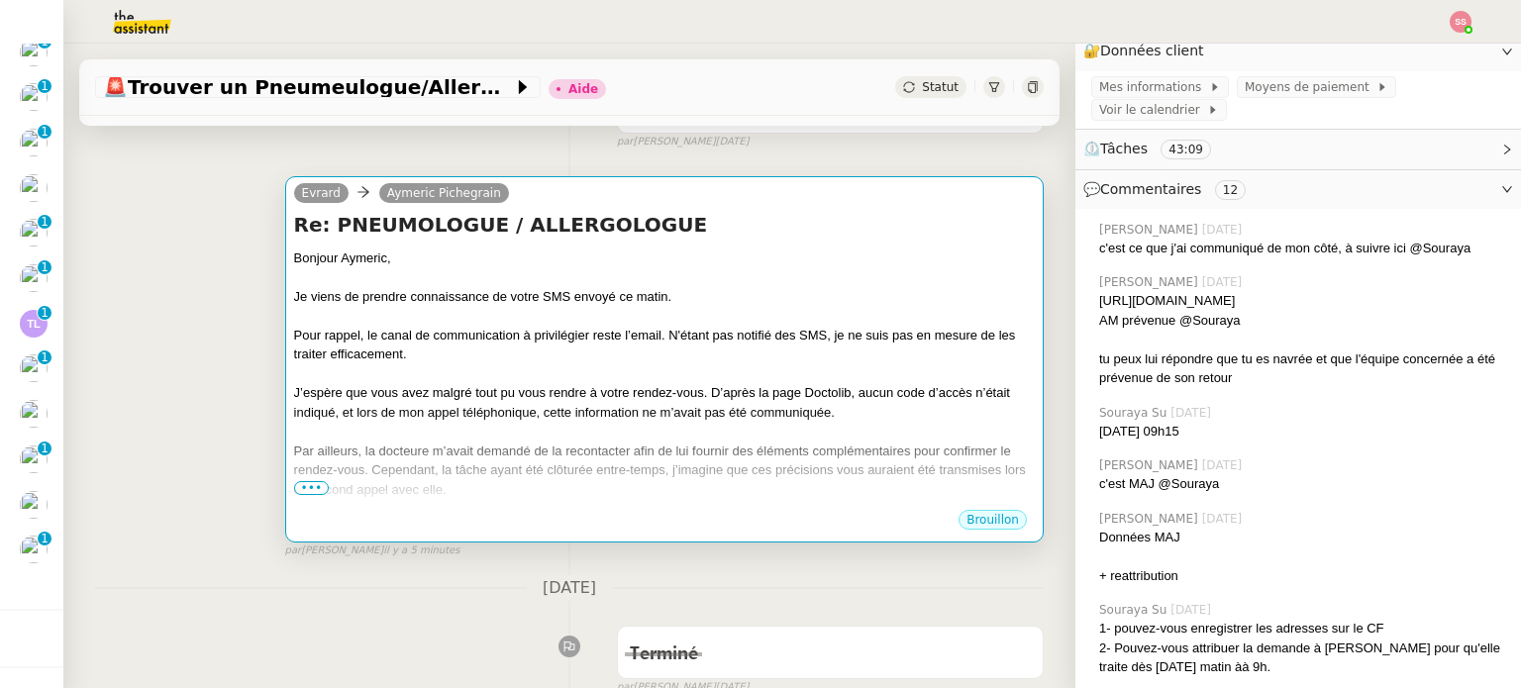
scroll to position [518, 0]
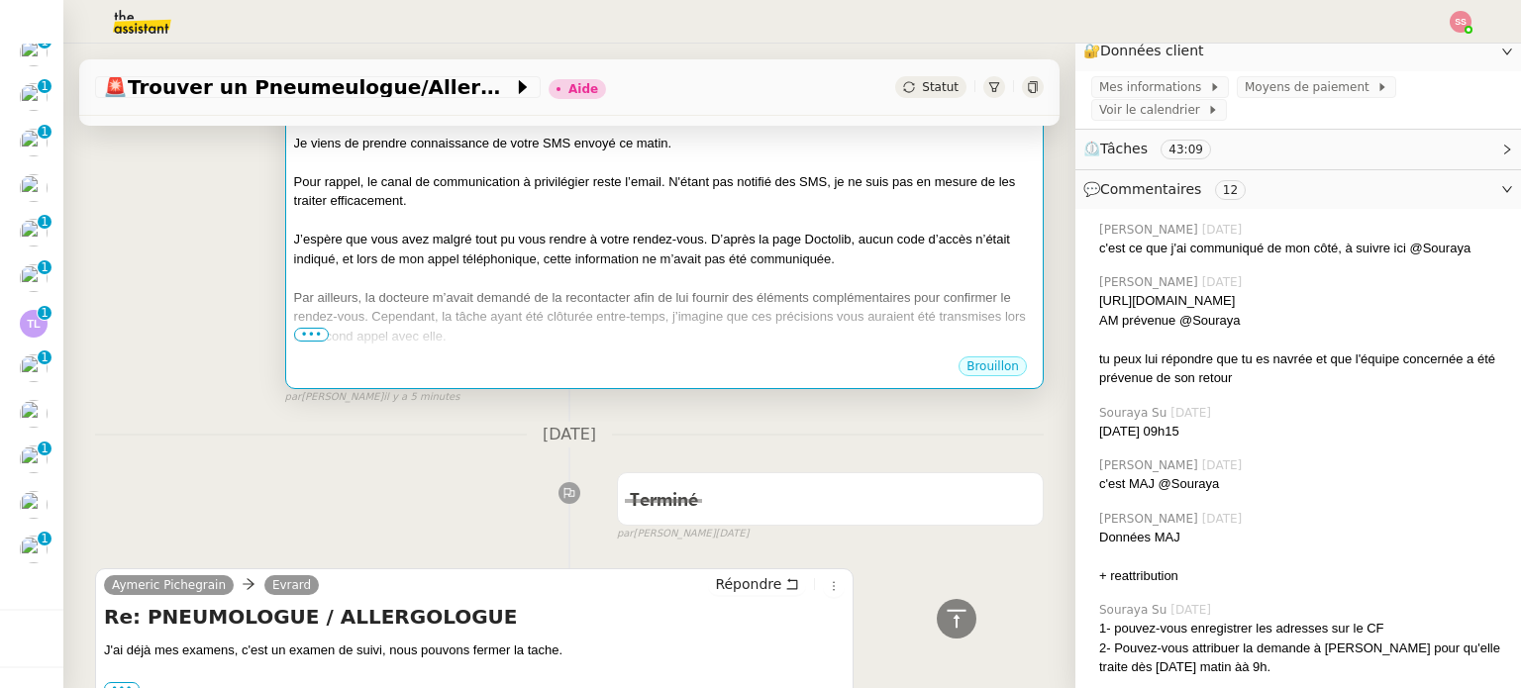
click at [794, 204] on div "Pour rappel, le canal de communication à privilégier reste l’email. N'étant pas…" at bounding box center [664, 191] width 741 height 39
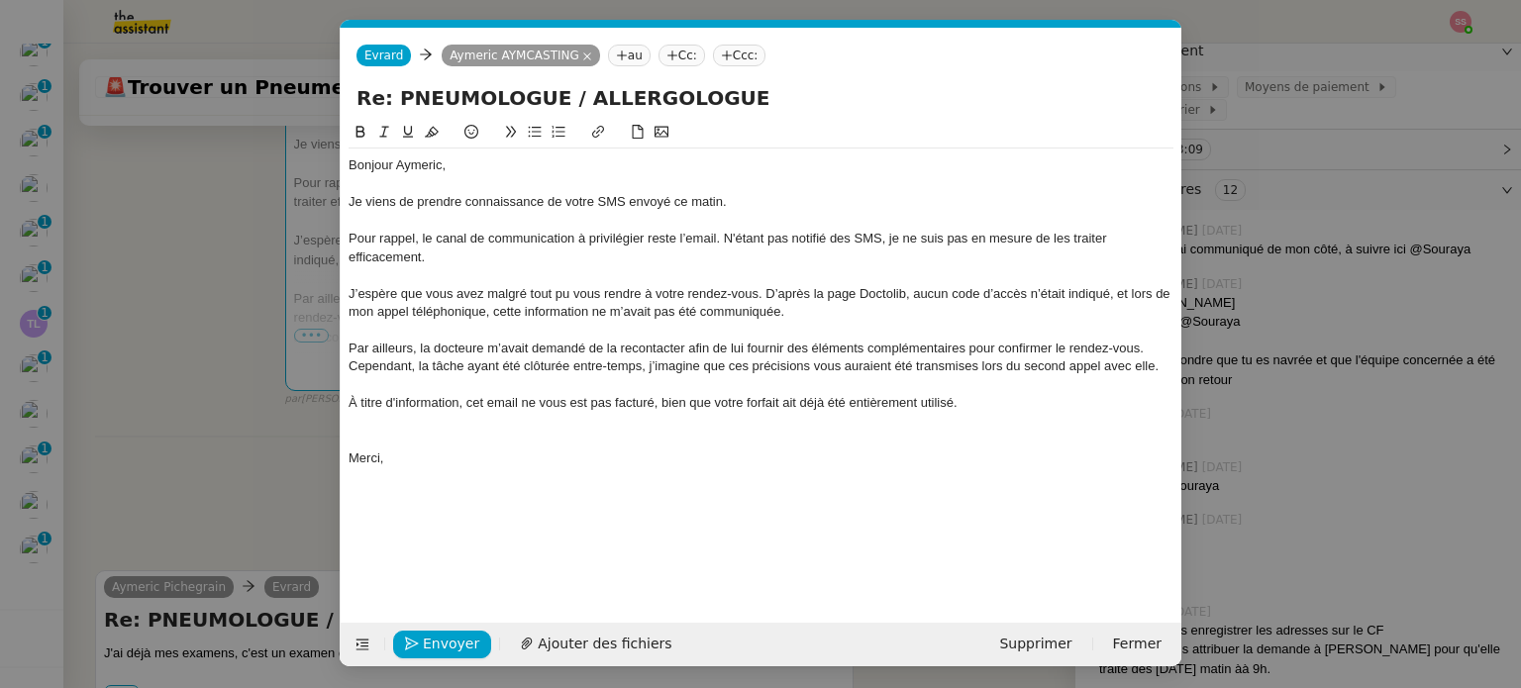
scroll to position [0, 42]
drag, startPoint x: 837, startPoint y: 367, endPoint x: 807, endPoint y: 367, distance: 29.7
click at [807, 367] on div "Par ailleurs, la docteure m’avait demandé de la recontacter afin de lui fournir…" at bounding box center [760, 358] width 825 height 37
click at [406, 429] on div at bounding box center [760, 422] width 825 height 18
click at [197, 371] on nz-modal-container "Service TA - VOYAGE - PROPOSITION GLOBALE A utiliser dans le cadre de propositi…" at bounding box center [760, 344] width 1521 height 688
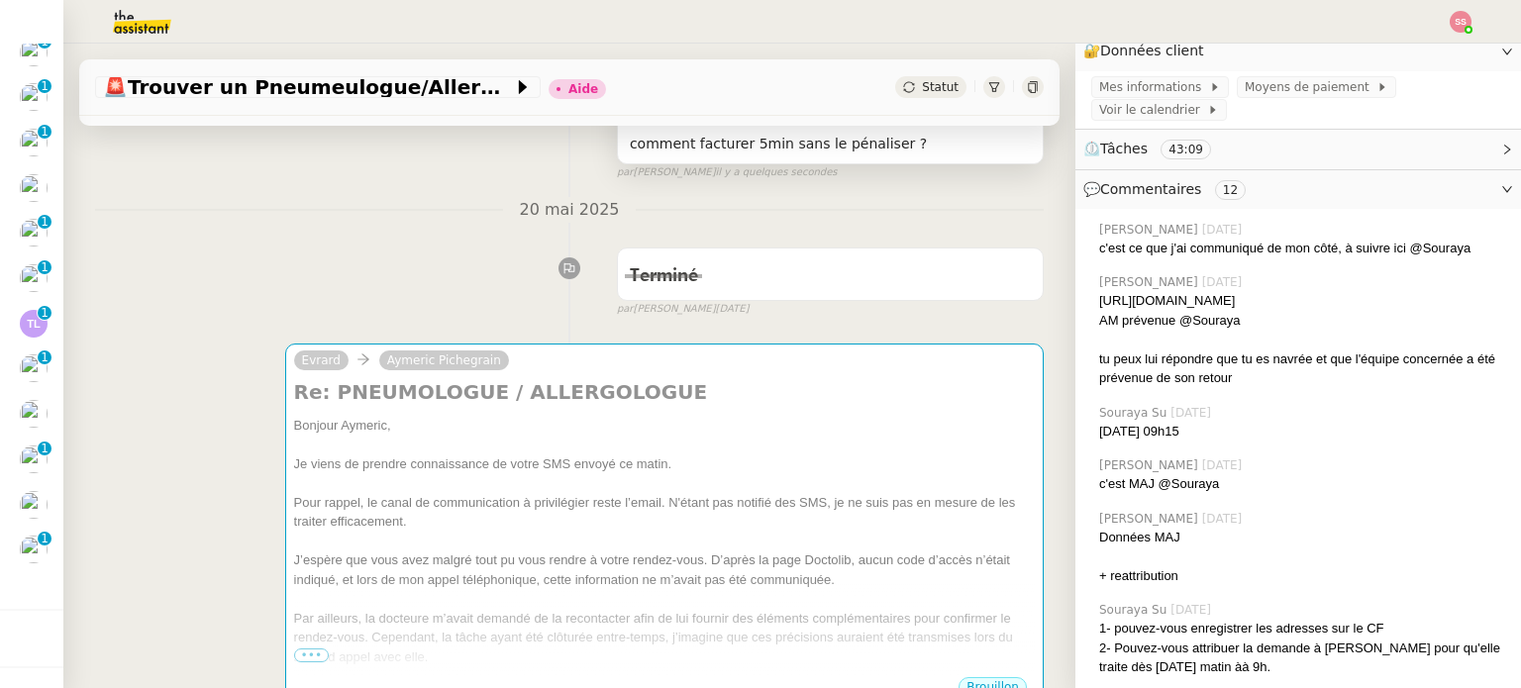
scroll to position [198, 0]
click at [894, 132] on div "Aide" at bounding box center [830, 116] width 401 height 32
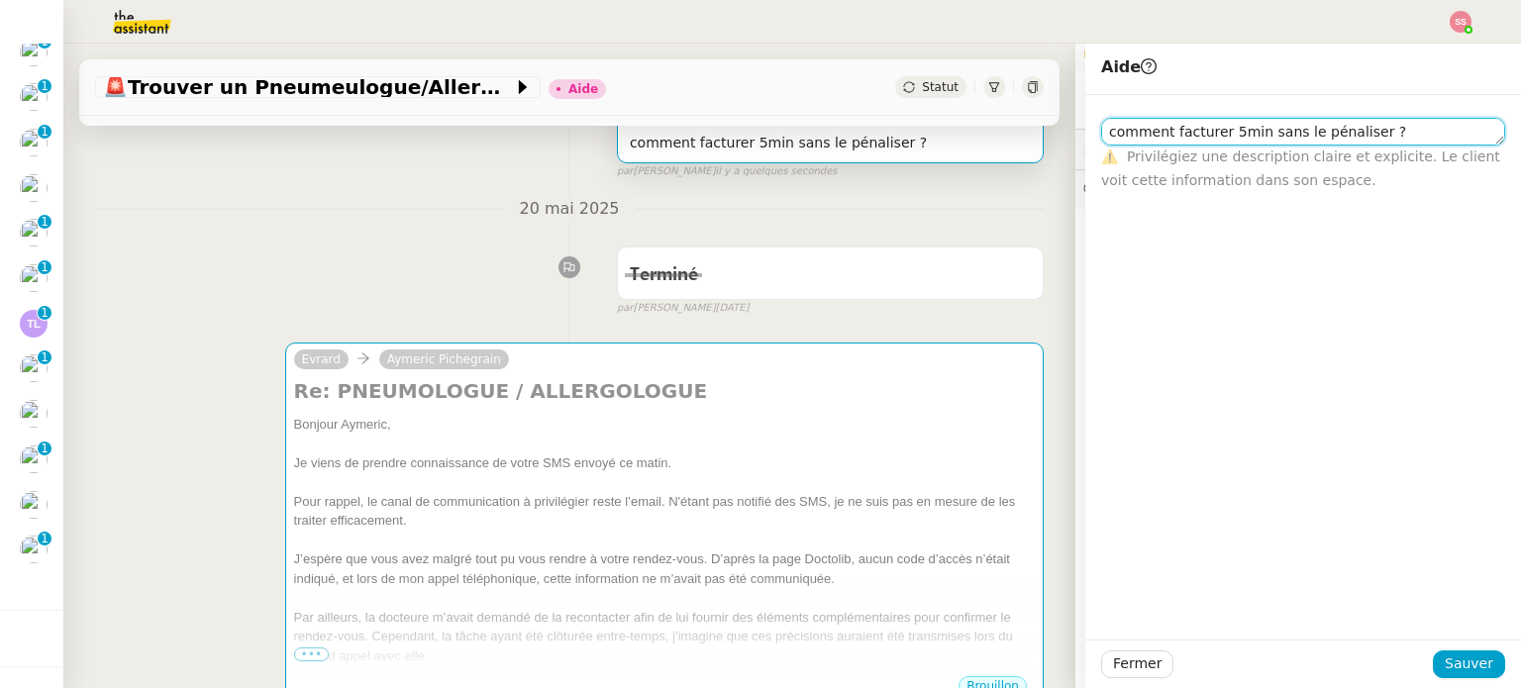
click at [1355, 138] on textarea "comment facturer 5min sans le pénaliser ?" at bounding box center [1303, 132] width 404 height 28
type textarea "comment facturer 5min sans le pénaliser ? + valider mail"
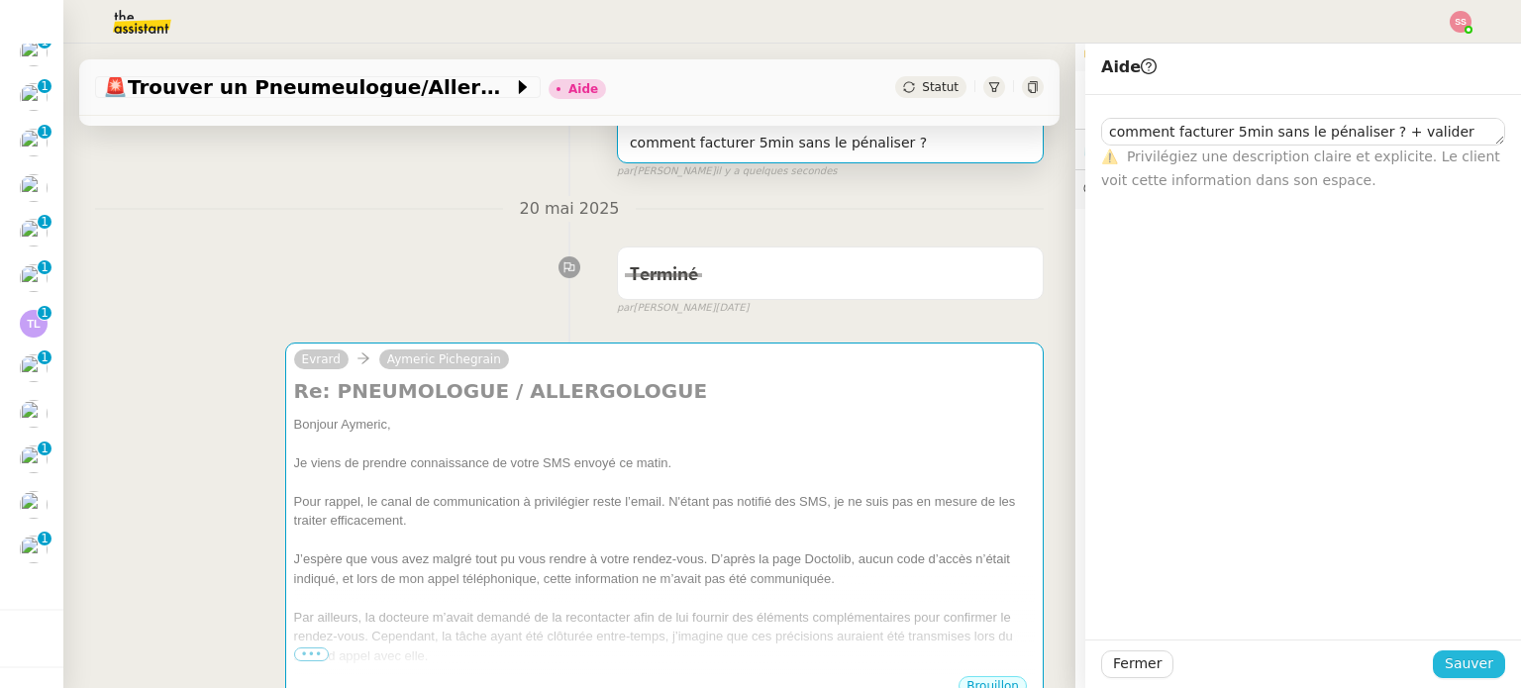
click at [1476, 675] on span "Sauver" at bounding box center [1468, 663] width 49 height 23
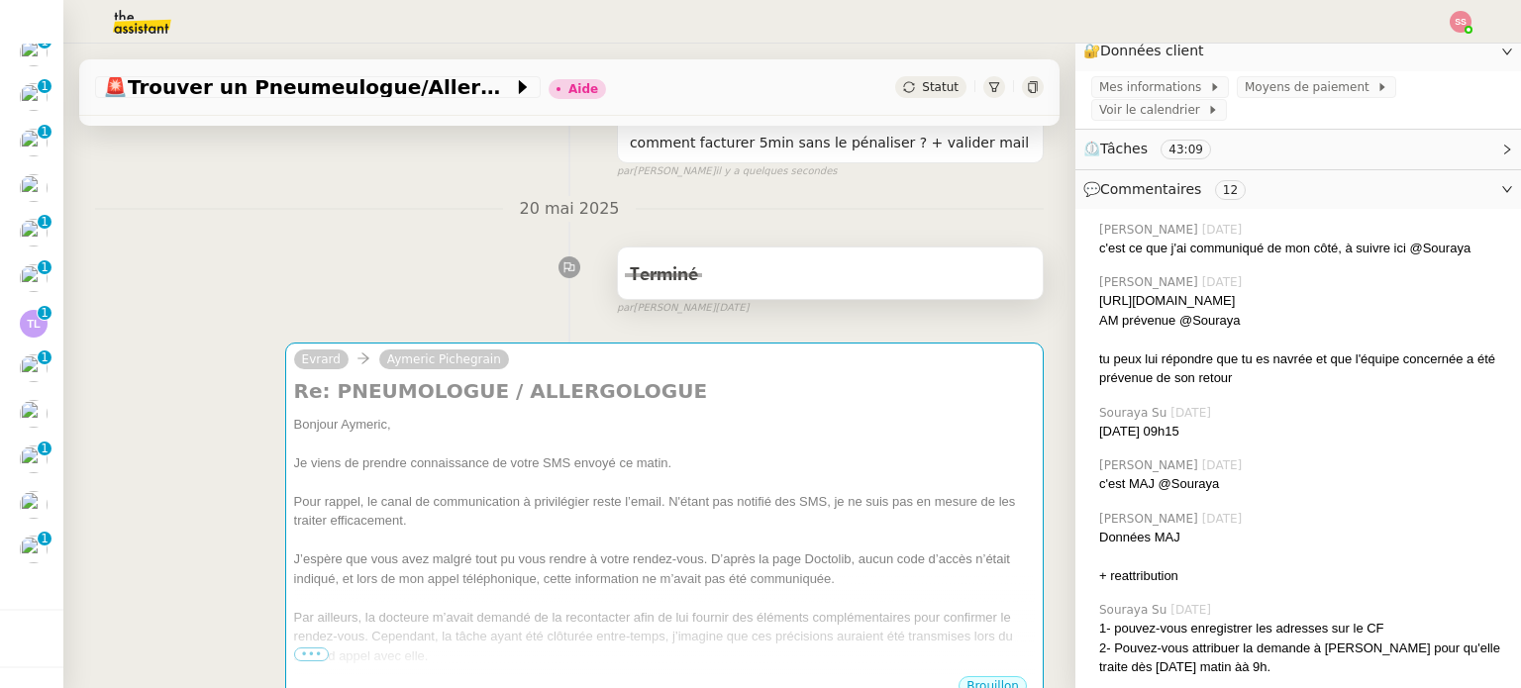
scroll to position [396, 0]
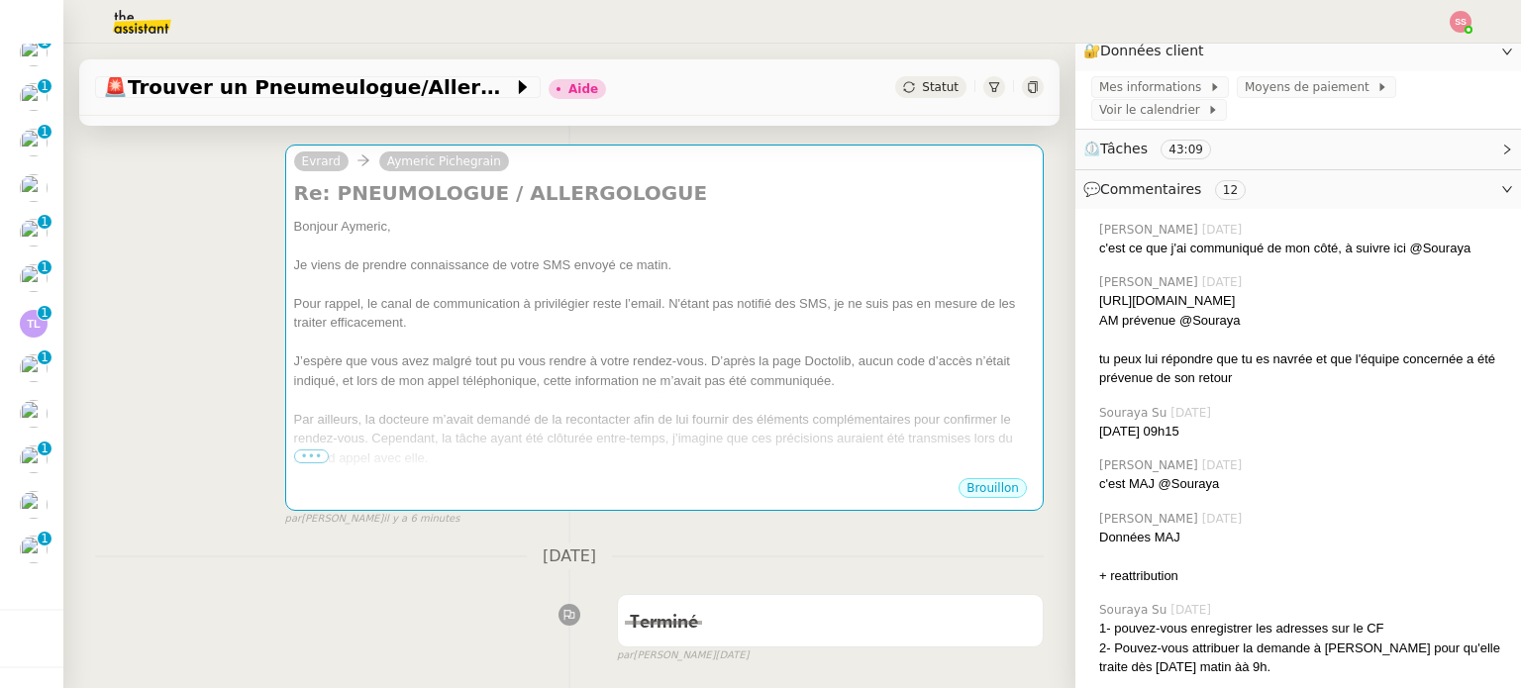
click at [184, 375] on div "[PERSON_NAME] Re: PNEUMOLOGUE / ALLERGOLOGUE [PERSON_NAME], Je viens de prendre…" at bounding box center [569, 327] width 948 height 401
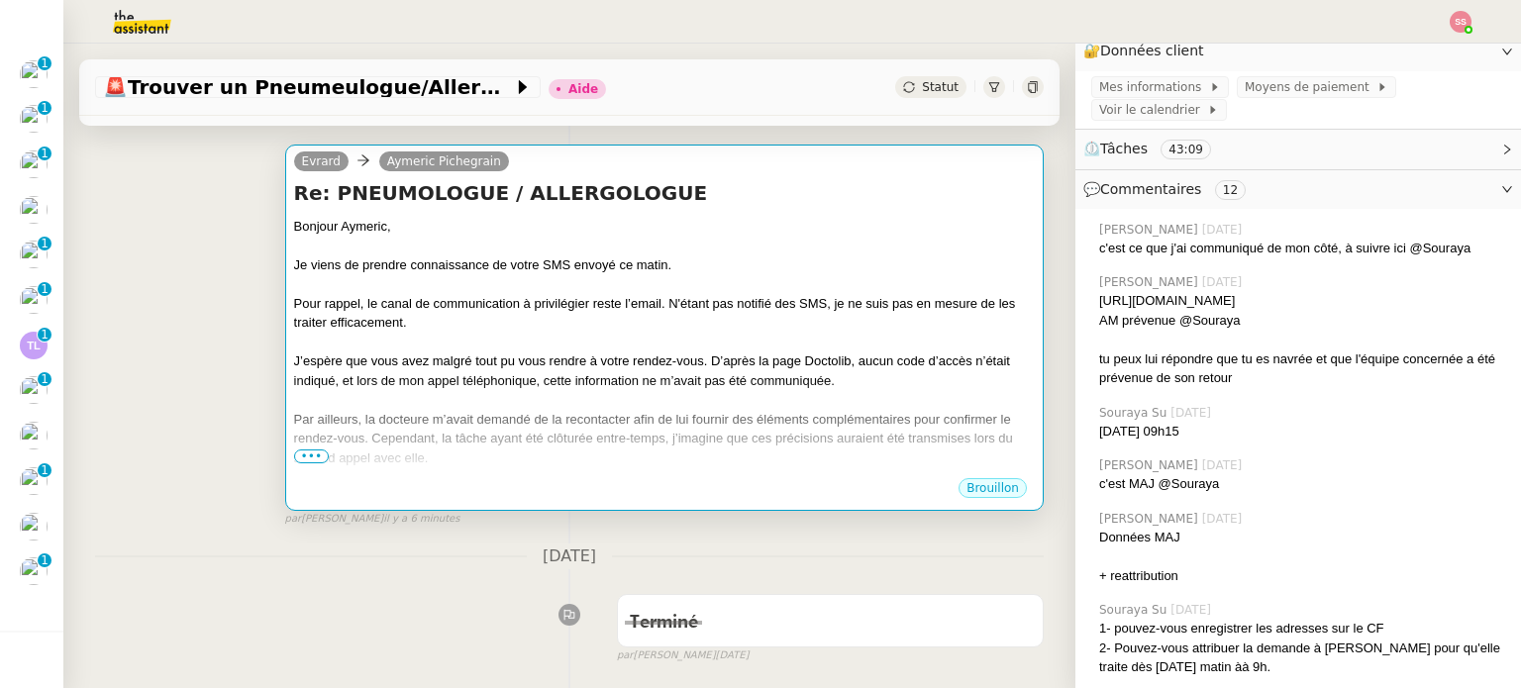
click at [295, 454] on span "•••" at bounding box center [312, 456] width 36 height 14
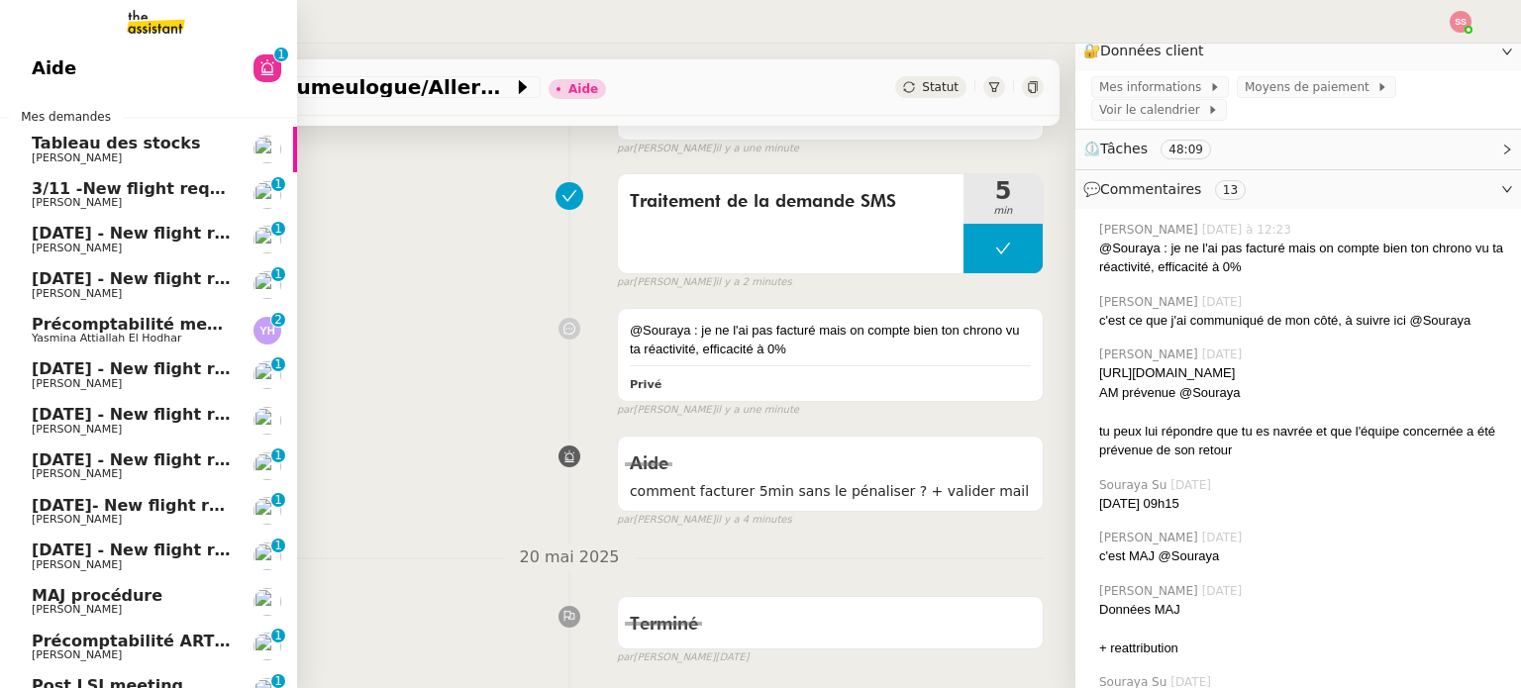
scroll to position [0, 0]
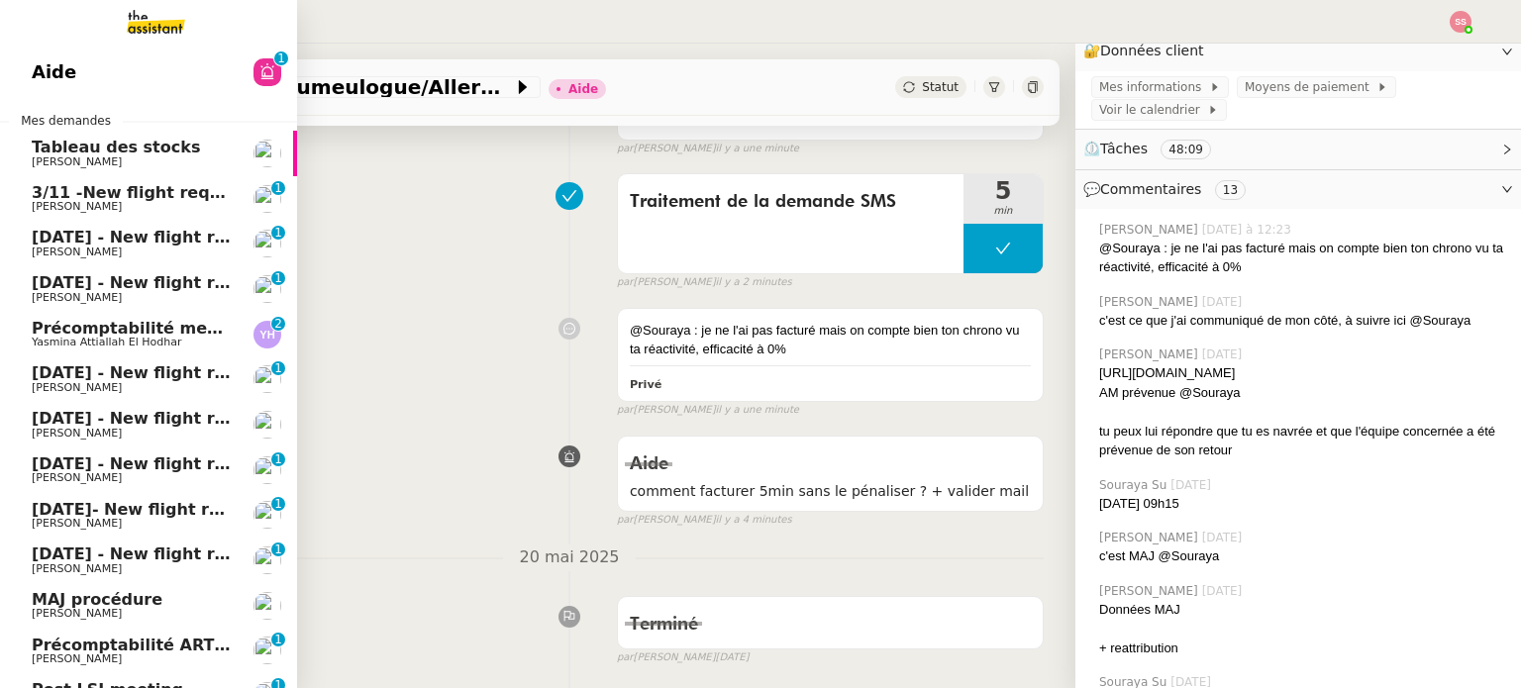
click at [154, 329] on span "Précomptabilité mensuelle de la SCI du Clos Bonin - [DATE]" at bounding box center [296, 328] width 529 height 19
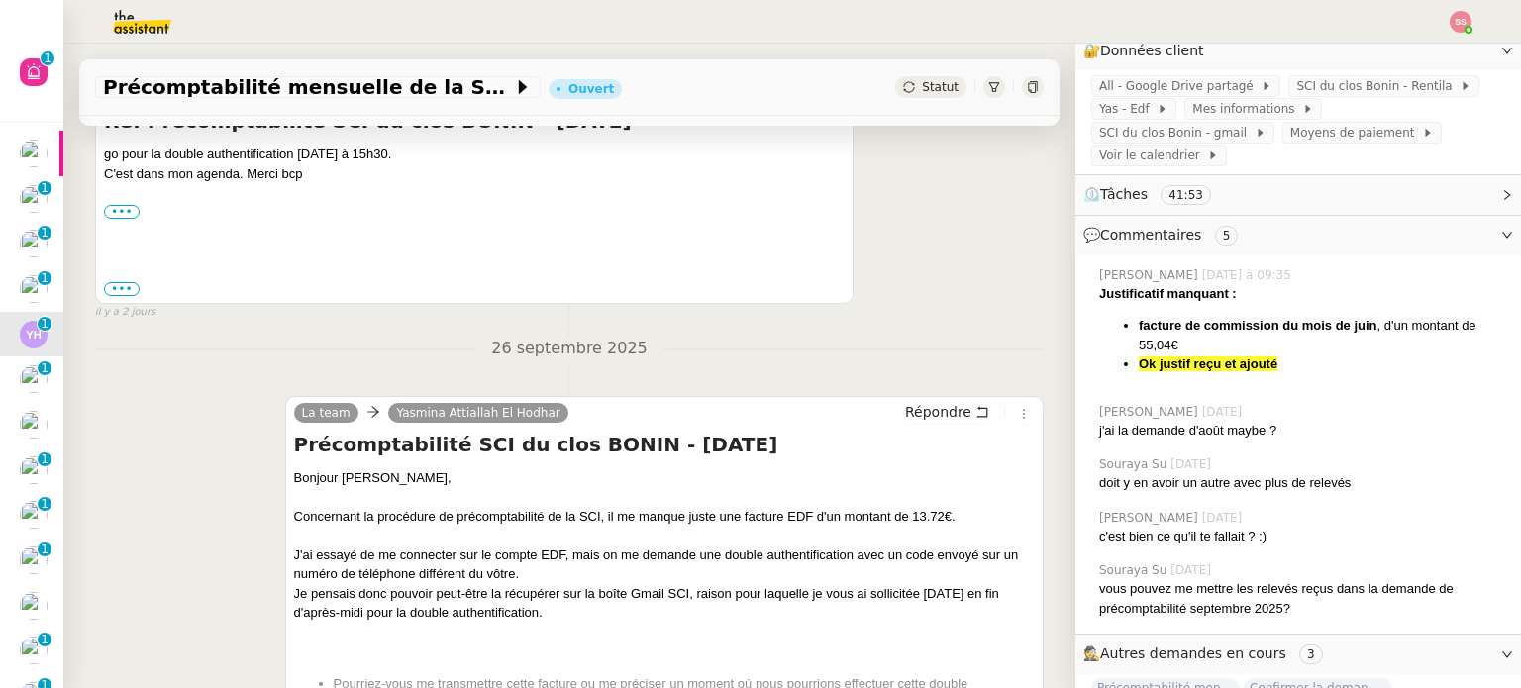
scroll to position [693, 0]
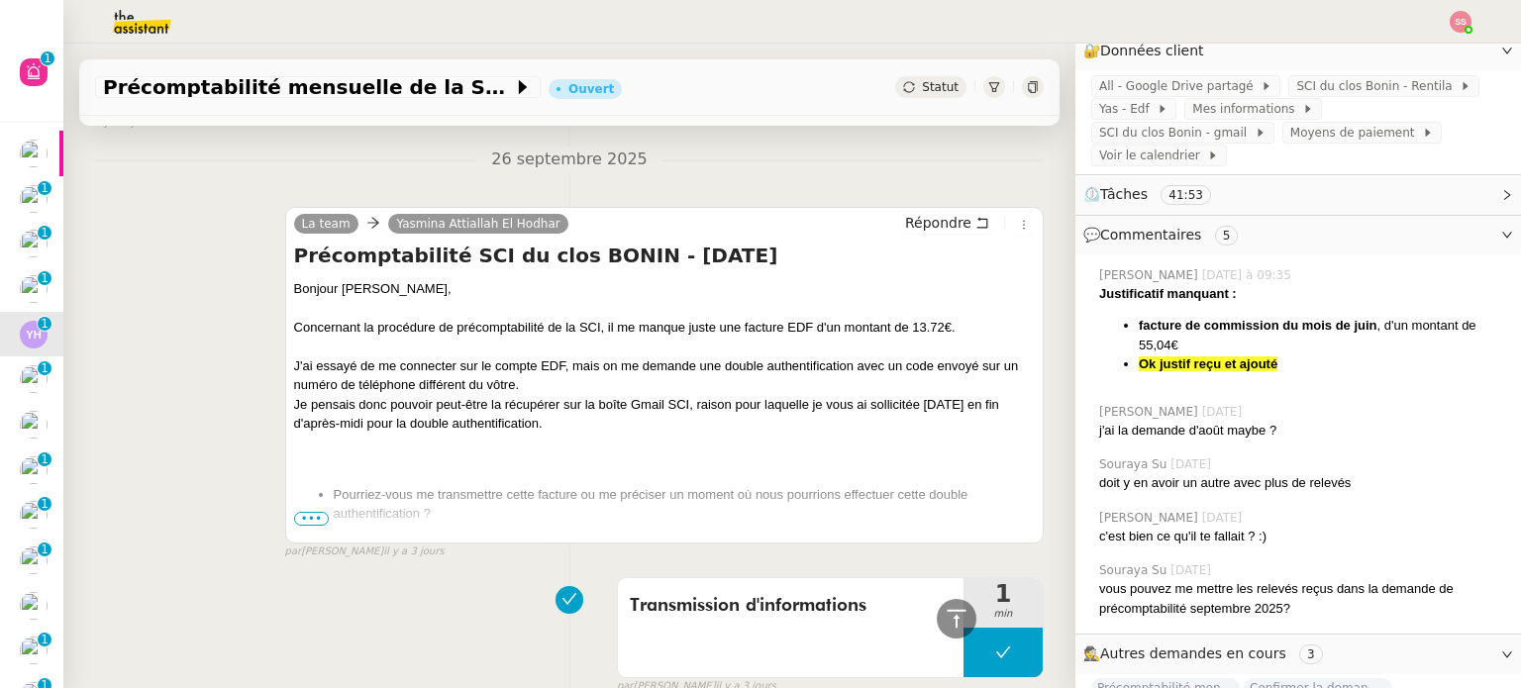
click at [309, 521] on span "•••" at bounding box center [312, 519] width 36 height 14
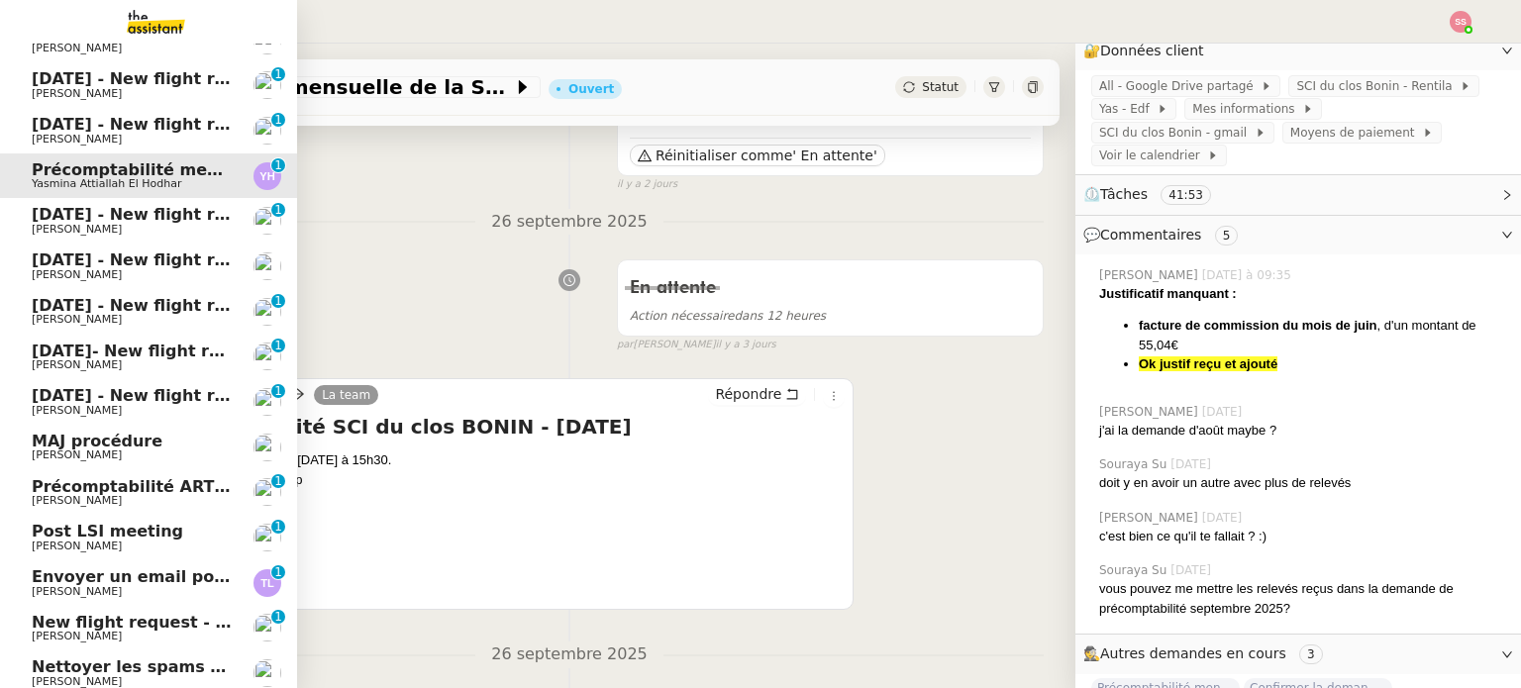
scroll to position [0, 0]
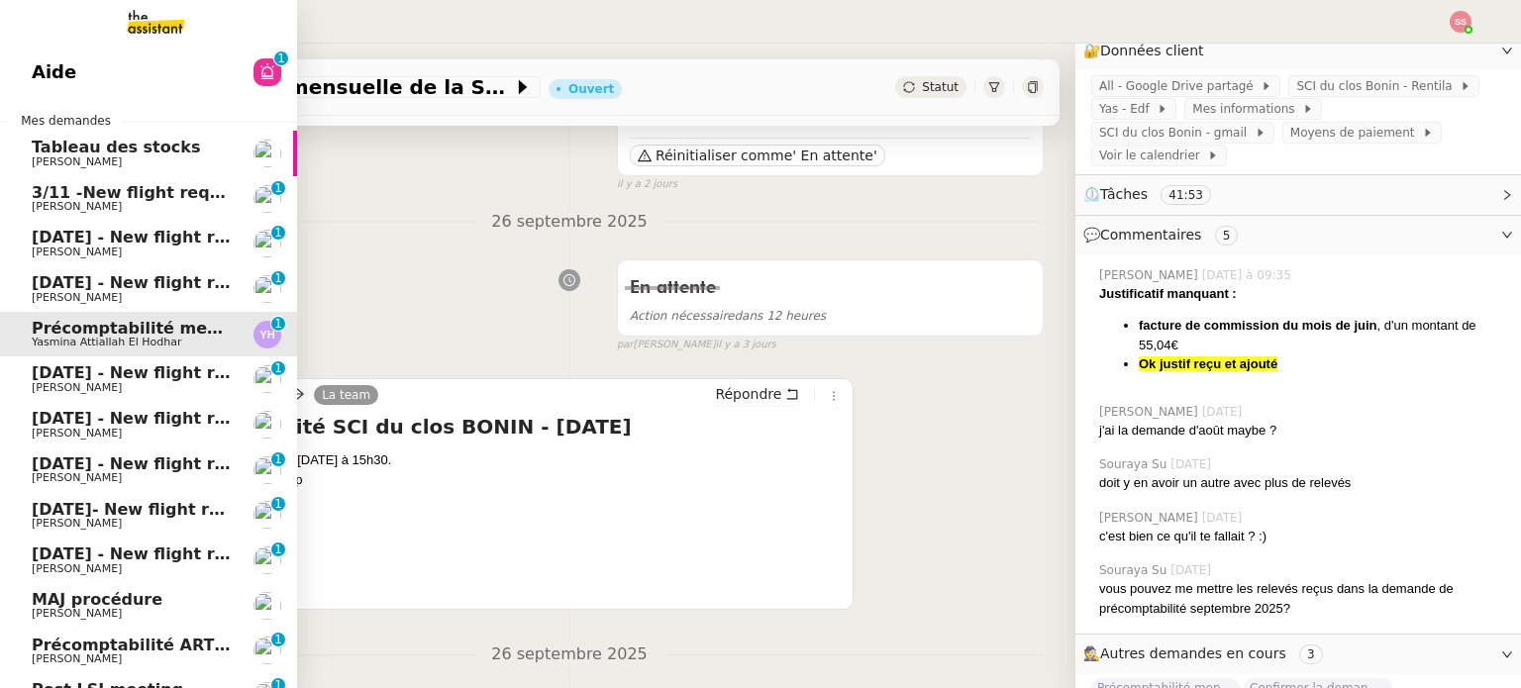
click at [196, 70] on link "Aide 0 1 2 3 4 5 6 7 8 9" at bounding box center [148, 72] width 297 height 46
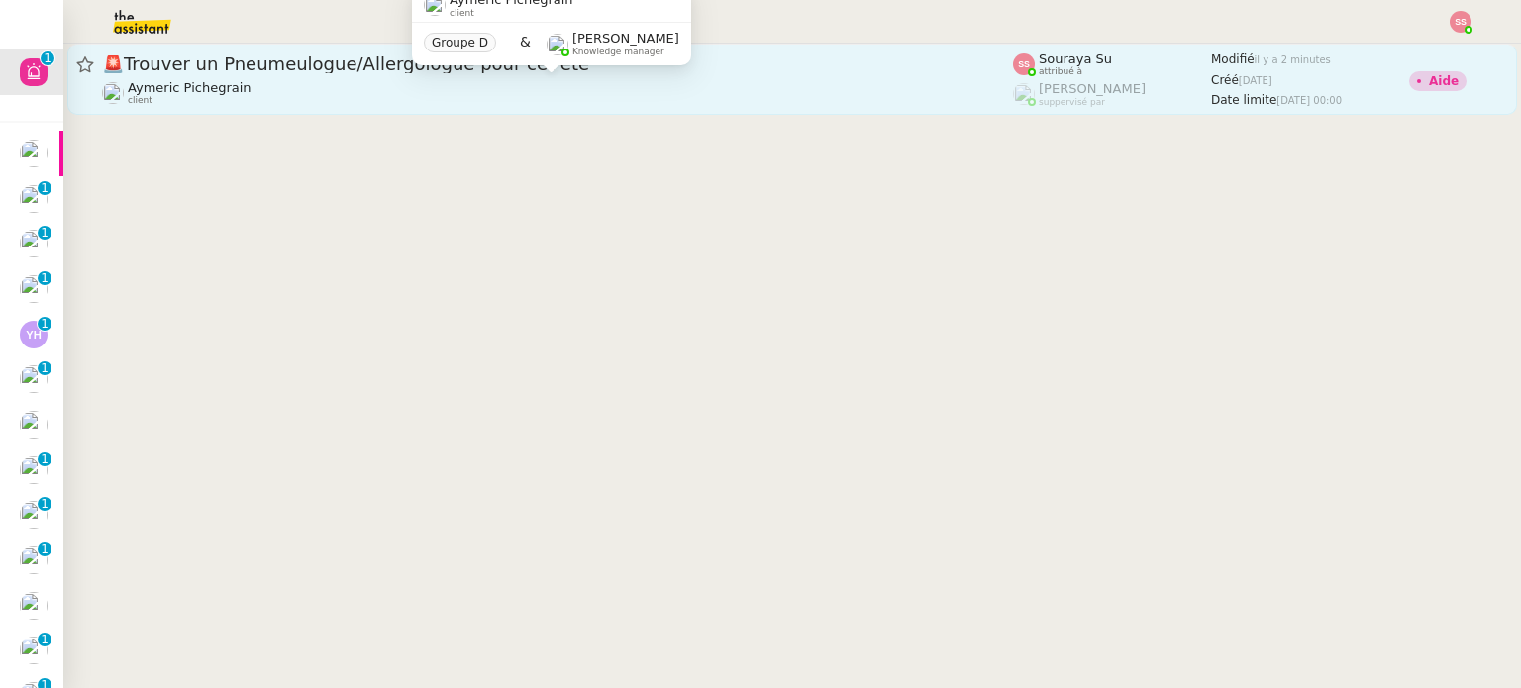
click at [300, 85] on div "[PERSON_NAME] client" at bounding box center [557, 93] width 911 height 26
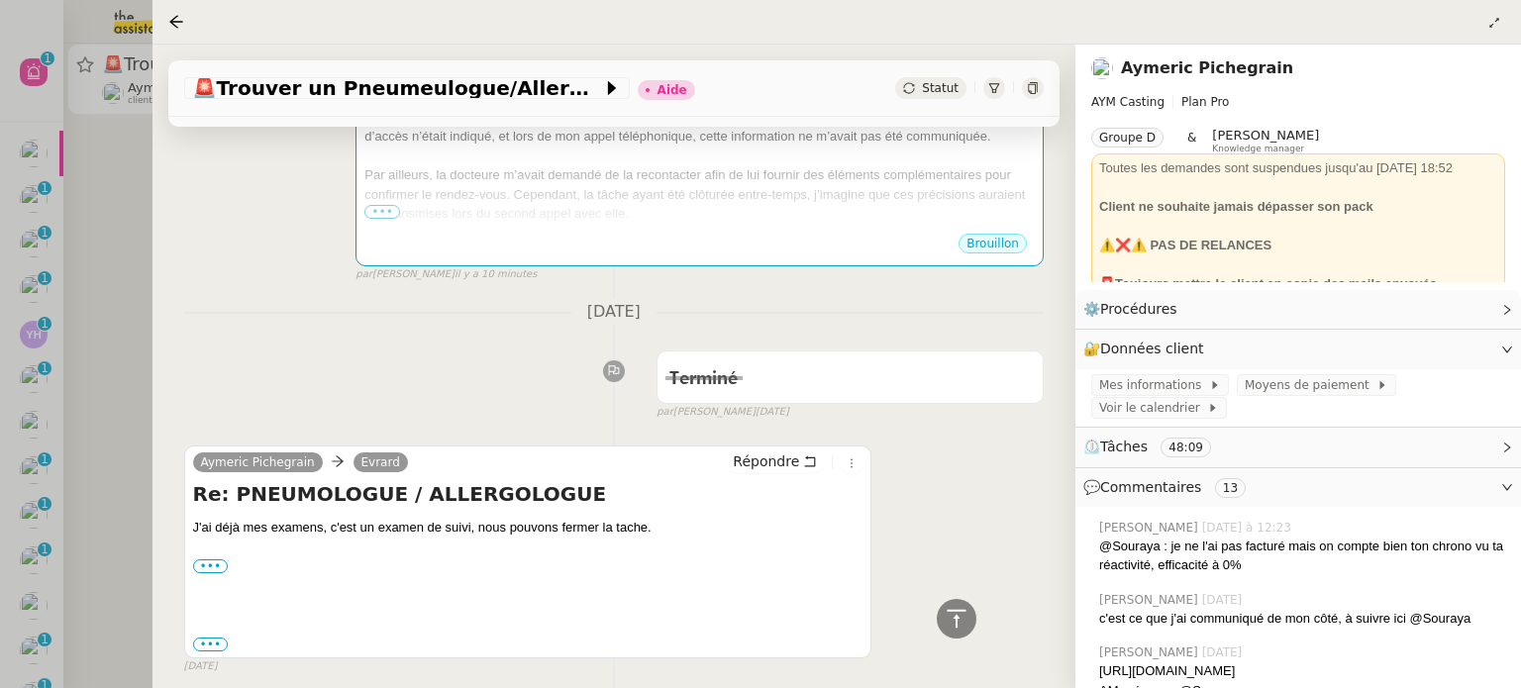
scroll to position [891, 0]
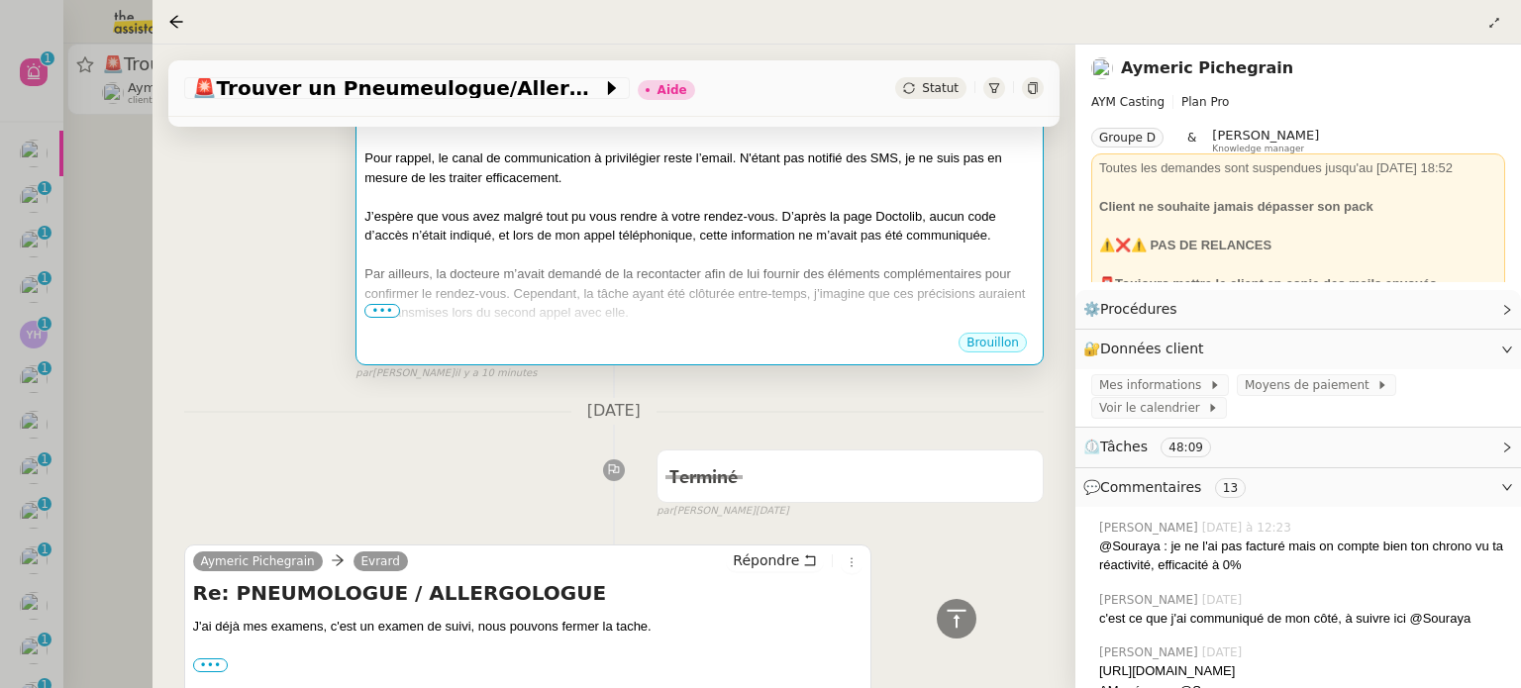
click at [376, 318] on span "•••" at bounding box center [382, 311] width 36 height 14
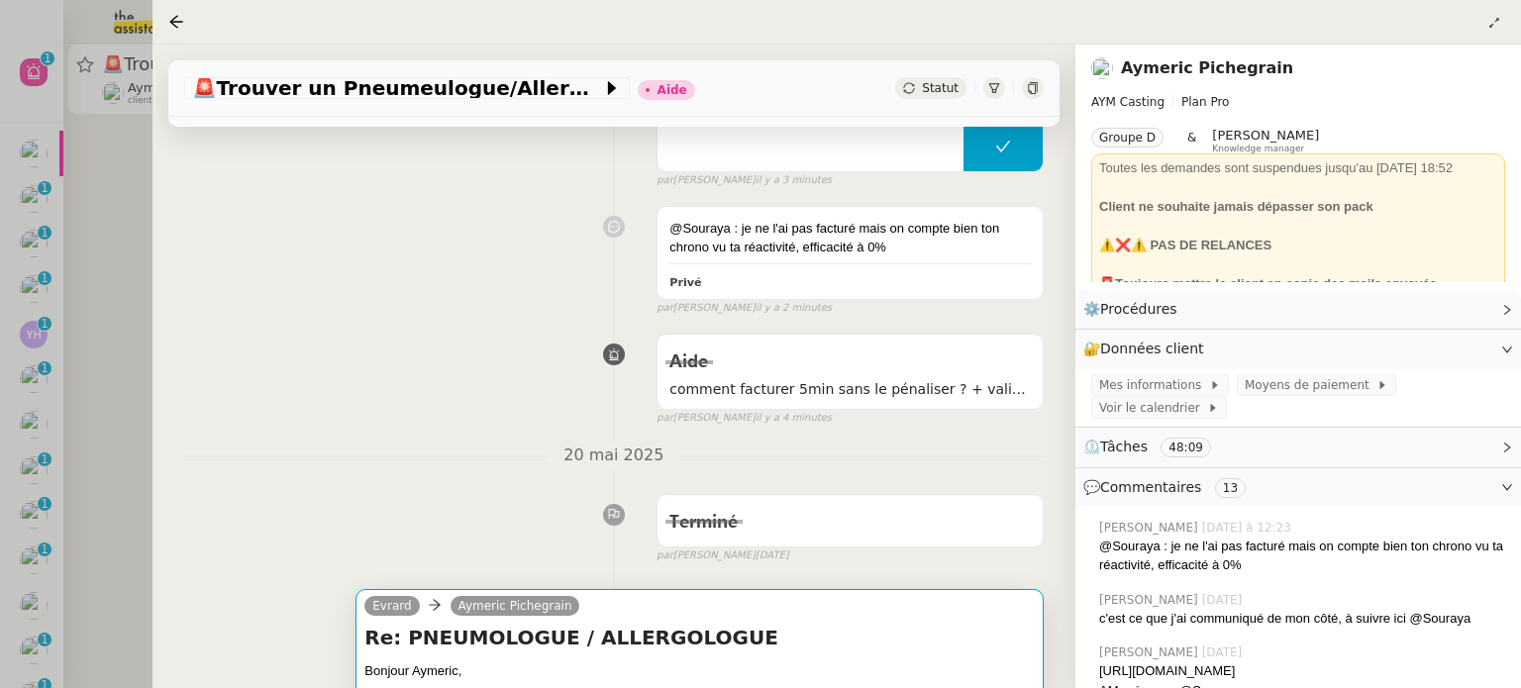
scroll to position [297, 0]
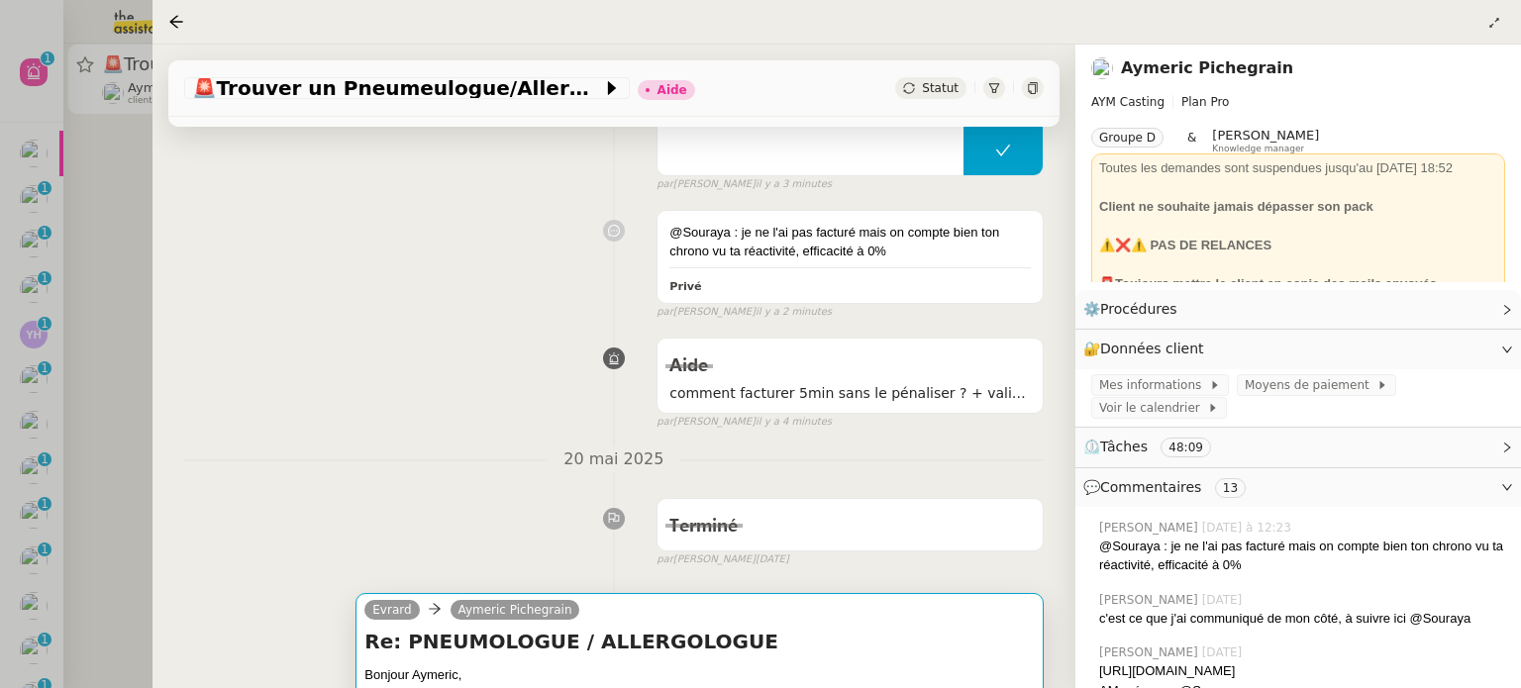
click at [127, 16] on div at bounding box center [760, 344] width 1521 height 688
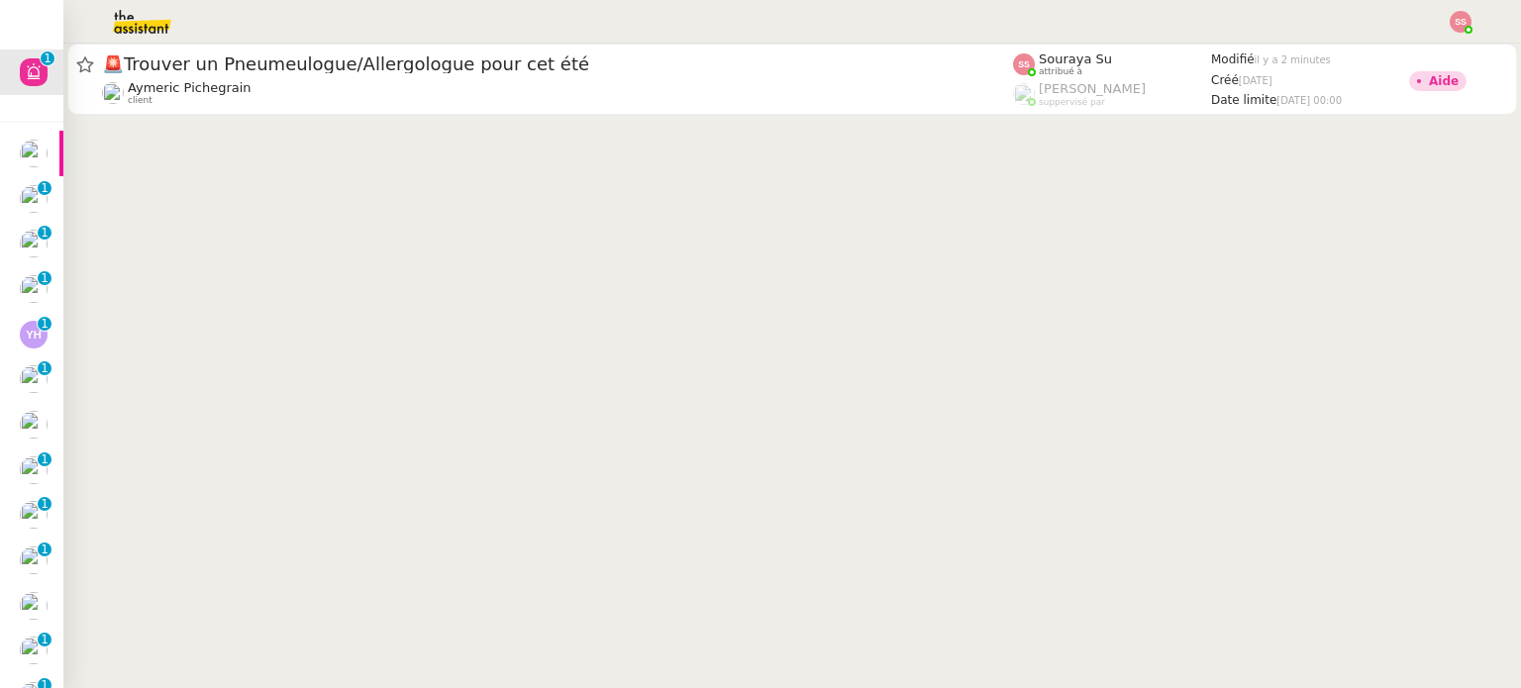
click at [1456, 8] on div at bounding box center [760, 22] width 1422 height 44
click at [1453, 37] on div at bounding box center [760, 22] width 1422 height 44
click at [1457, 34] on div at bounding box center [760, 22] width 1422 height 44
click at [1461, 28] on img at bounding box center [1460, 22] width 22 height 22
click at [1441, 51] on li "Suivi" at bounding box center [1406, 57] width 129 height 28
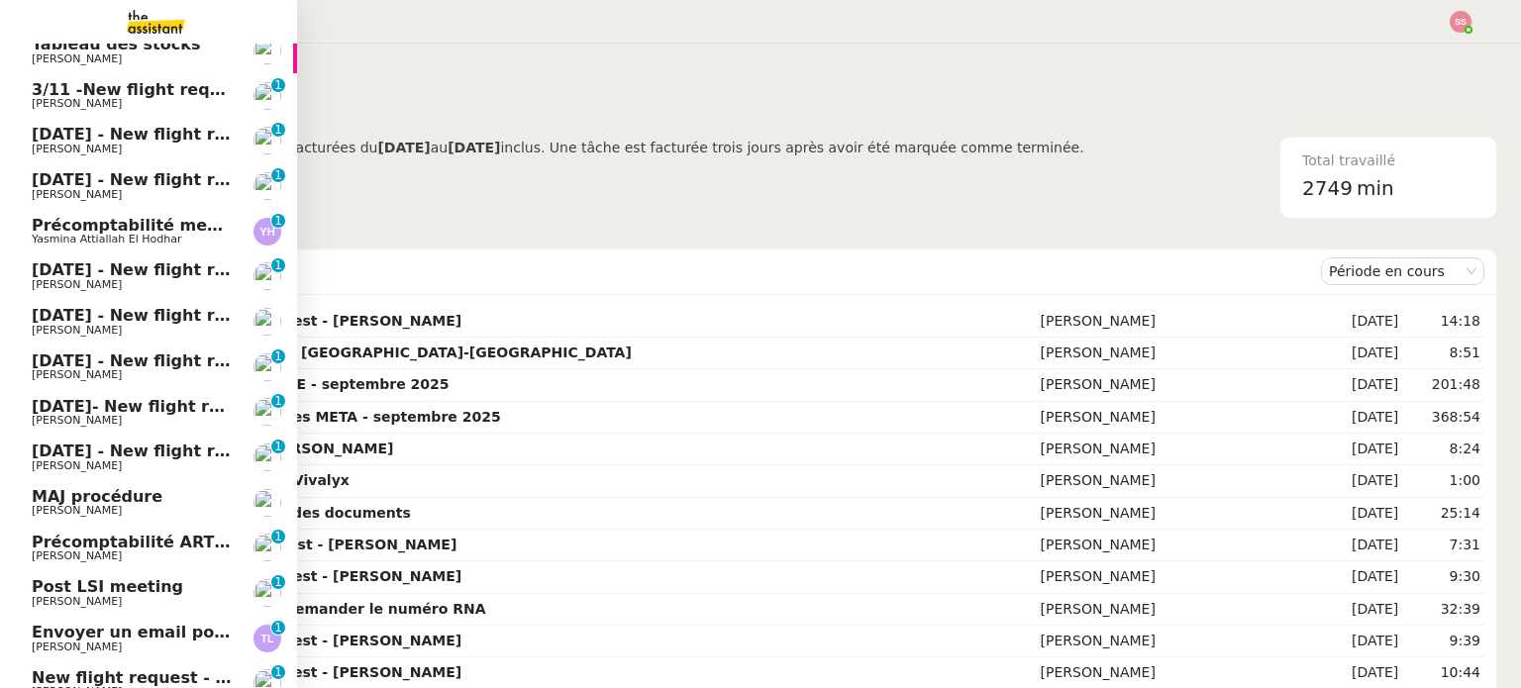
scroll to position [396, 0]
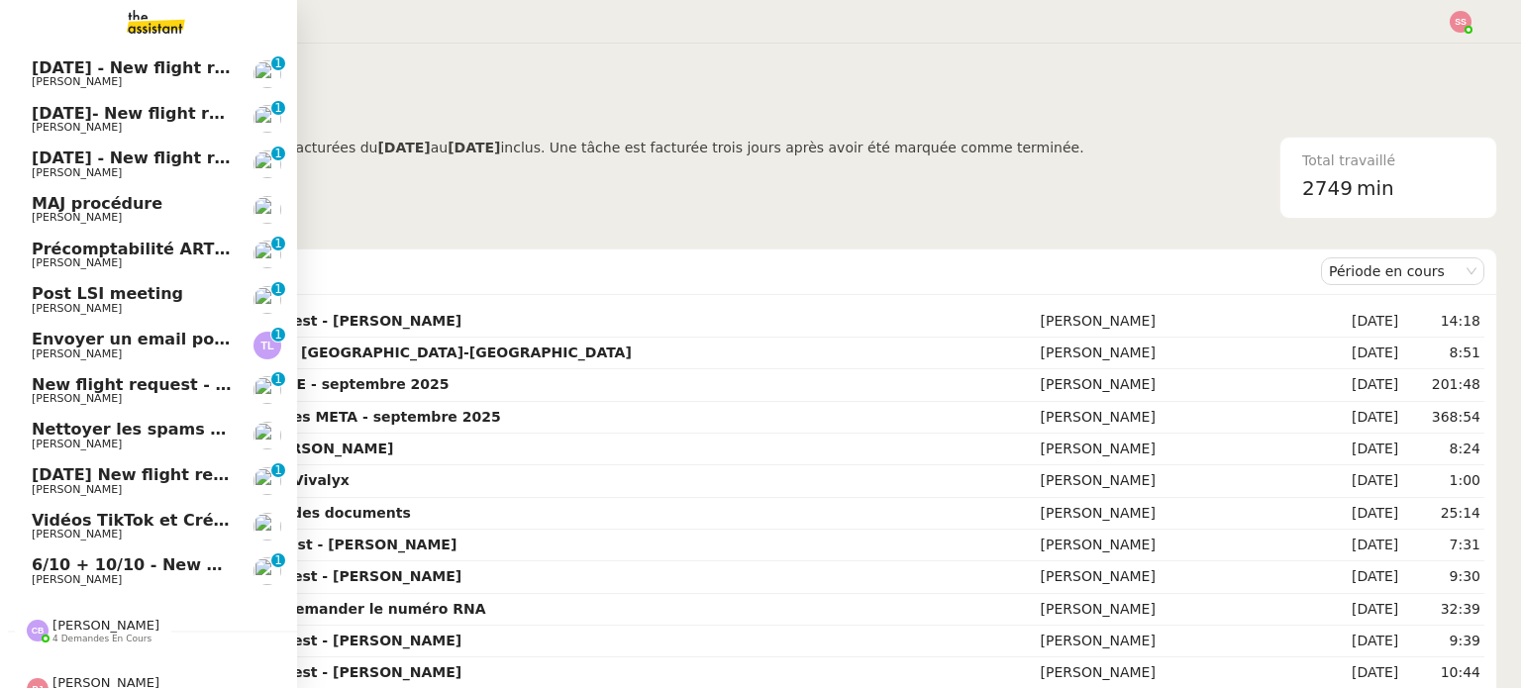
click at [81, 302] on span "[PERSON_NAME]" at bounding box center [77, 308] width 90 height 13
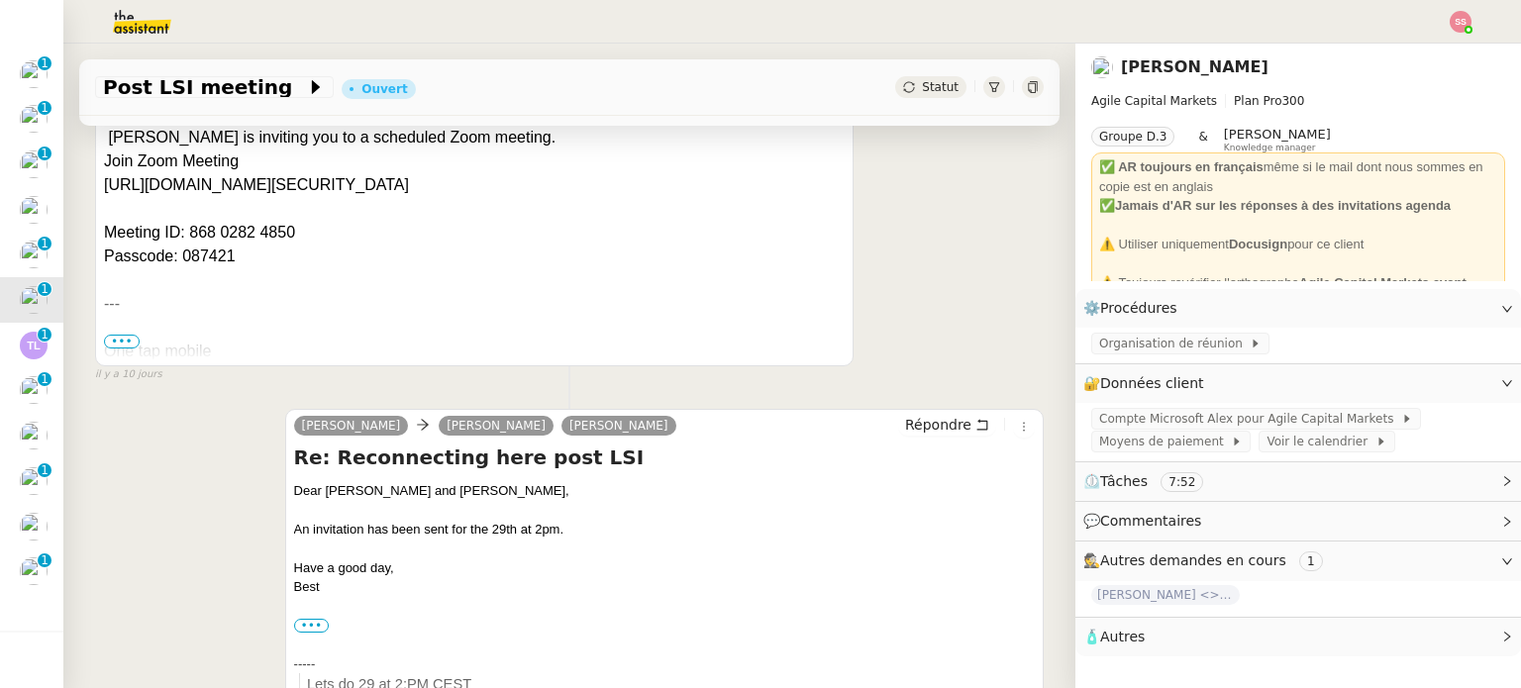
scroll to position [792, 0]
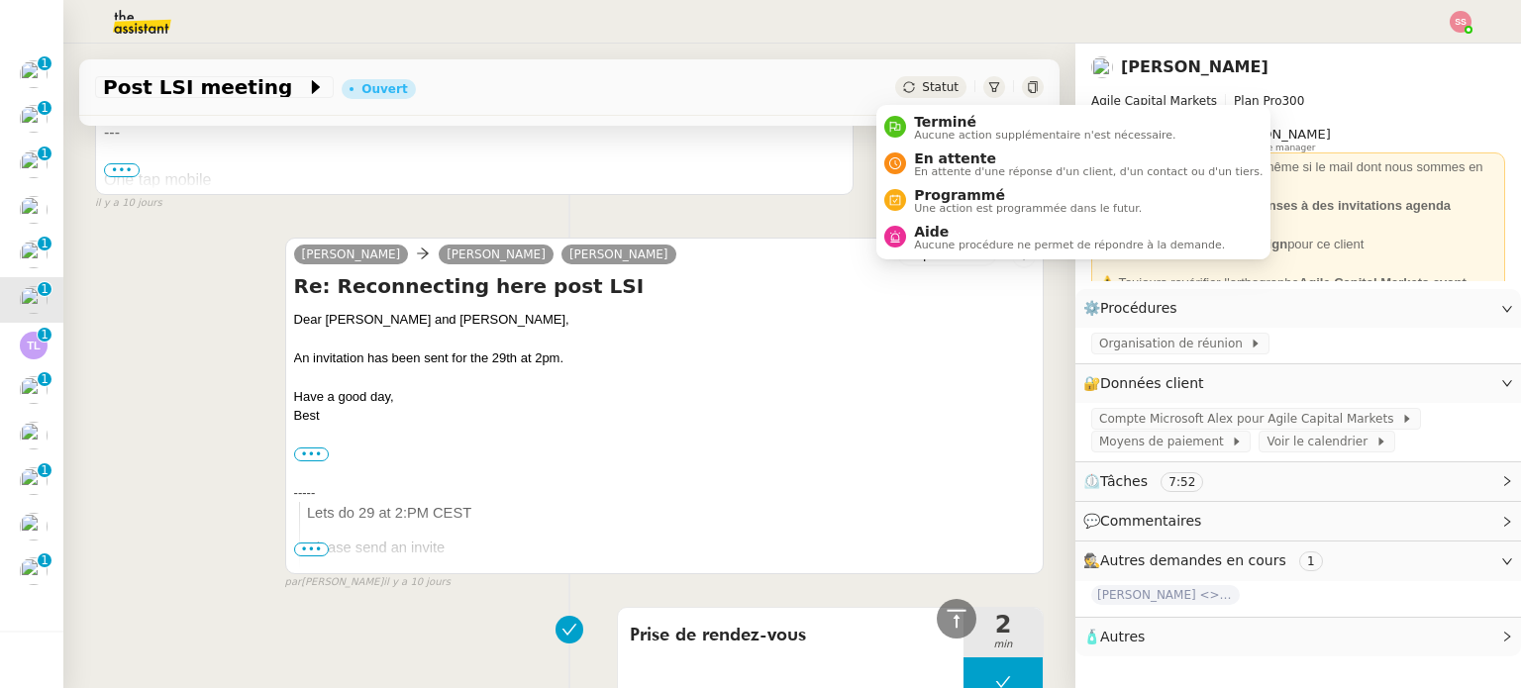
click at [922, 93] on span "Statut" at bounding box center [940, 87] width 37 height 14
click at [927, 117] on span "Terminé" at bounding box center [1044, 122] width 261 height 16
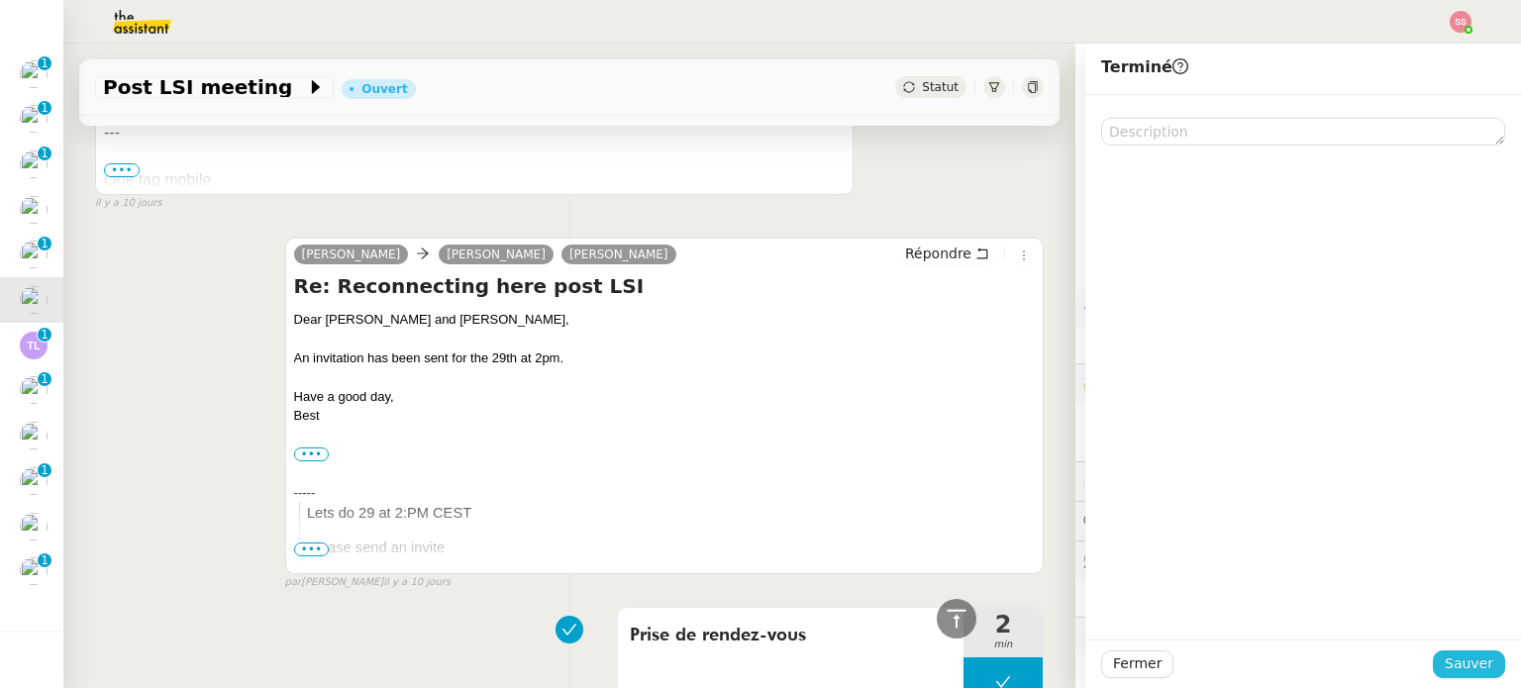
click at [1463, 656] on span "Sauver" at bounding box center [1468, 663] width 49 height 23
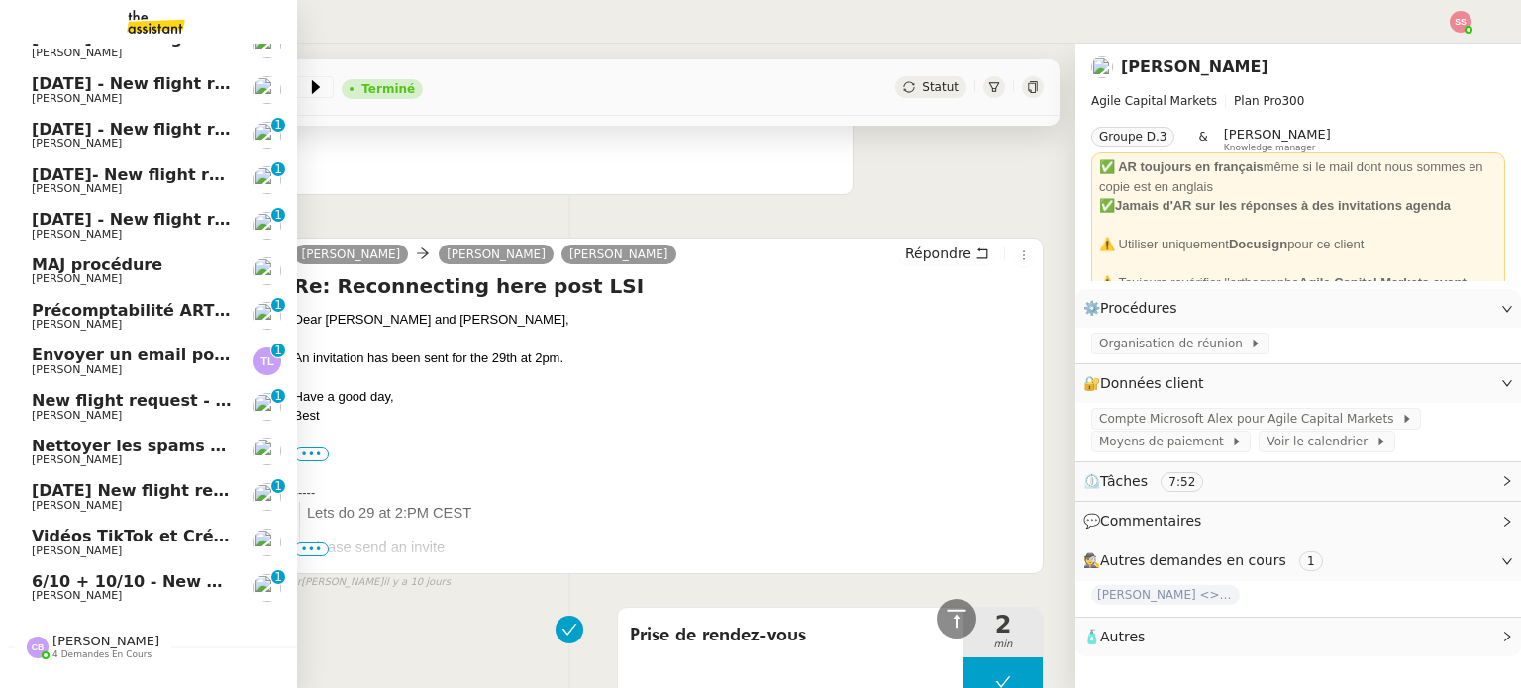
scroll to position [428, 0]
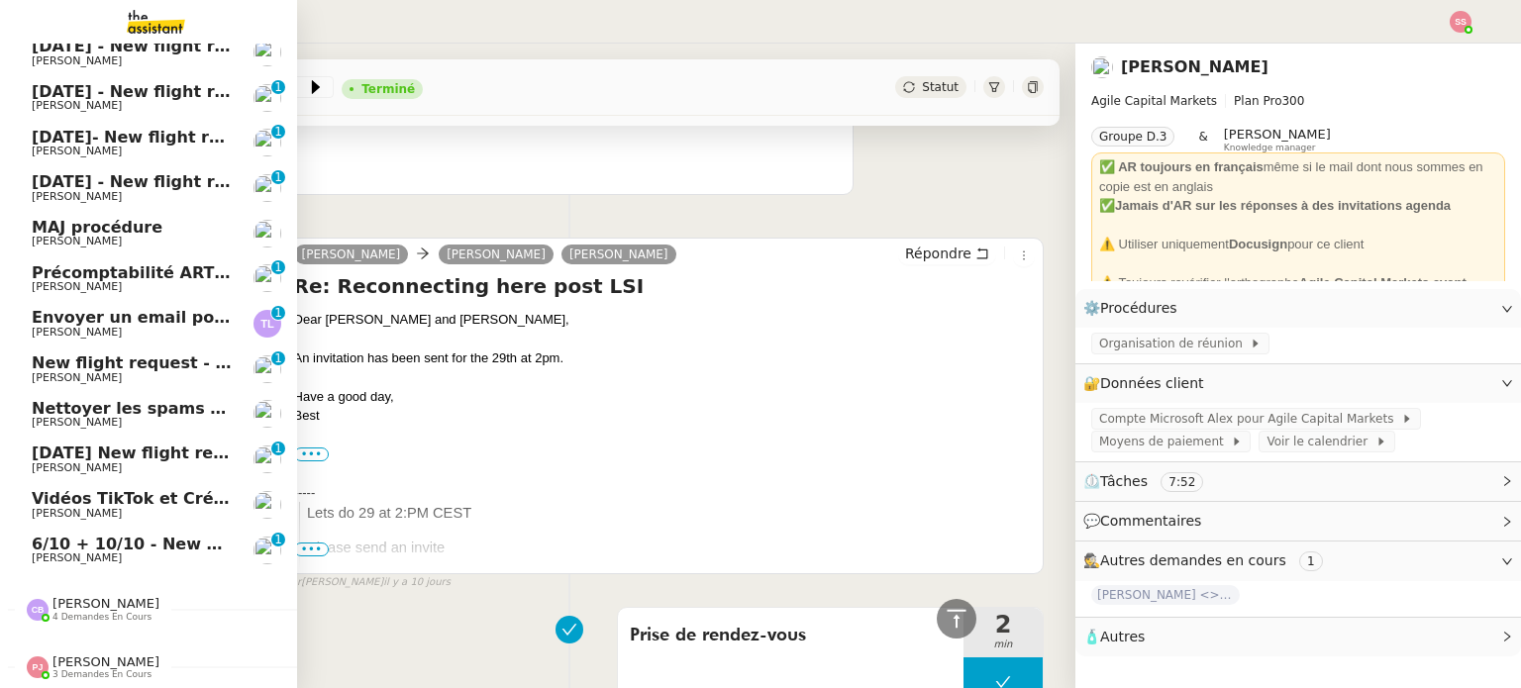
click at [154, 535] on span "6/10 + 10/10 - New flight request - [PERSON_NAME]" at bounding box center [262, 544] width 461 height 19
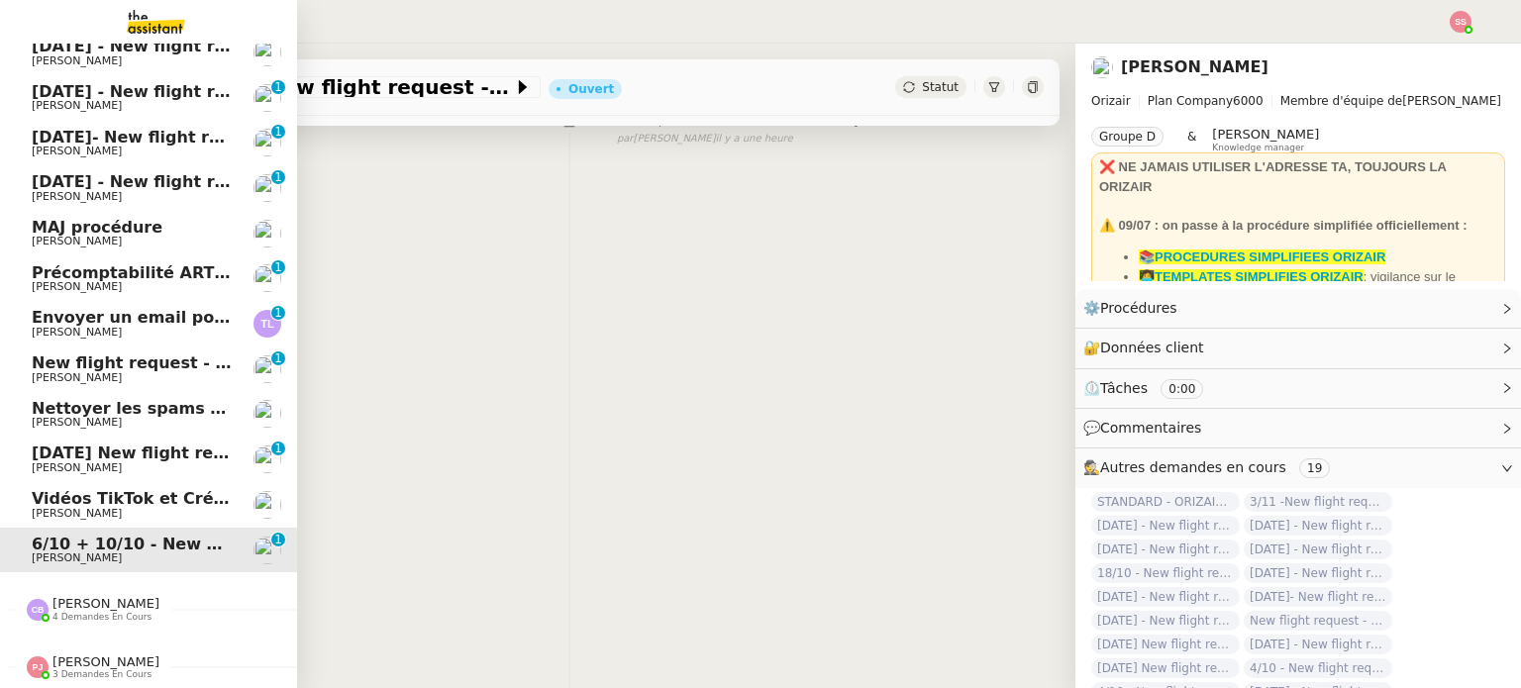
scroll to position [265, 0]
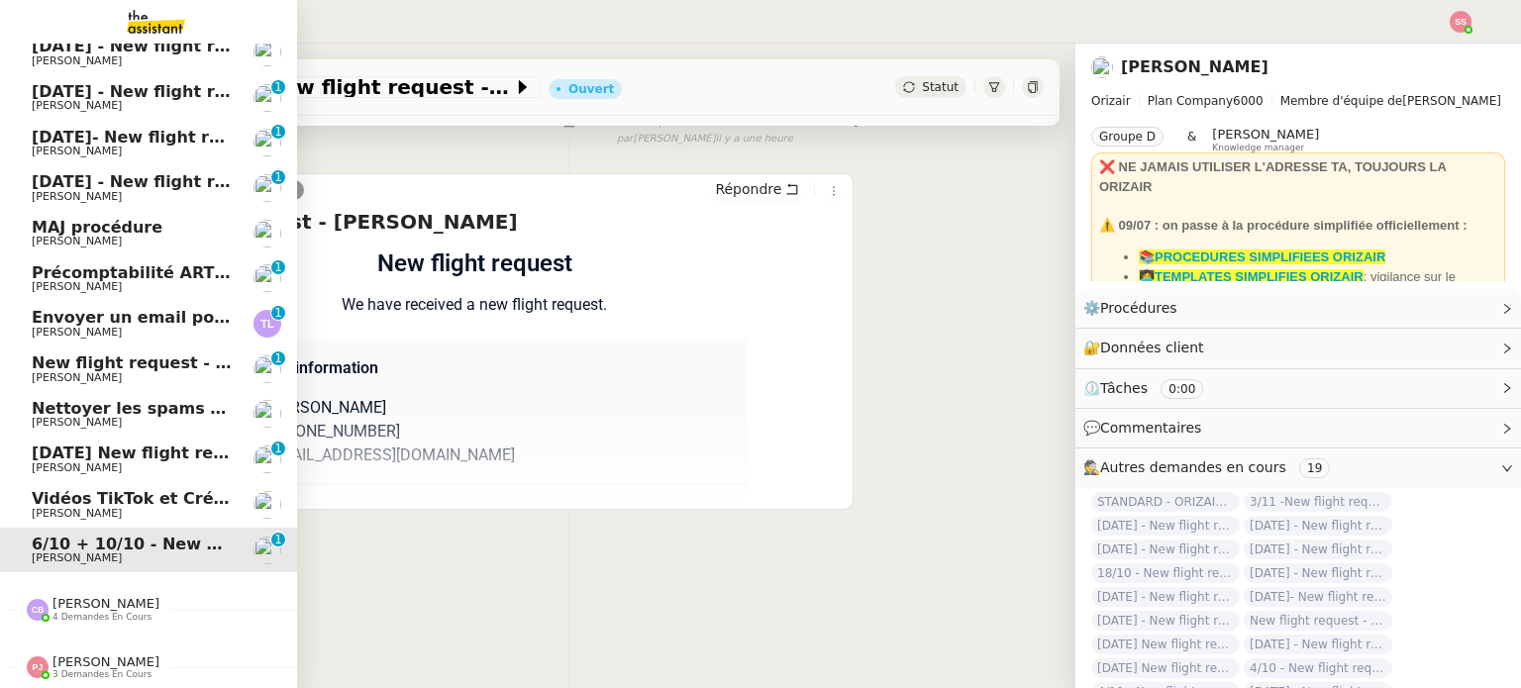
click at [162, 495] on span "Vidéos TikTok et Créatives META - septembre 2025" at bounding box center [258, 498] width 453 height 19
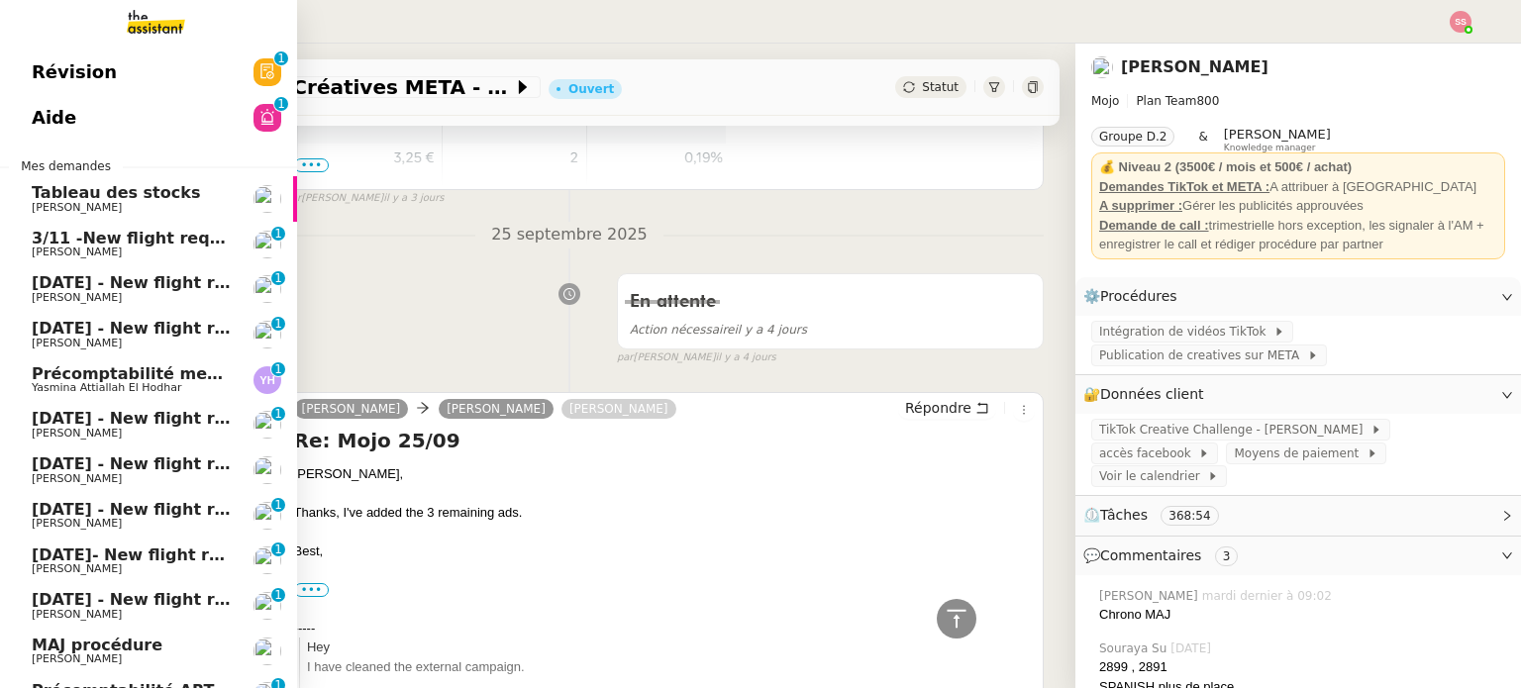
click at [154, 372] on span "Précomptabilité mensuelle de la SCI du Clos Bonin - [DATE]" at bounding box center [296, 373] width 529 height 19
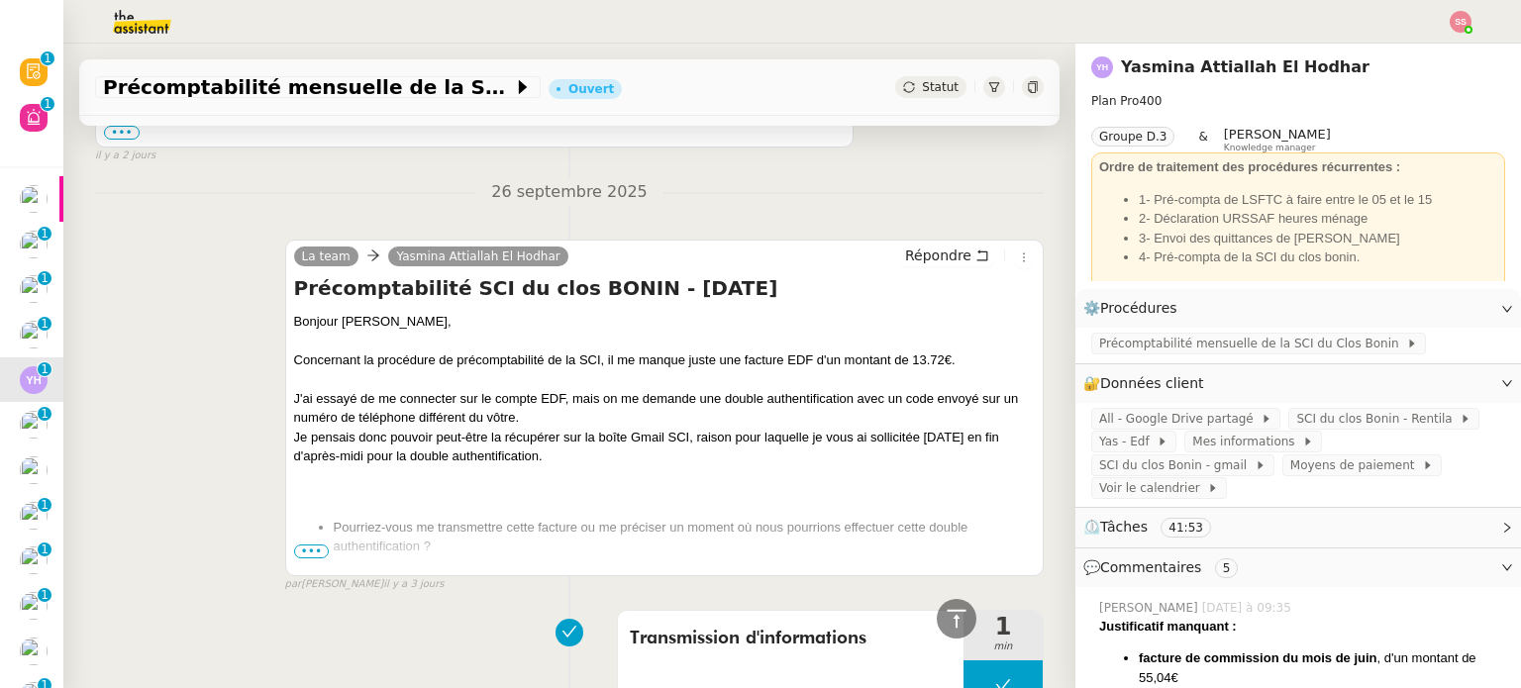
scroll to position [759, 0]
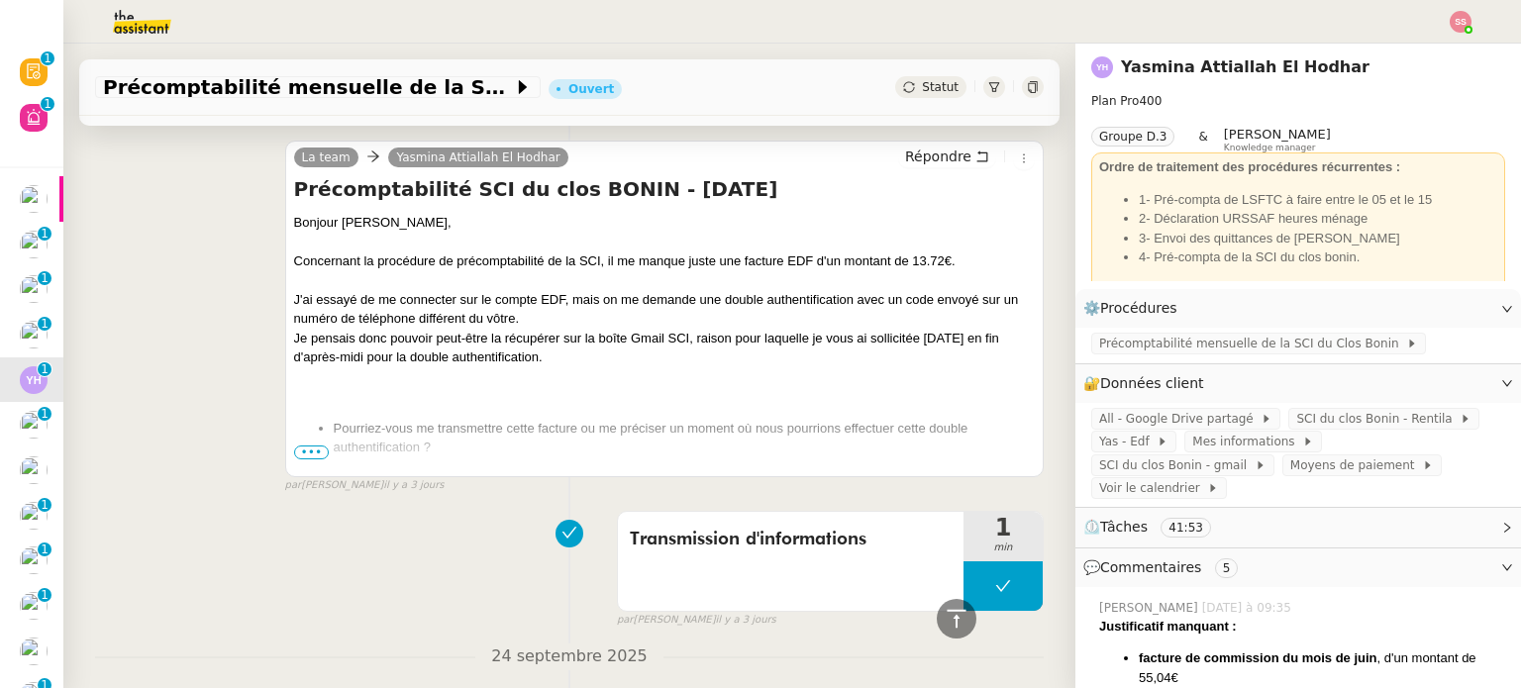
click at [305, 451] on span "•••" at bounding box center [312, 452] width 36 height 14
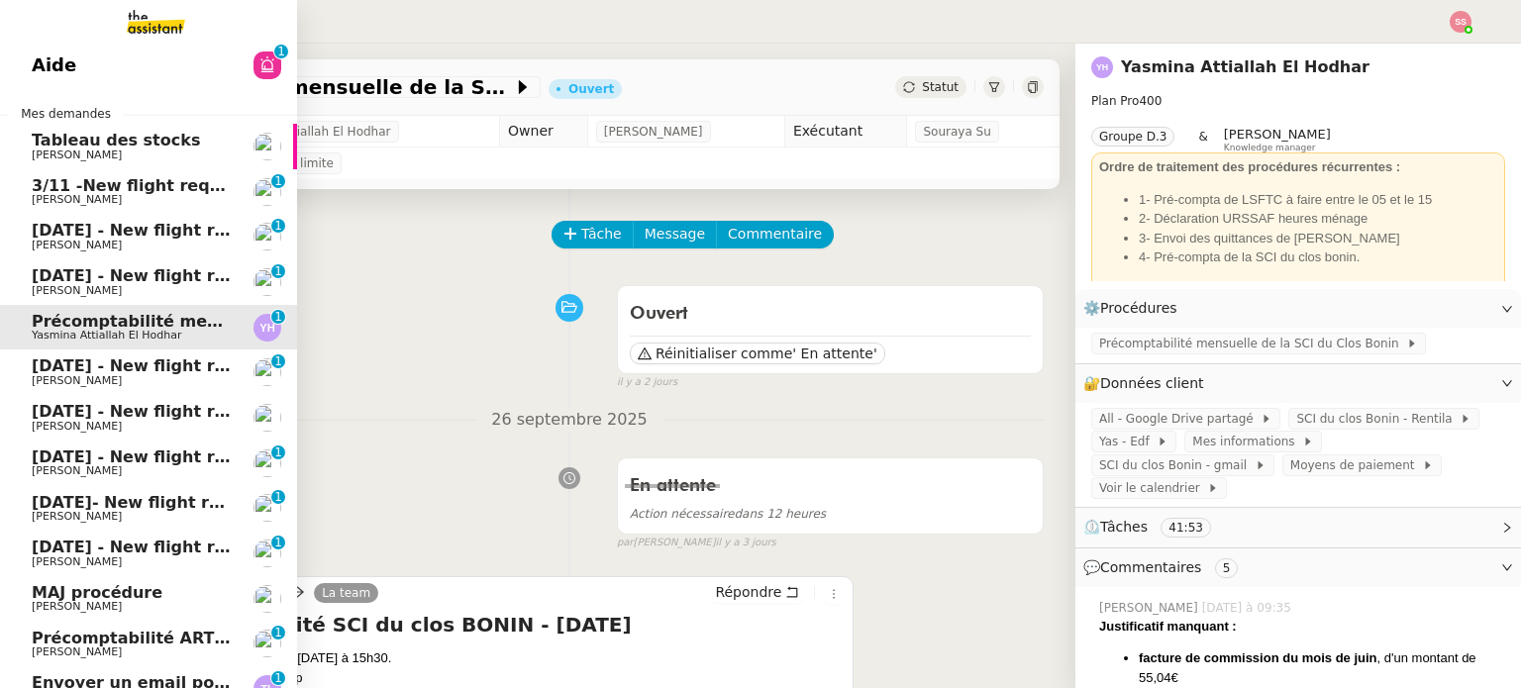
scroll to position [0, 0]
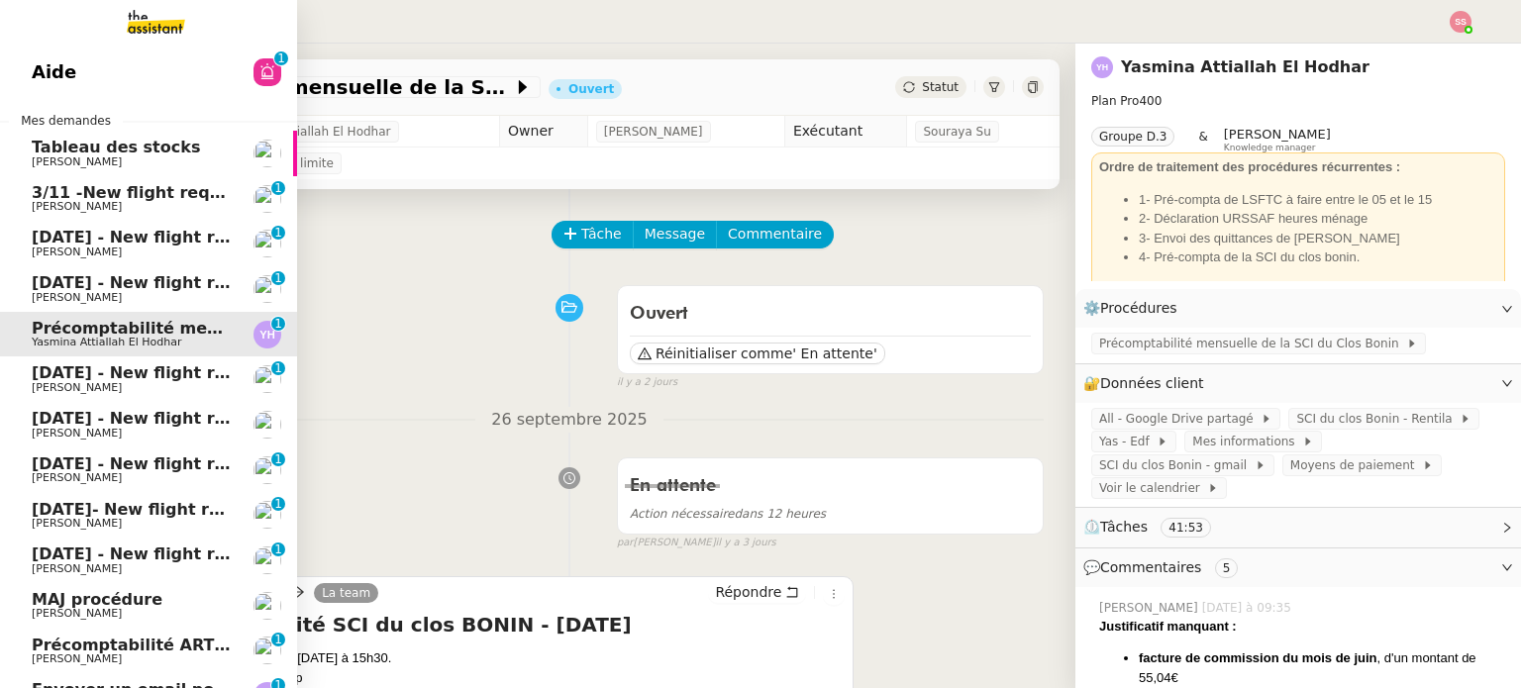
click at [78, 82] on link "Aide 0 1 2 3 4 5 6 7 8 9" at bounding box center [148, 72] width 297 height 46
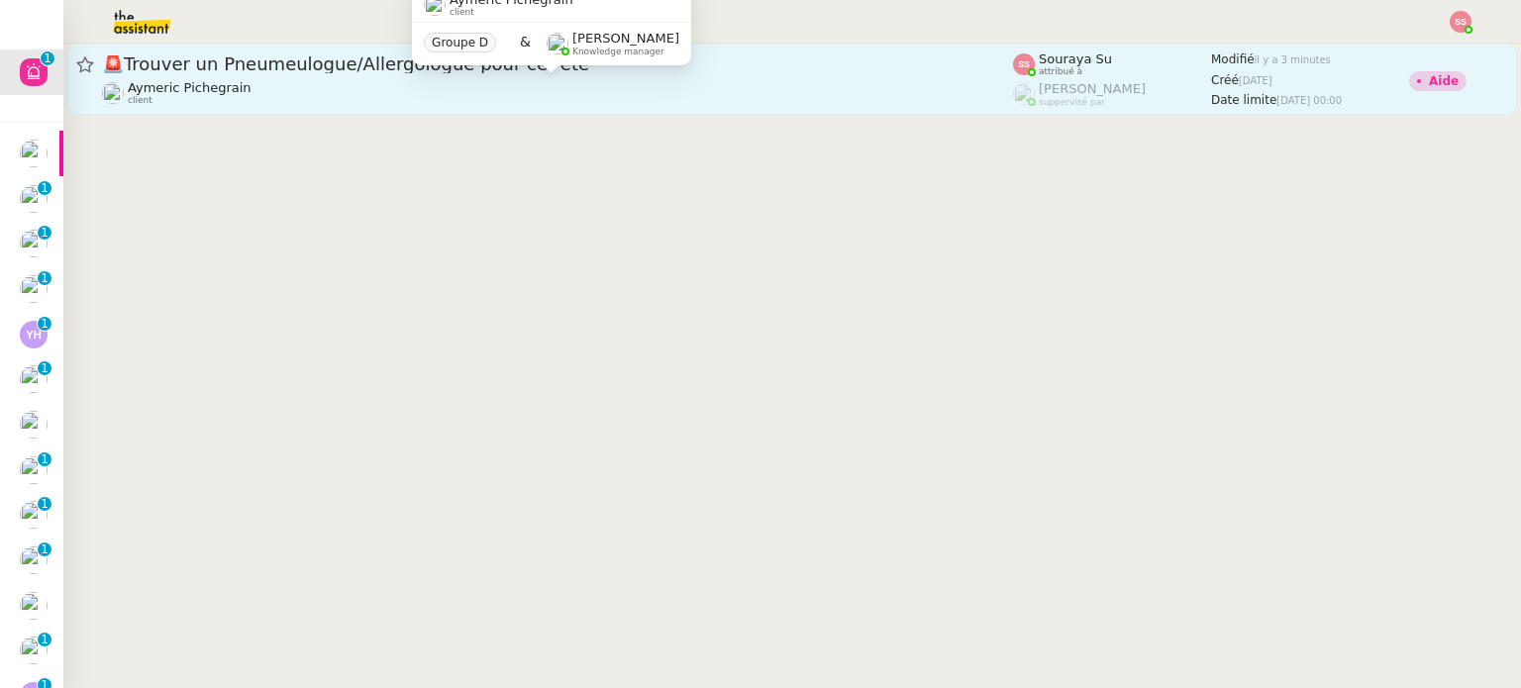
click at [462, 90] on div "[PERSON_NAME] client" at bounding box center [557, 93] width 911 height 26
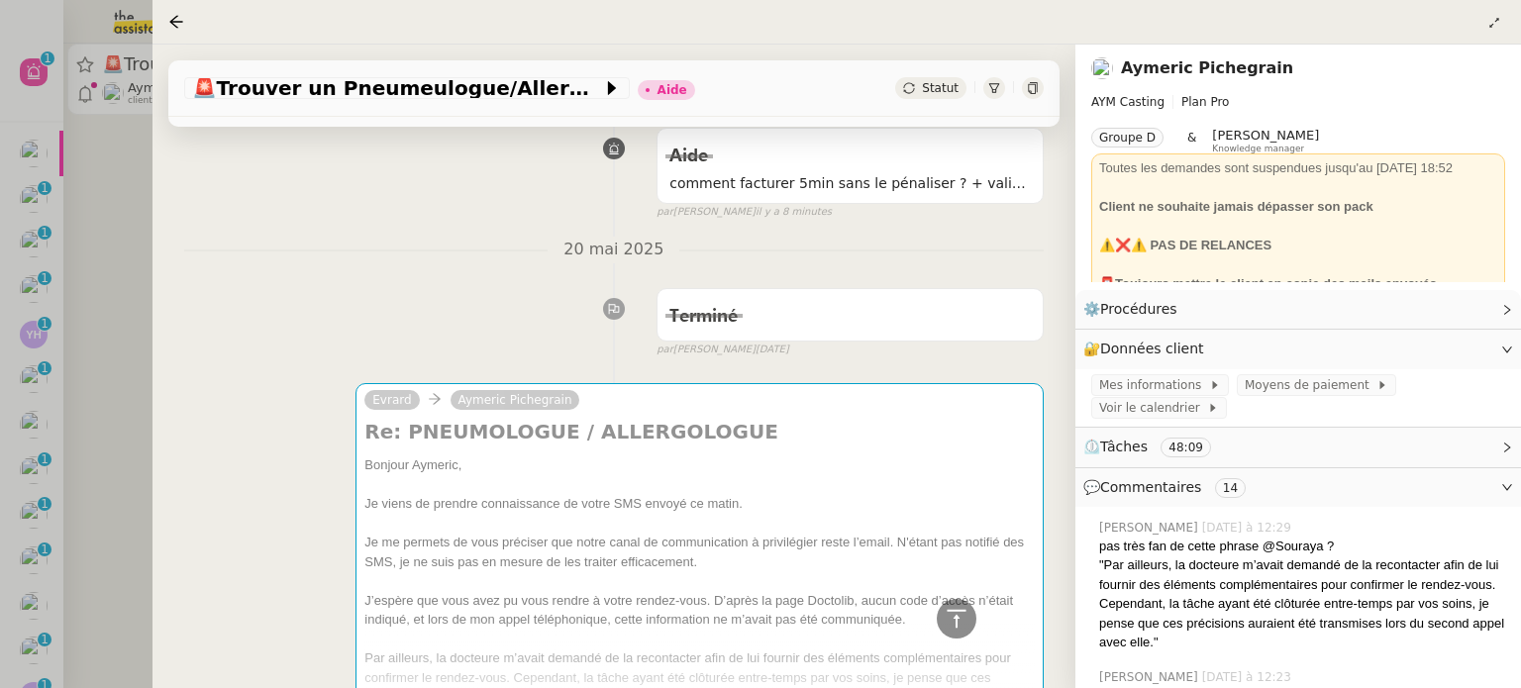
scroll to position [904, 0]
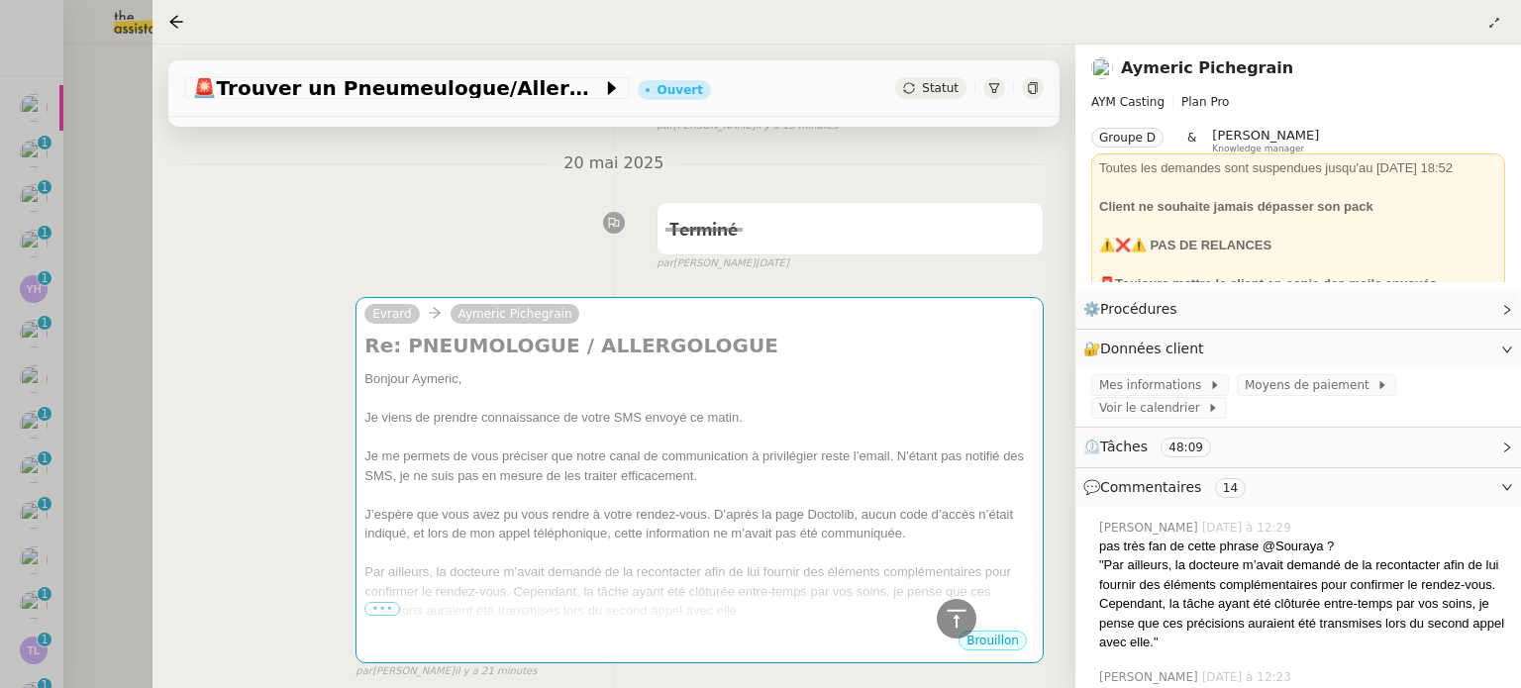
click at [1106, 577] on div ""Par ailleurs, la docteure m’avait demandé de la recontacter afin de lui fourni…" at bounding box center [1302, 603] width 406 height 97
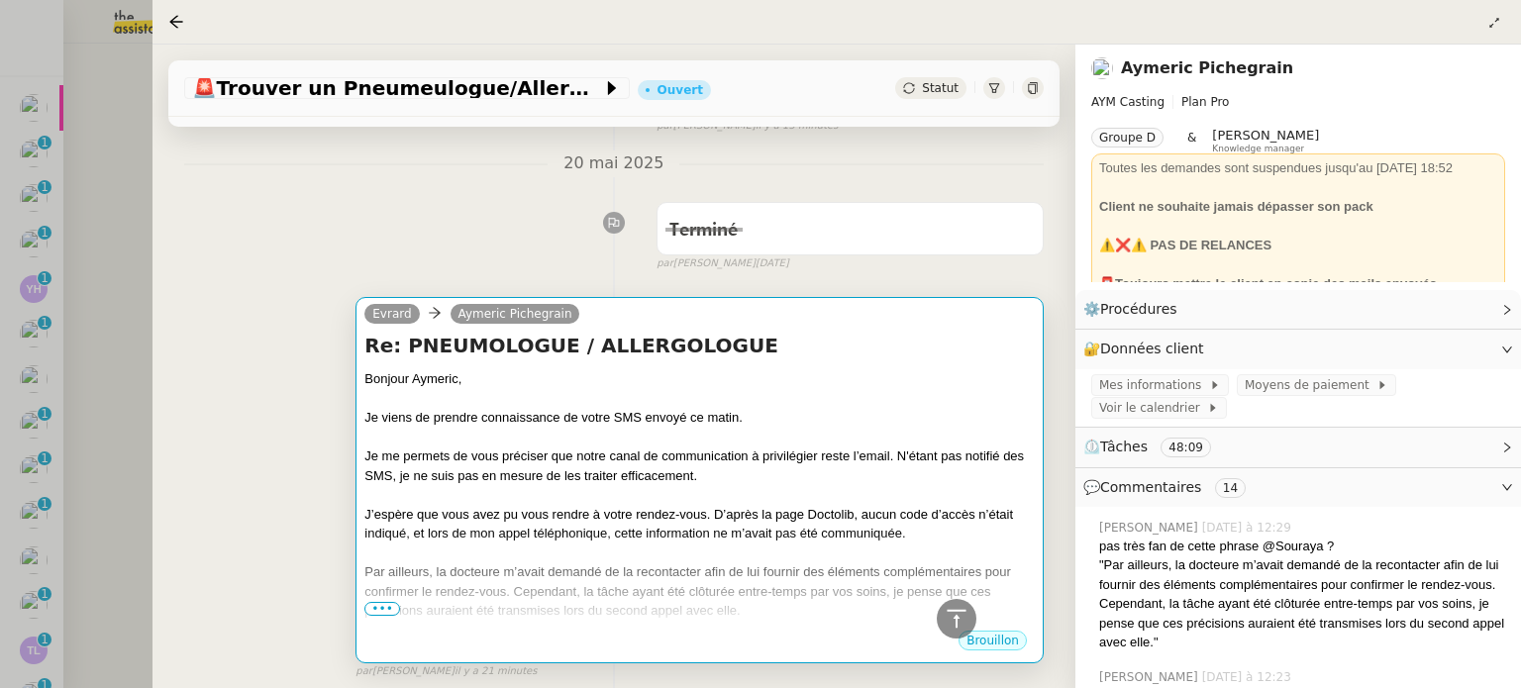
click at [955, 457] on div "Je me permets de vous préciser que notre canal de communication à privilégier r…" at bounding box center [699, 465] width 670 height 39
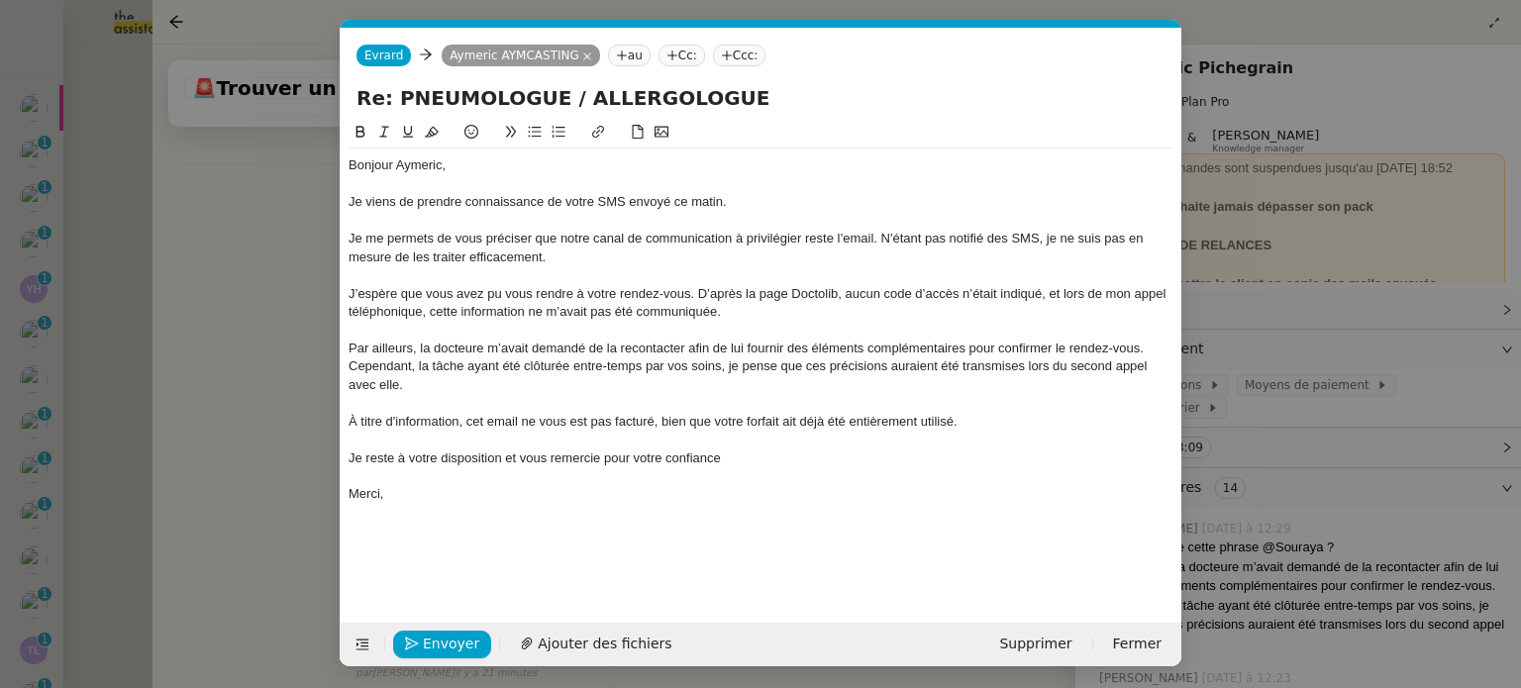
scroll to position [0, 42]
click at [261, 363] on nz-modal-container "Service TA - VOYAGE - PROPOSITION GLOBALE A utiliser dans le cadre de propositi…" at bounding box center [760, 344] width 1521 height 688
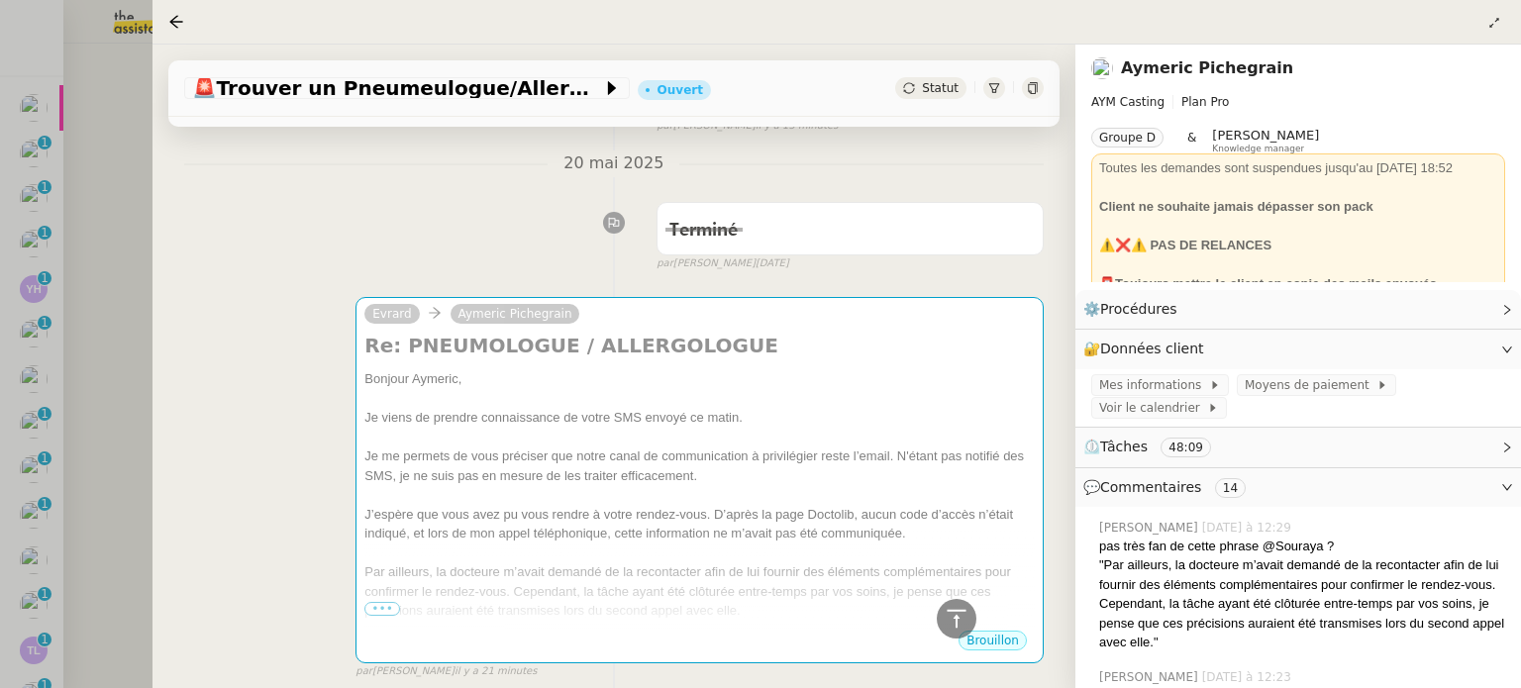
click at [1077, 67] on nz-page-header "[PERSON_NAME] AYM Casting Plan Pro Groupe D & [PERSON_NAME] Knowledge manager T…" at bounding box center [1297, 168] width 445 height 246
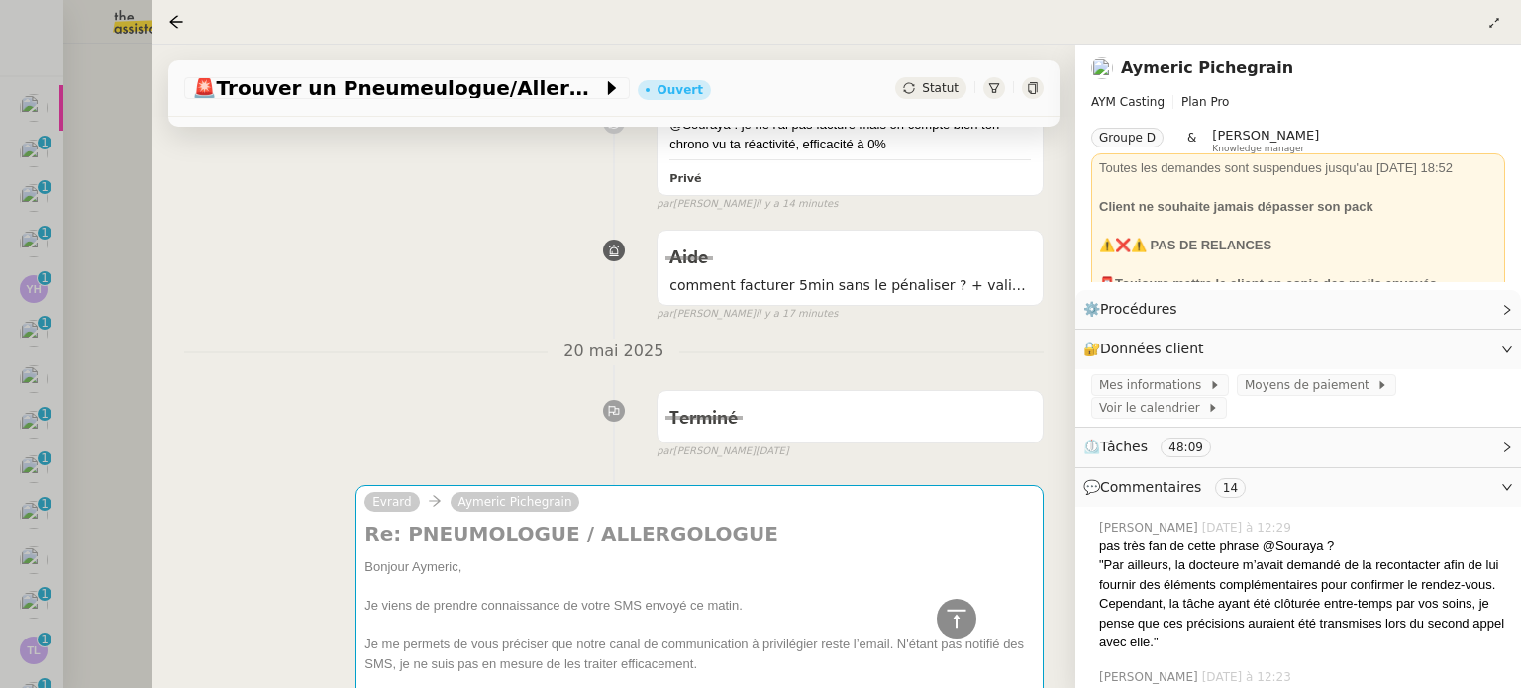
scroll to position [1089, 0]
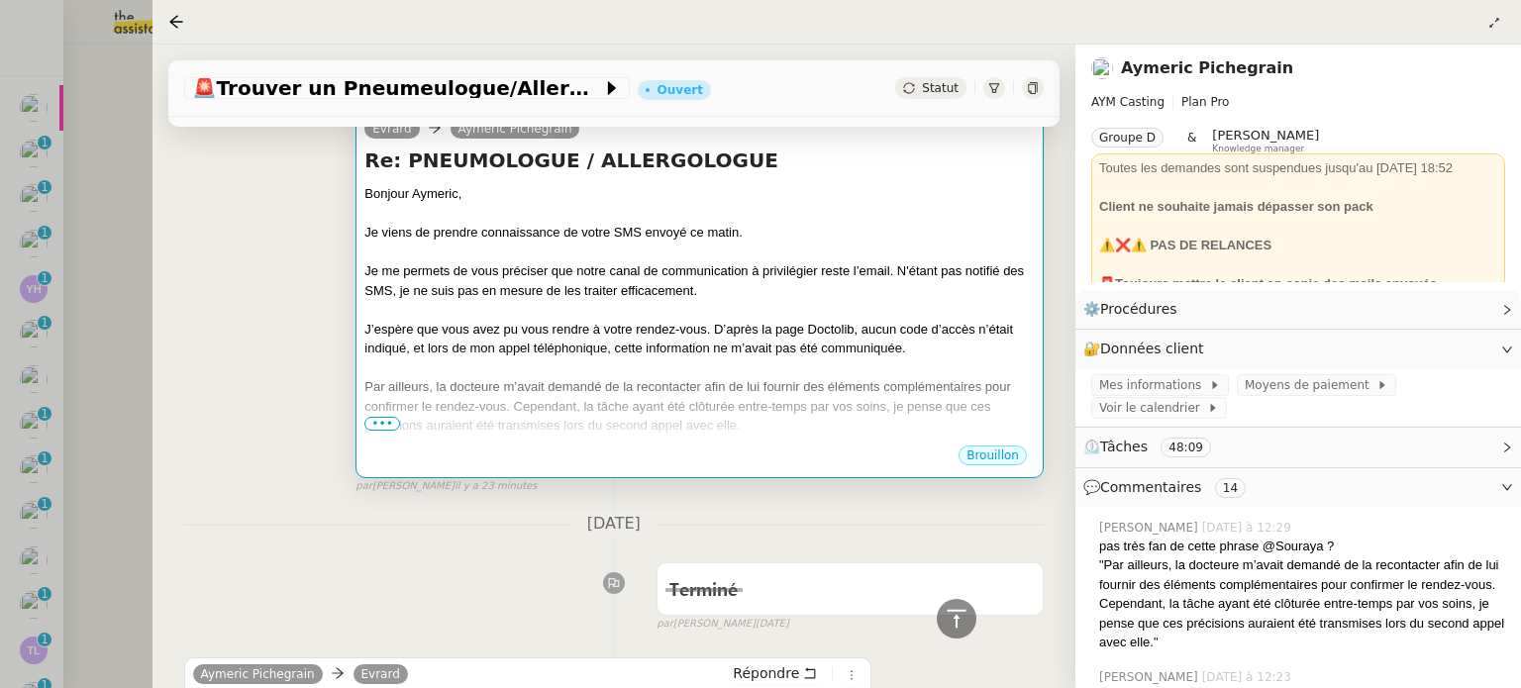
click at [386, 422] on span "•••" at bounding box center [382, 424] width 36 height 14
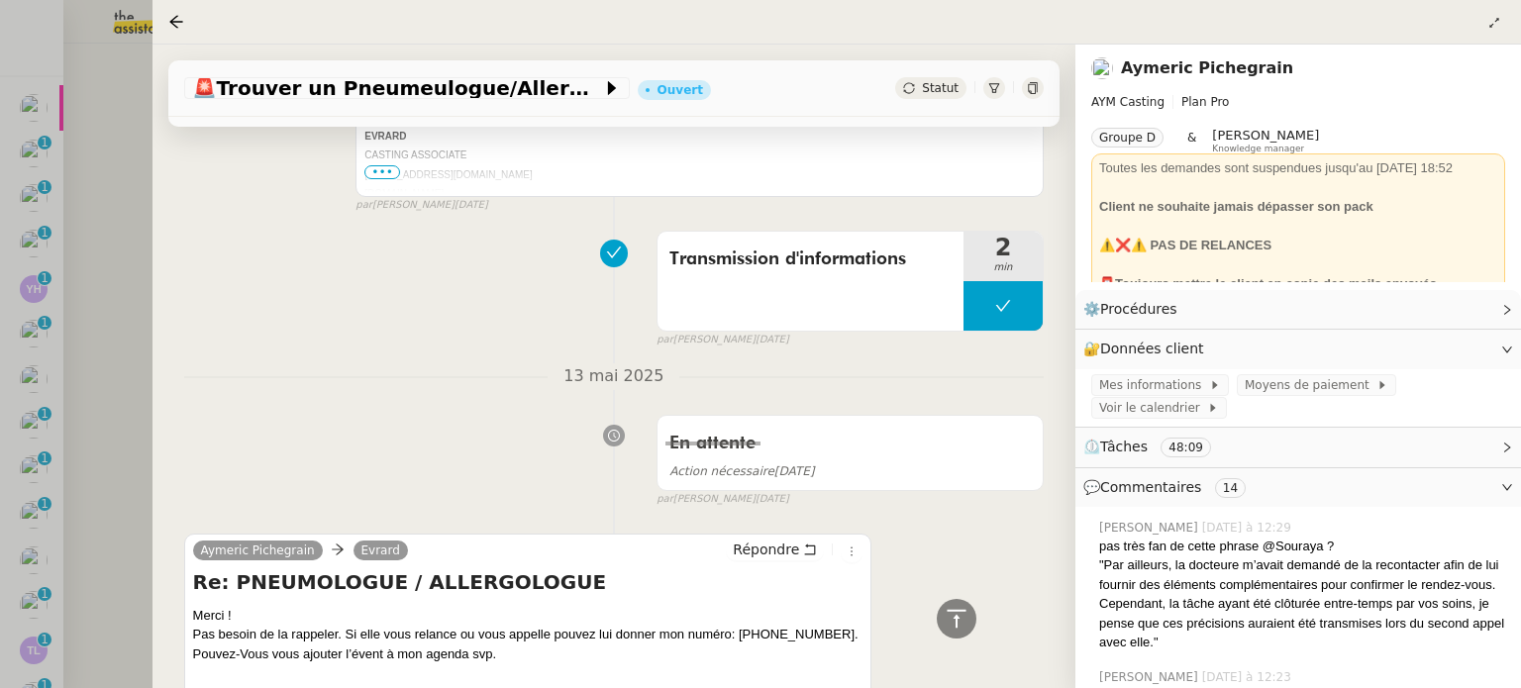
scroll to position [4455, 0]
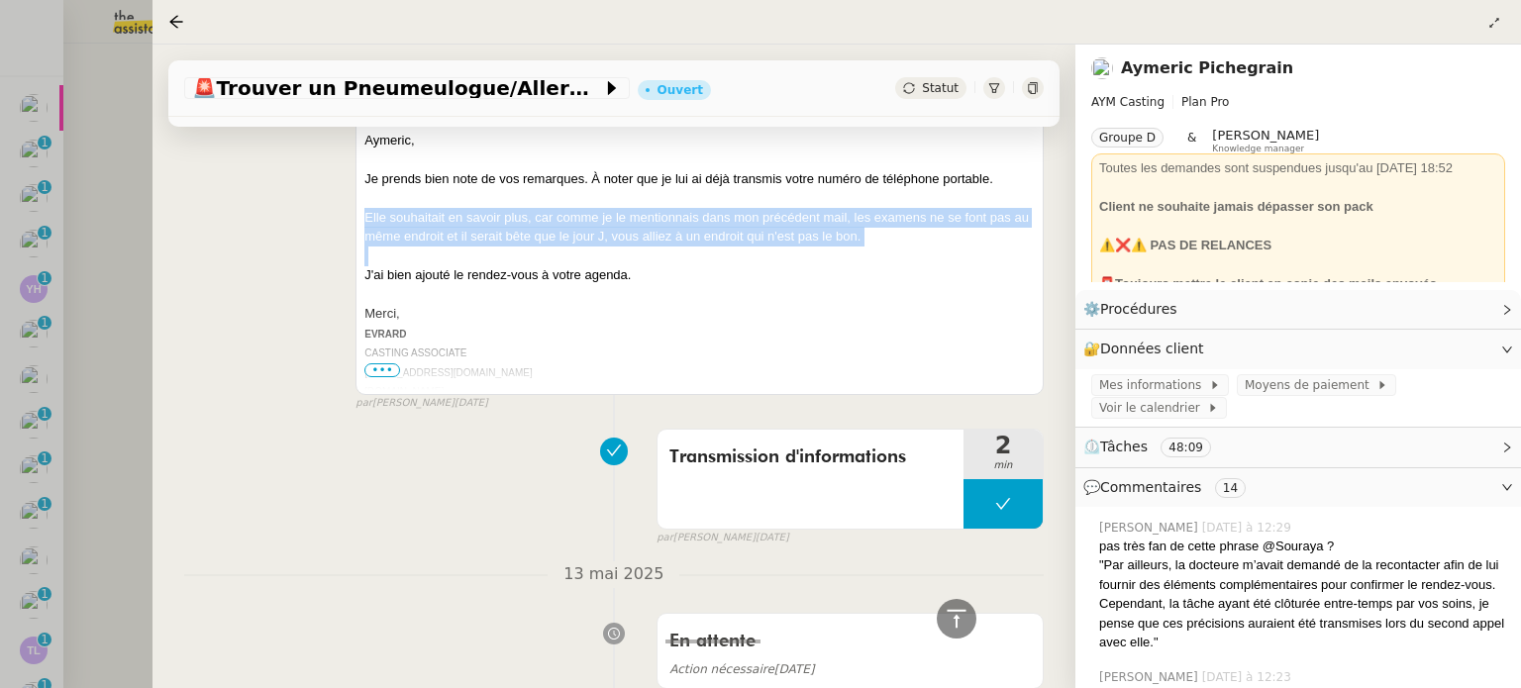
drag, startPoint x: 359, startPoint y: 209, endPoint x: 910, endPoint y: 252, distance: 552.2
click at [910, 252] on div "[PERSON_NAME] Répondre Re: PNEUMOLOGUE / ALLERGOLOGUE [PERSON_NAME], Je prends …" at bounding box center [699, 226] width 688 height 337
copy div "Elle souhaitait en savoir plus, car comme je le mentionnais dans mon précédent …"
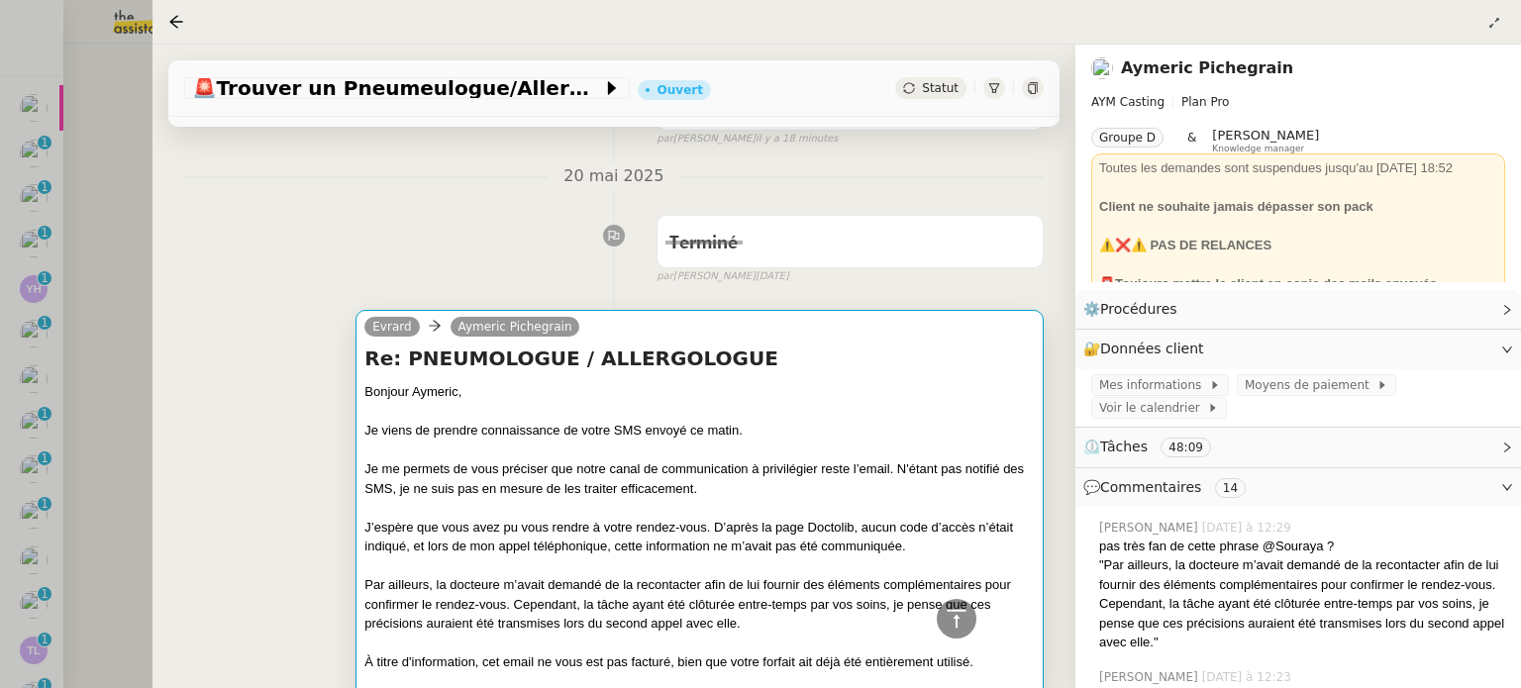
scroll to position [1188, 0]
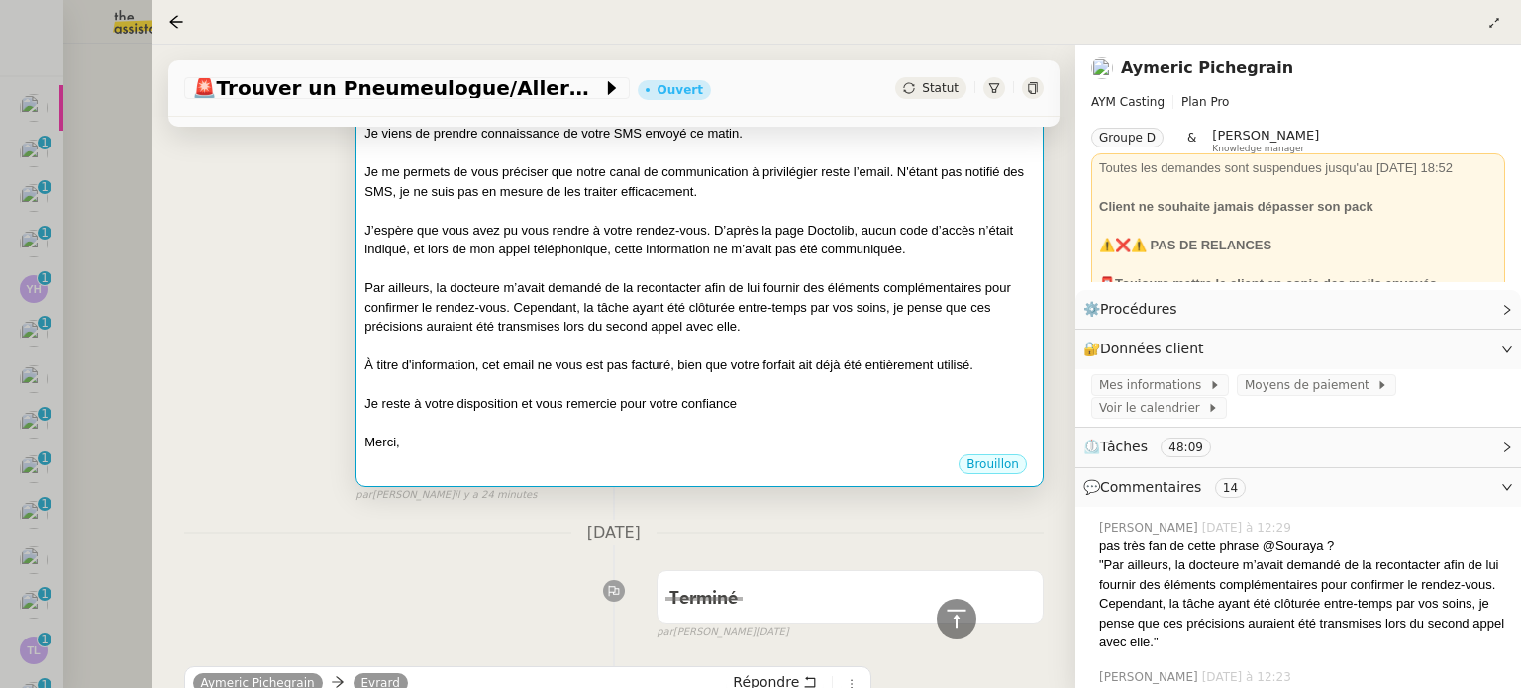
click at [730, 280] on div "Par ailleurs, la docteure m’avait demandé de la recontacter afin de lui fournir…" at bounding box center [699, 307] width 670 height 58
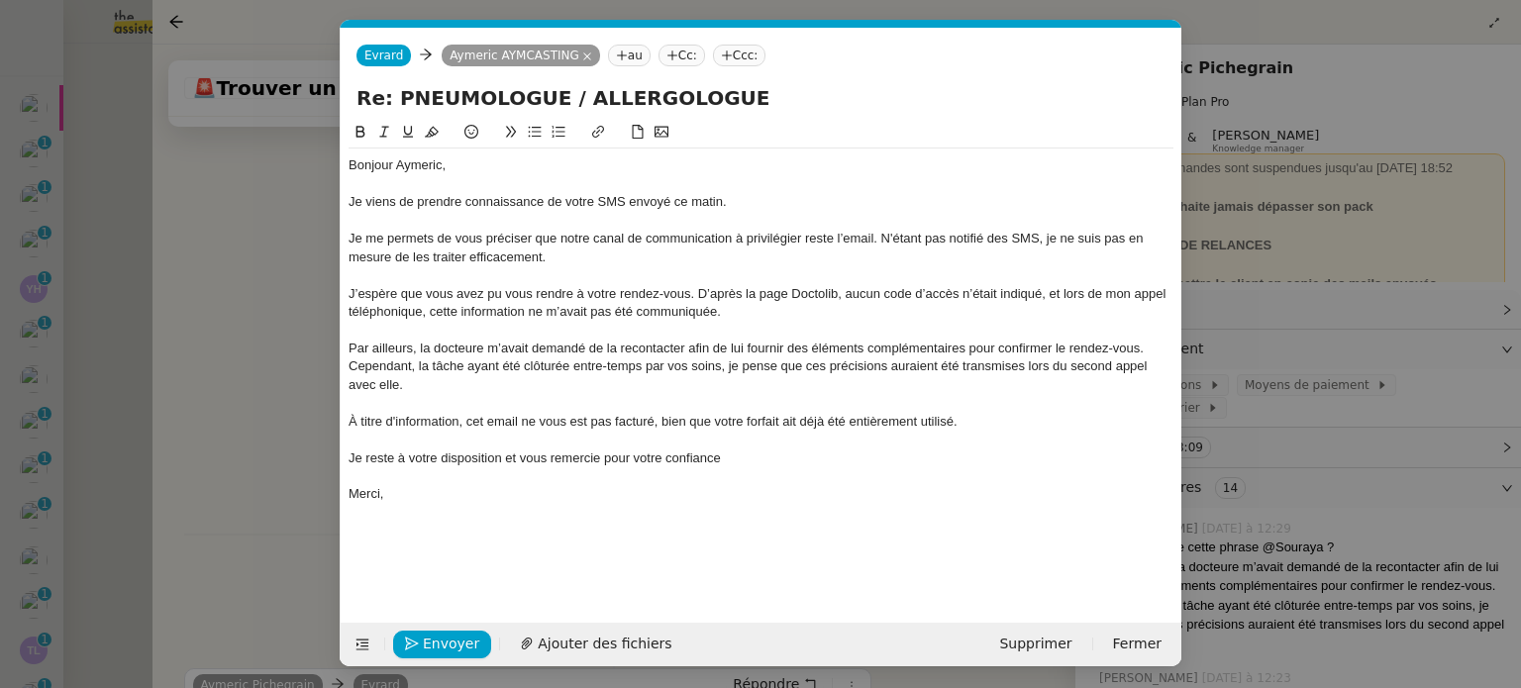
scroll to position [0, 42]
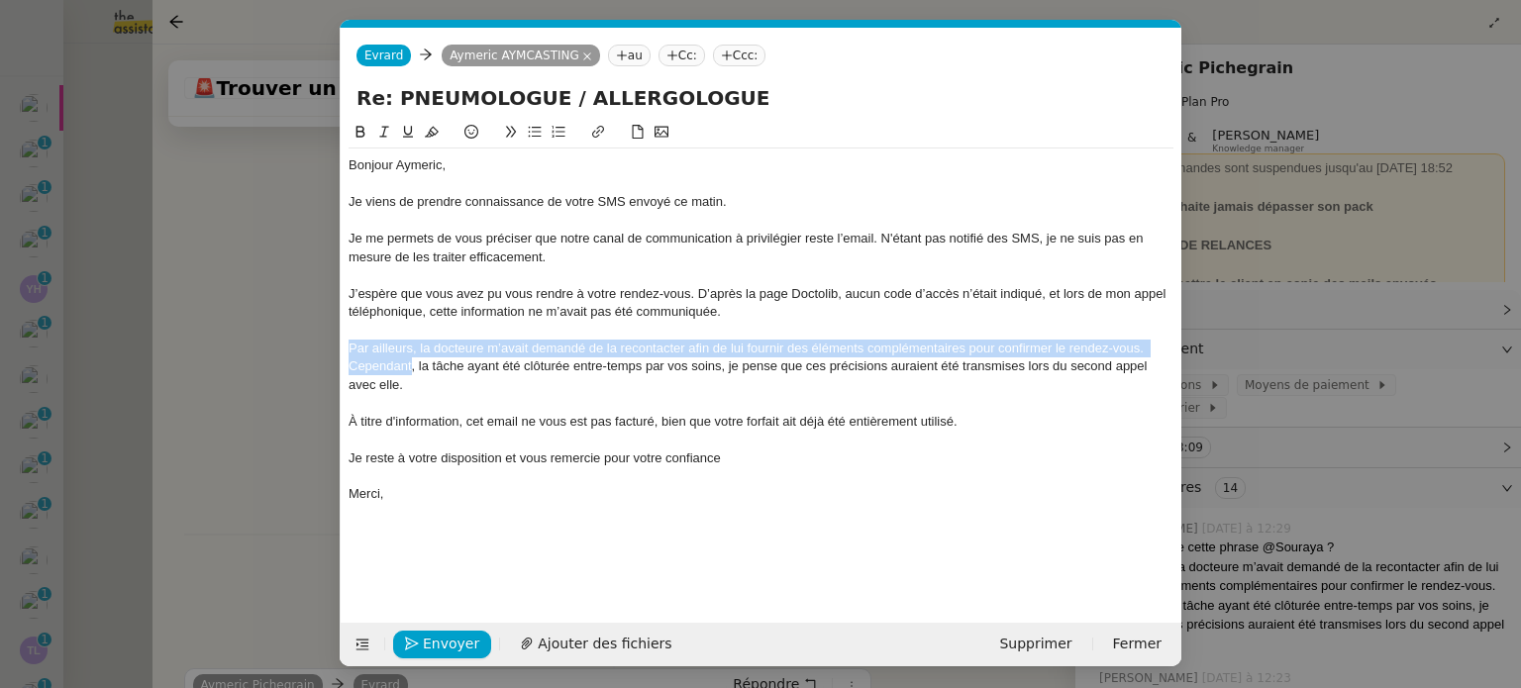
drag, startPoint x: 411, startPoint y: 364, endPoint x: 323, endPoint y: 344, distance: 90.5
click at [323, 344] on nz-modal-container "Service TA - VOYAGE - PROPOSITION GLOBALE A utiliser dans le cadre de propositi…" at bounding box center [760, 344] width 1521 height 688
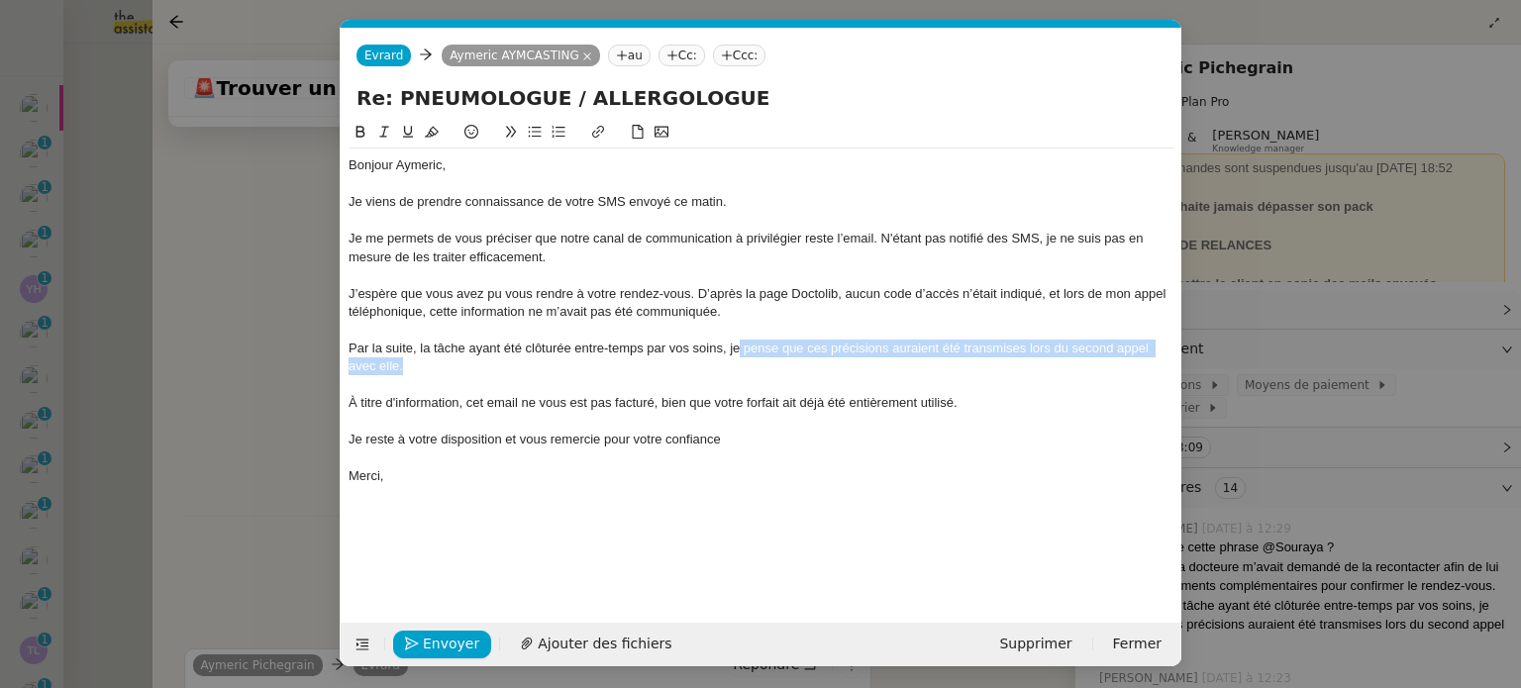
drag, startPoint x: 748, startPoint y: 348, endPoint x: 766, endPoint y: 363, distance: 23.2
click at [766, 363] on div "Par la suite, la tâche ayant été clôturée entre-temps par vos soins, je pense q…" at bounding box center [760, 358] width 825 height 37
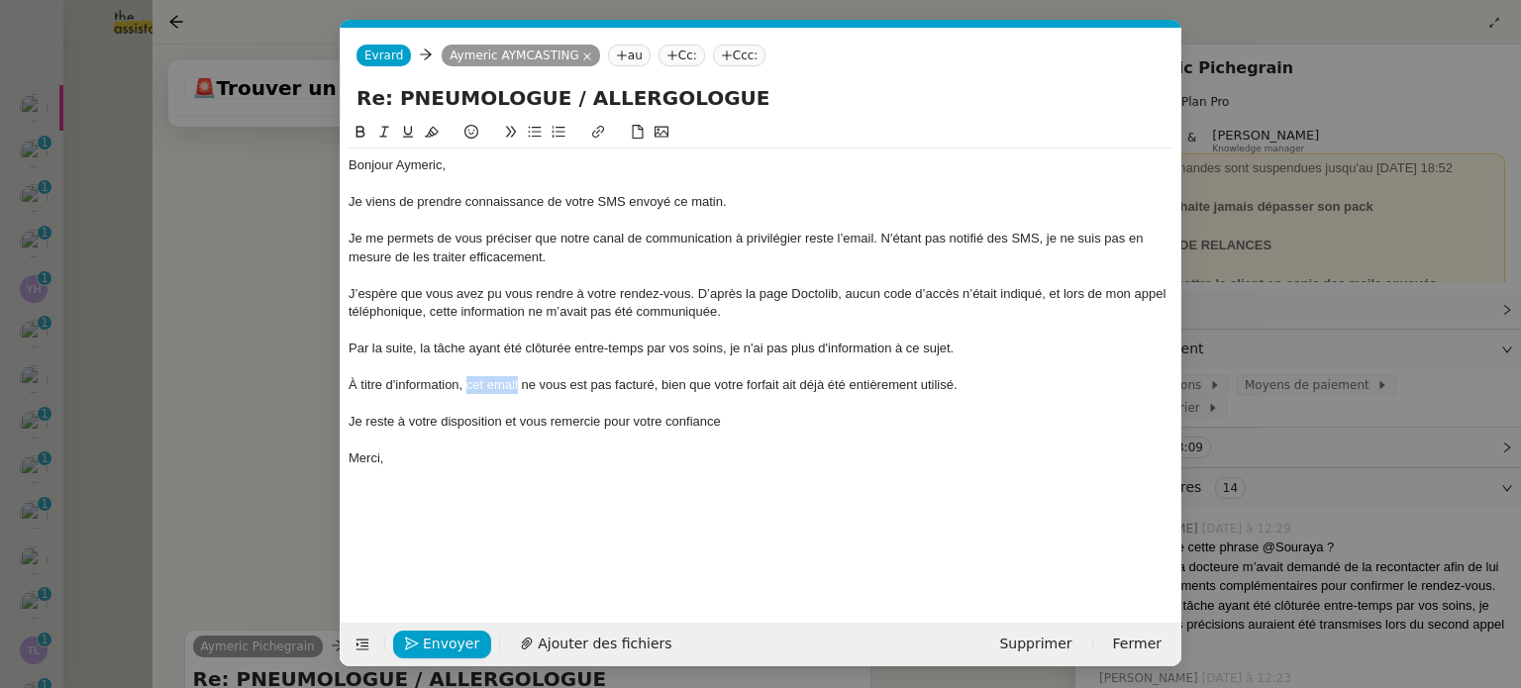
drag, startPoint x: 516, startPoint y: 389, endPoint x: 467, endPoint y: 384, distance: 48.8
click at [467, 384] on div "À titre d'information, cet email ne vous est pas facturé, bien que votre forfai…" at bounding box center [760, 385] width 825 height 18
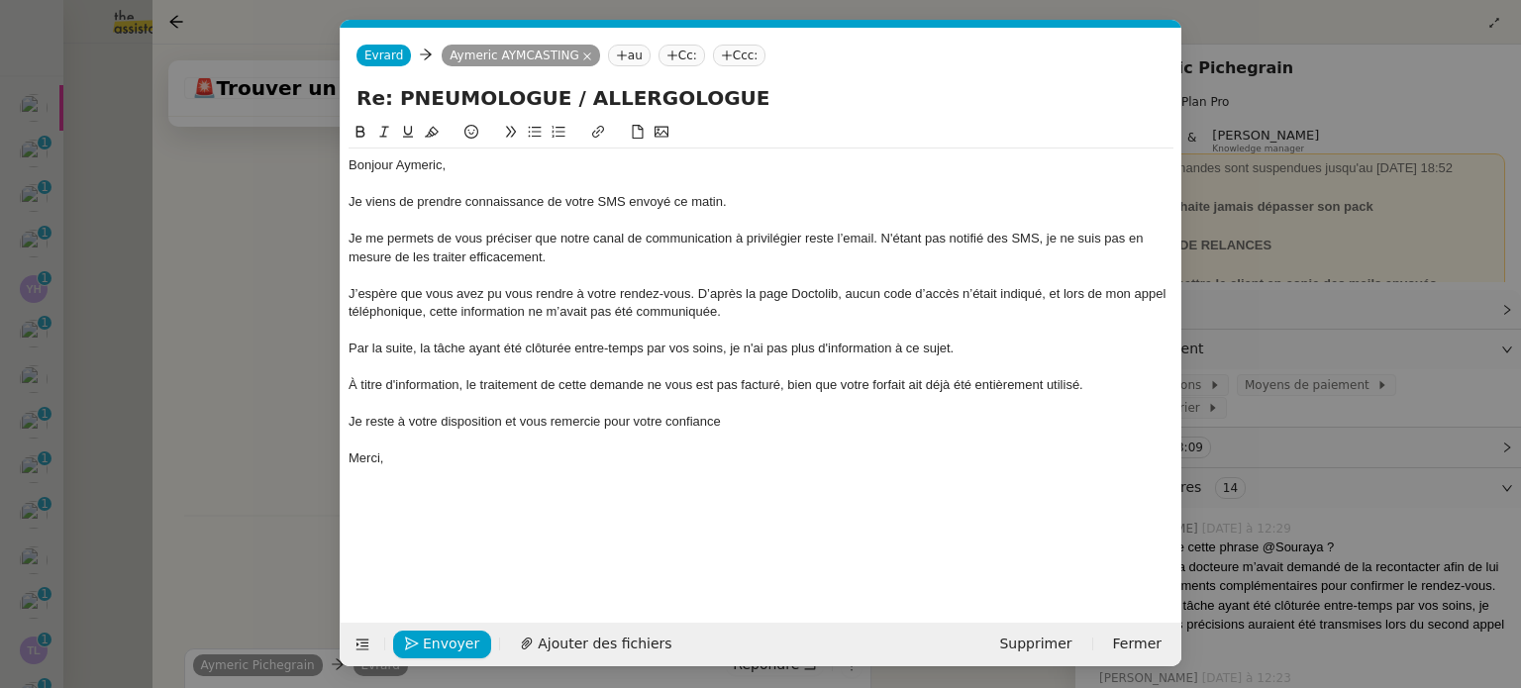
drag, startPoint x: 312, startPoint y: 441, endPoint x: 531, endPoint y: 276, distance: 273.6
click at [312, 440] on nz-modal-container "Service TA - VOYAGE - PROPOSITION GLOBALE A utiliser dans le cadre de propositi…" at bounding box center [760, 344] width 1521 height 688
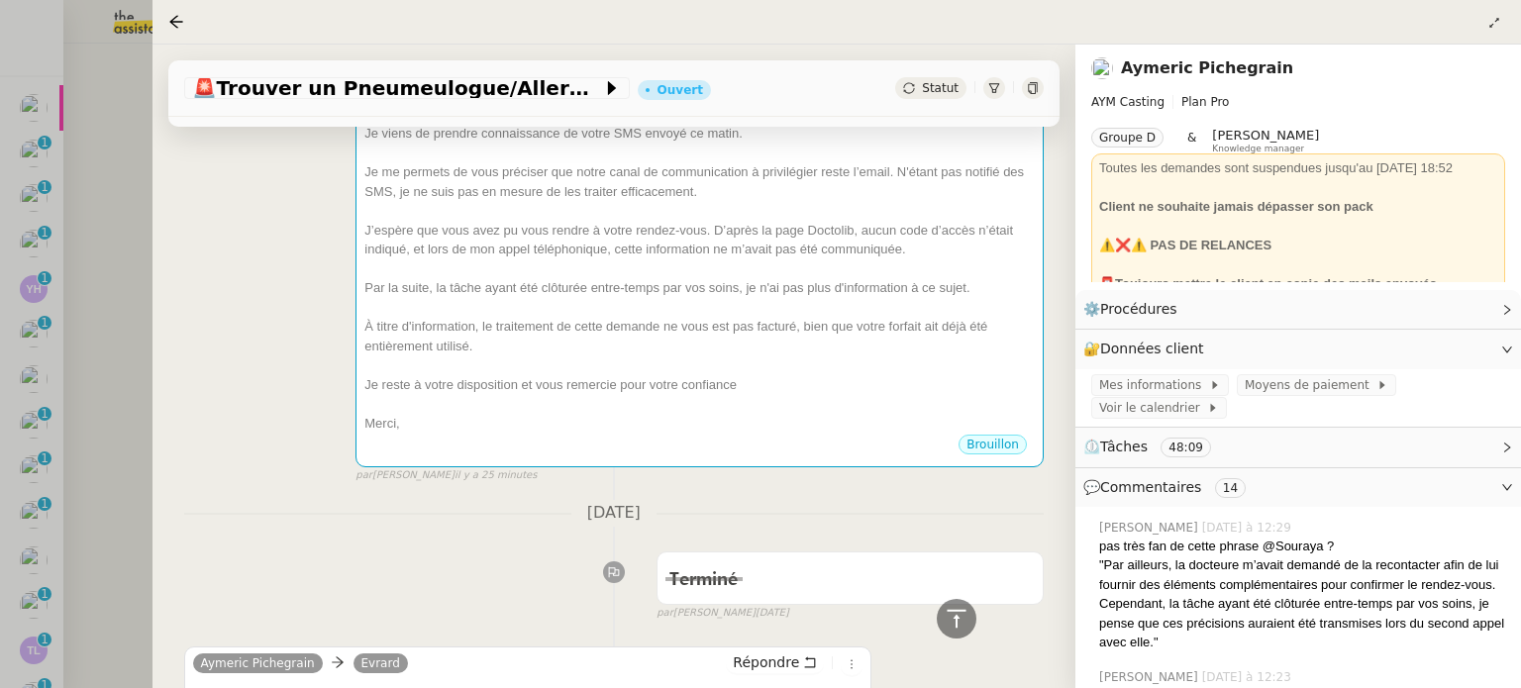
click at [922, 95] on span "Statut" at bounding box center [940, 88] width 37 height 14
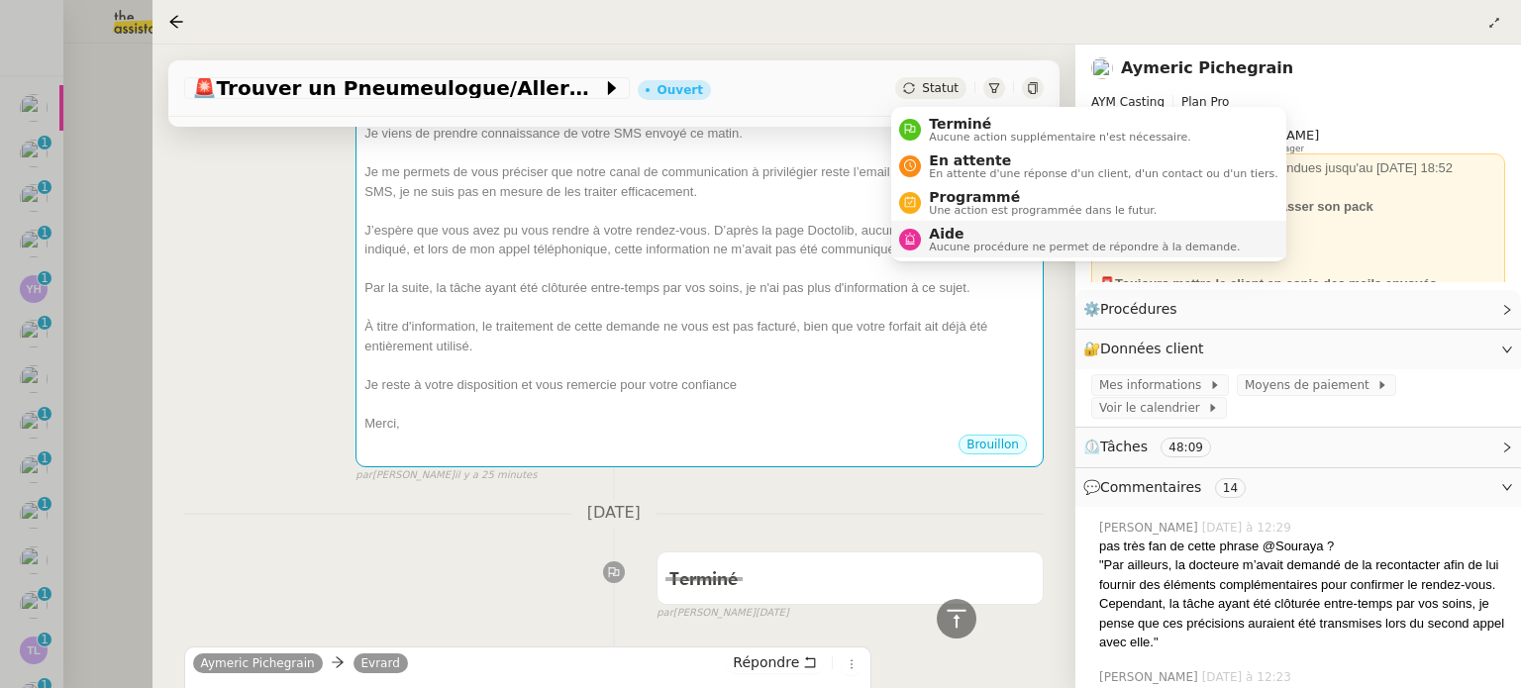
click at [960, 234] on span "Aide" at bounding box center [1084, 234] width 311 height 16
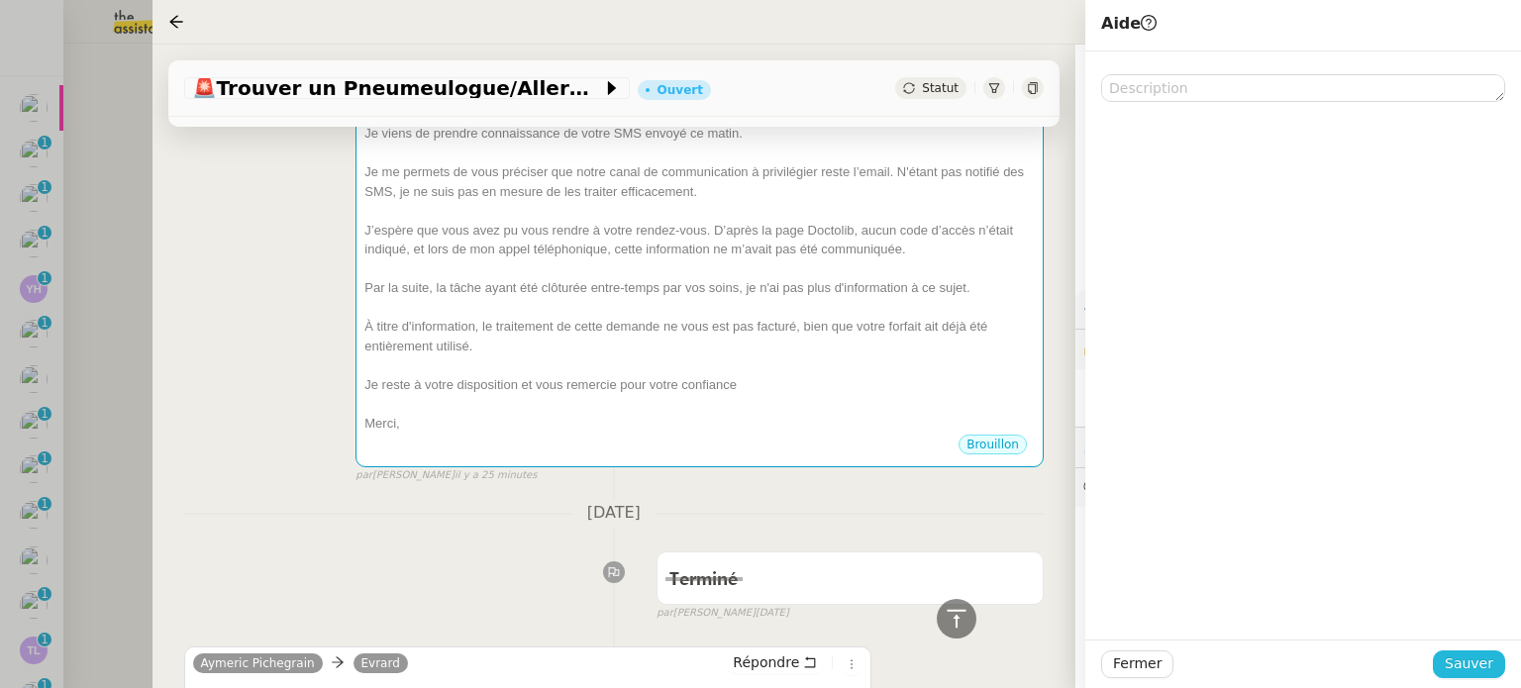
click at [1479, 660] on span "Sauver" at bounding box center [1468, 663] width 49 height 23
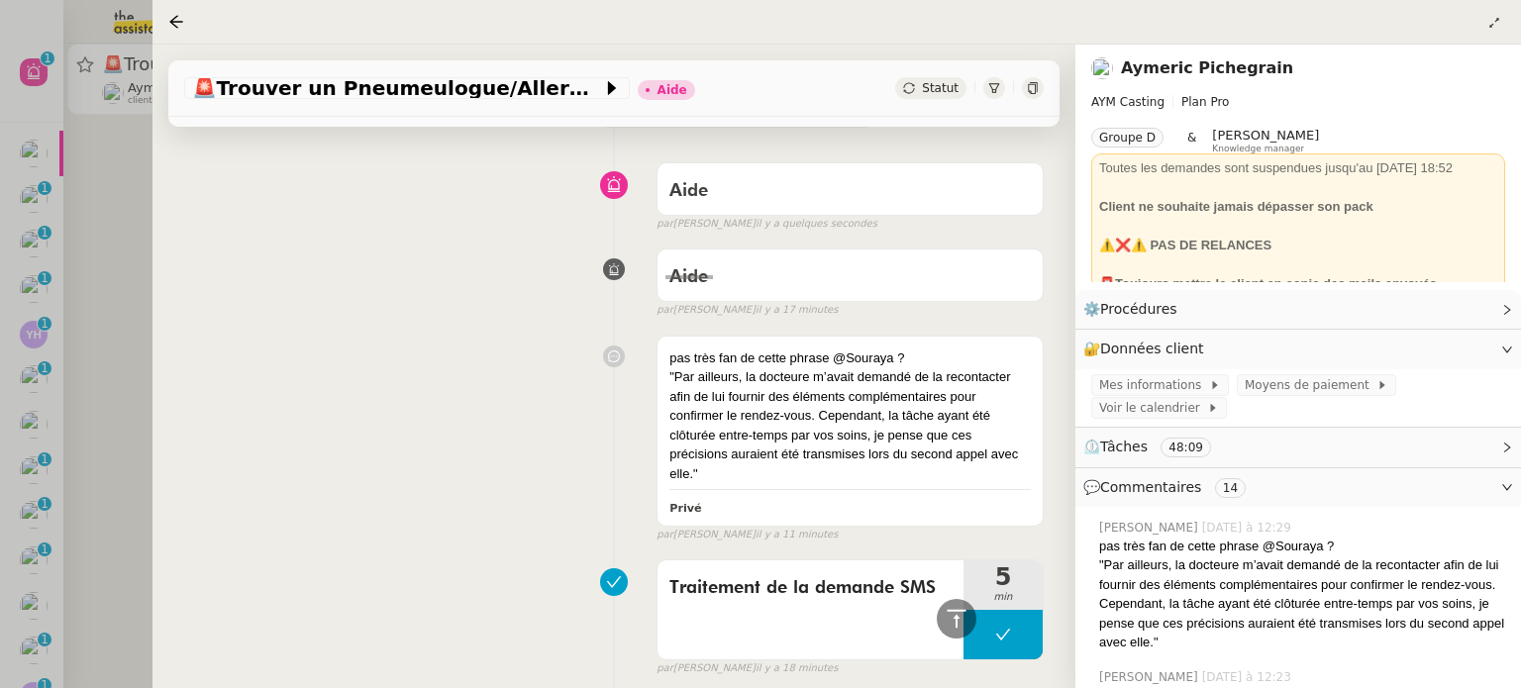
scroll to position [99, 0]
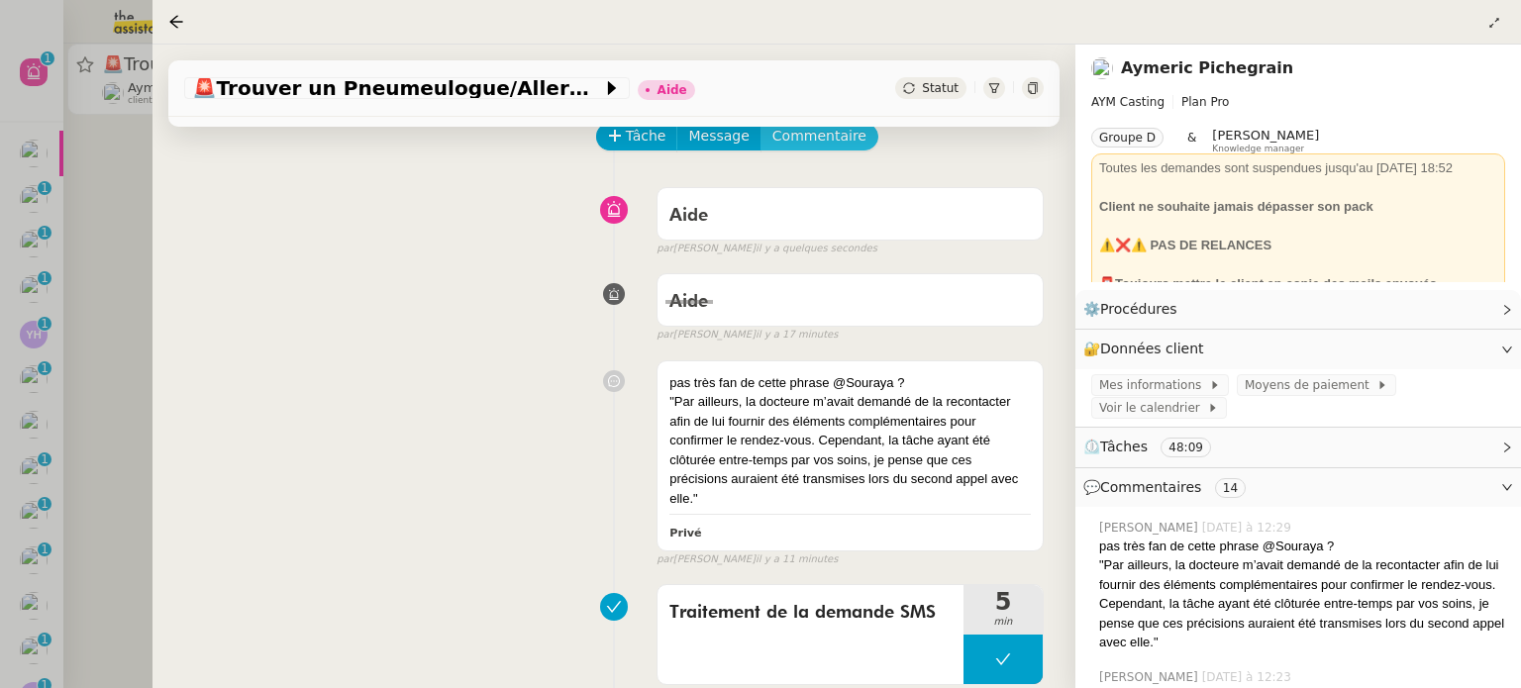
click at [772, 136] on span "Commentaire" at bounding box center [819, 136] width 94 height 23
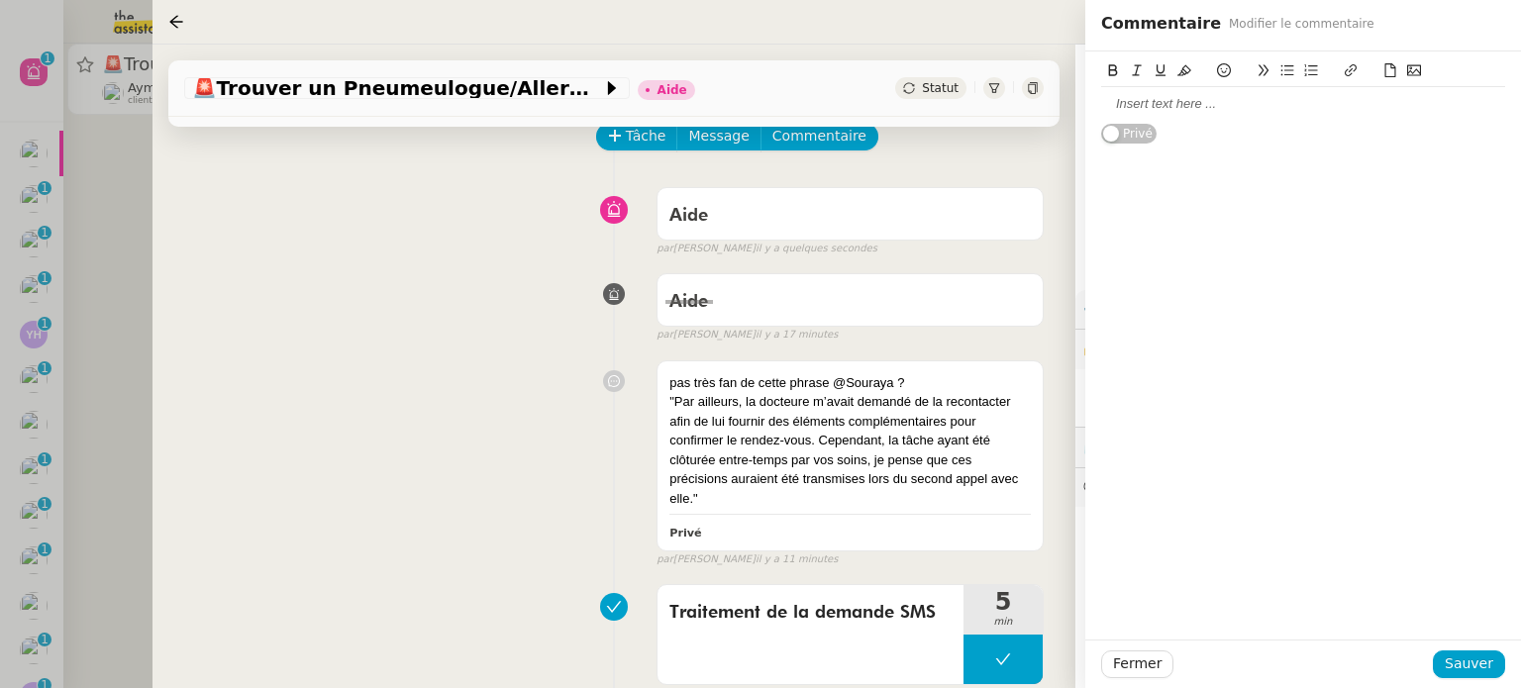
click at [1188, 115] on div at bounding box center [1303, 104] width 404 height 34
click at [1460, 654] on span "Sauver" at bounding box center [1468, 663] width 49 height 23
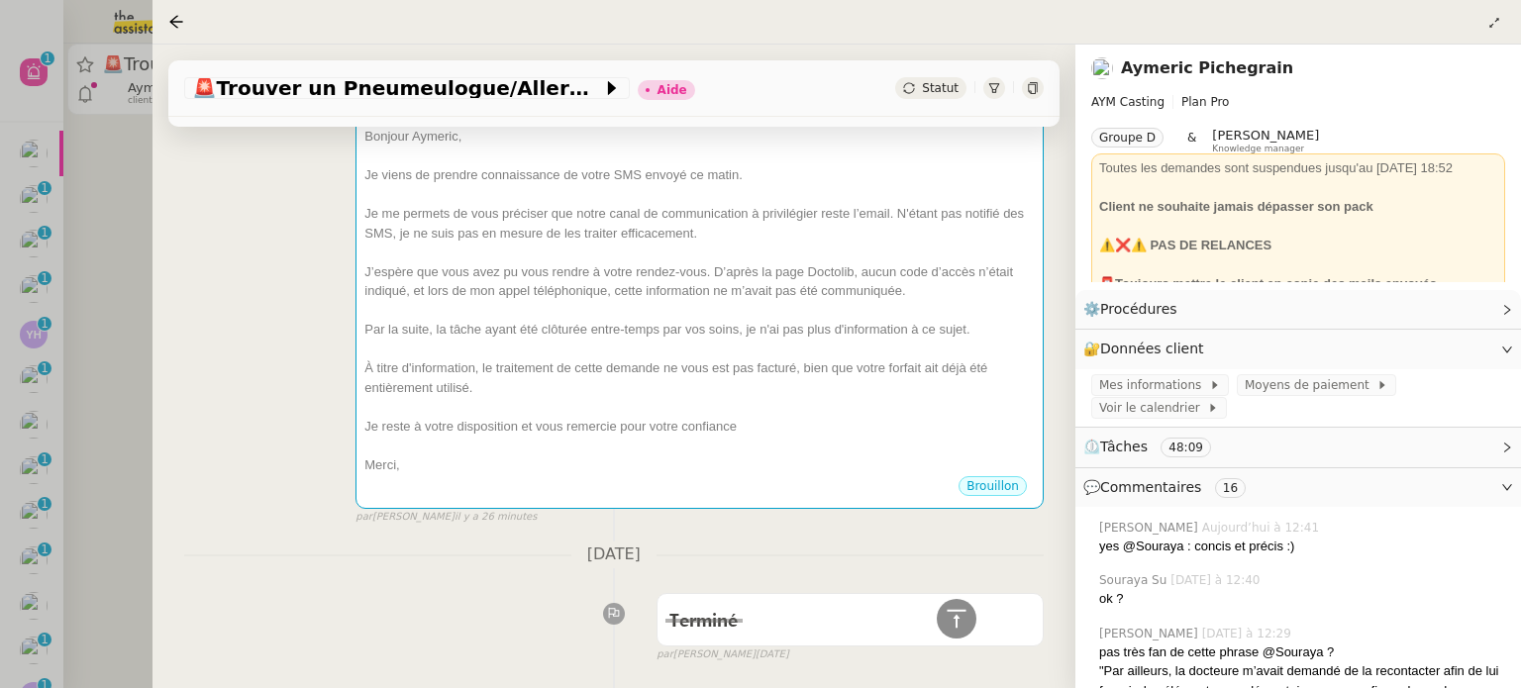
scroll to position [1394, 0]
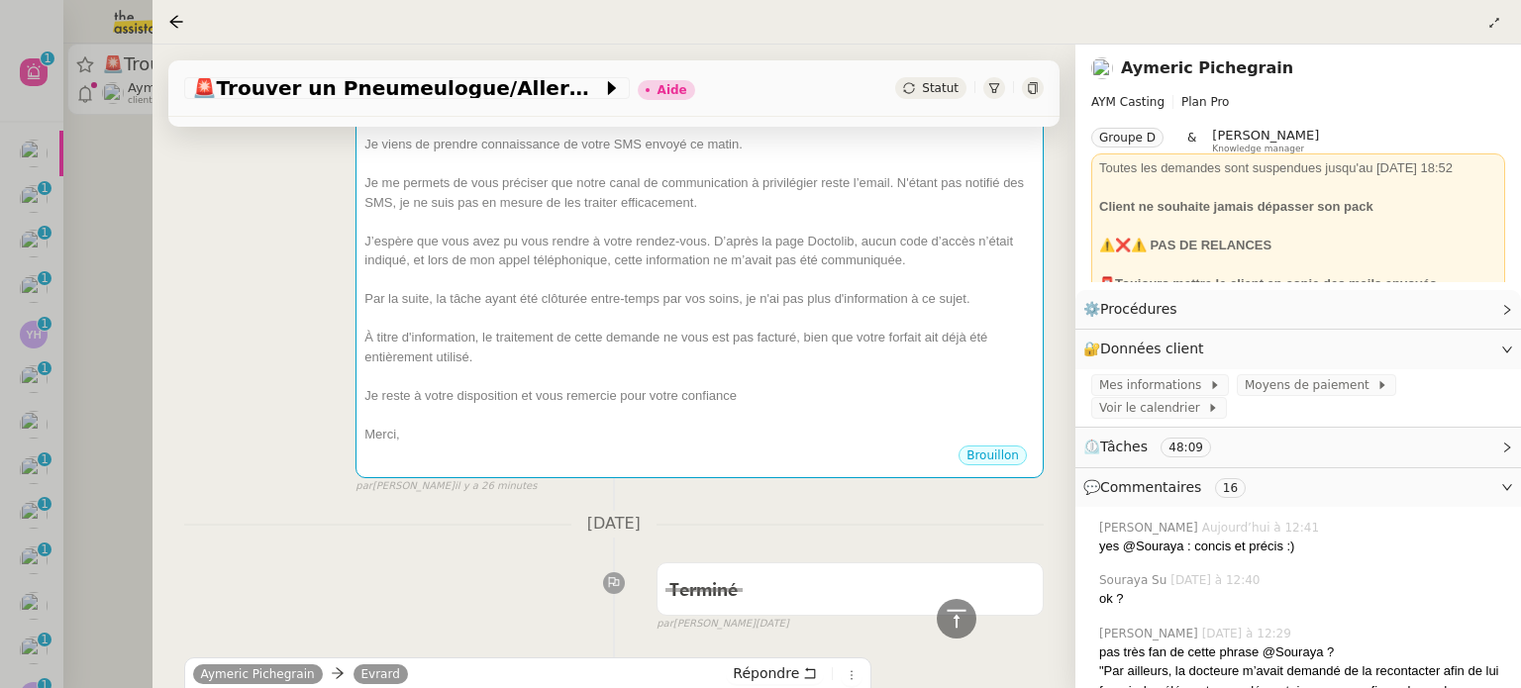
click at [368, 525] on nz-divider "[DATE]" at bounding box center [613, 524] width 859 height 27
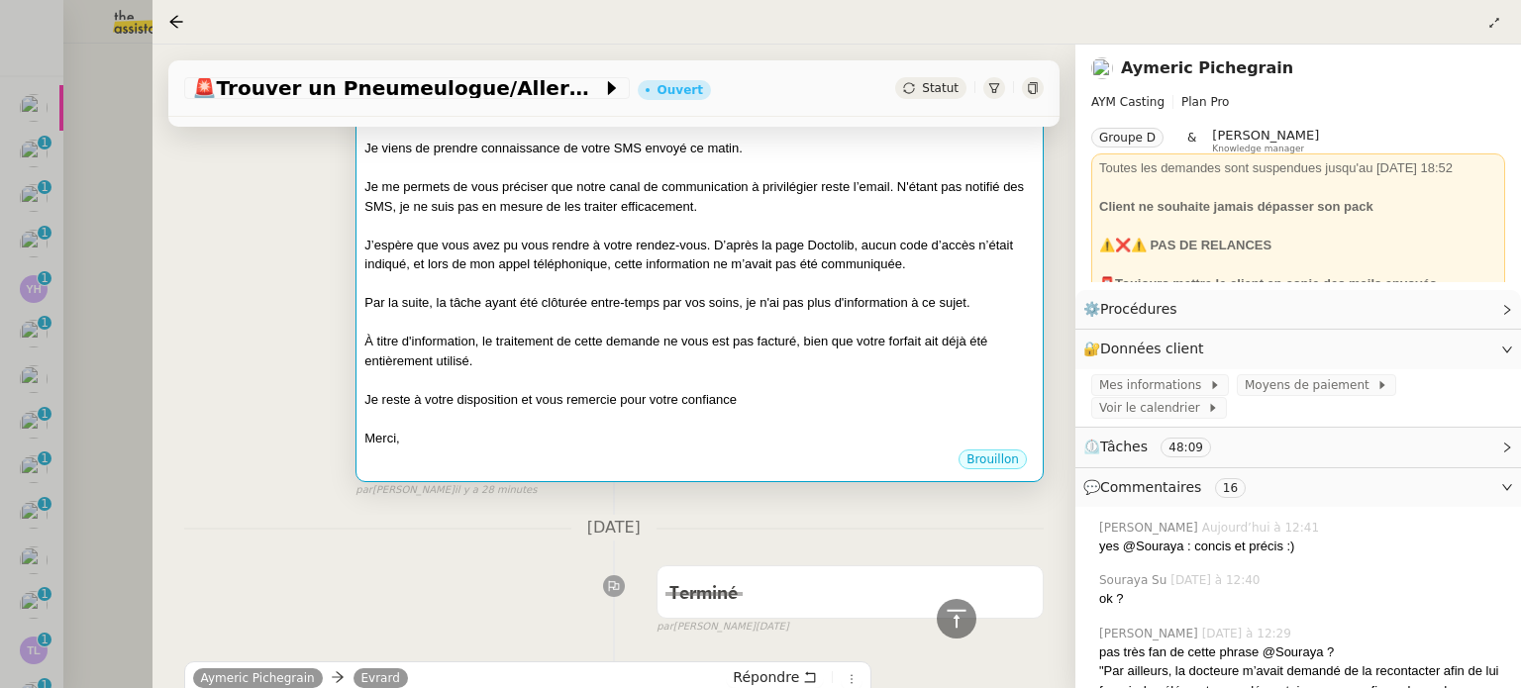
scroll to position [1481, 0]
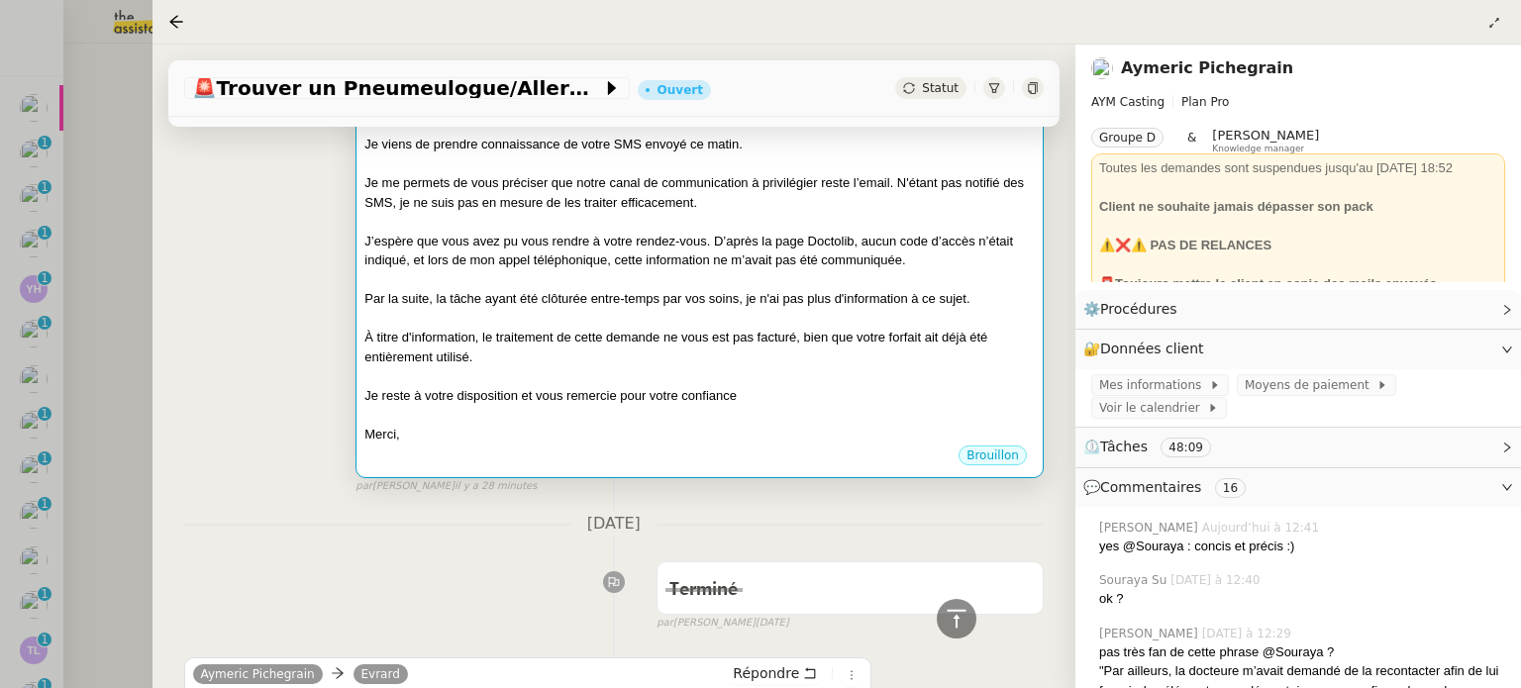
click at [582, 237] on div "J’espère que vous avez pu vous rendre à votre rendez-vous. D’après la page Doct…" at bounding box center [699, 251] width 670 height 39
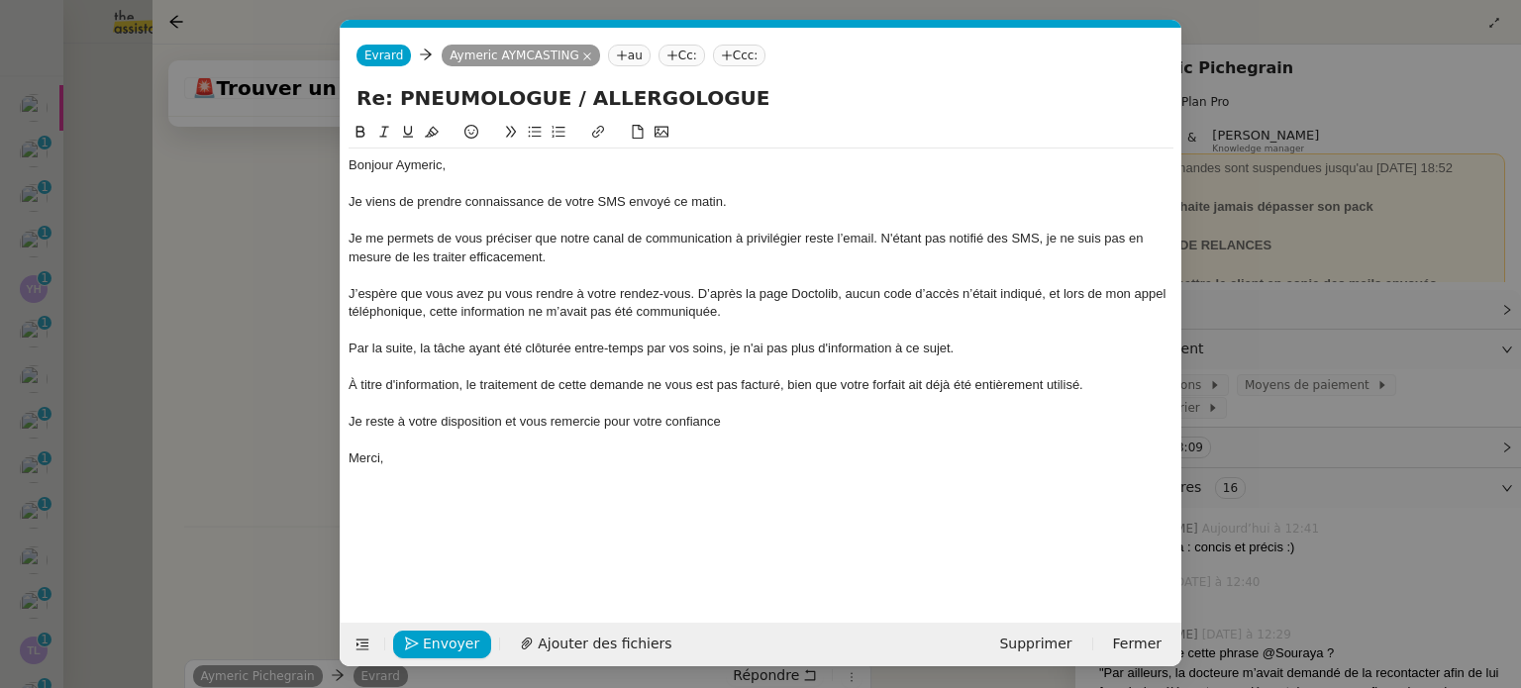
scroll to position [0, 42]
click at [447, 643] on span "Envoyer" at bounding box center [451, 644] width 56 height 23
click at [447, 643] on span "Confirmer l'envoi" at bounding box center [482, 644] width 119 height 23
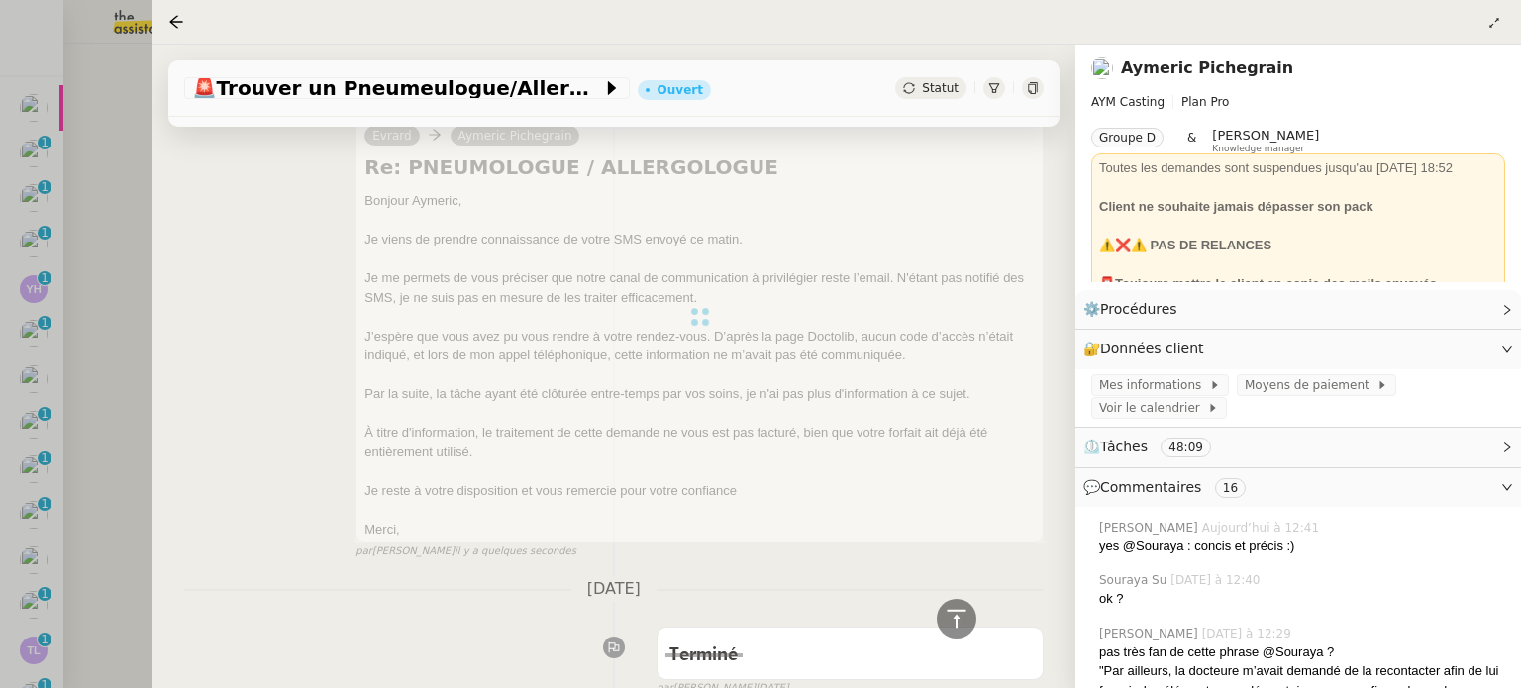
scroll to position [1386, 0]
click at [59, 251] on div at bounding box center [760, 344] width 1521 height 688
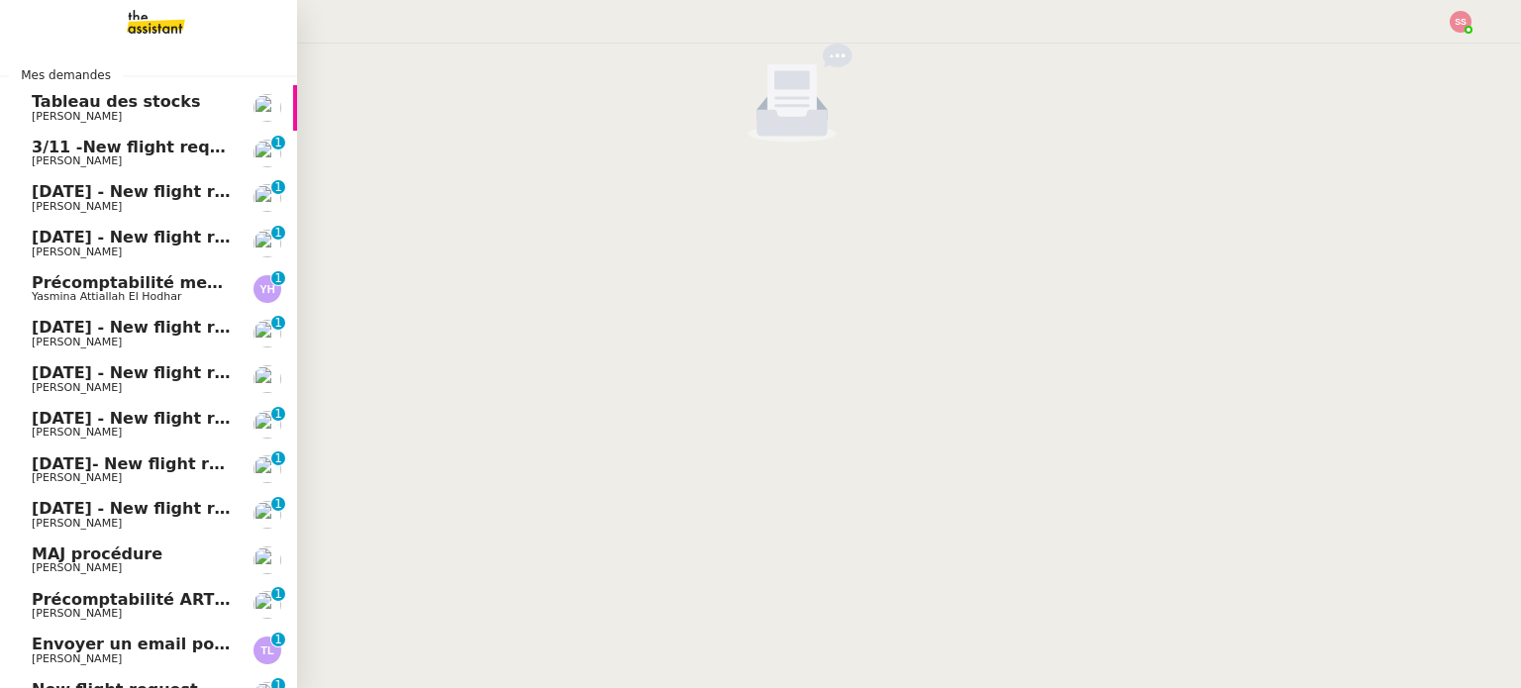
scroll to position [382, 0]
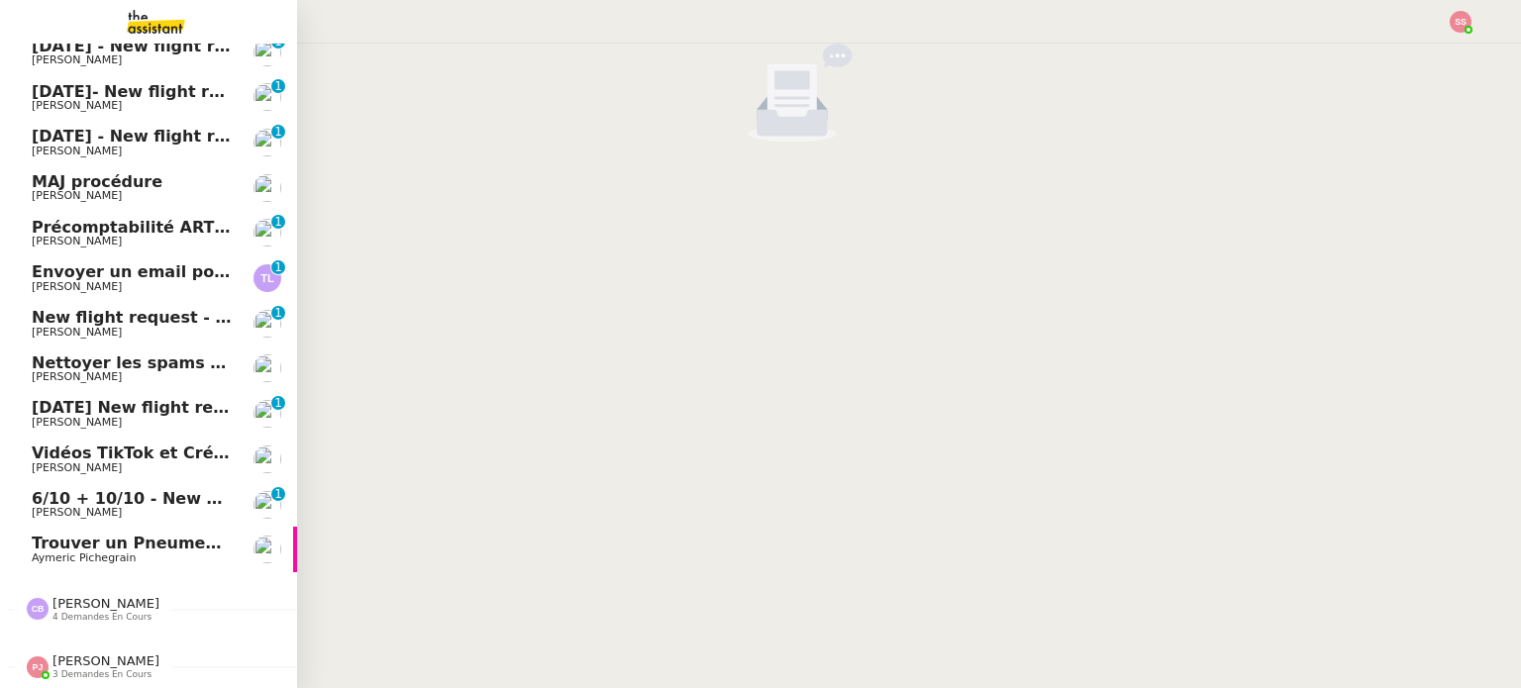
click at [66, 534] on span "Trouver un Pneumeulogue/Allergologue pour cet été" at bounding box center [266, 543] width 468 height 19
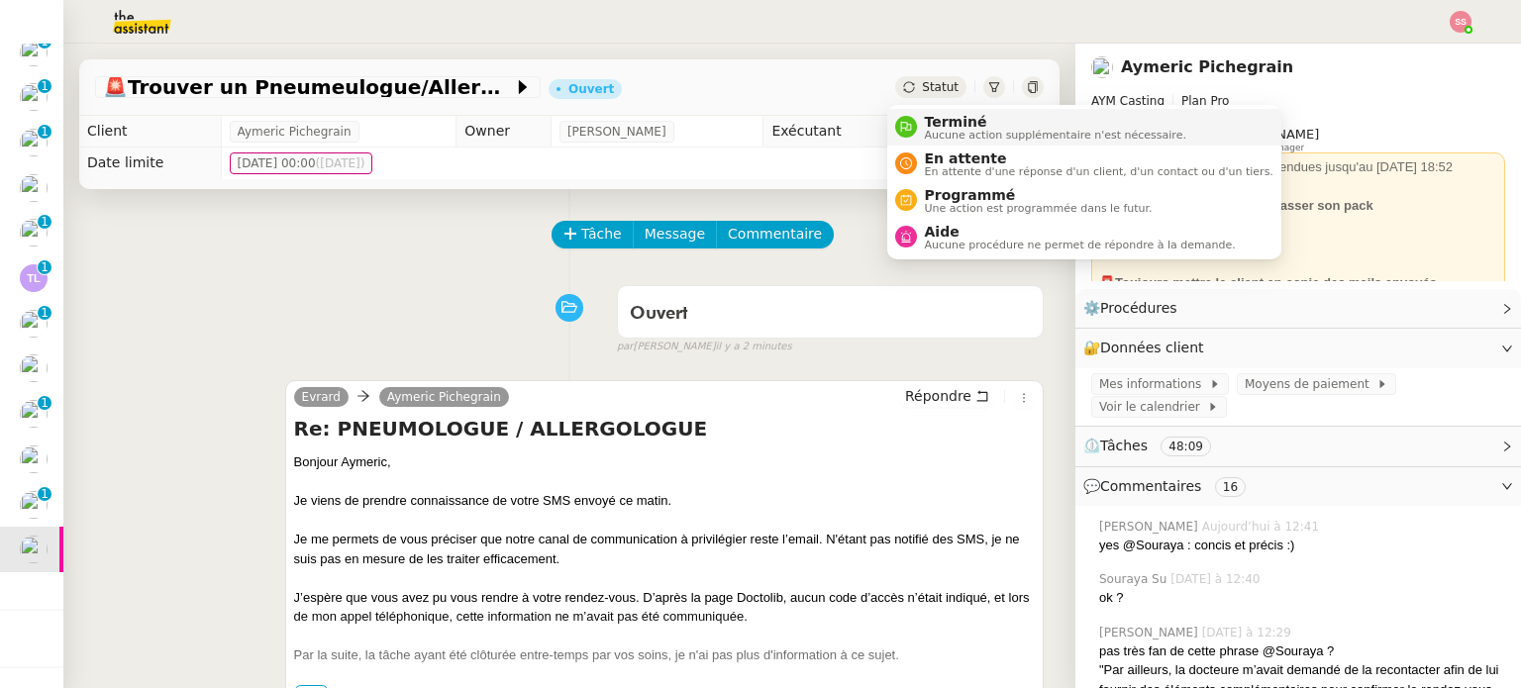
click at [925, 114] on span "Terminé" at bounding box center [1055, 122] width 261 height 16
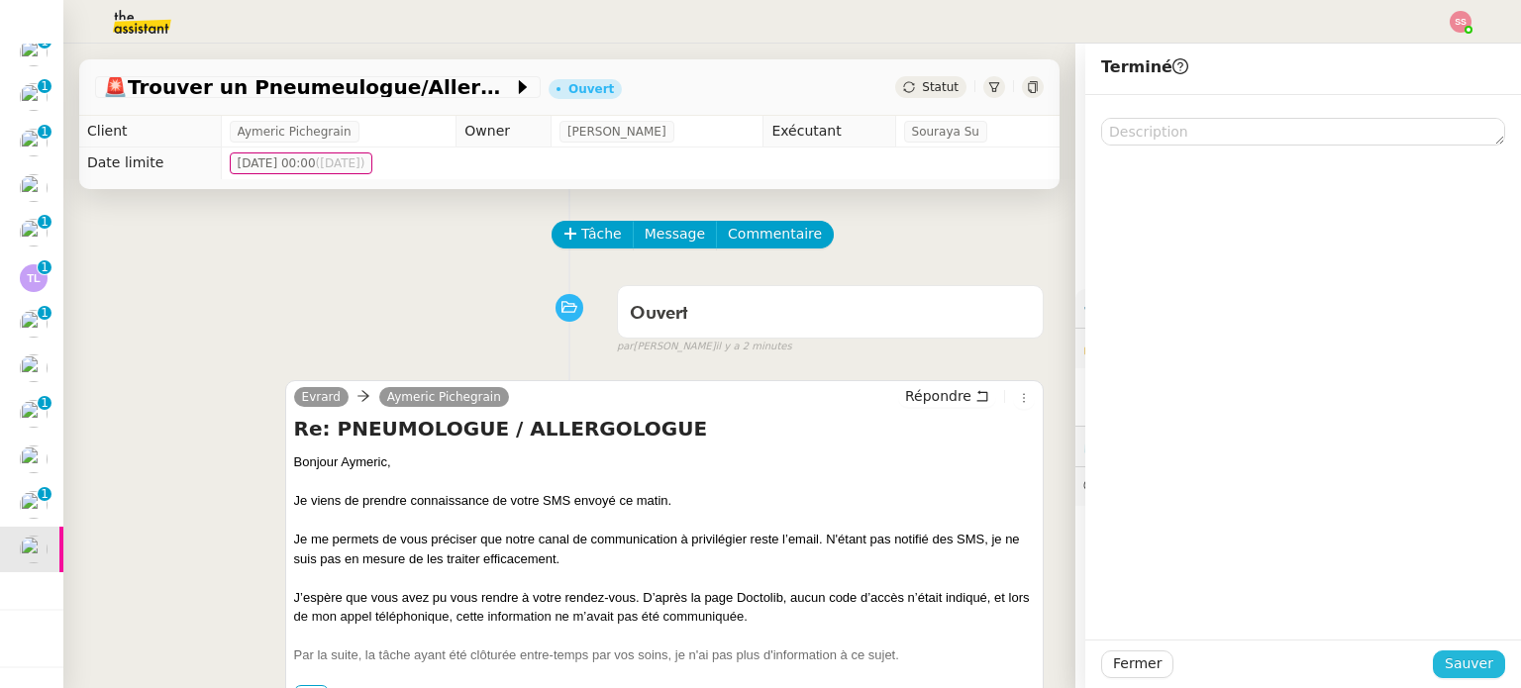
click at [1461, 667] on span "Sauver" at bounding box center [1468, 663] width 49 height 23
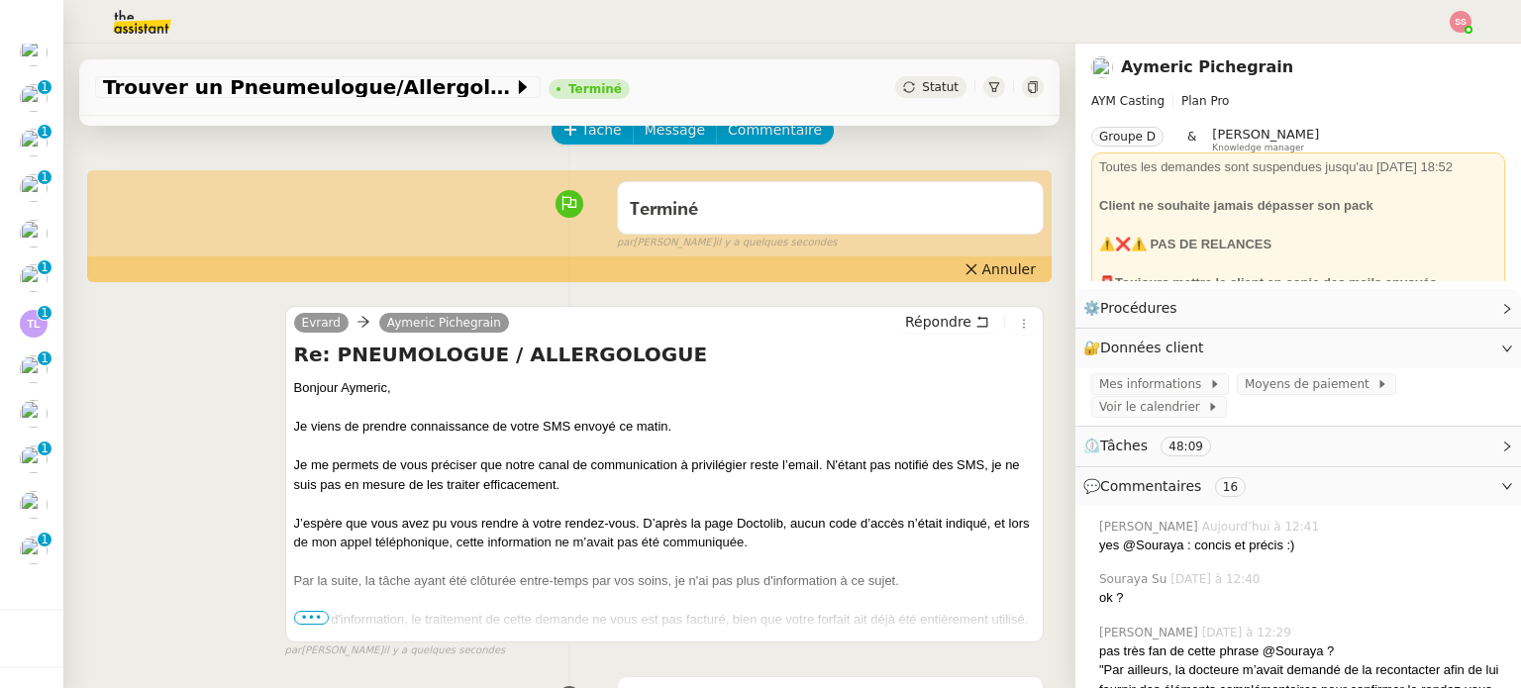
scroll to position [198, 0]
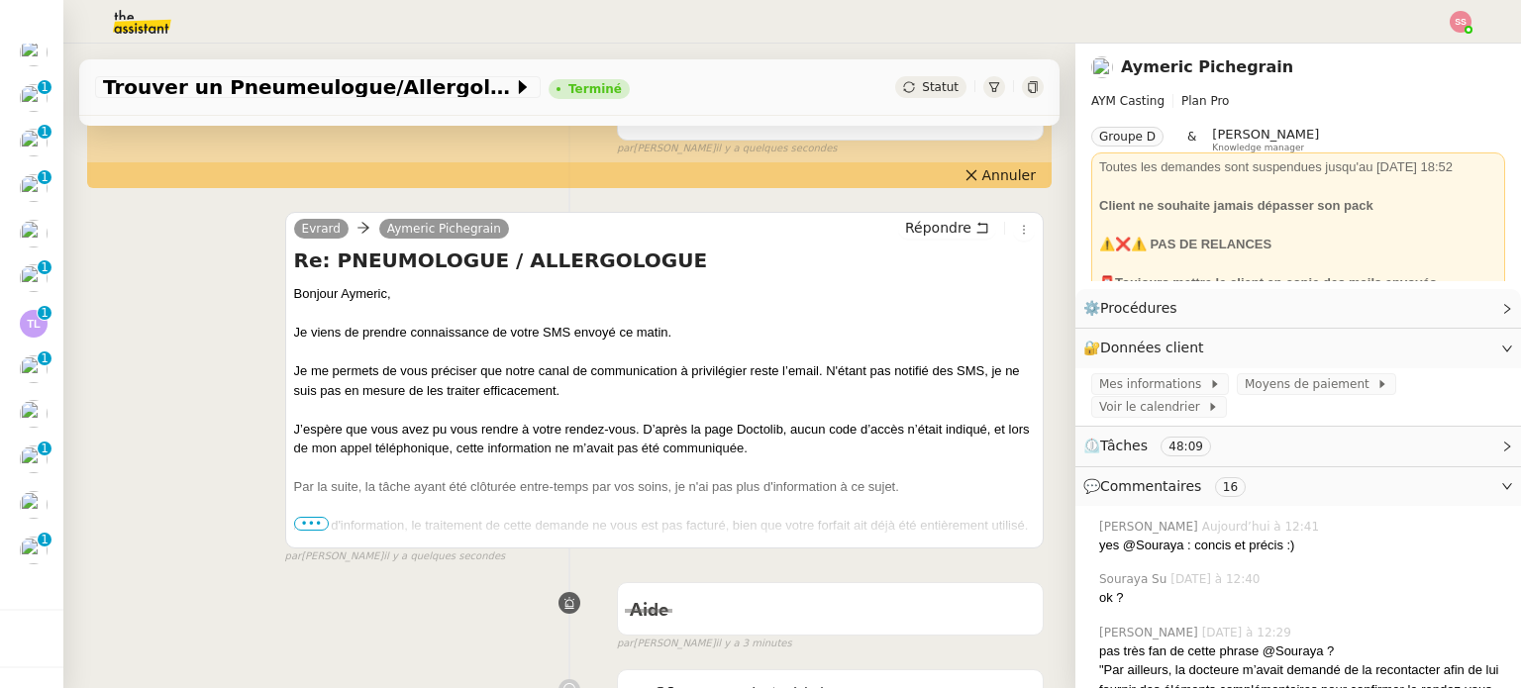
click at [303, 520] on span "•••" at bounding box center [312, 524] width 36 height 14
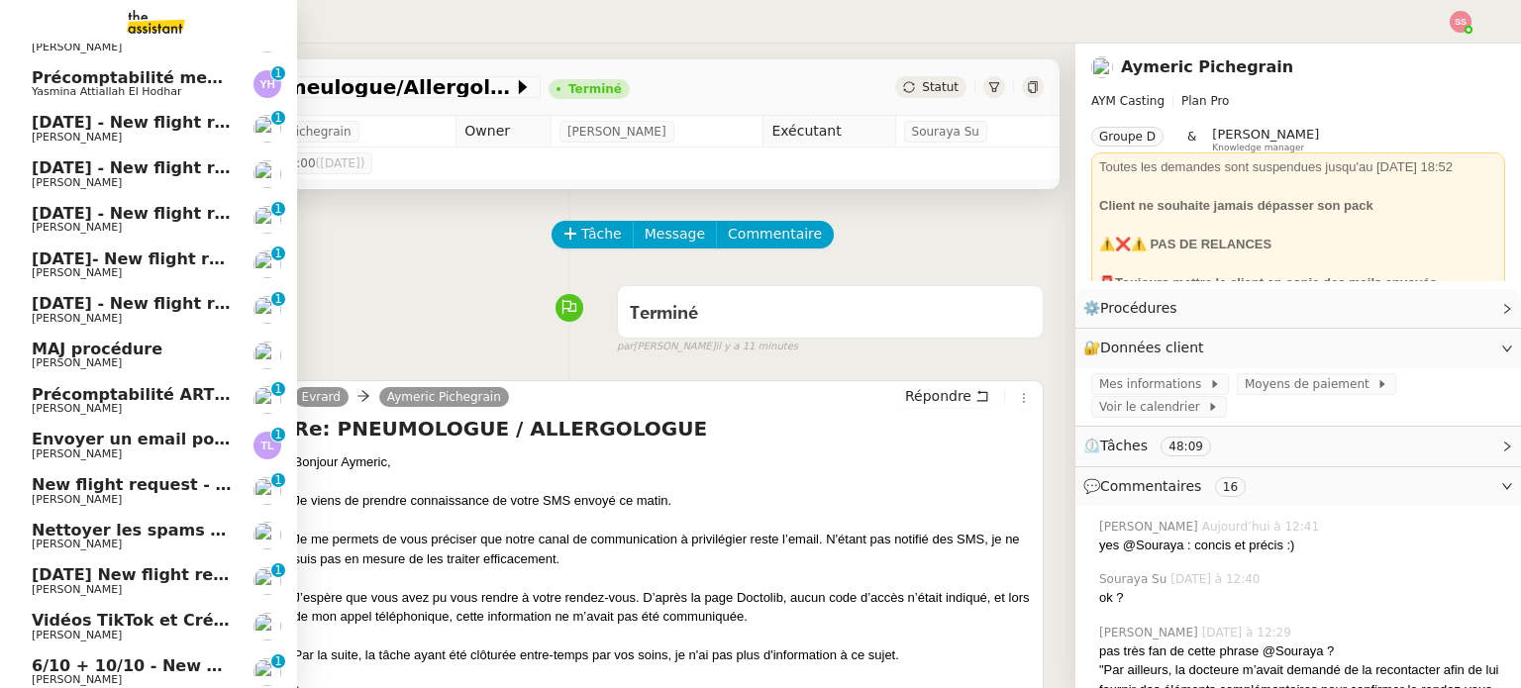
scroll to position [337, 0]
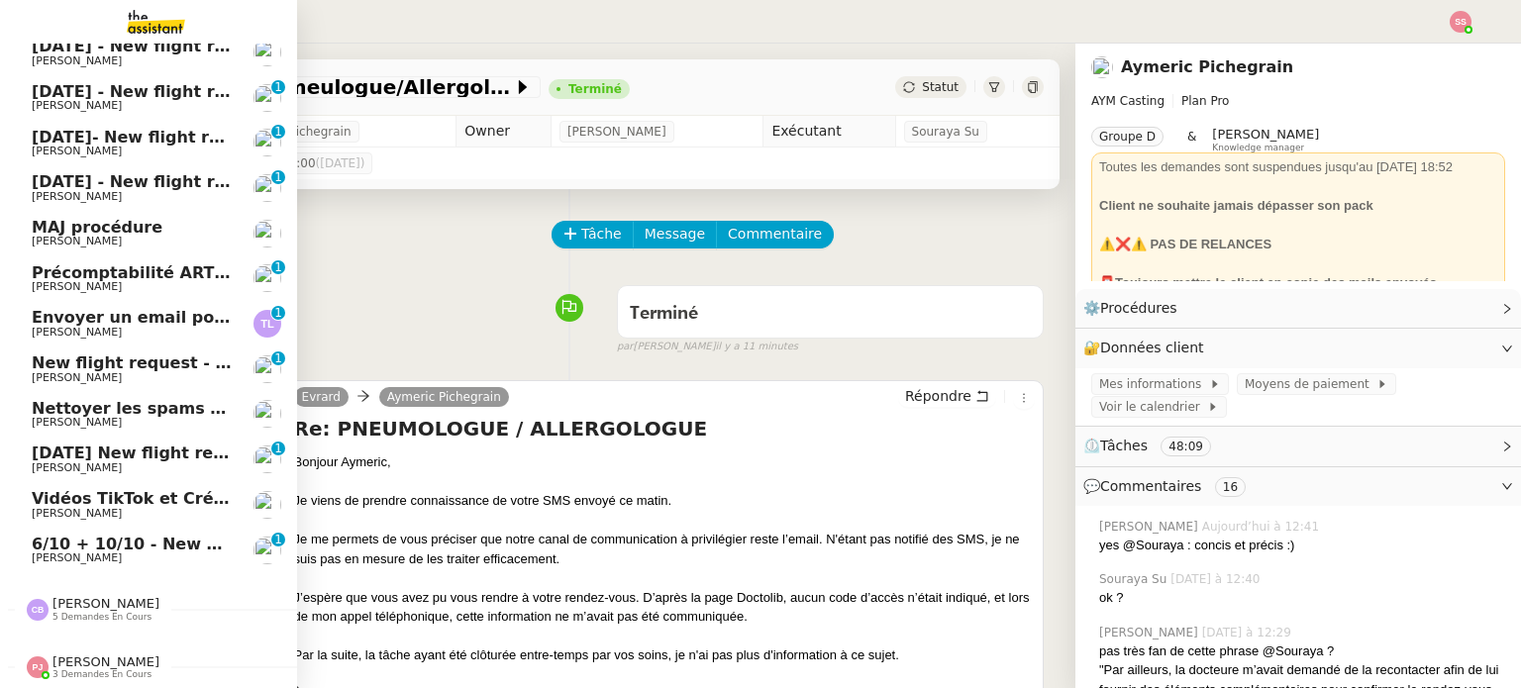
click at [204, 356] on span "New flight request - [PERSON_NAME]" at bounding box center [197, 362] width 331 height 19
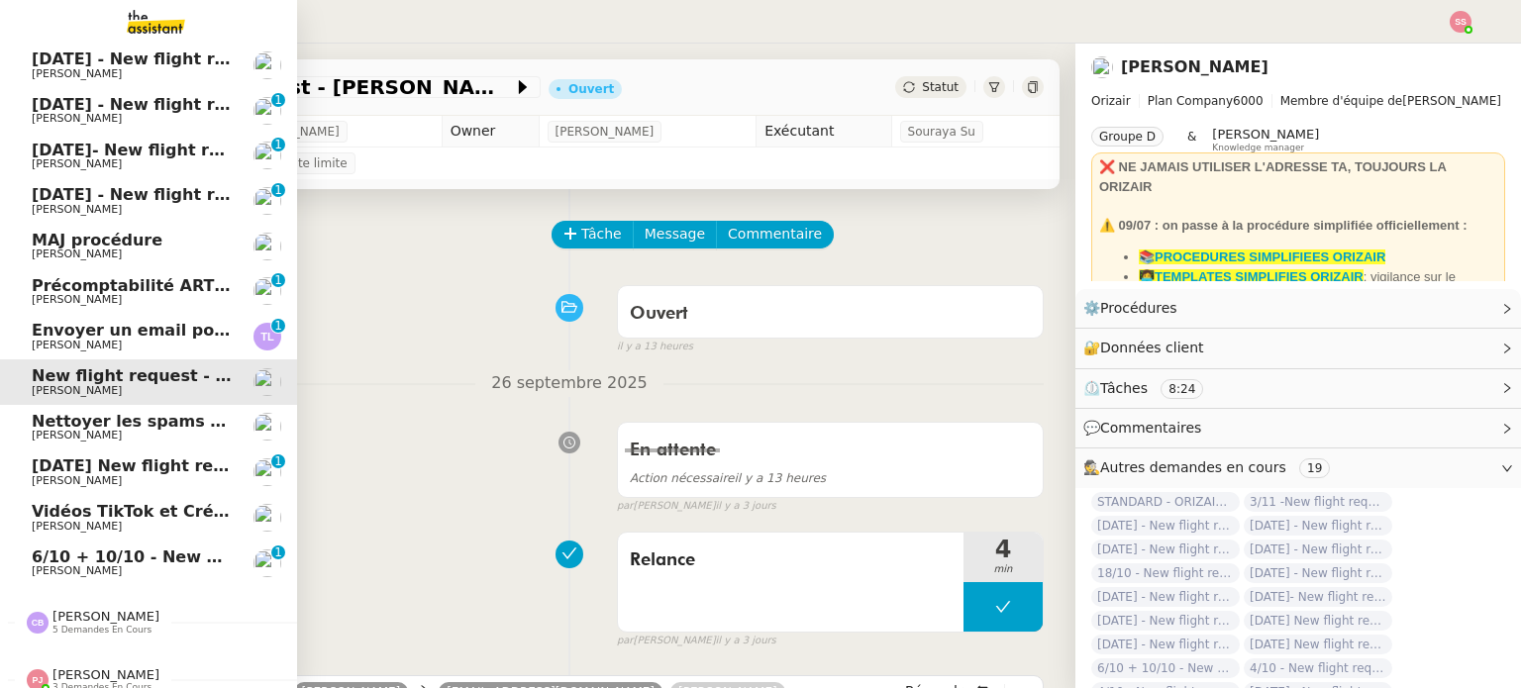
scroll to position [337, 0]
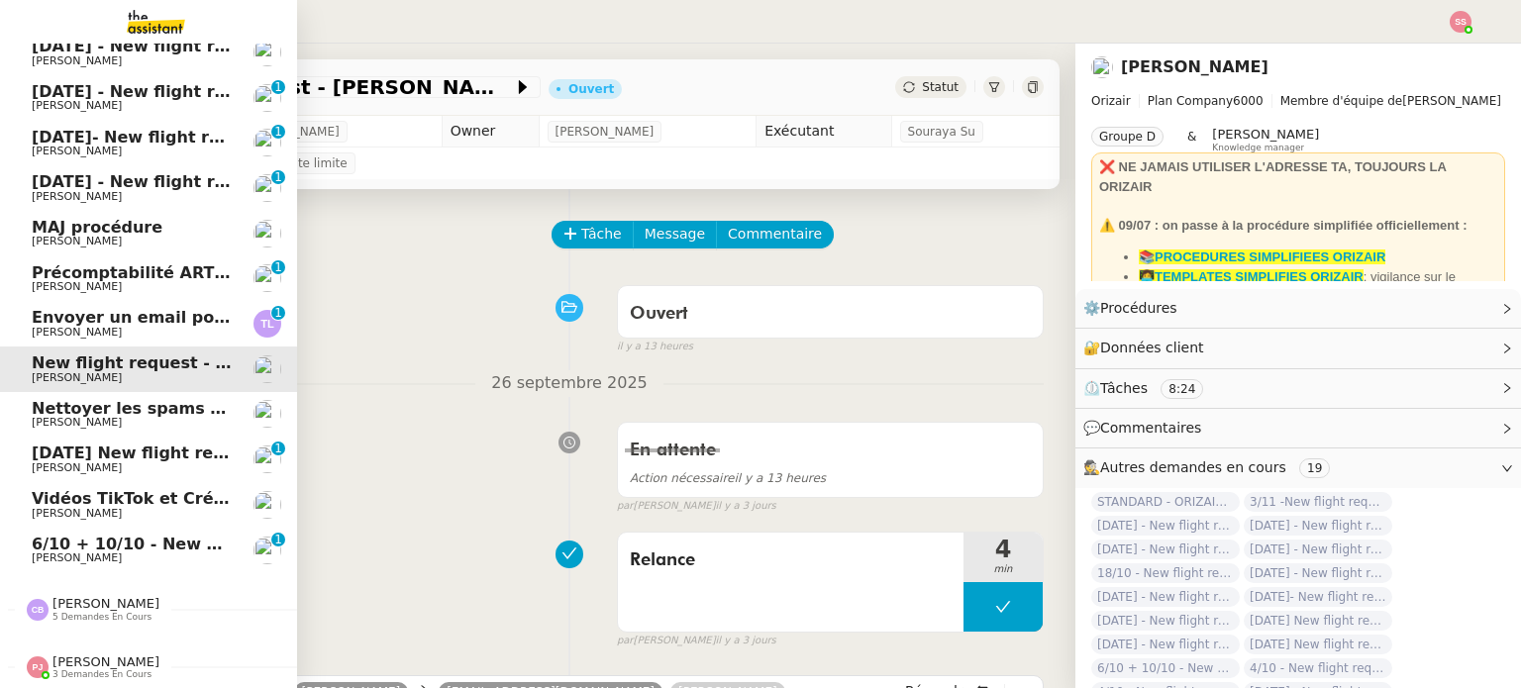
click at [33, 314] on span "Envoyer un email pour demander le numéro RNA" at bounding box center [250, 317] width 437 height 19
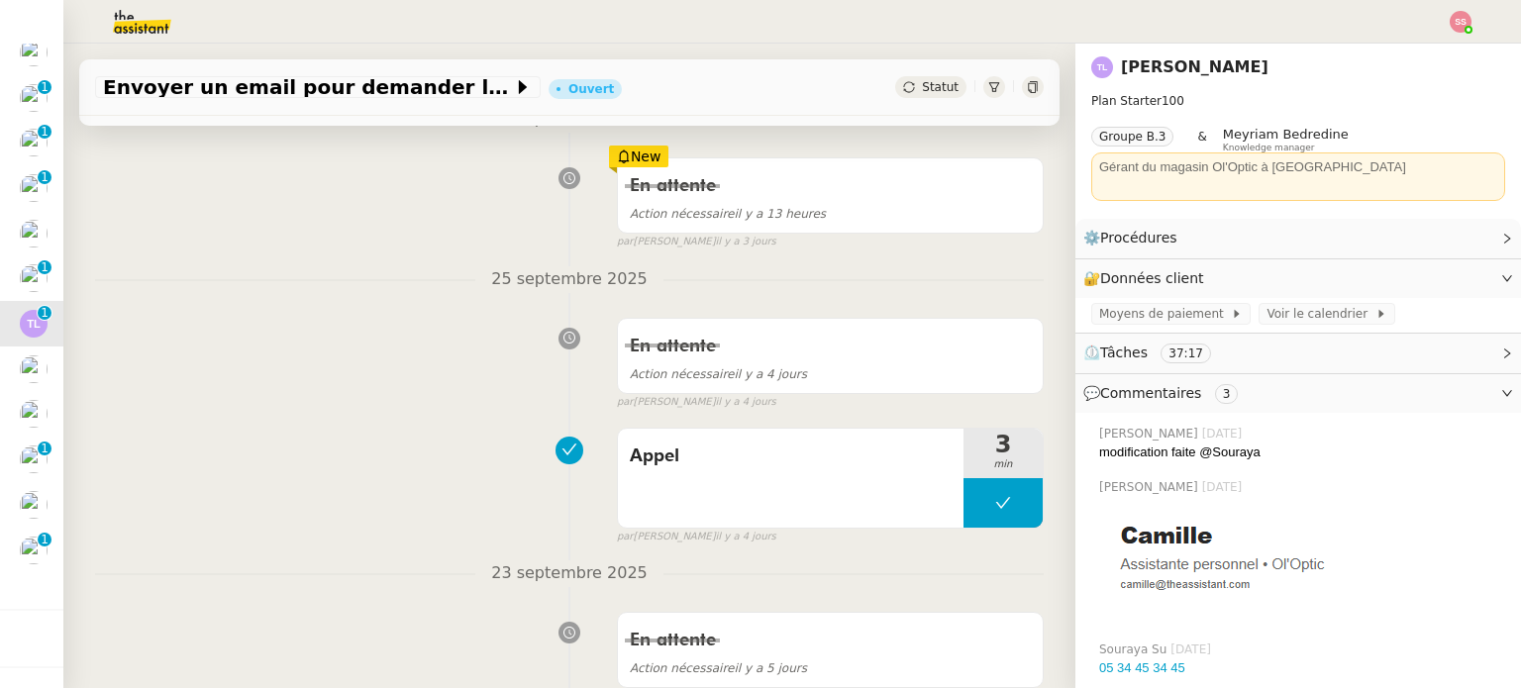
scroll to position [396, 0]
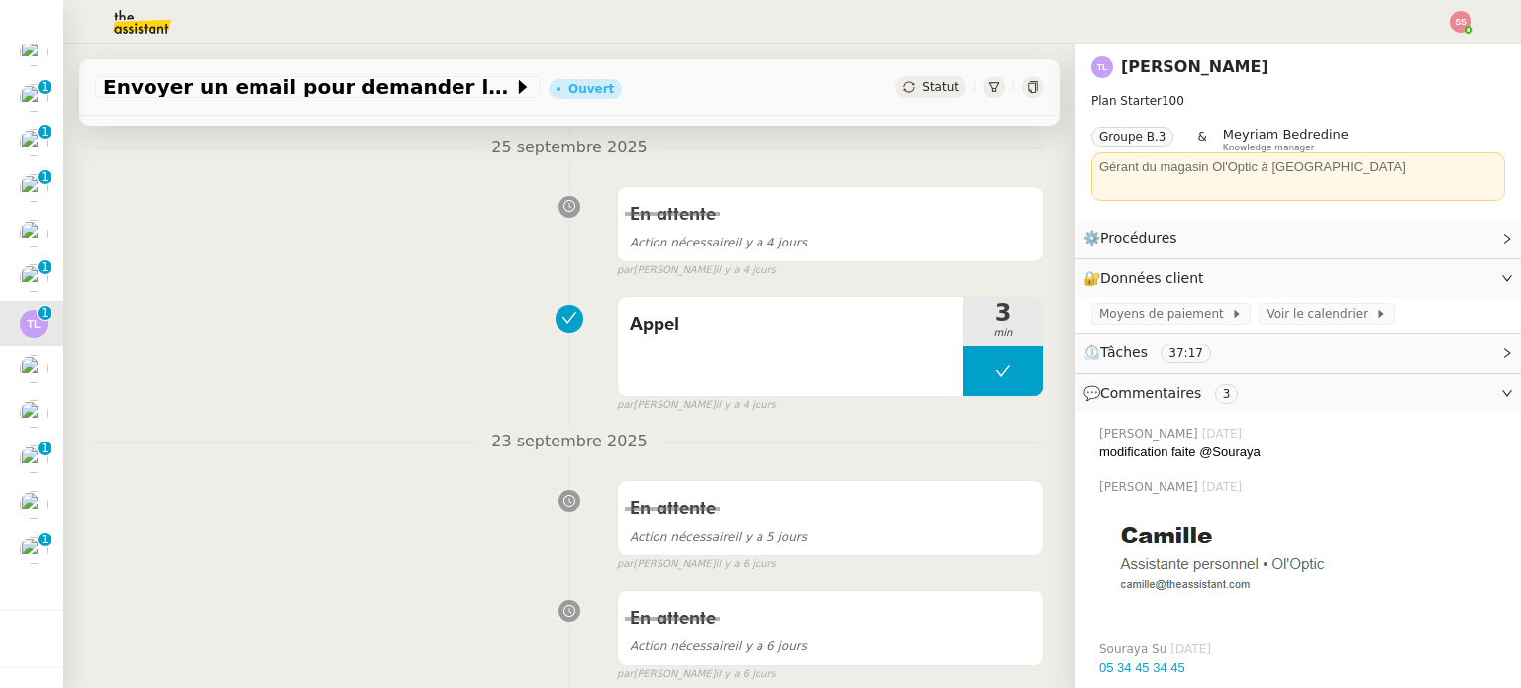
click at [903, 90] on icon at bounding box center [909, 87] width 12 height 12
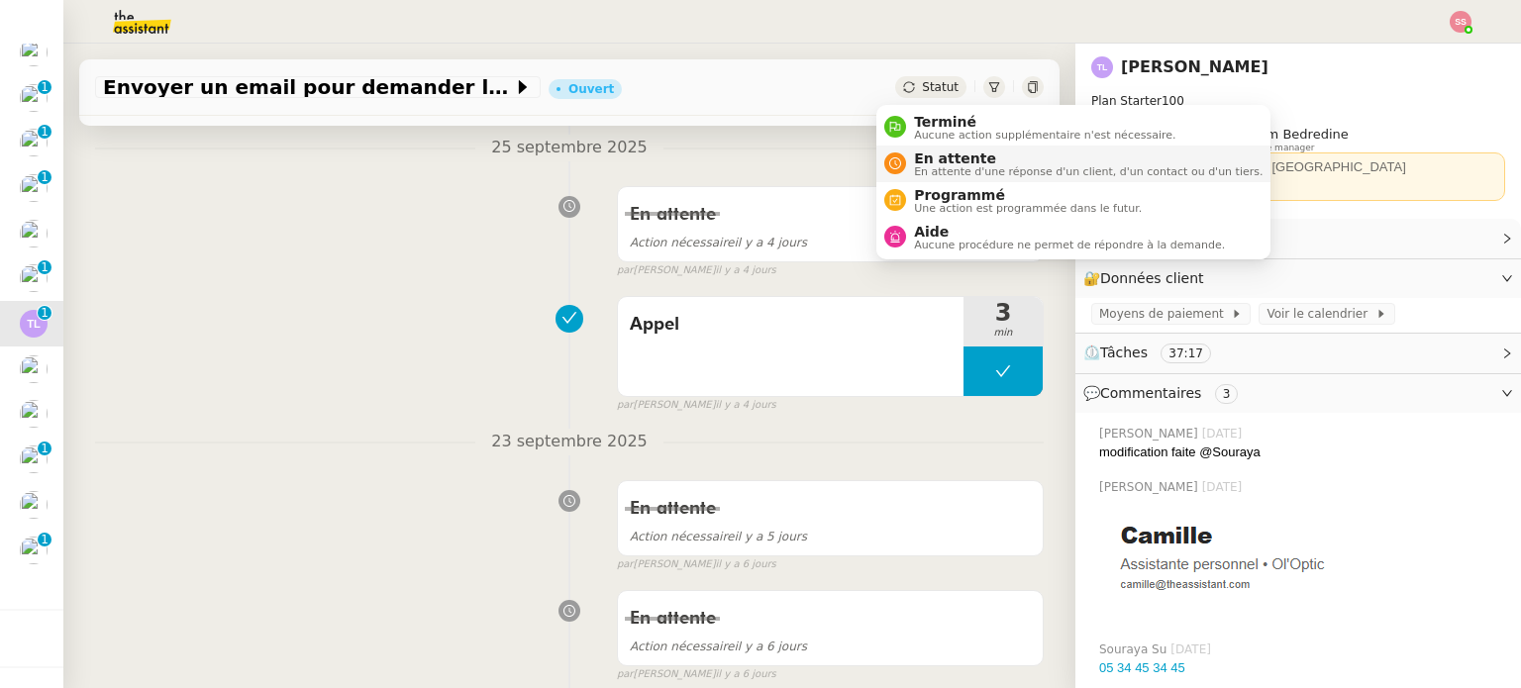
click at [899, 156] on nz-avatar at bounding box center [895, 163] width 22 height 22
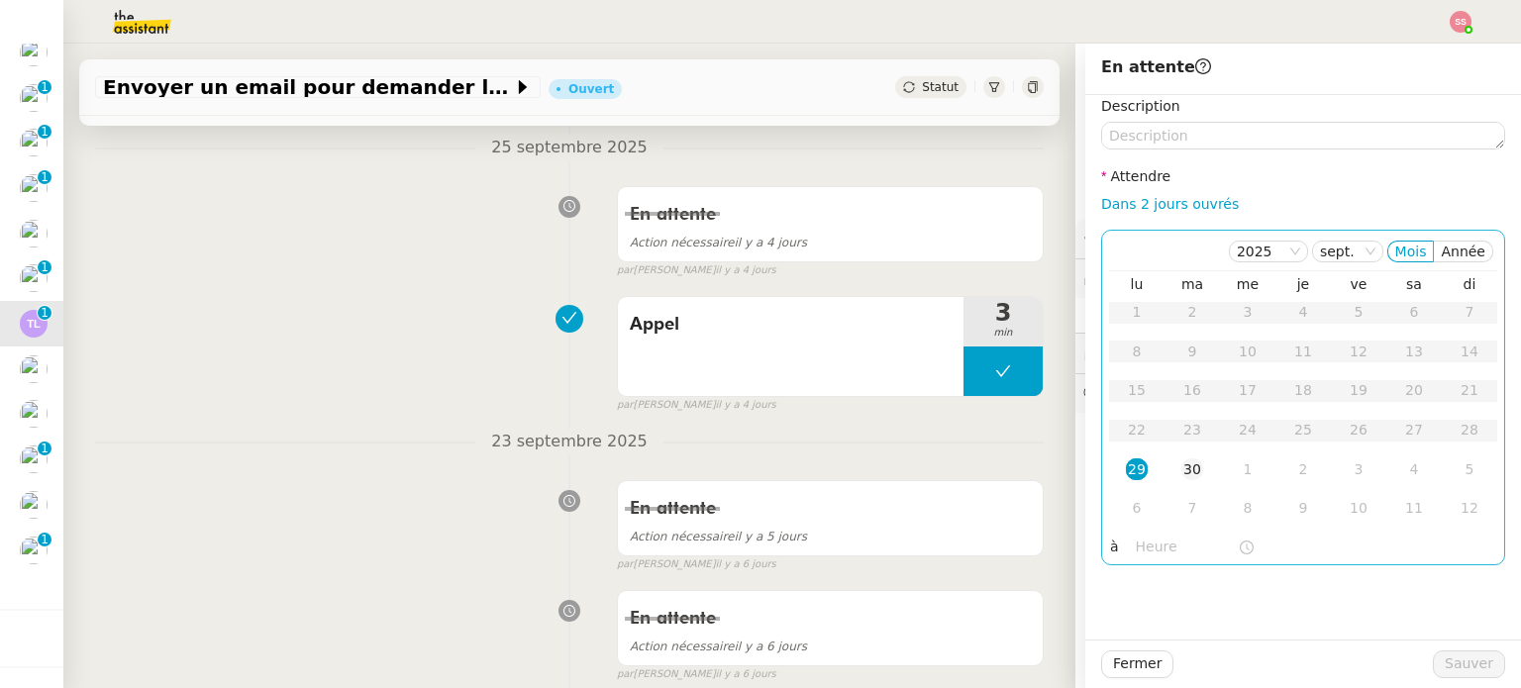
click at [1164, 459] on td "30" at bounding box center [1191, 470] width 55 height 40
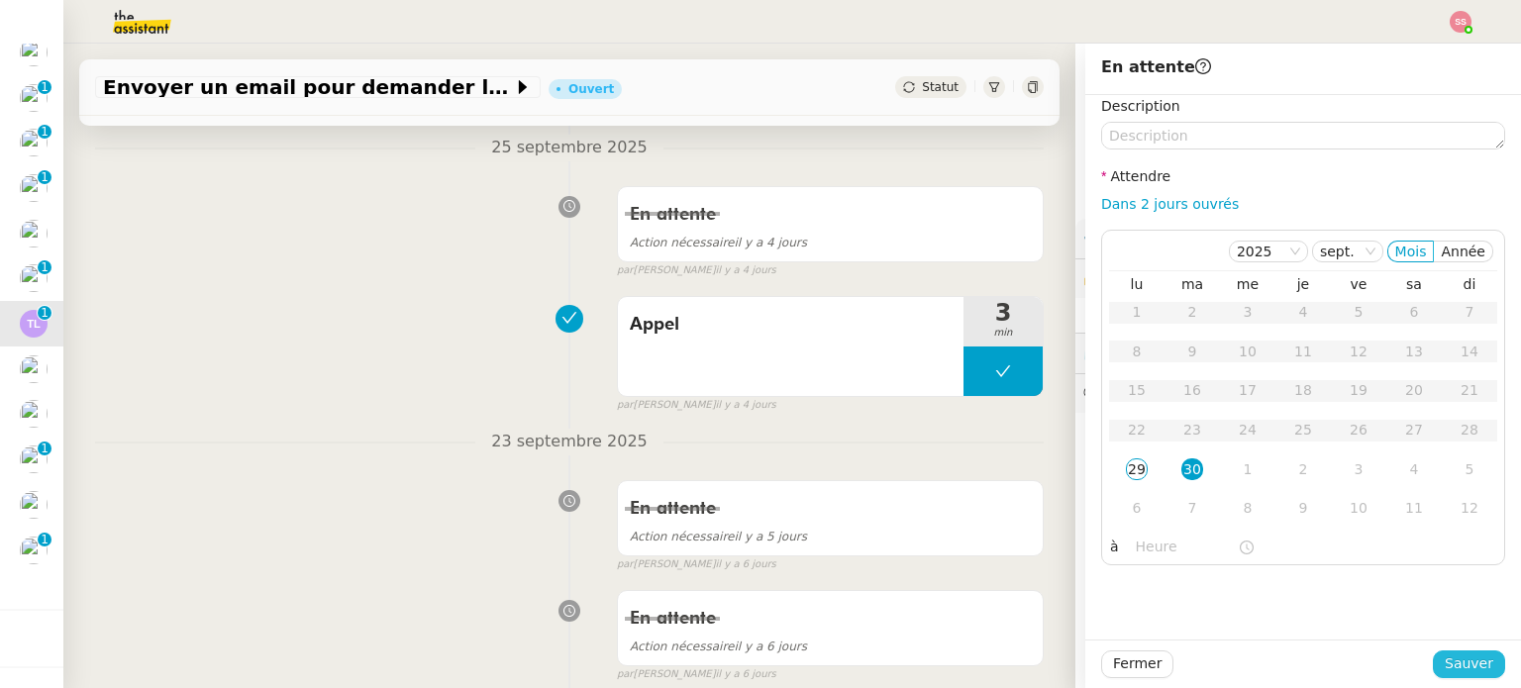
click at [1448, 668] on span "Sauver" at bounding box center [1468, 663] width 49 height 23
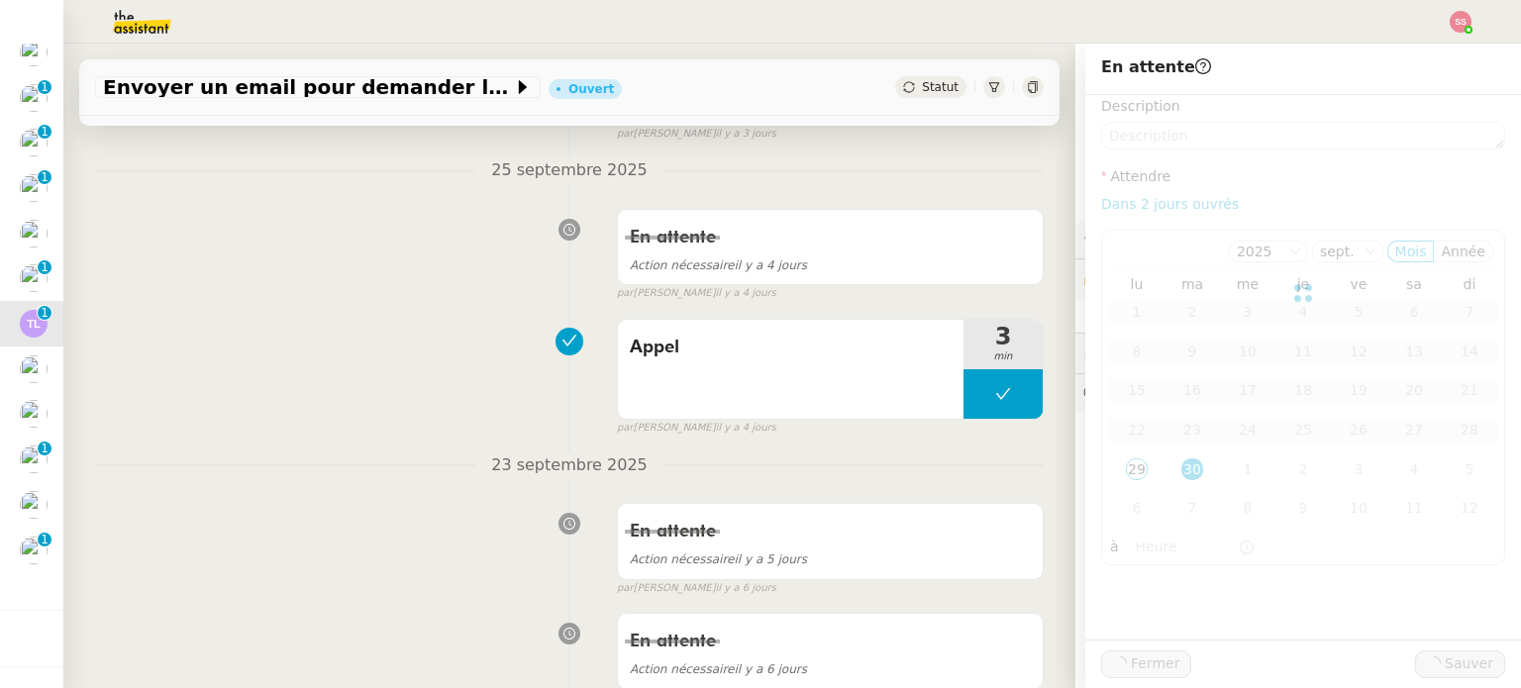
scroll to position [419, 0]
